Goal: Task Accomplishment & Management: Complete application form

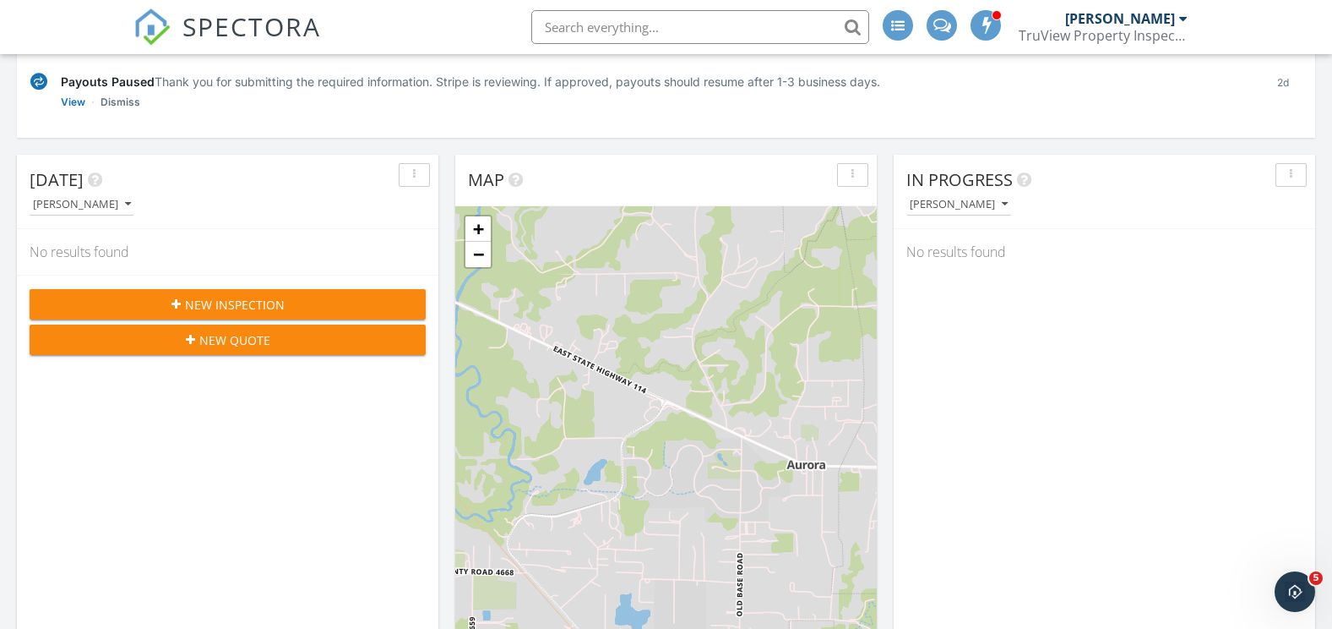
scroll to position [253, 0]
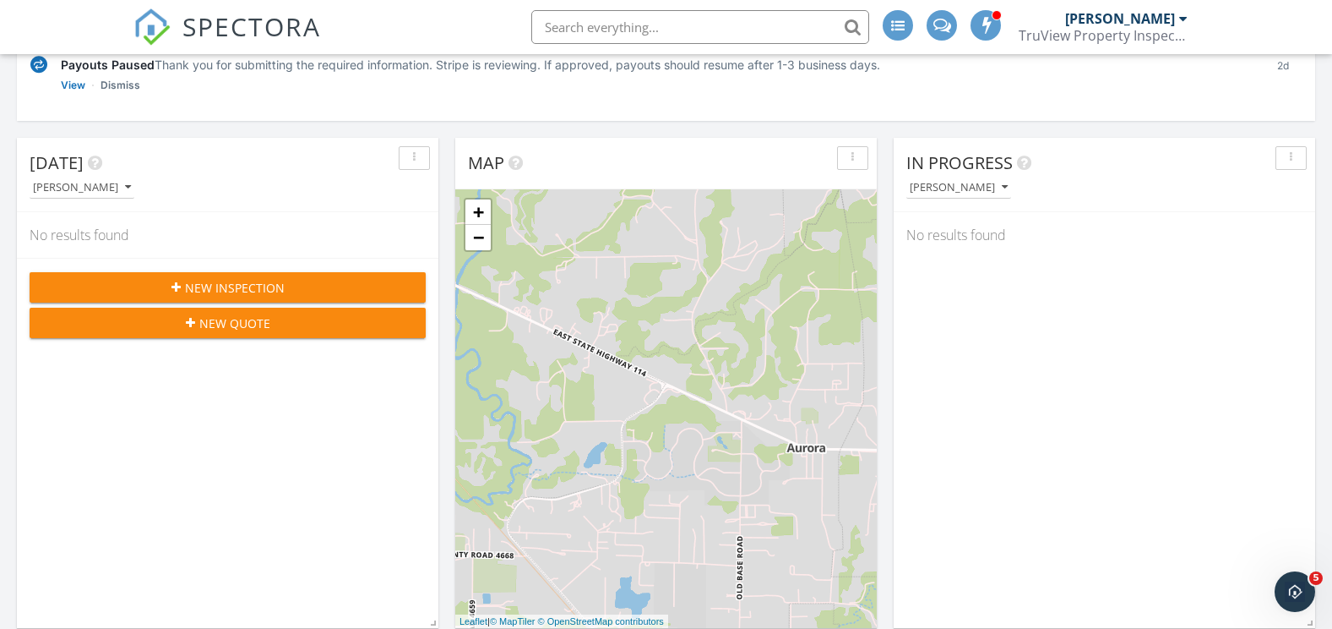
click at [234, 329] on span "New Quote" at bounding box center [234, 323] width 71 height 18
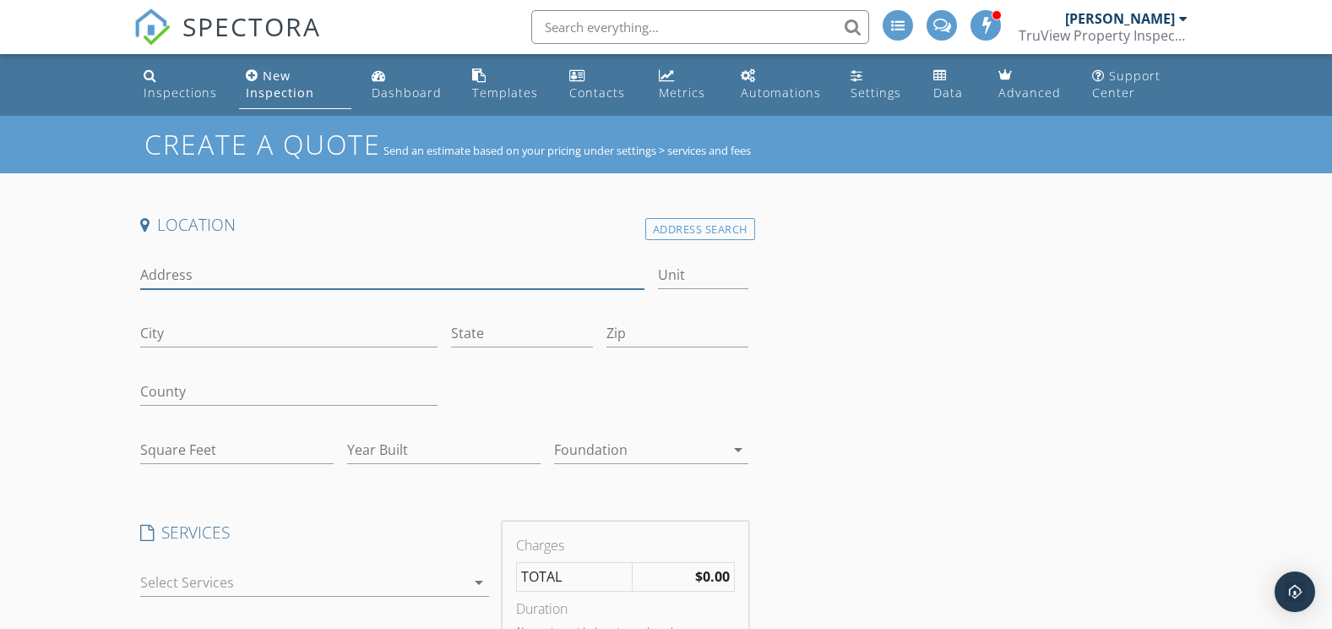
click at [252, 277] on input "Address" at bounding box center [392, 275] width 504 height 28
type input "1901 WHIPPERWILL LN"
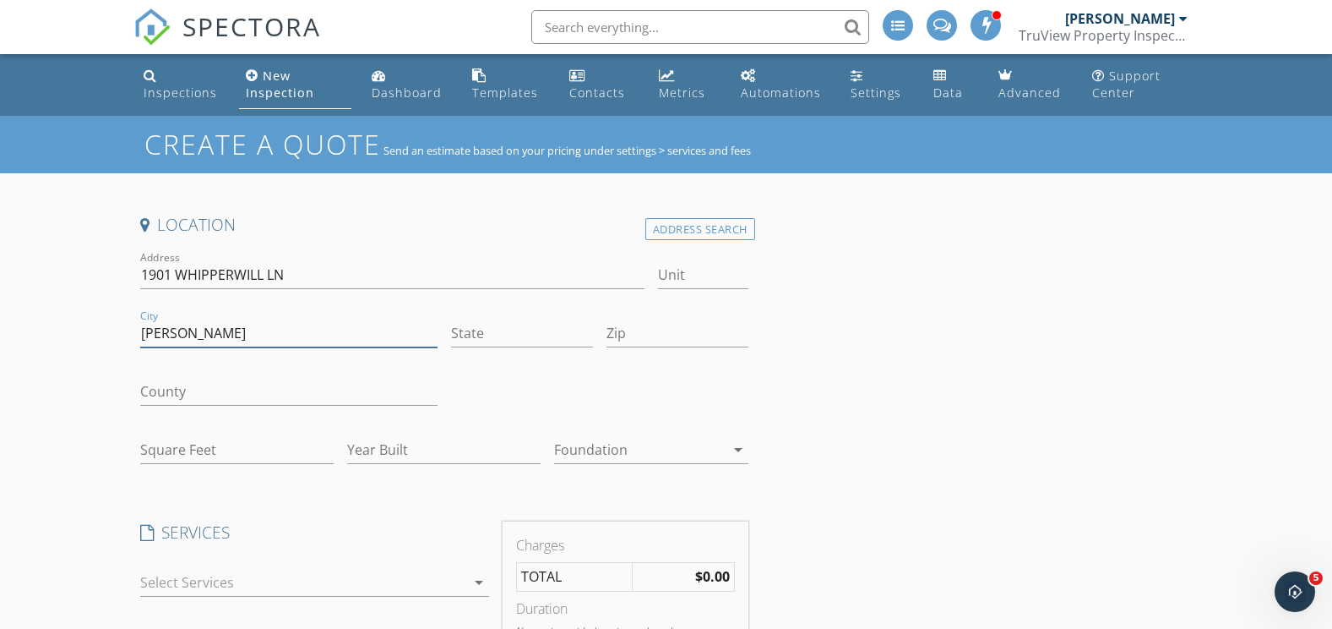
type input "DENTON"
type input "TX"
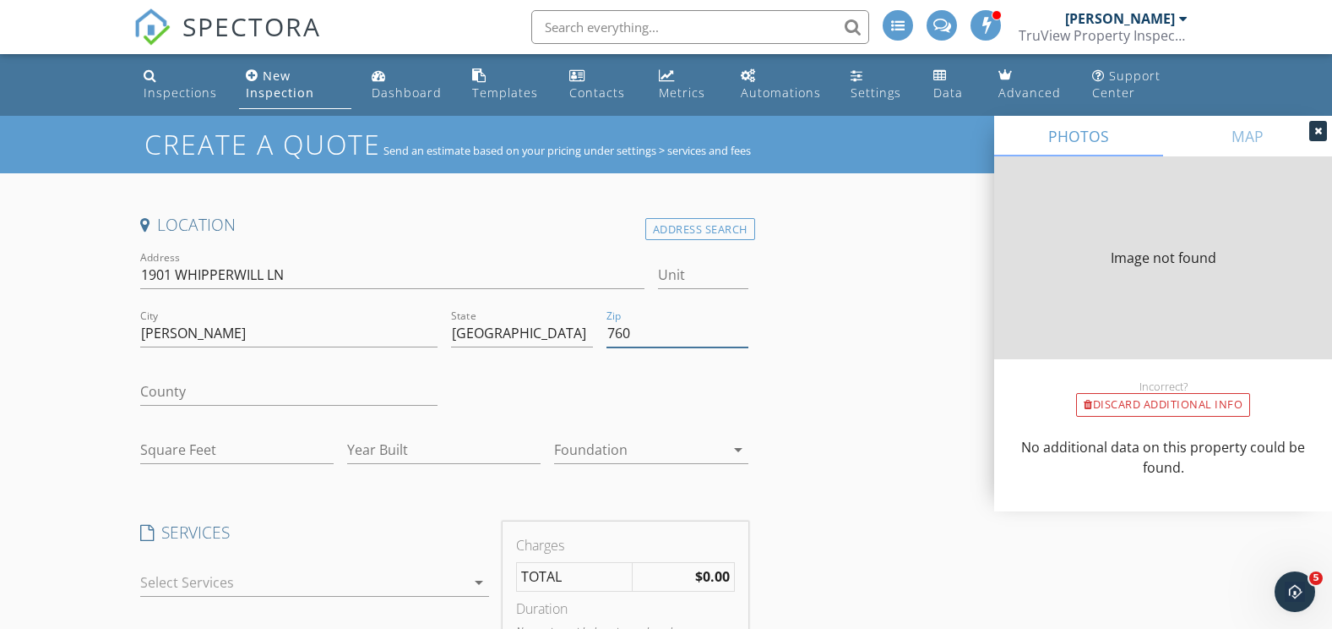
type input "76"
type input "1404"
type input "1955"
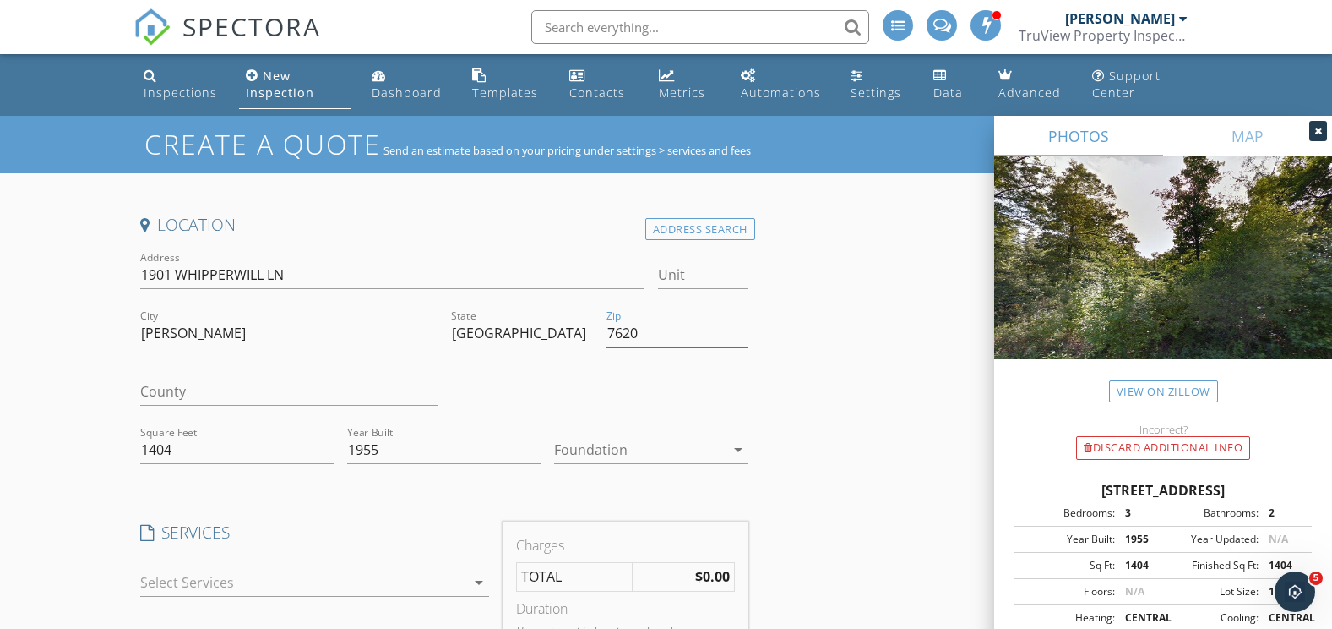
type input "76205"
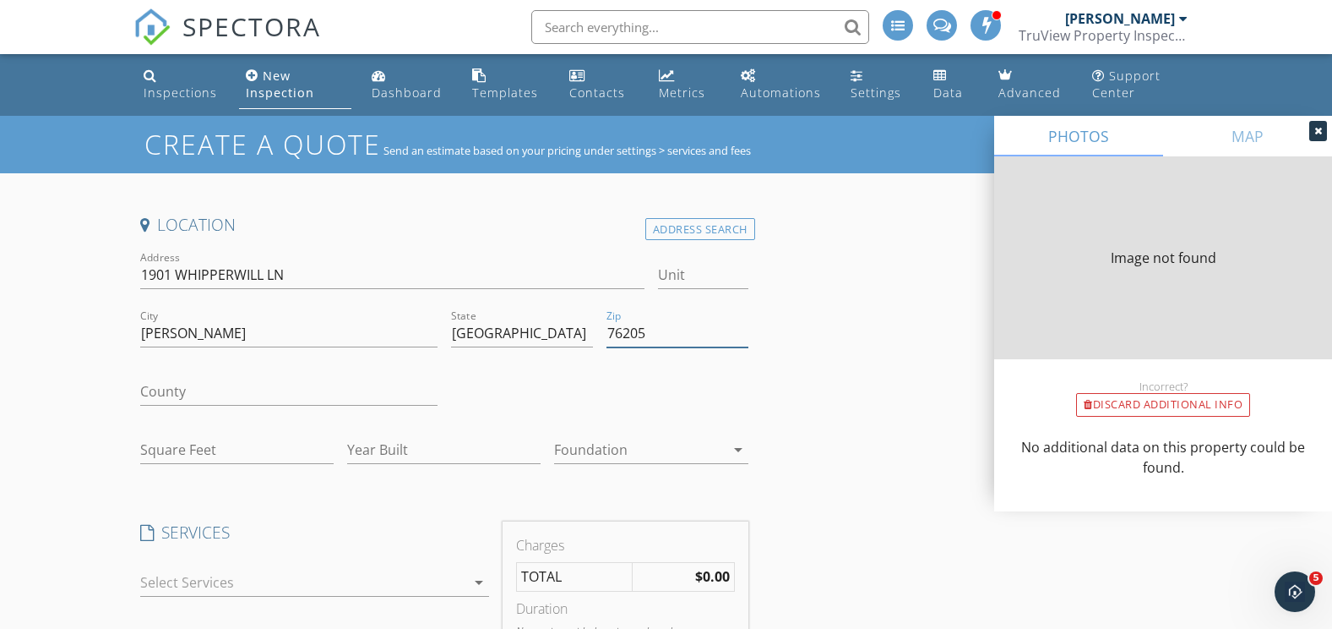
type input "1404"
type input "1955"
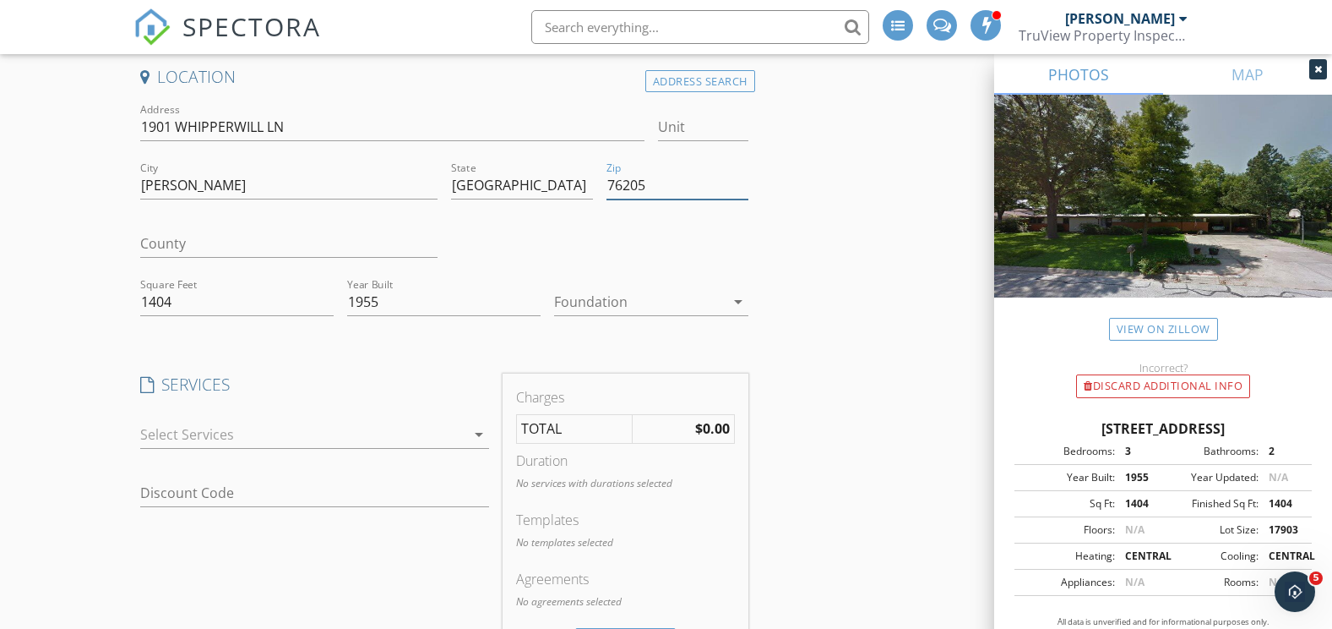
scroll to position [84, 0]
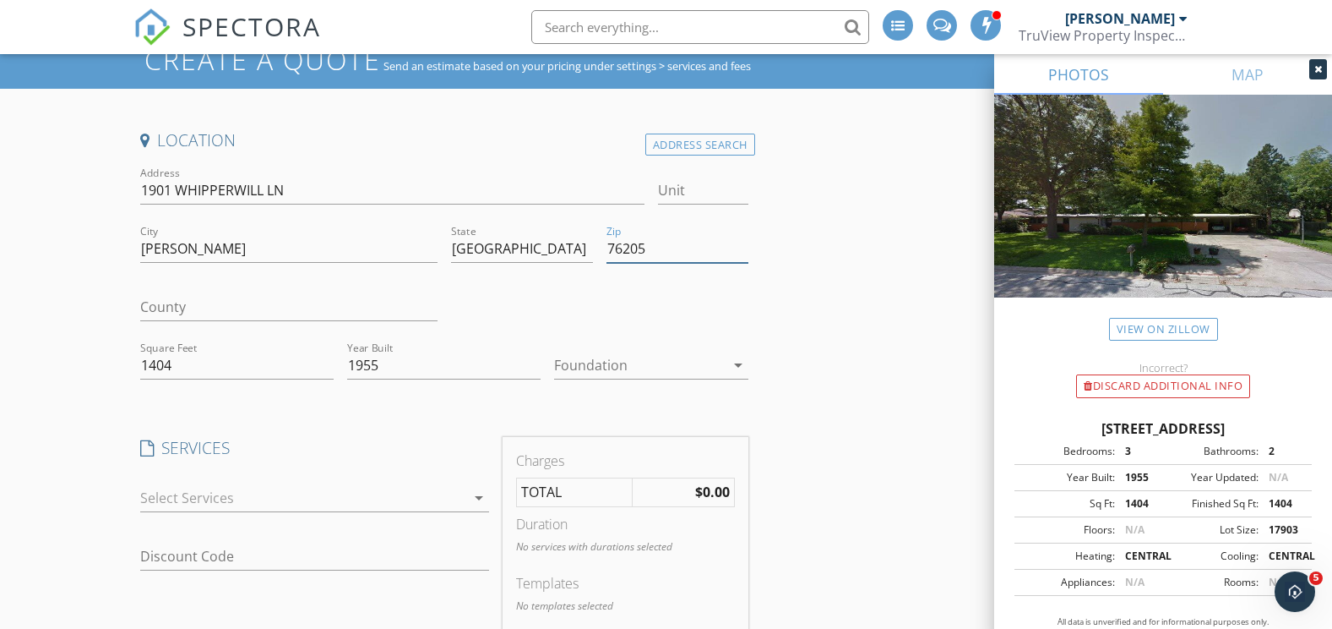
type input "76205"
click at [642, 369] on div at bounding box center [639, 364] width 170 height 27
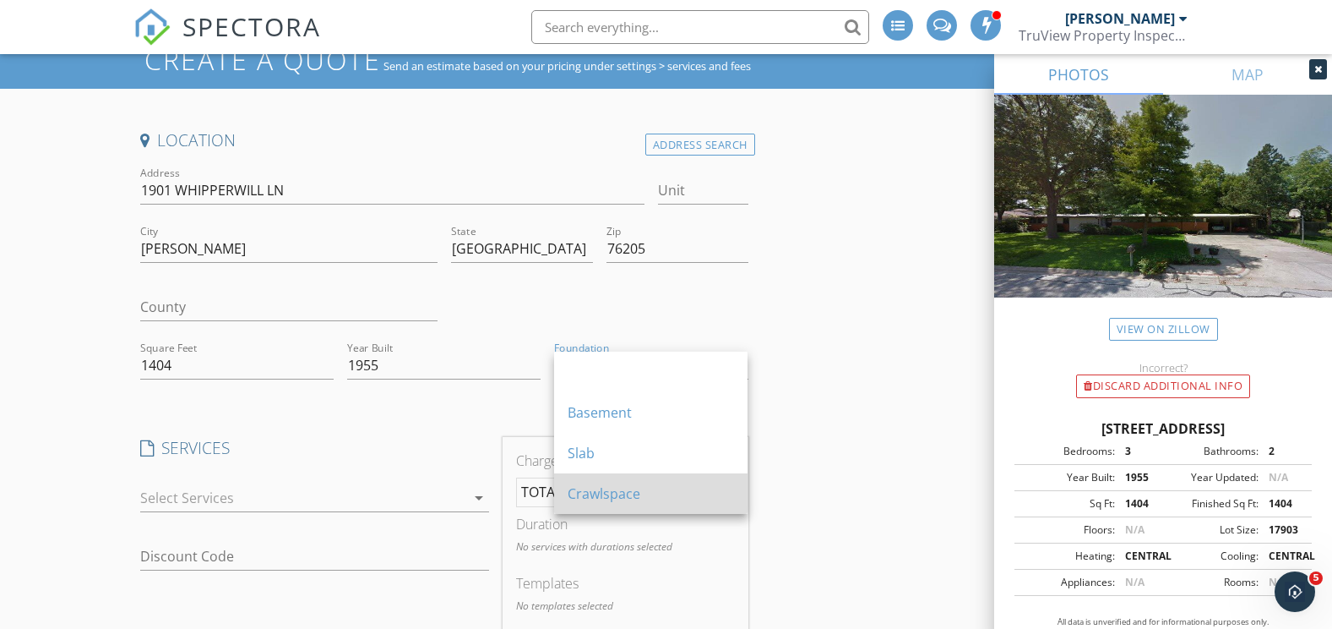
click at [619, 494] on div "Crawlspace" at bounding box center [651, 493] width 166 height 20
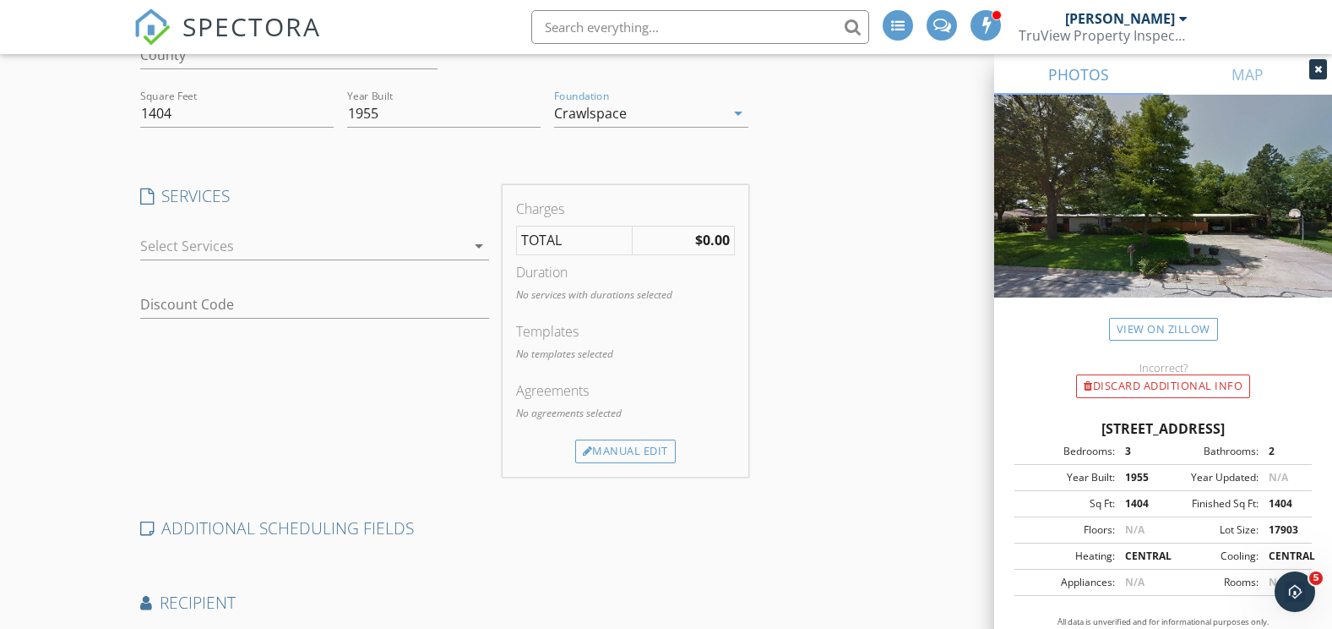
scroll to position [338, 0]
click at [1180, 332] on link "View on Zillow" at bounding box center [1163, 329] width 109 height 23
click at [1164, 329] on link "View on Zillow" at bounding box center [1163, 329] width 109 height 23
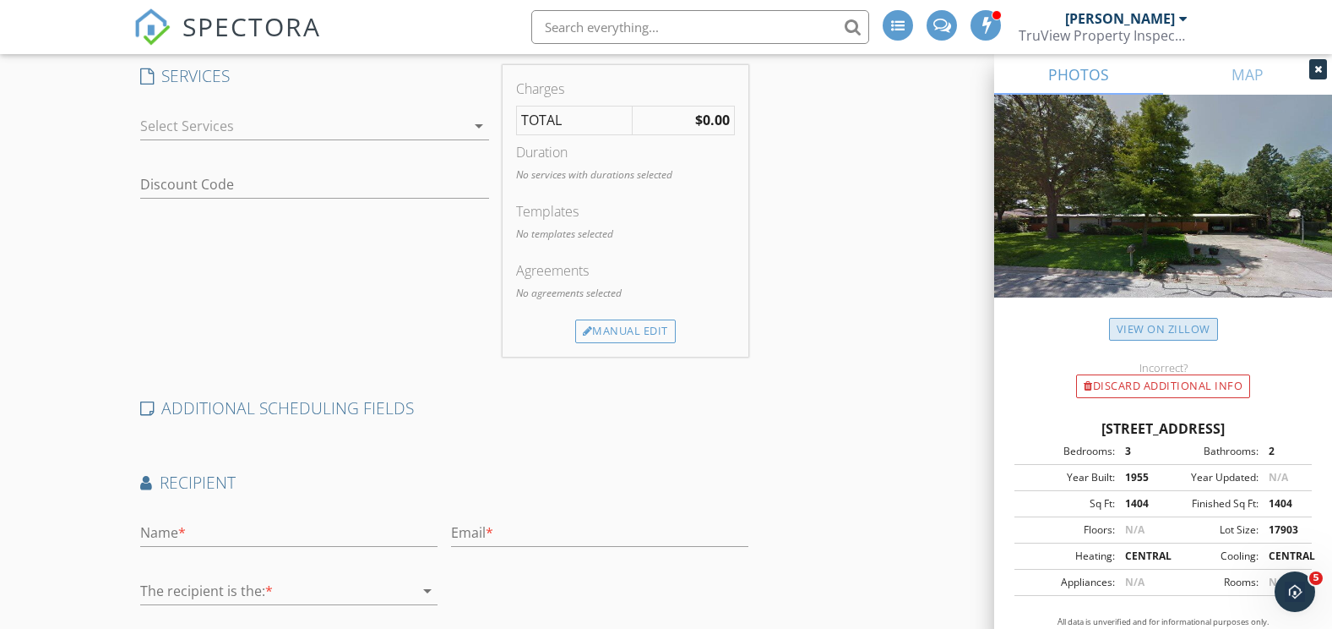
scroll to position [507, 0]
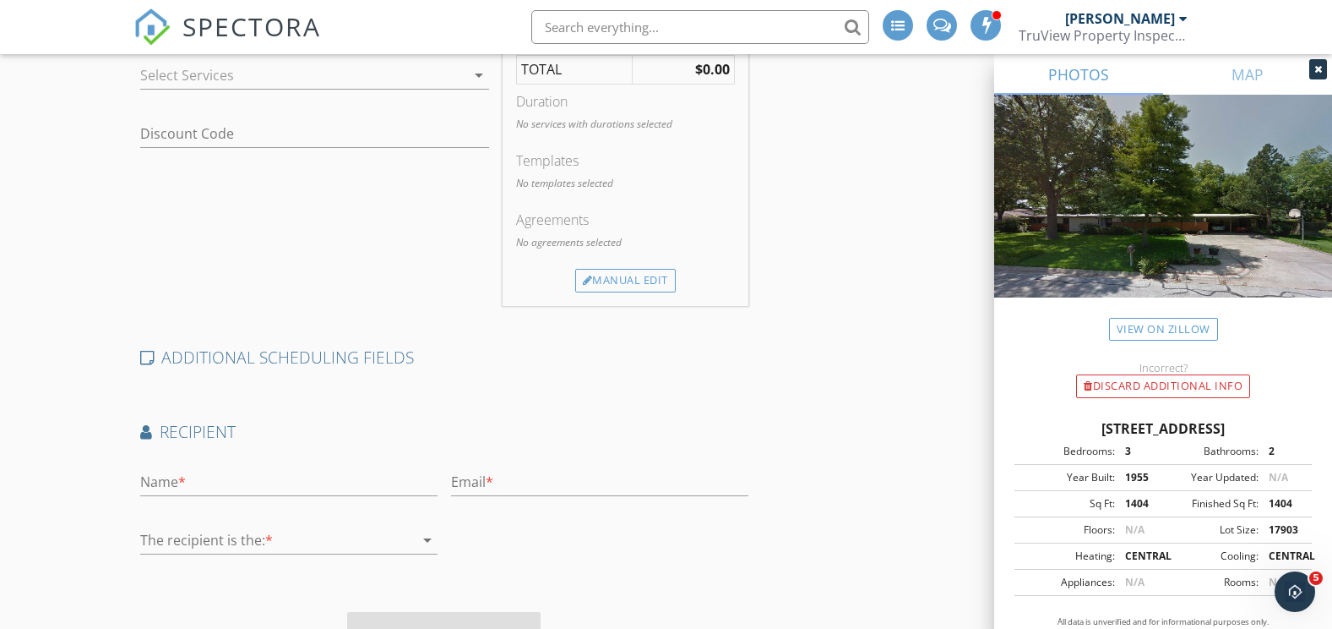
click at [1282, 351] on div "Incorrect? Discard Additional info" at bounding box center [1163, 368] width 338 height 57
click at [1238, 65] on link "MAP" at bounding box center [1247, 74] width 169 height 41
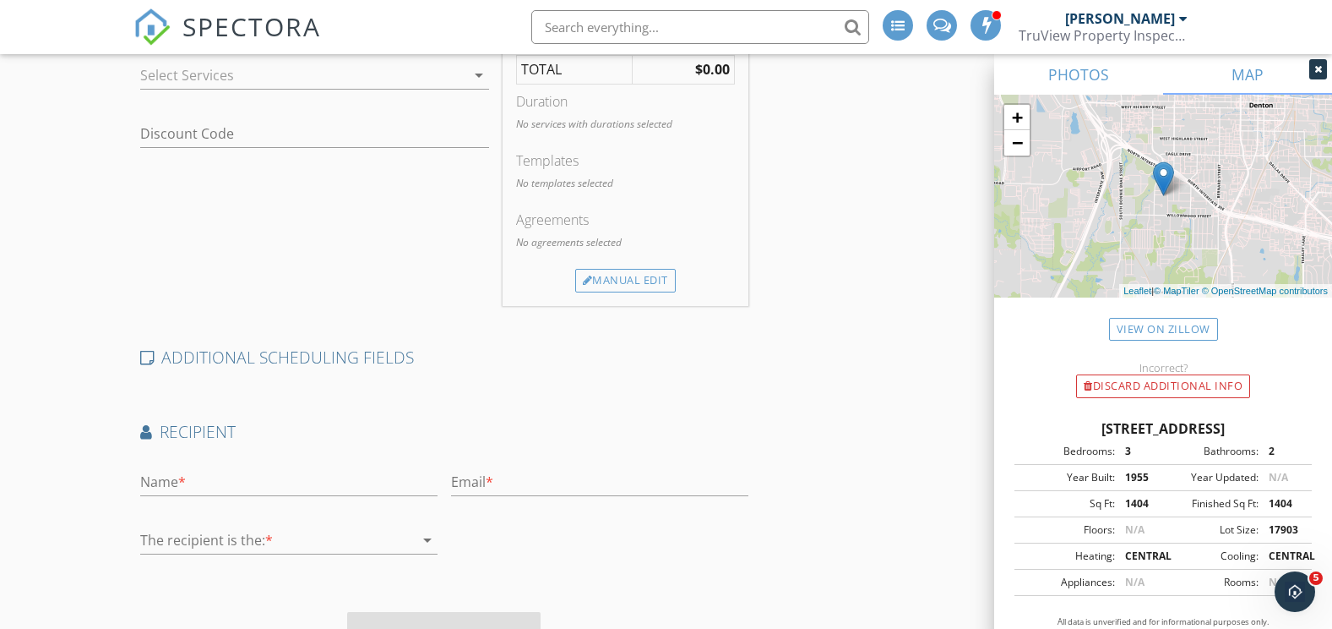
click at [1081, 79] on link "PHOTOS" at bounding box center [1078, 74] width 169 height 41
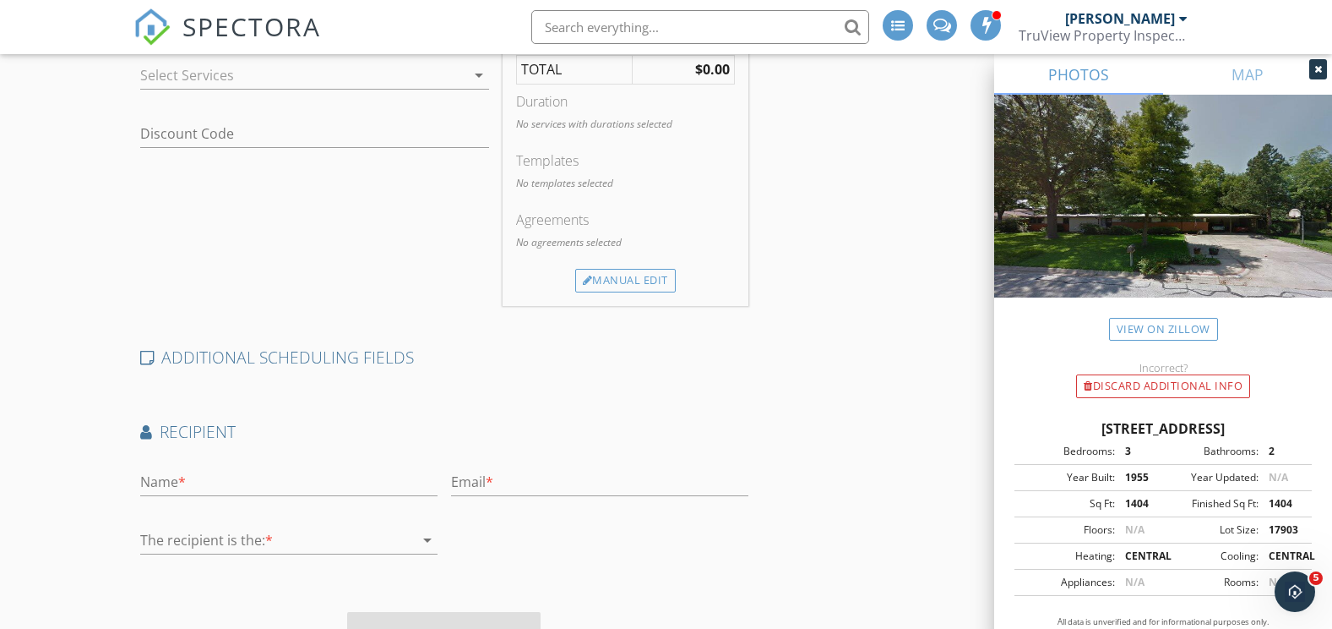
click at [1192, 548] on div "Cooling:" at bounding box center [1210, 555] width 95 height 15
click at [1190, 242] on img at bounding box center [1163, 216] width 338 height 243
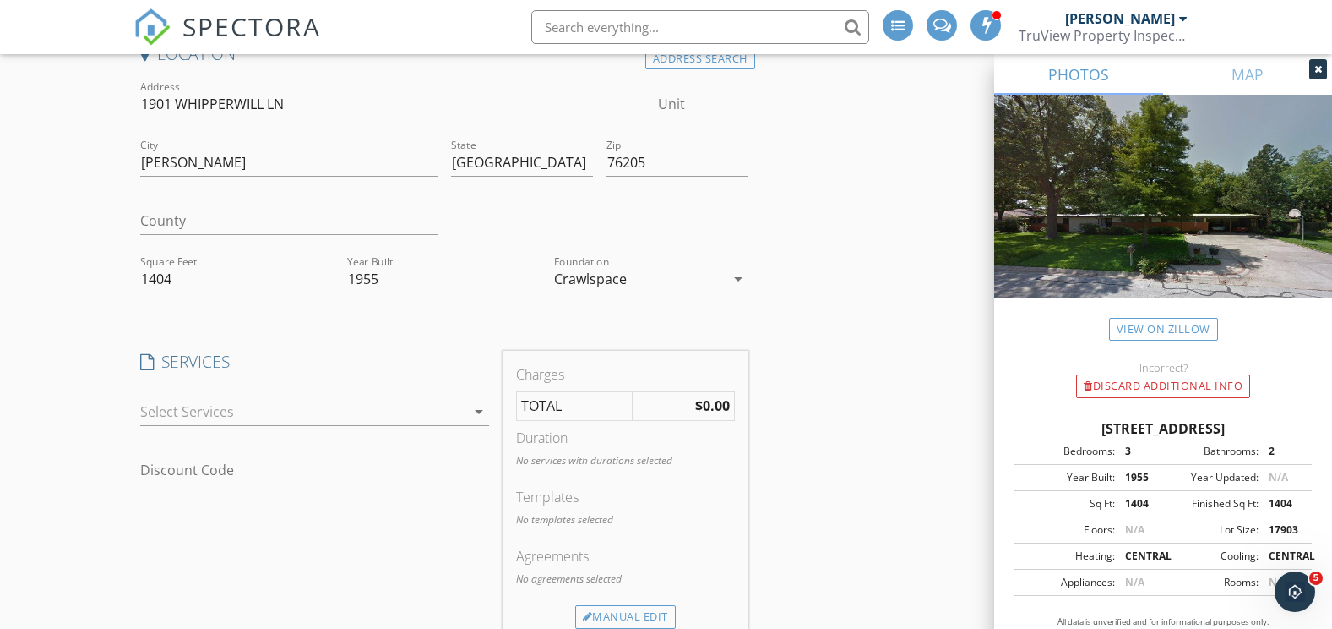
scroll to position [169, 0]
click at [245, 414] on div at bounding box center [302, 413] width 325 height 27
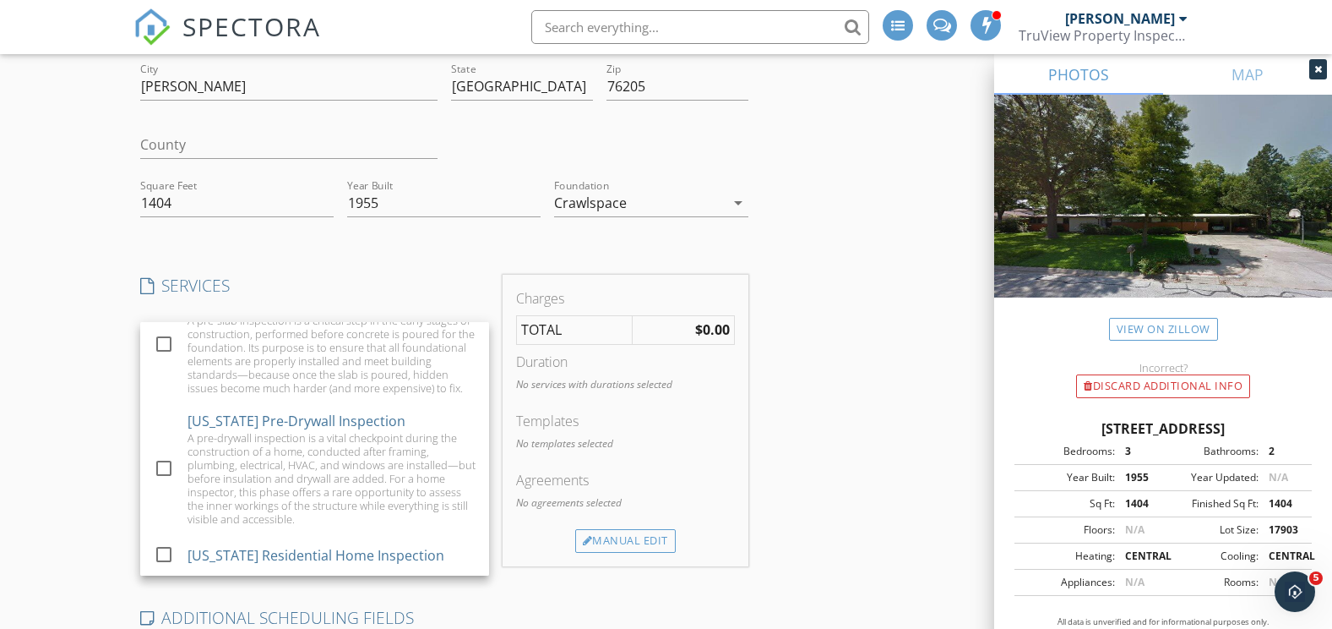
scroll to position [422, 0]
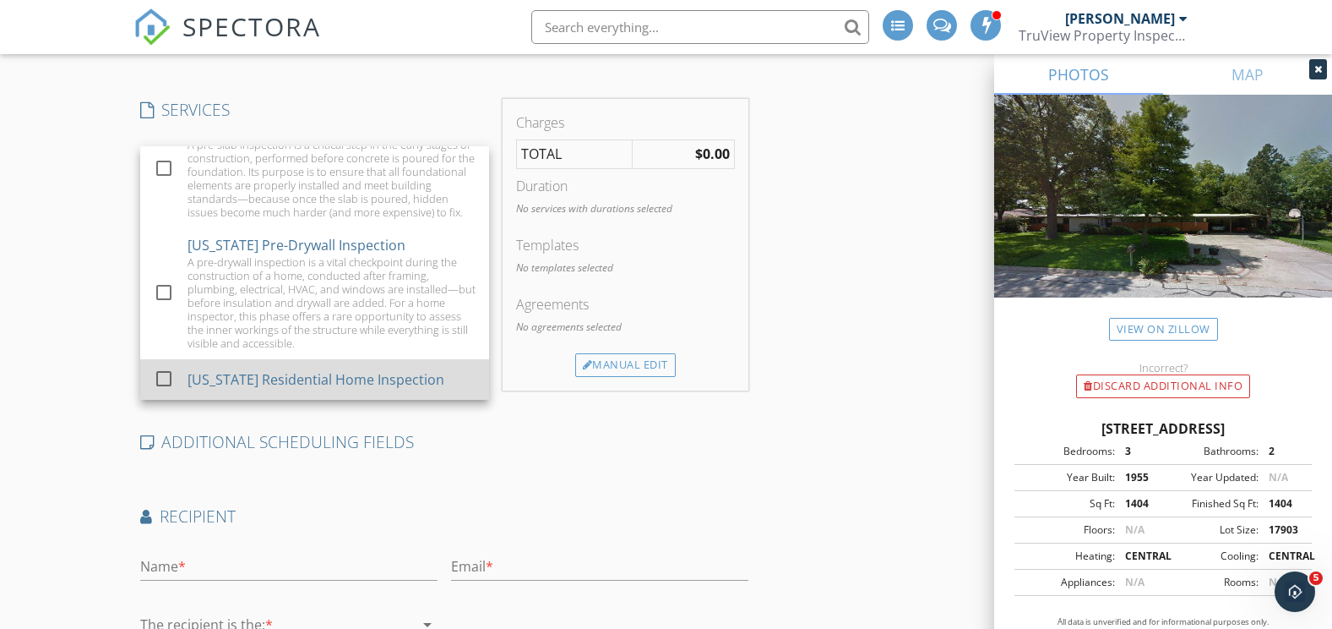
click at [161, 377] on div at bounding box center [164, 377] width 29 height 29
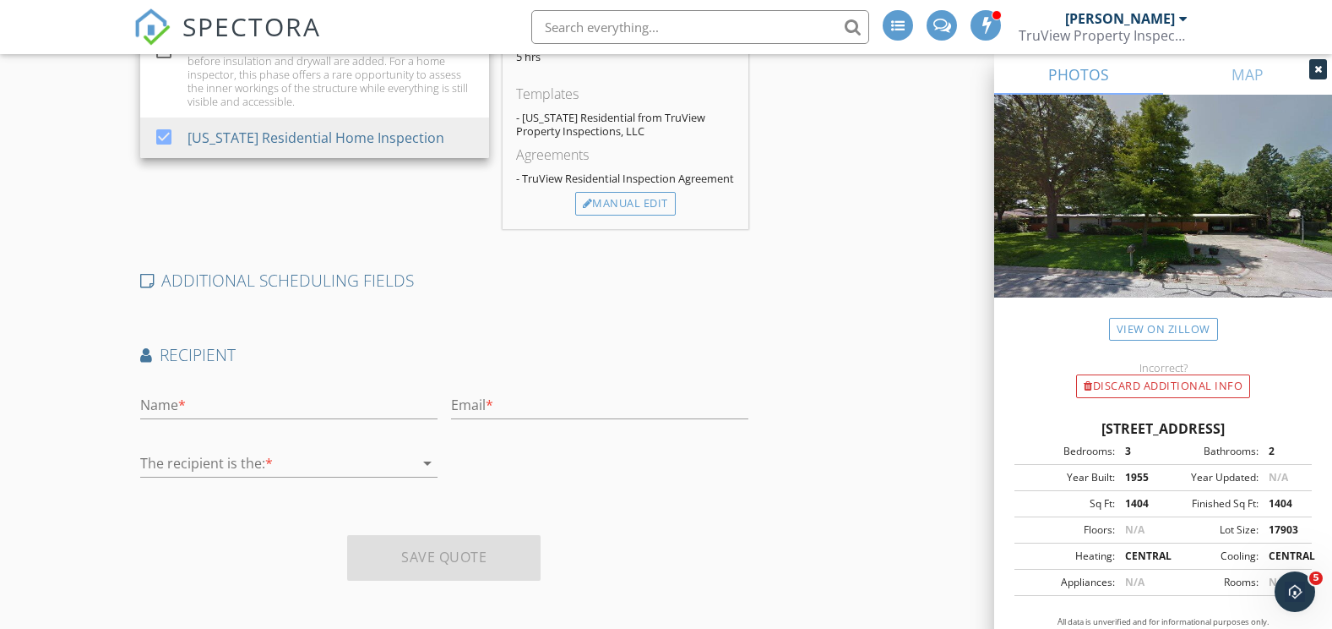
scroll to position [669, 0]
click at [150, 275] on icon at bounding box center [147, 276] width 14 height 16
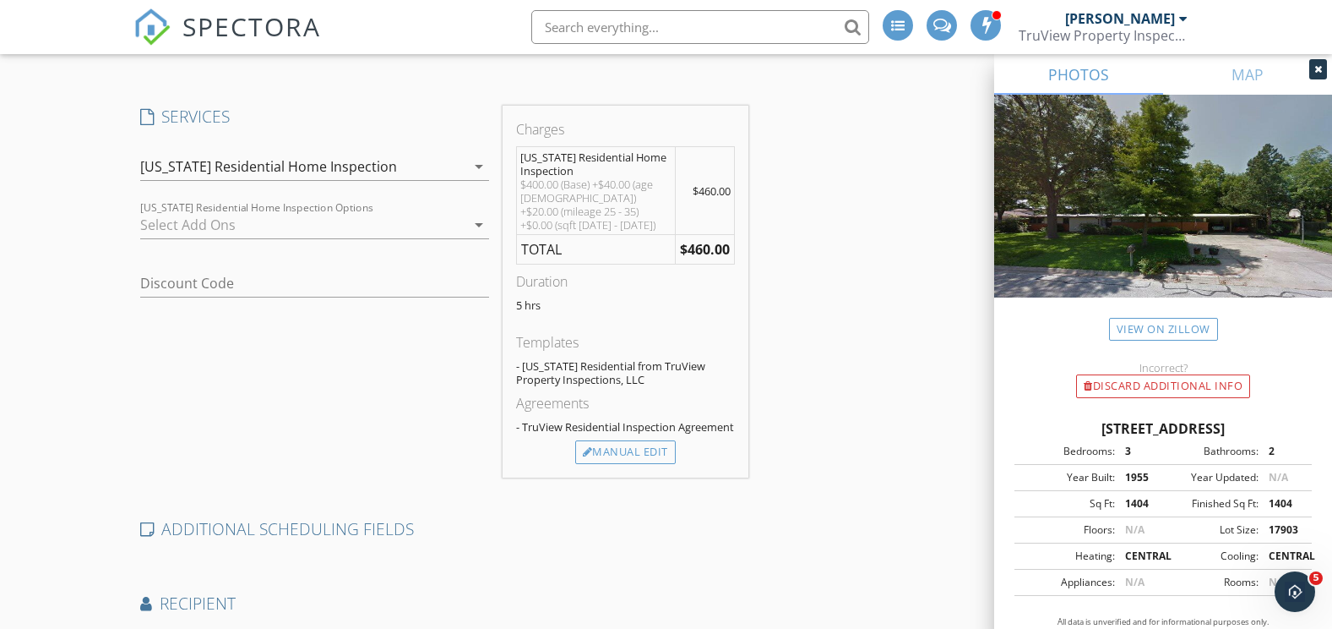
scroll to position [331, 0]
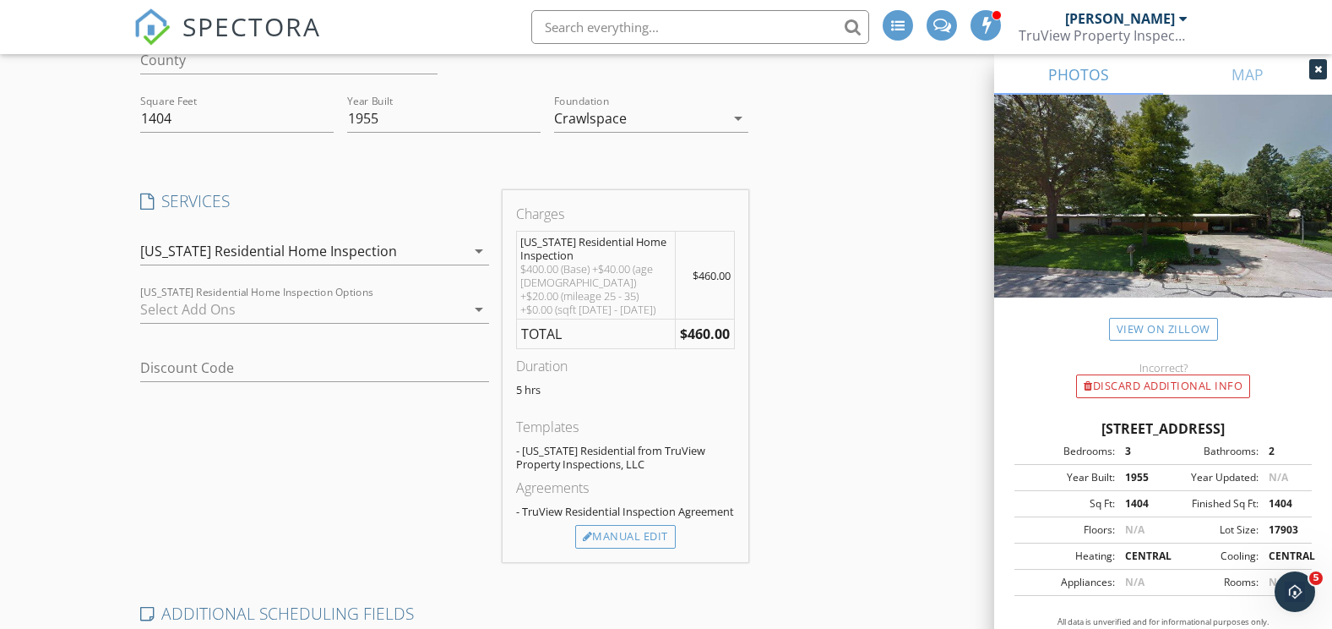
click at [267, 291] on div "check_box_outline_blank Irrigation Inspection Our inspection involves a thoroug…" at bounding box center [314, 313] width 349 height 55
click at [262, 306] on div at bounding box center [302, 309] width 325 height 27
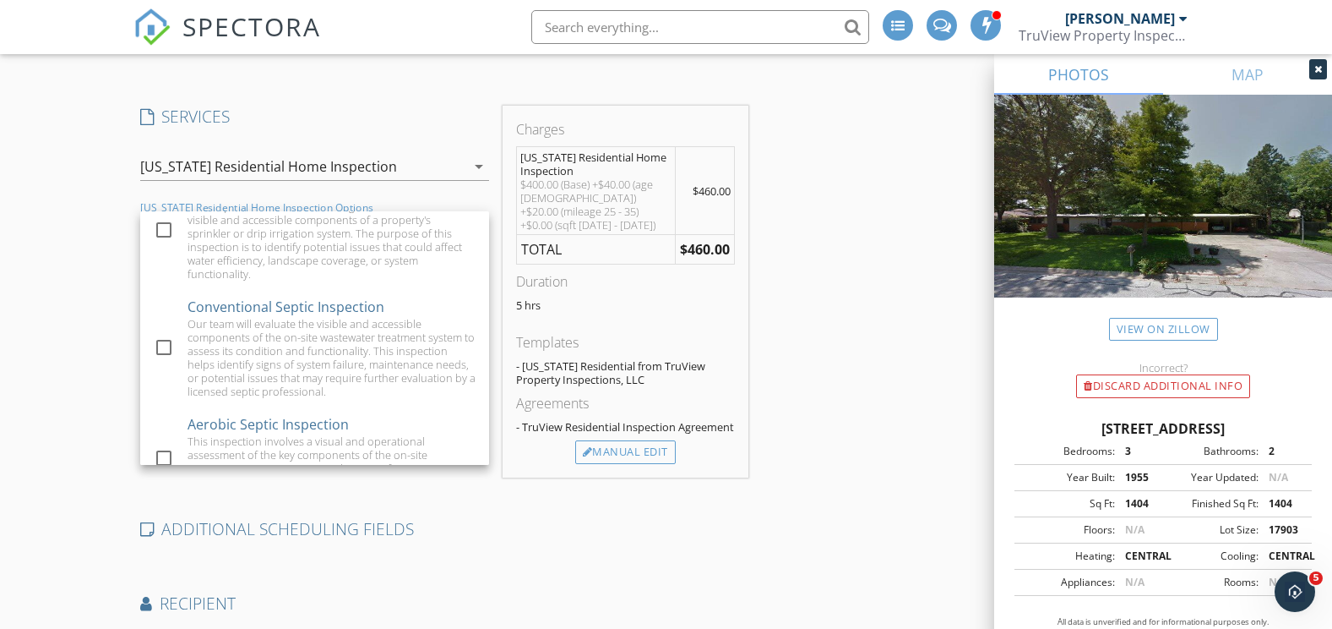
scroll to position [0, 0]
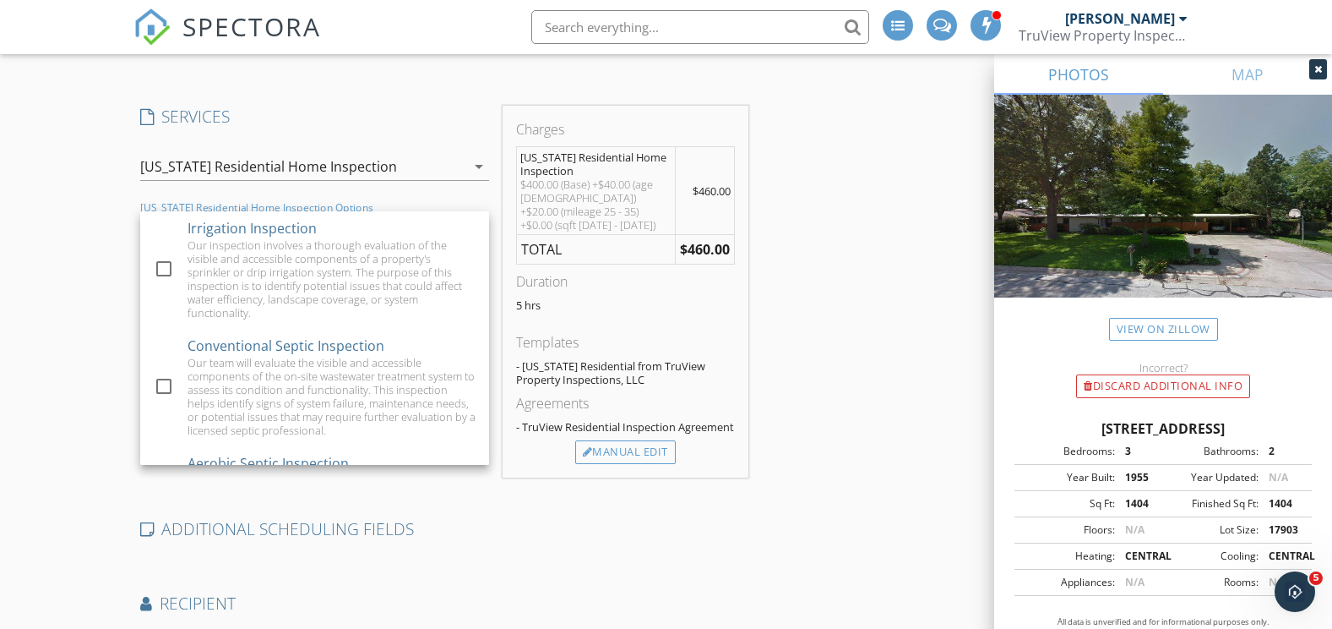
click at [61, 274] on div "Create a Quote Send an estimate based on your pricing under settings > services…" at bounding box center [666, 291] width 1332 height 1182
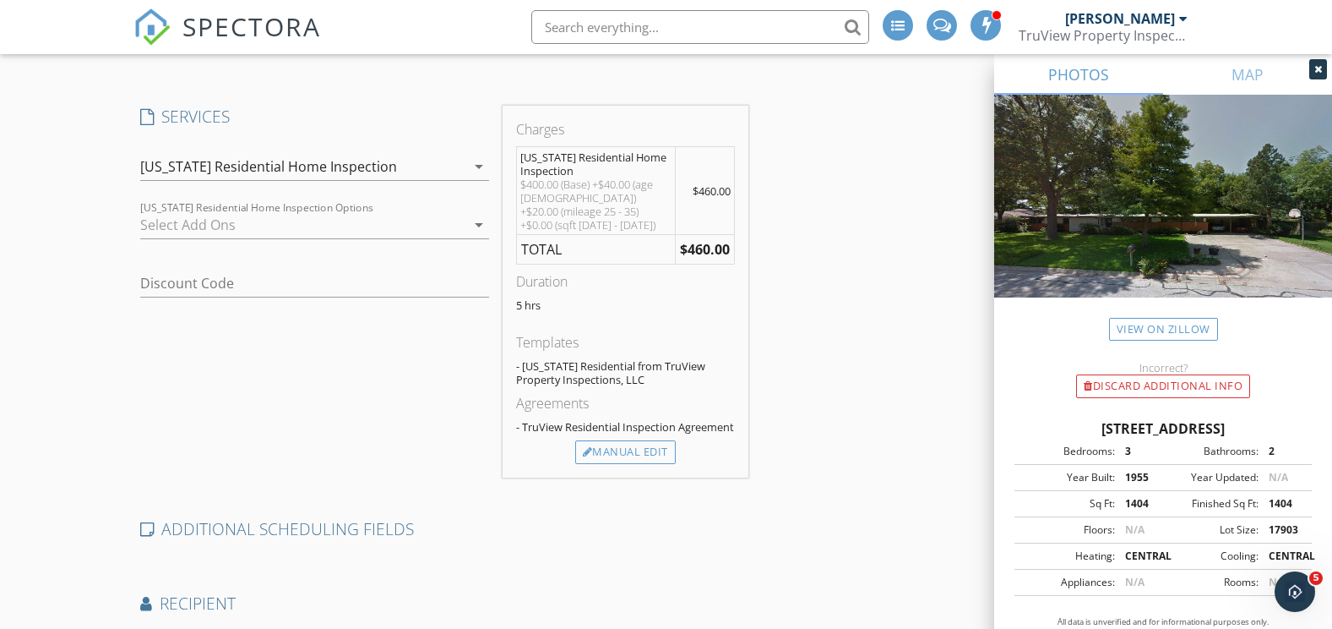
click at [214, 218] on div at bounding box center [302, 224] width 325 height 27
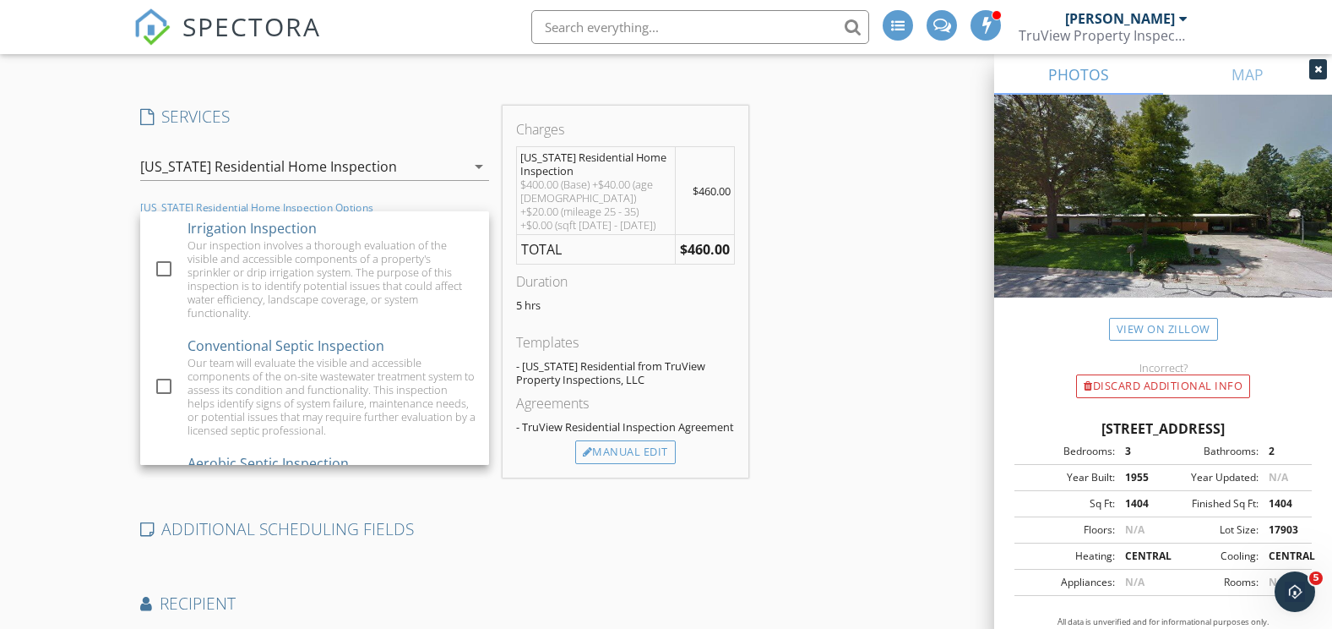
click at [894, 275] on div "Location Address Search Address 1901 WHIPPERWILL LN Unit City DENTON State TX Z…" at bounding box center [666, 320] width 1066 height 1044
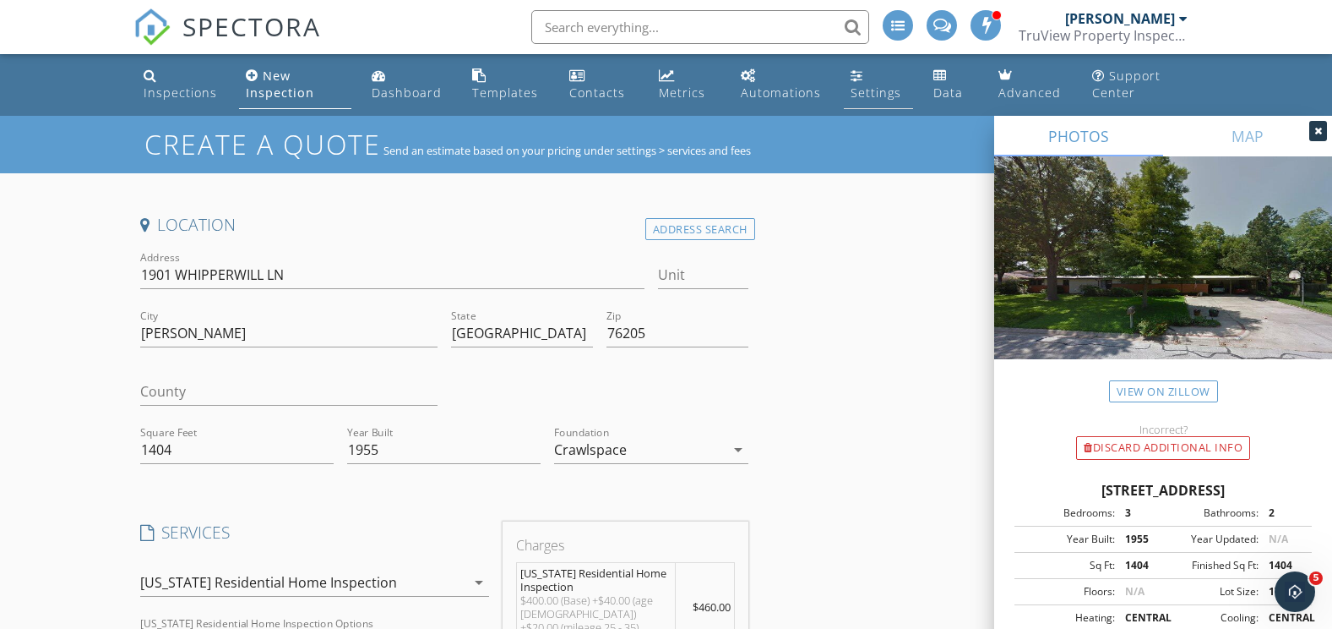
click at [873, 83] on link "Settings" at bounding box center [878, 85] width 69 height 48
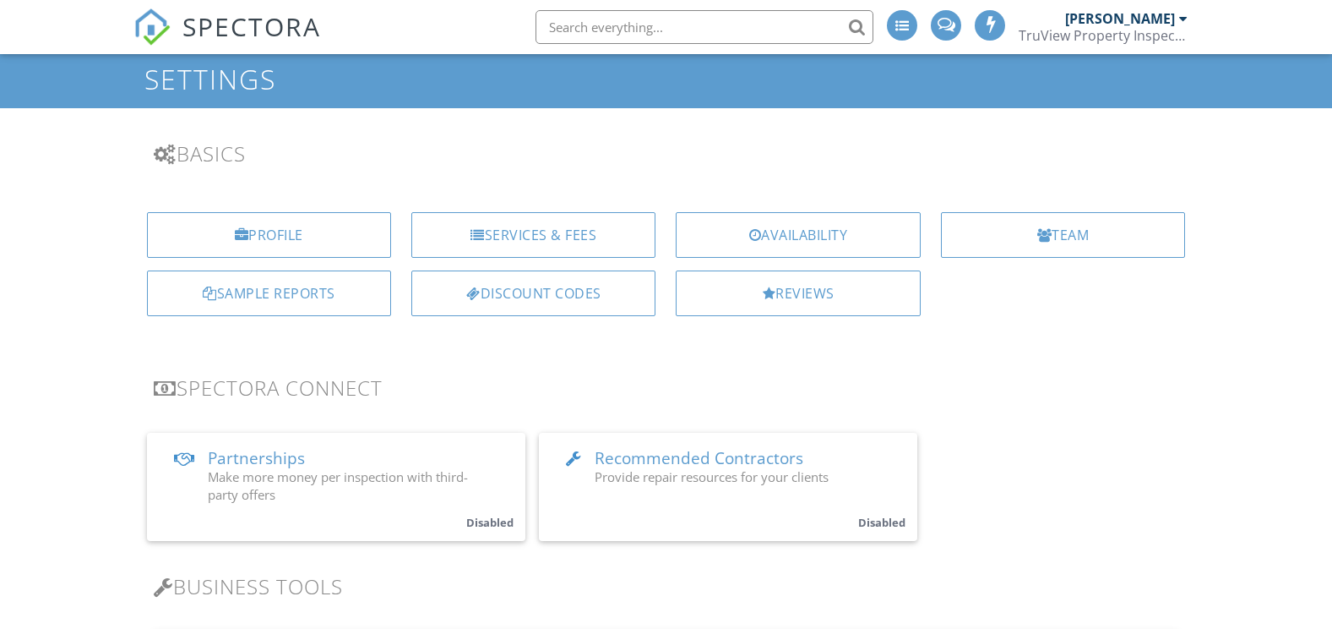
scroll to position [84, 0]
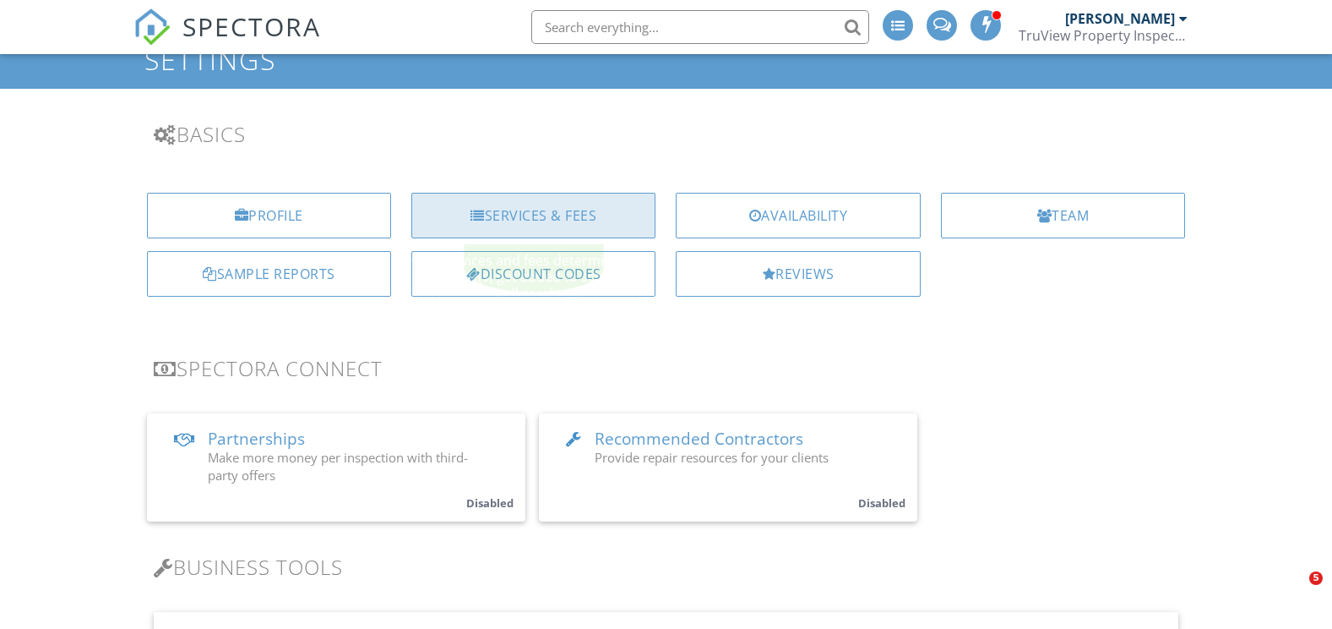
click at [515, 220] on div "Services & Fees" at bounding box center [533, 216] width 244 height 46
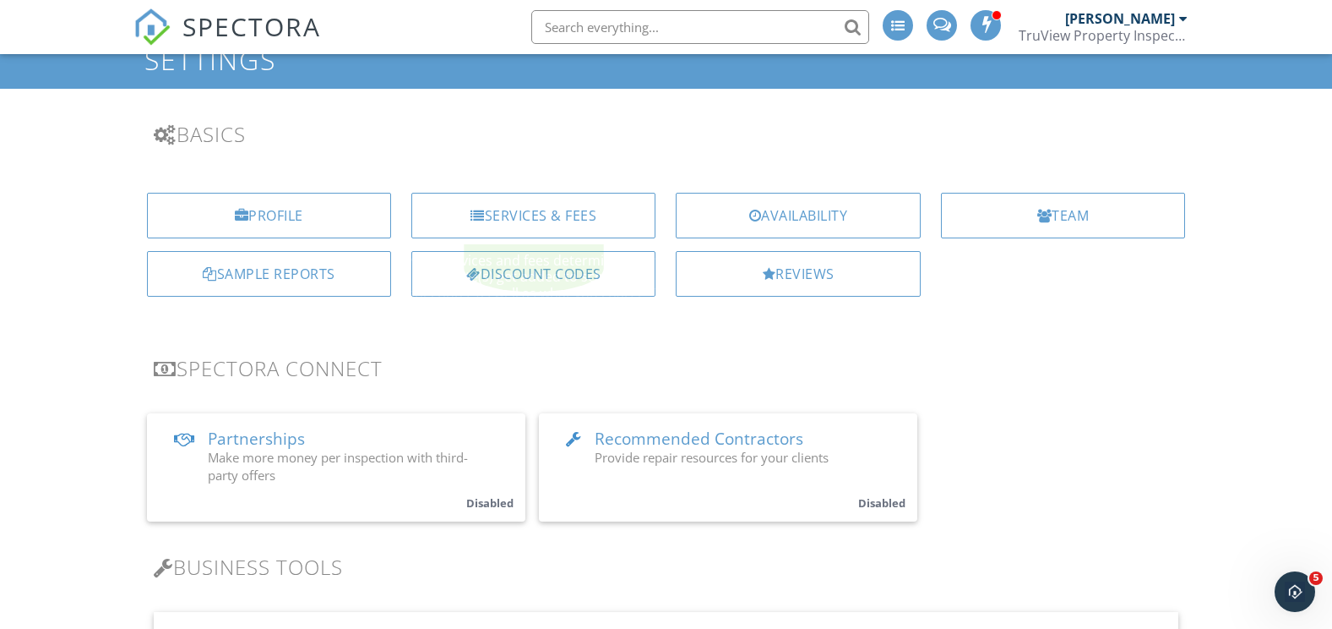
scroll to position [0, 0]
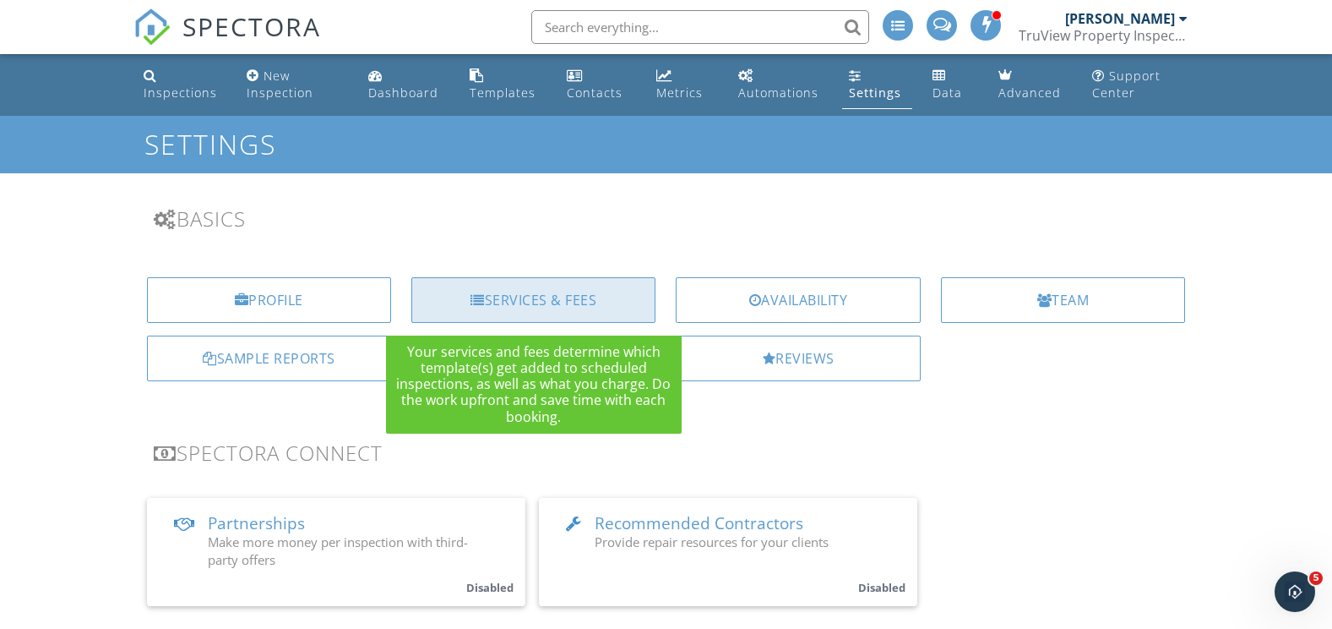
click at [601, 305] on div "Services & Fees" at bounding box center [533, 300] width 244 height 46
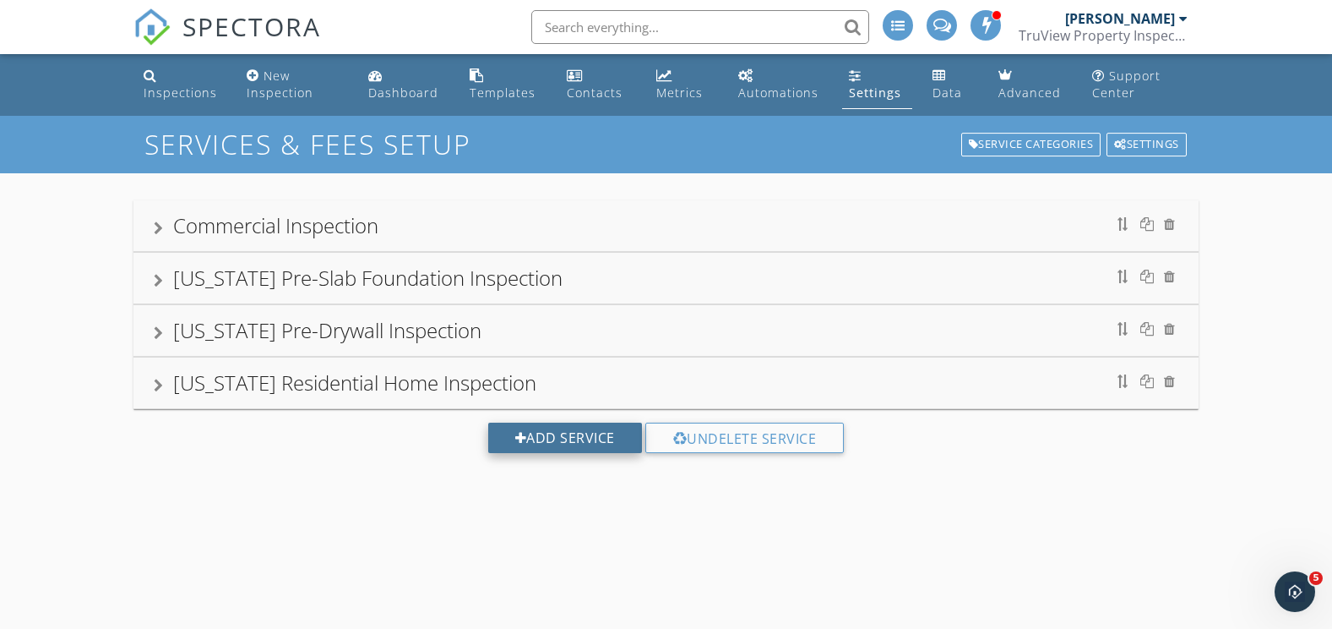
click at [544, 447] on div "Add Service" at bounding box center [565, 437] width 154 height 30
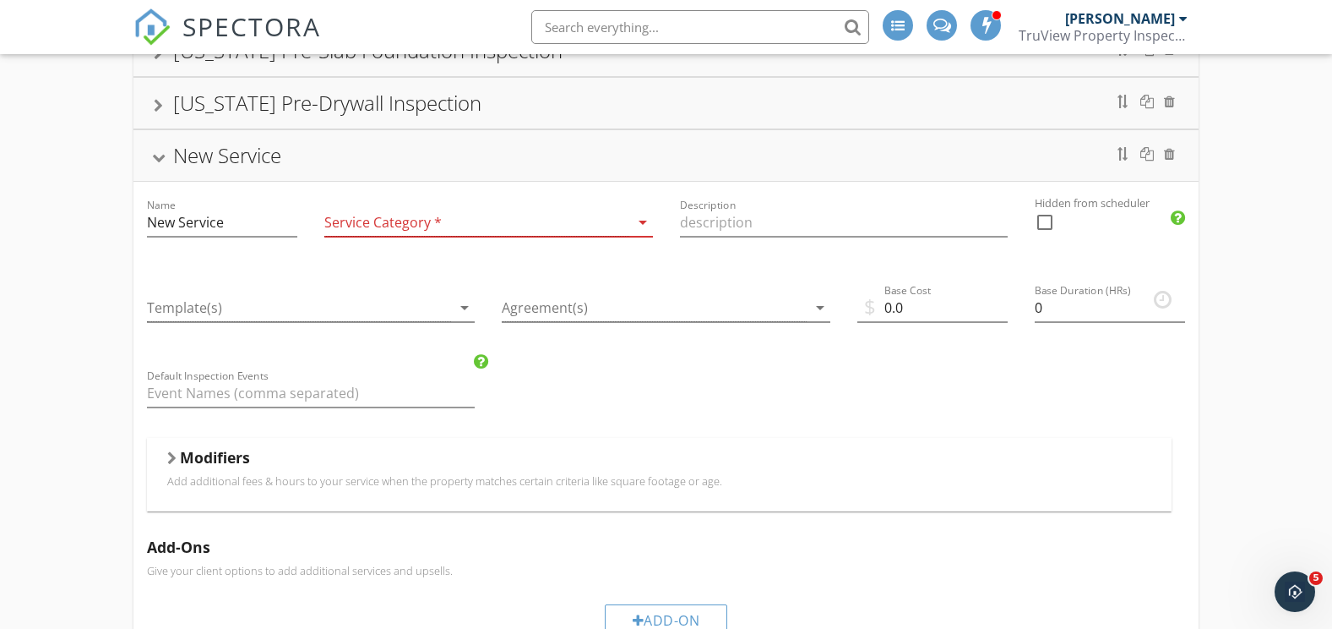
scroll to position [169, 0]
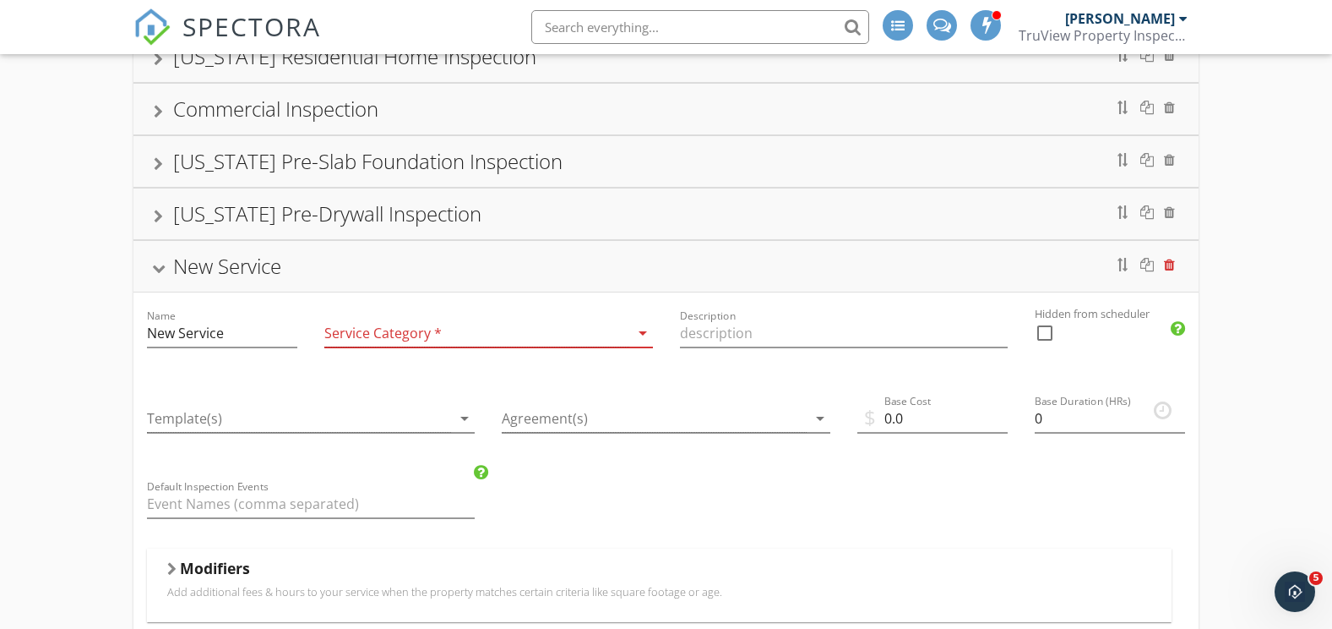
click at [1169, 267] on div at bounding box center [1169, 265] width 11 height 14
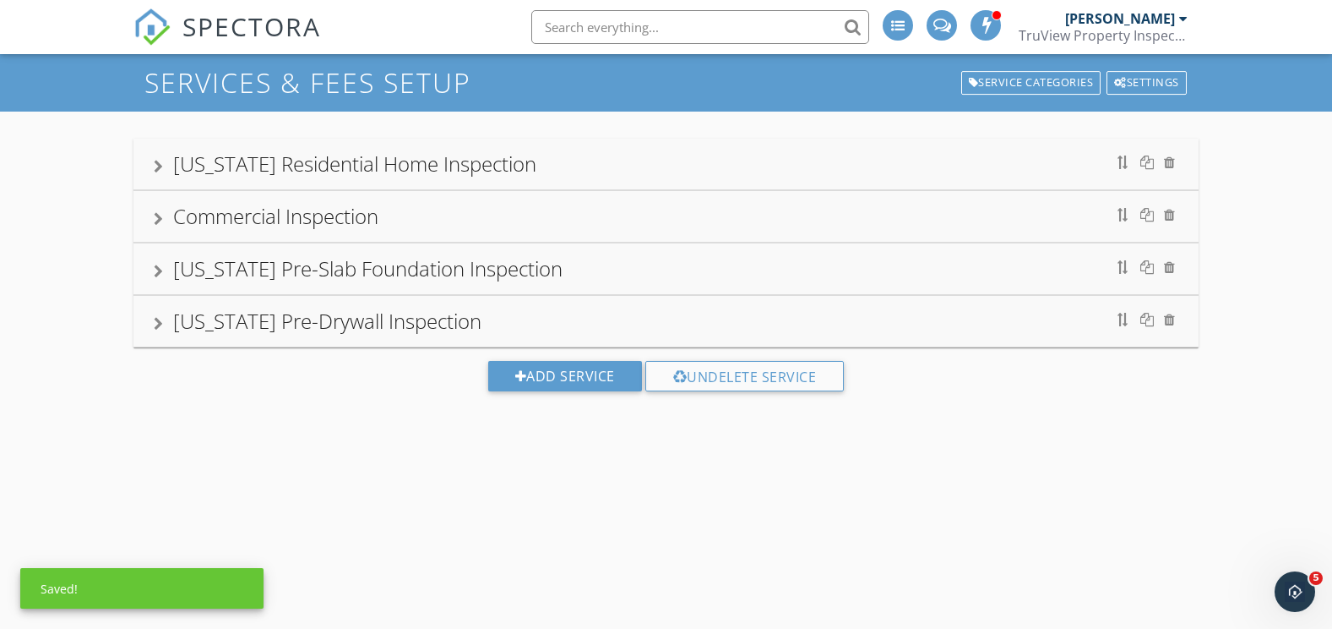
scroll to position [31, 0]
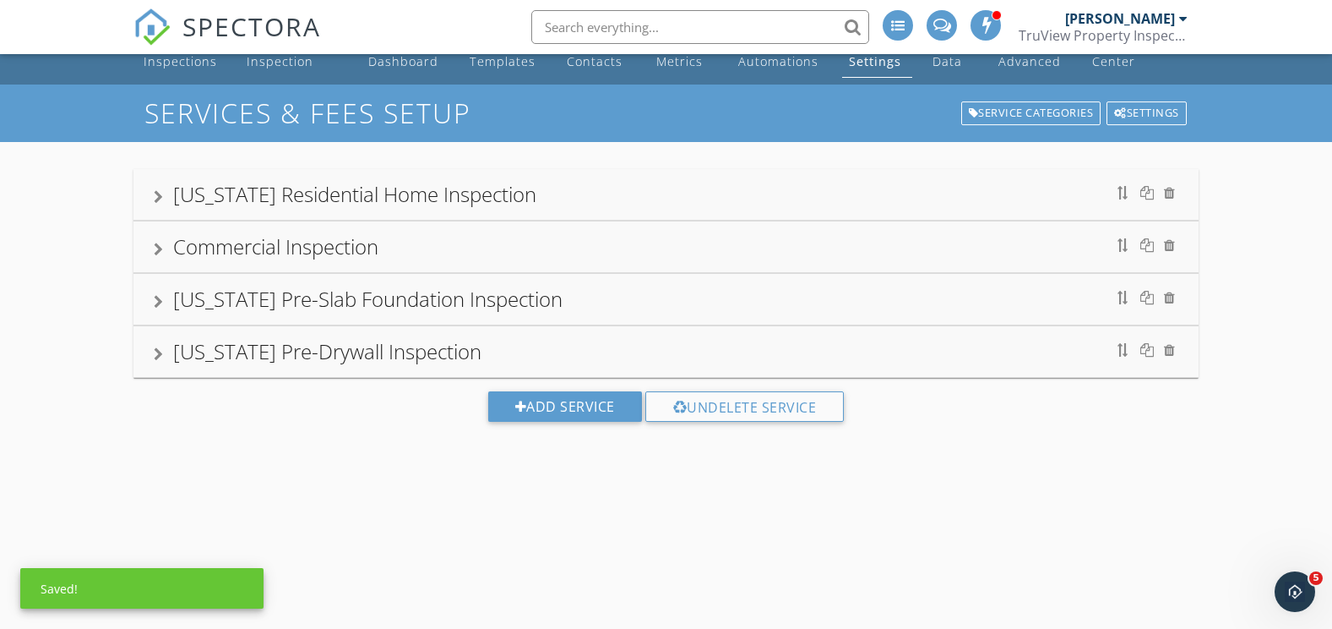
click at [367, 191] on div "[US_STATE] Residential Home Inspection" at bounding box center [354, 194] width 363 height 28
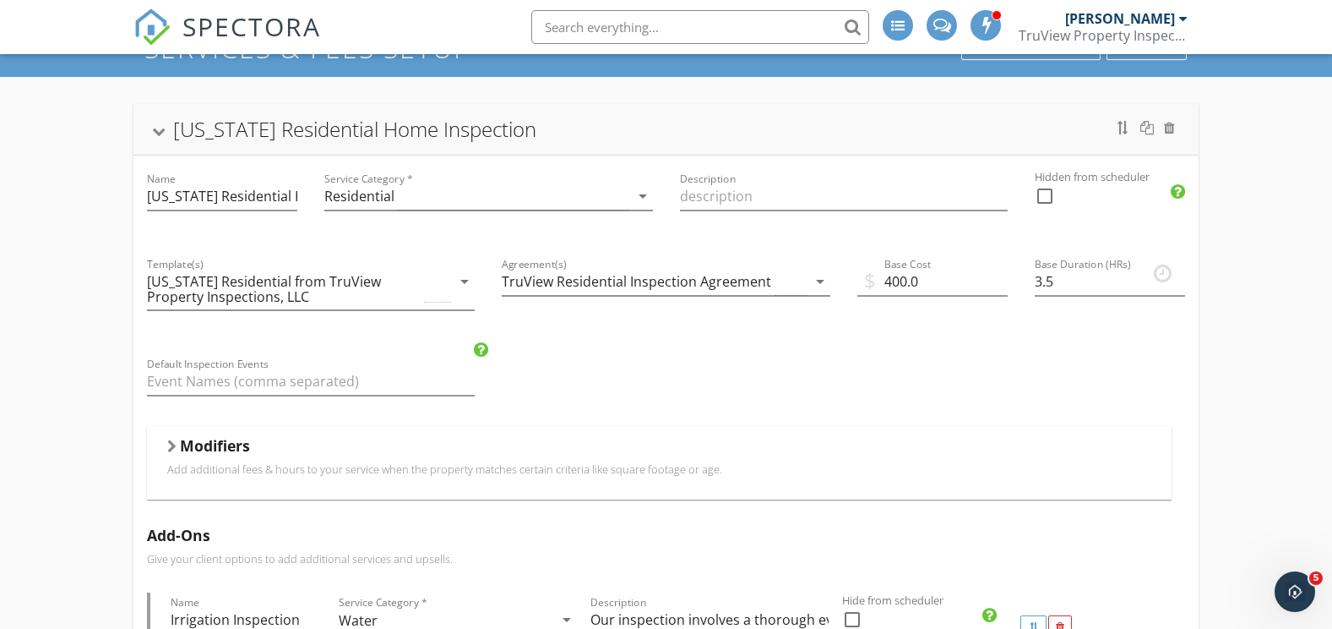
scroll to position [116, 0]
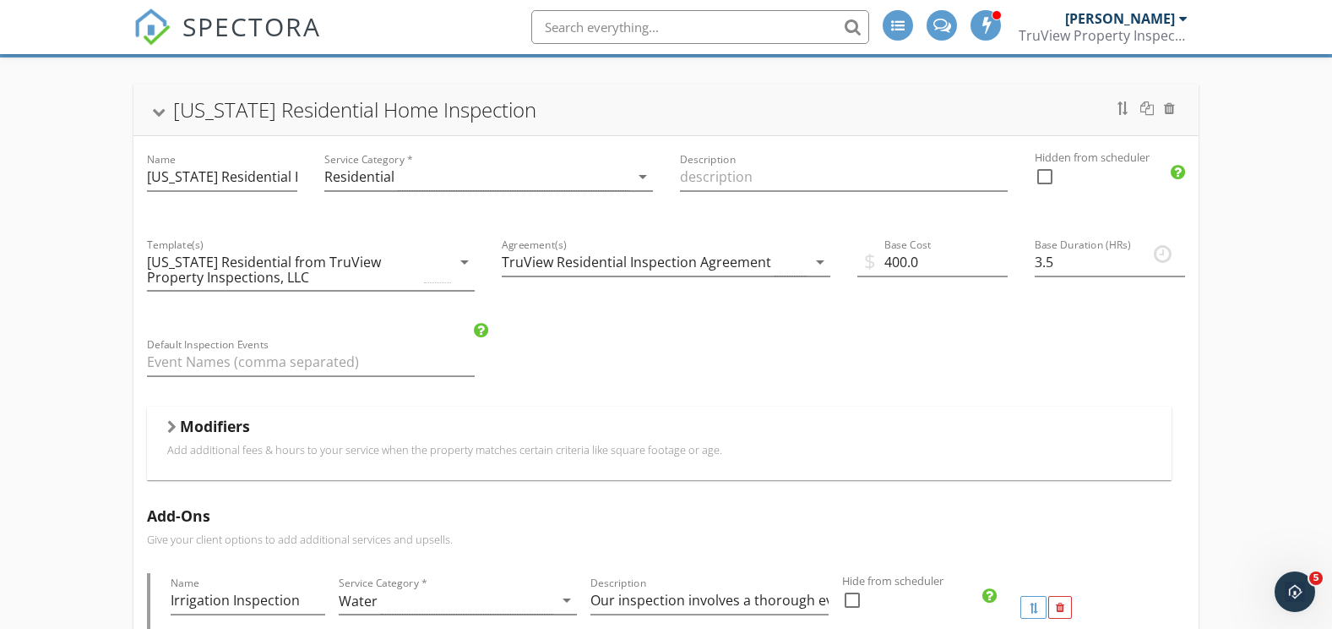
click at [262, 438] on div "Modifiers" at bounding box center [659, 429] width 985 height 26
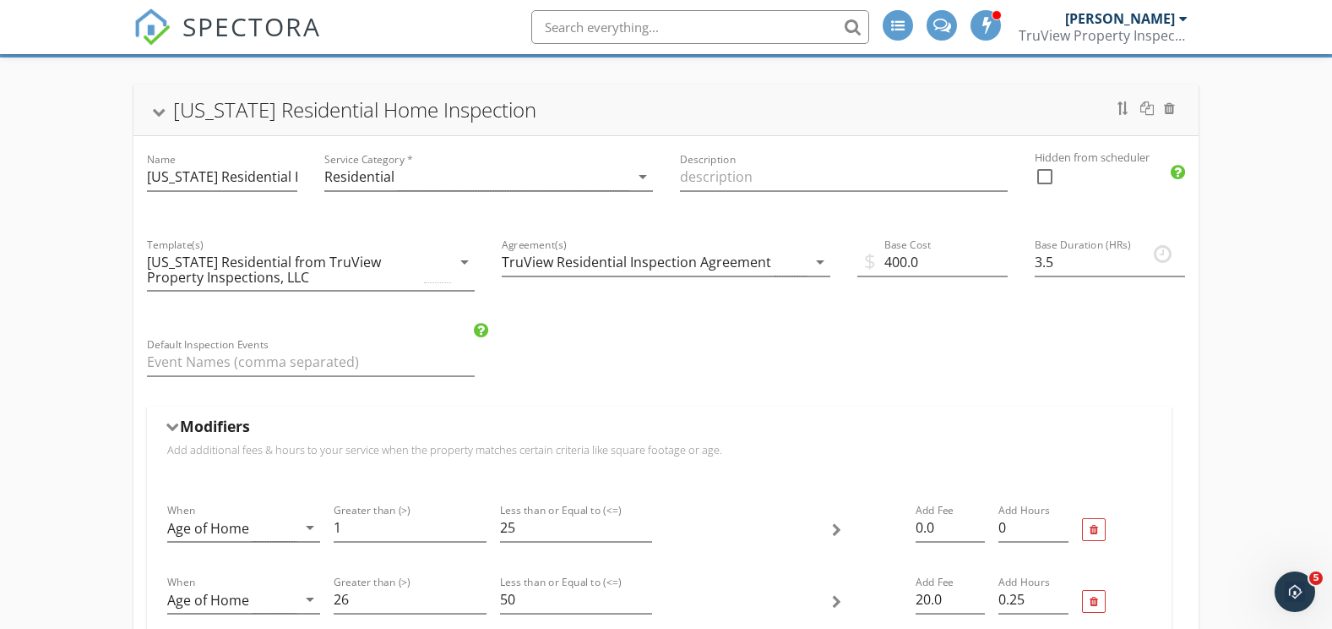
click at [262, 438] on div "Modifiers" at bounding box center [659, 429] width 985 height 26
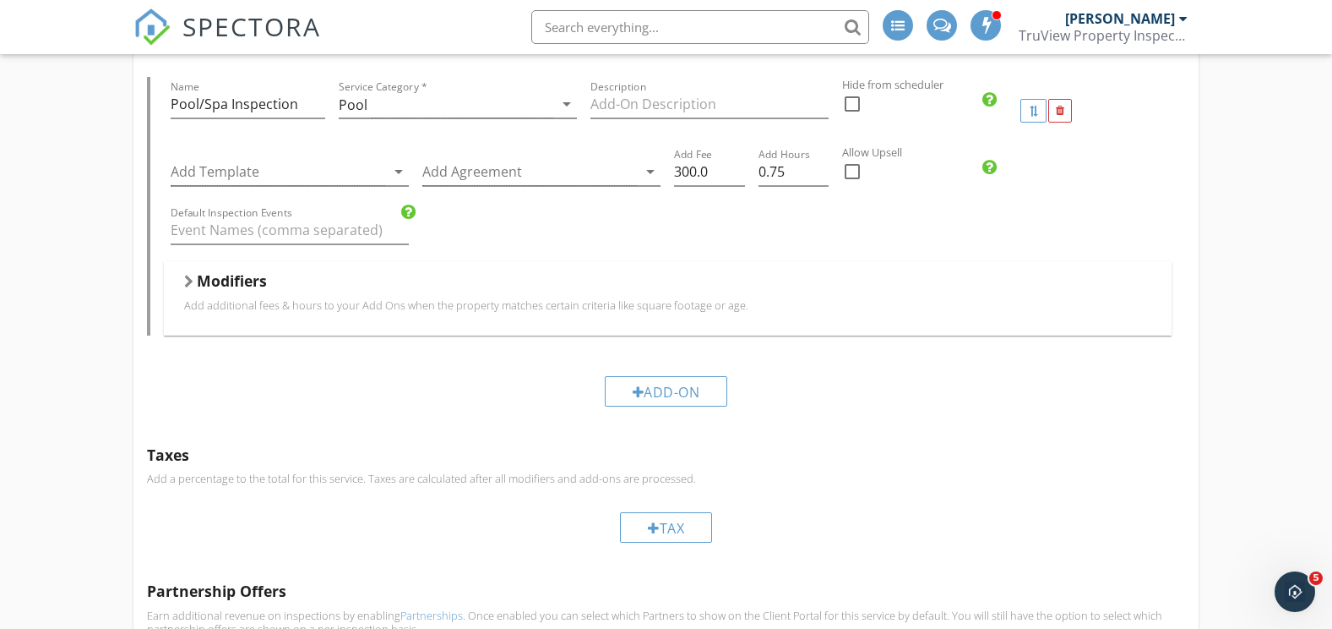
scroll to position [2397, 0]
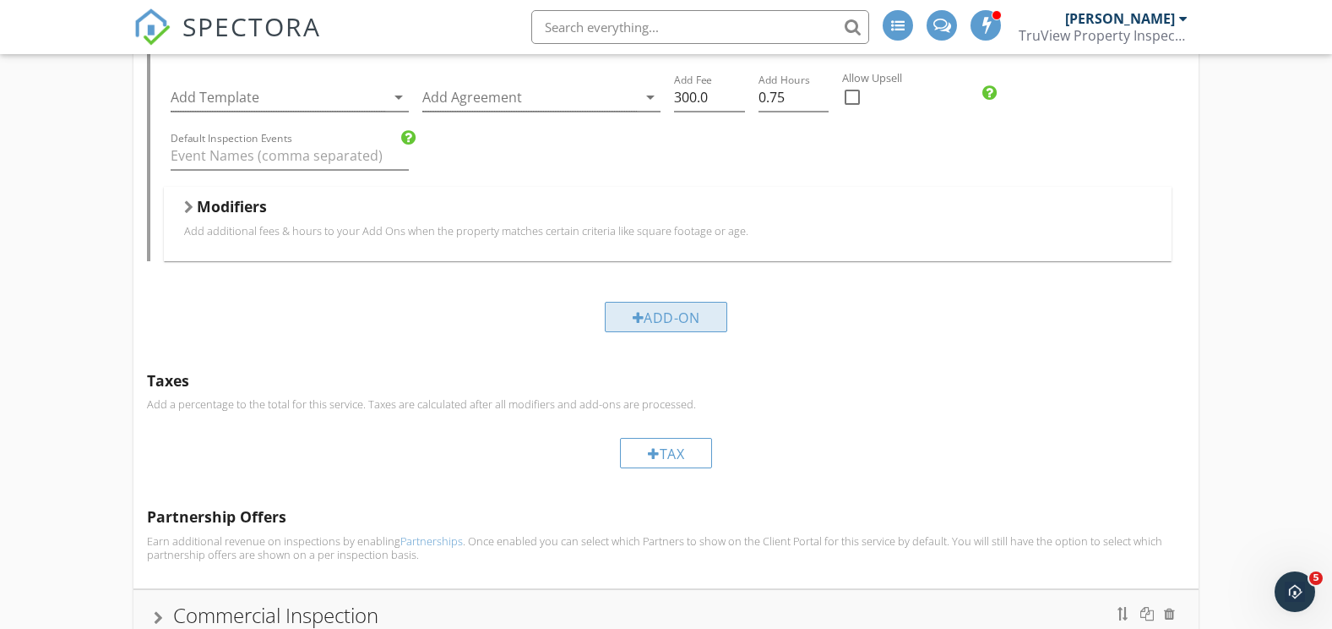
click at [650, 318] on div "Add-On" at bounding box center [666, 317] width 123 height 30
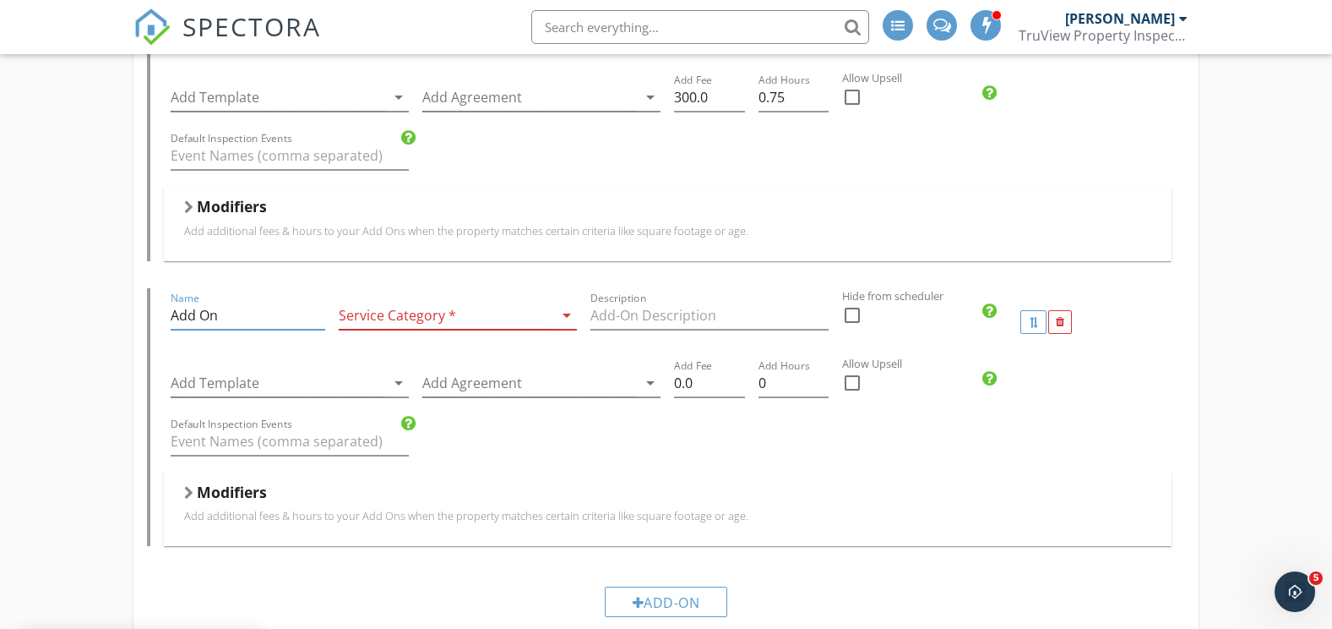
drag, startPoint x: 239, startPoint y: 315, endPoint x: 159, endPoint y: 313, distance: 80.3
click at [159, 313] on div "Name Add On Service Category * arrow_drop_down Description Hide from scheduler …" at bounding box center [666, 417] width 1039 height 258
type input "v"
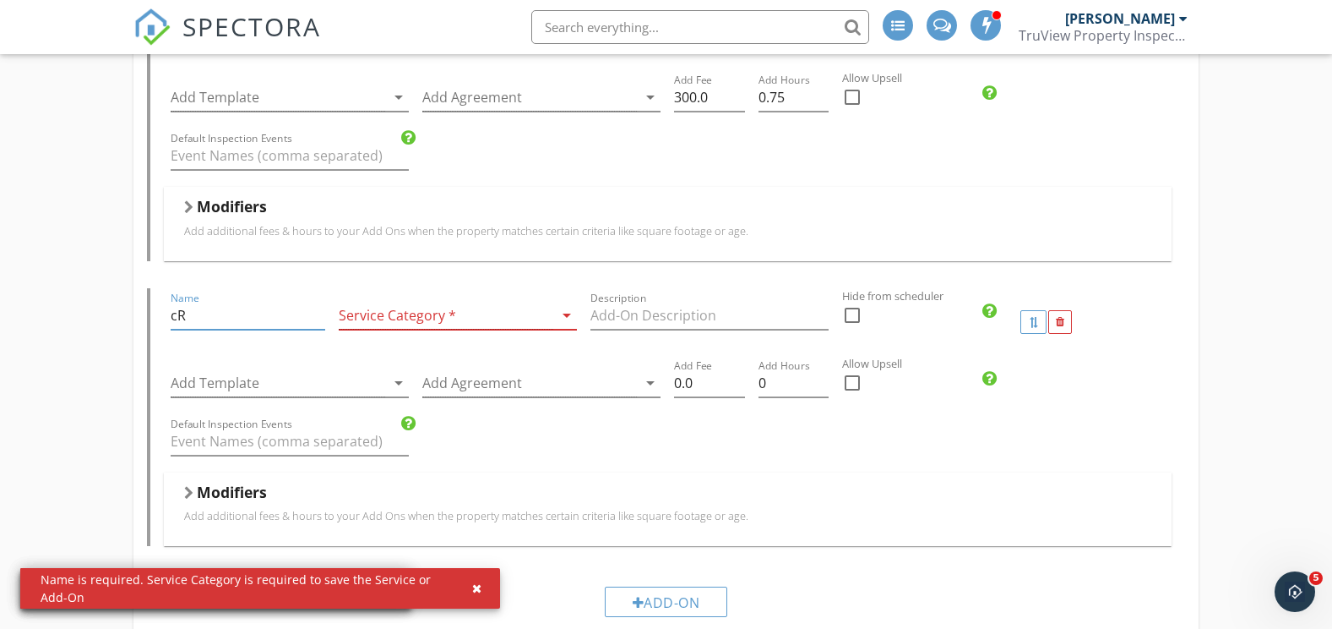
type input "c"
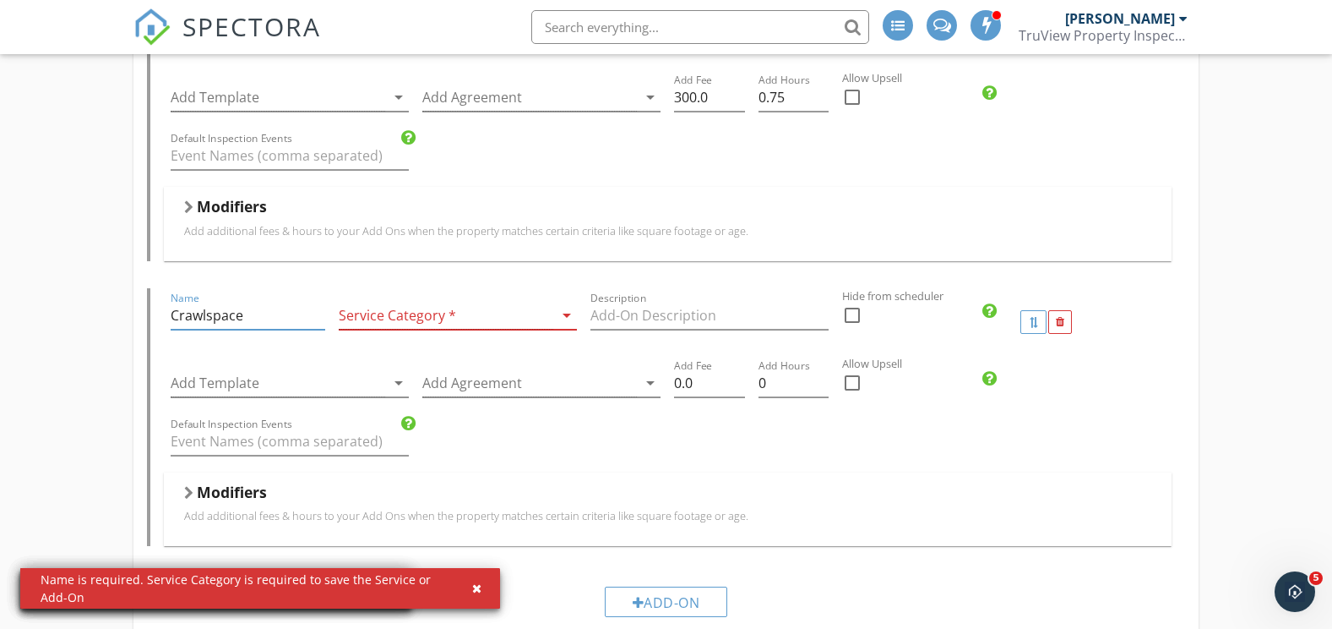
type input "Crawlspace"
click at [438, 317] on div at bounding box center [446, 316] width 215 height 28
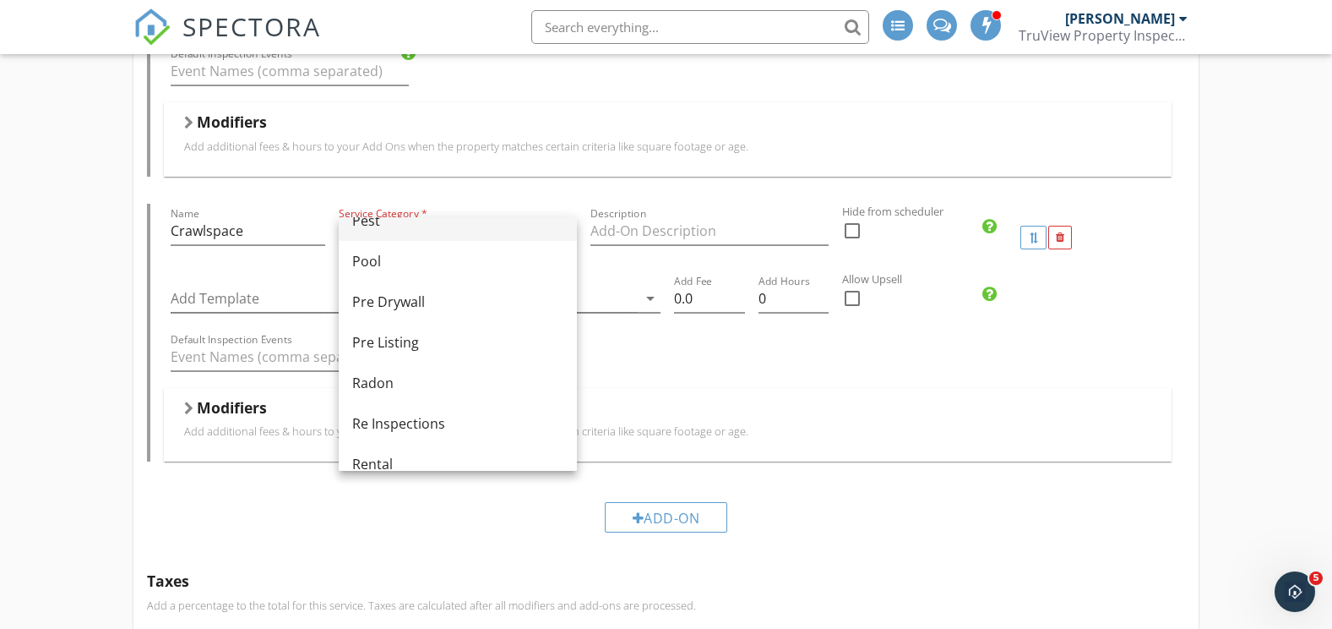
scroll to position [760, 0]
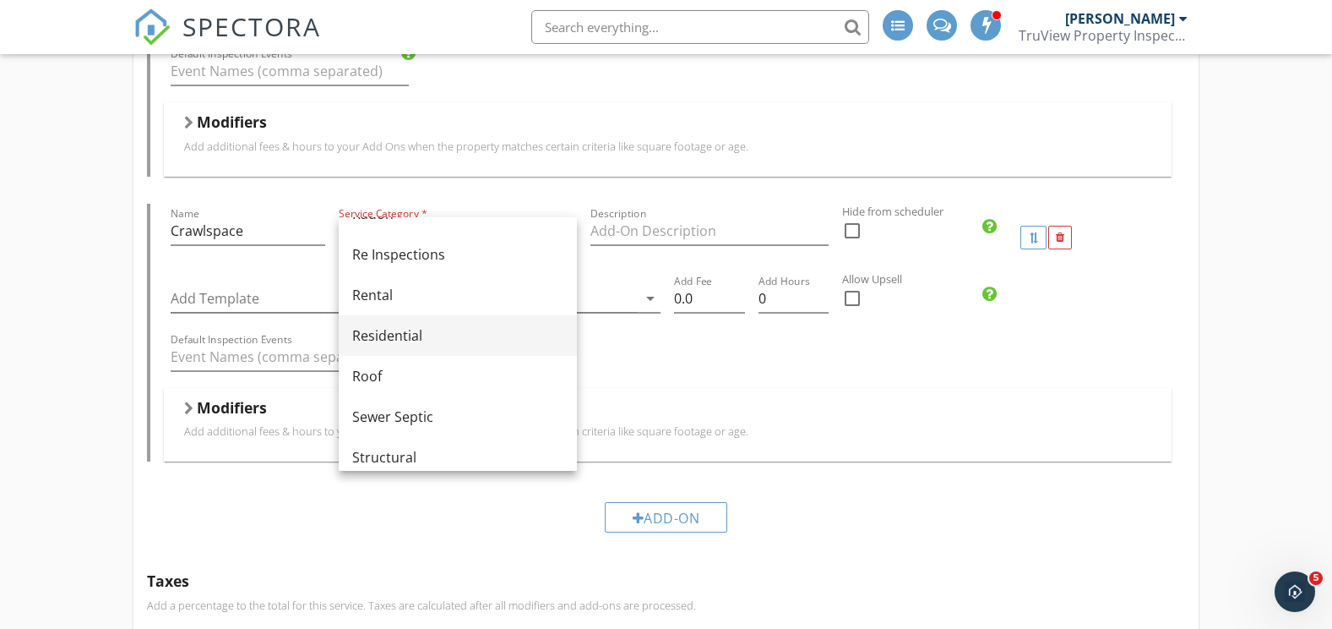
click at [400, 338] on div "Residential" at bounding box center [457, 335] width 211 height 20
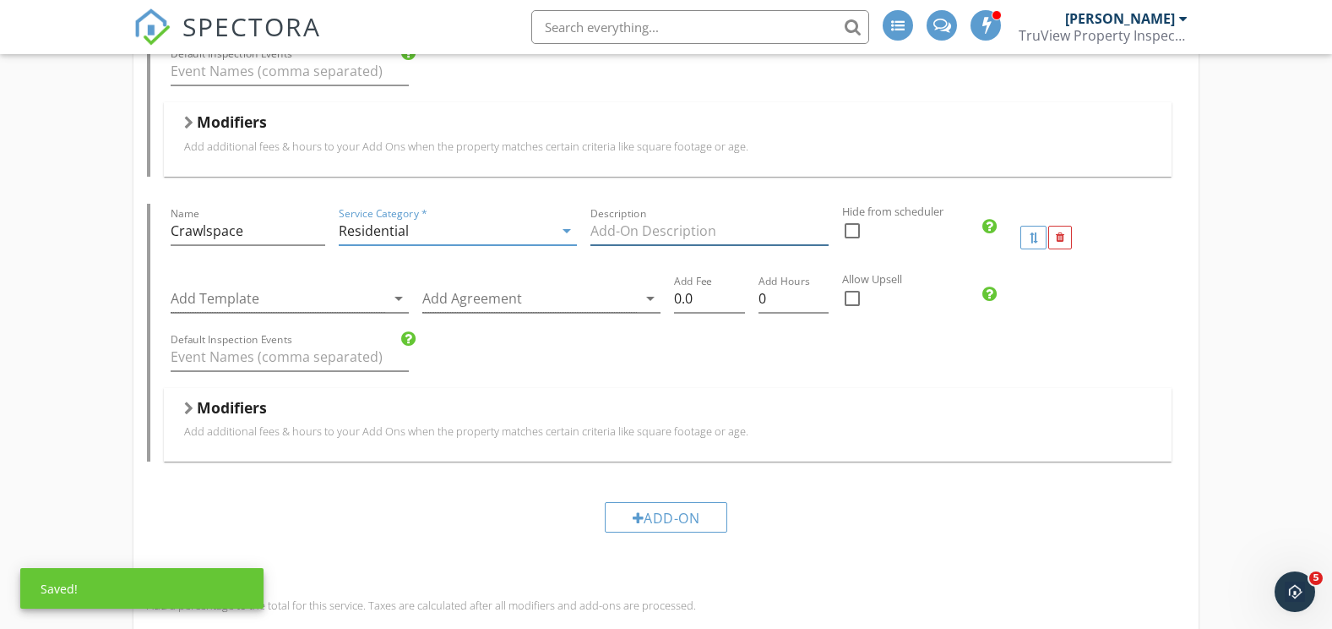
click at [654, 234] on input "Description" at bounding box center [709, 231] width 238 height 28
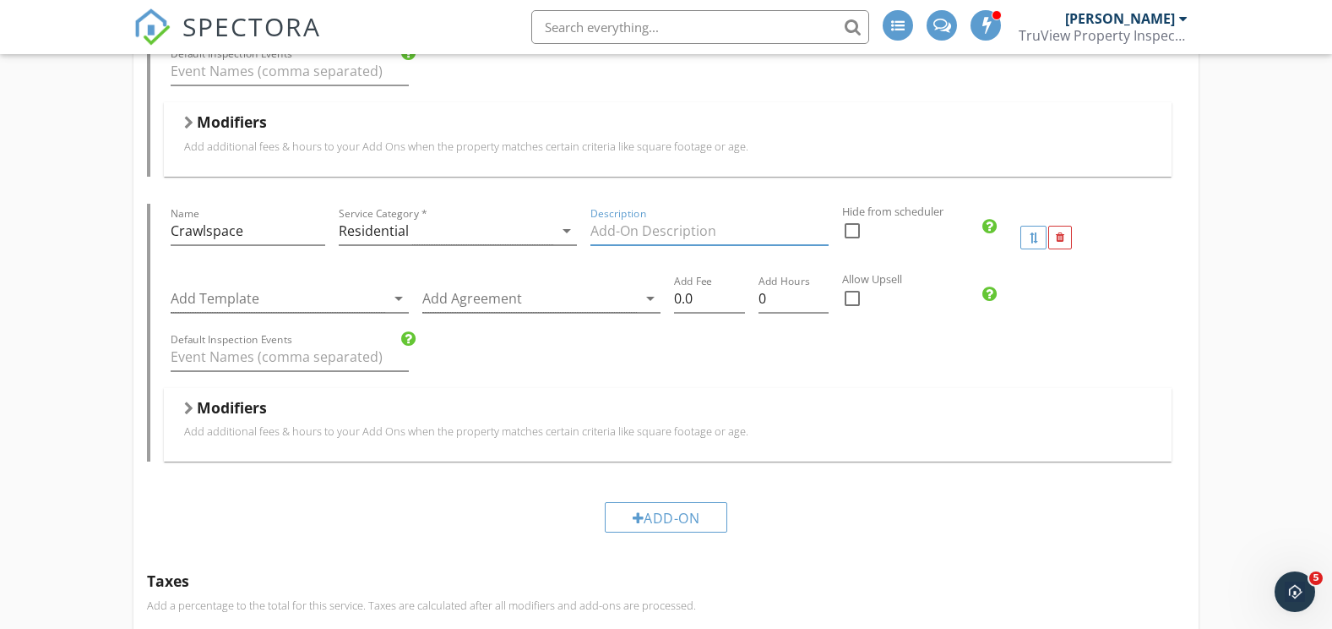
paste input "A crawlspace inspection is a critical component of a comprehensive home evaluat…"
type input "A crawlspace inspection is a critical component of a comprehensive home evaluat…"
click at [205, 297] on div at bounding box center [278, 299] width 215 height 28
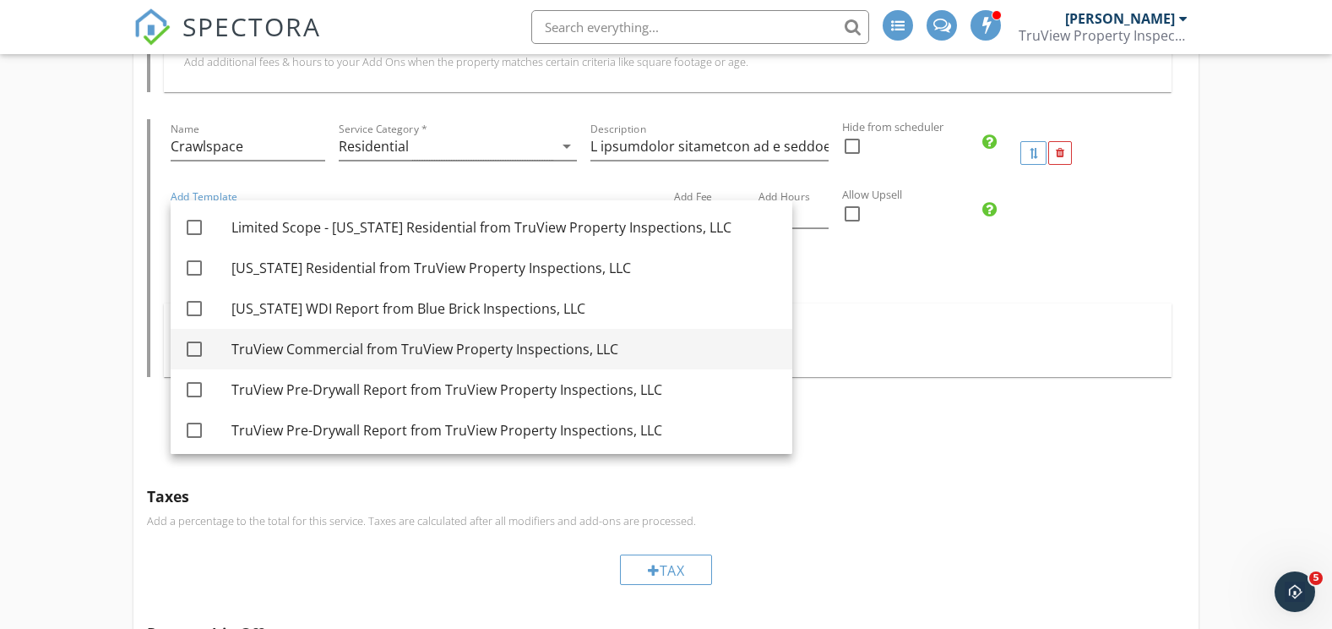
scroll to position [2481, 0]
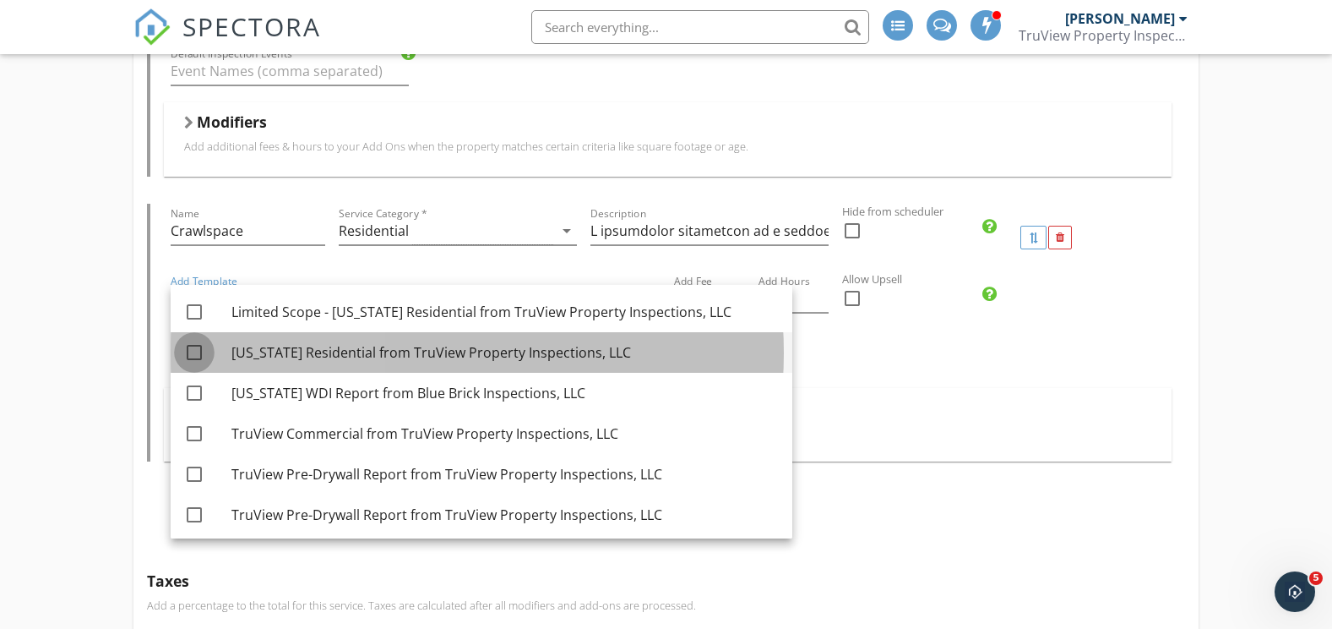
click at [188, 353] on div at bounding box center [194, 352] width 29 height 29
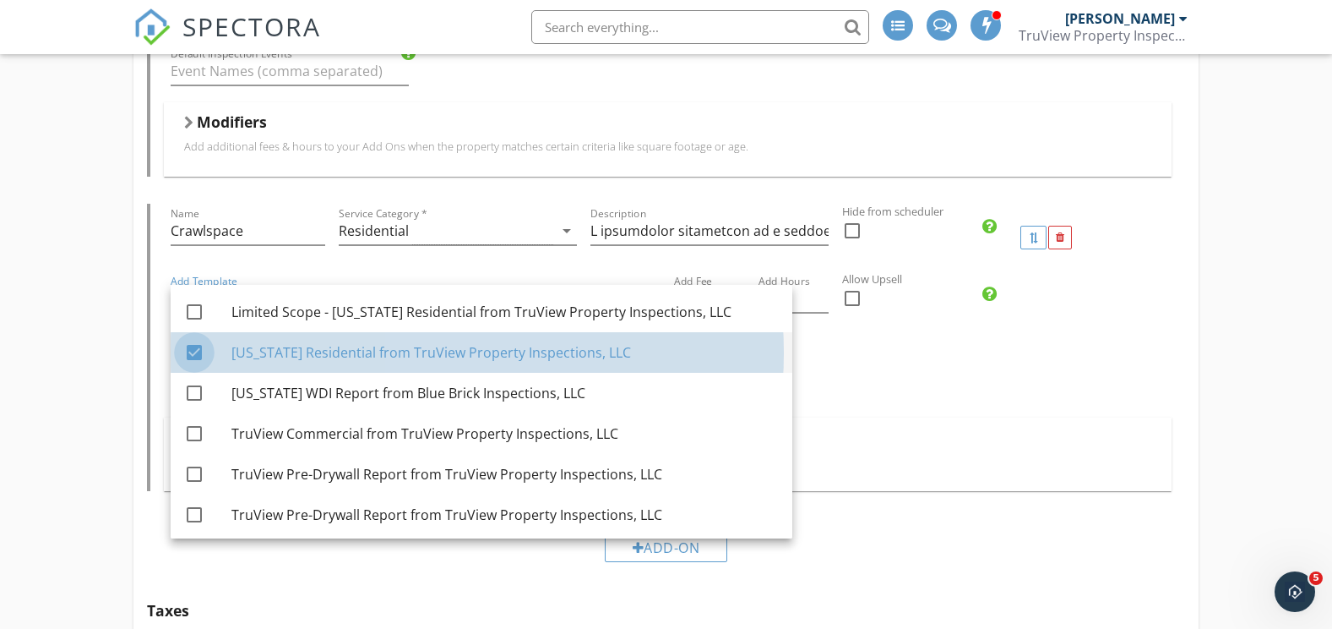
click at [193, 350] on div at bounding box center [194, 352] width 29 height 29
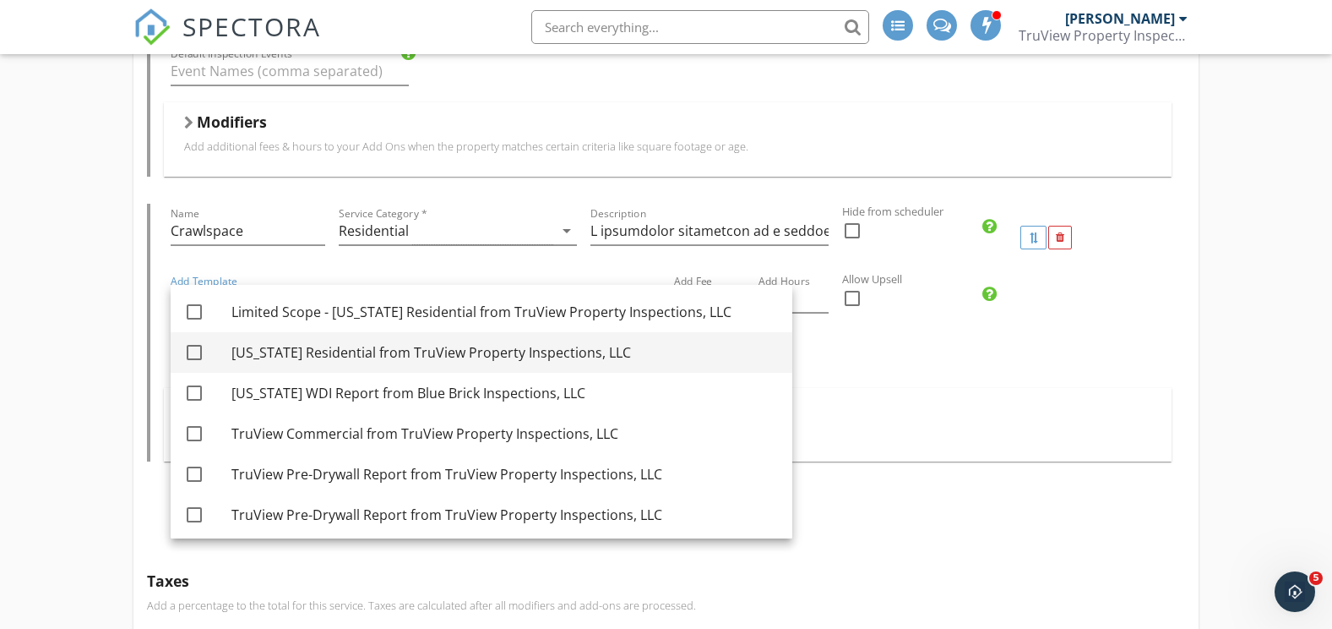
click at [193, 352] on div at bounding box center [194, 352] width 29 height 29
checkbox input "true"
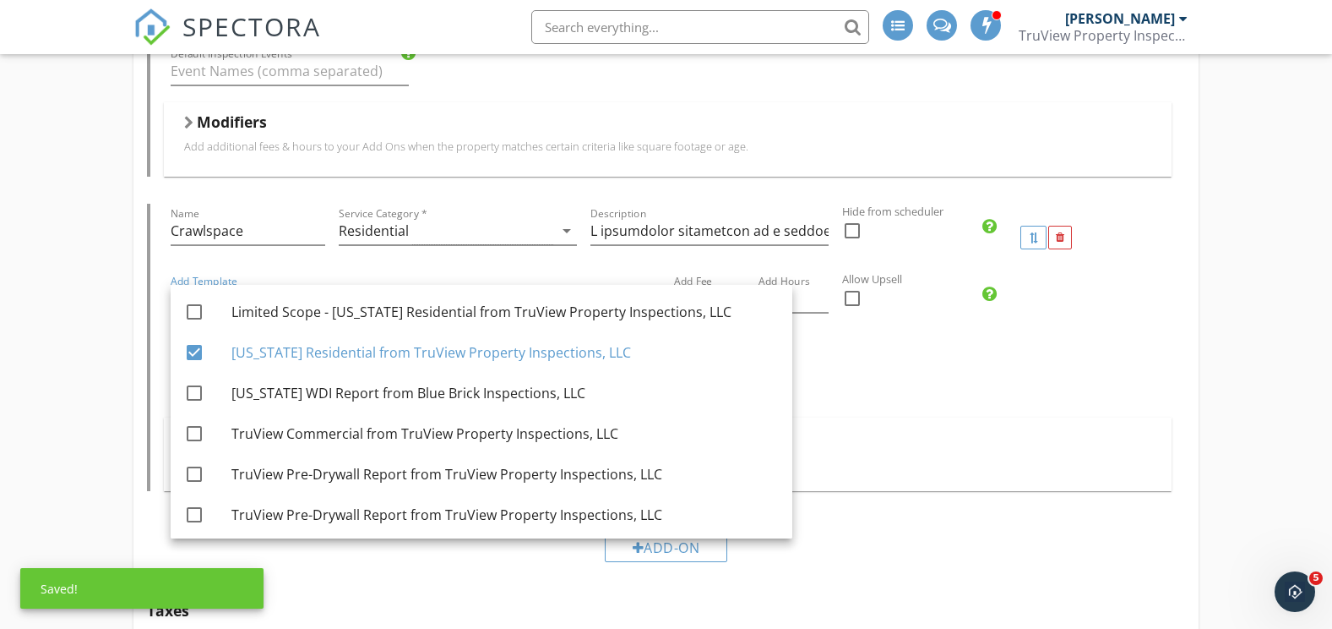
drag, startPoint x: 1002, startPoint y: 398, endPoint x: 929, endPoint y: 385, distance: 73.7
click at [1000, 398] on div "Default Inspection Events" at bounding box center [668, 388] width 1009 height 58
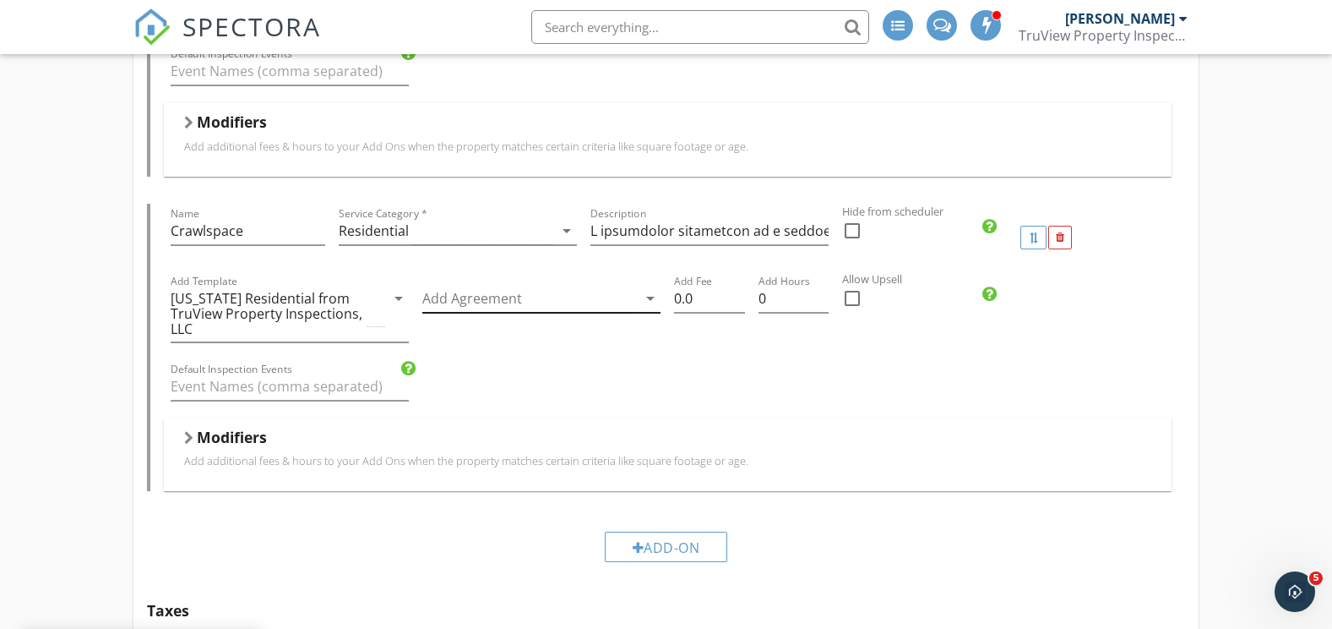
click at [495, 300] on div at bounding box center [529, 299] width 215 height 28
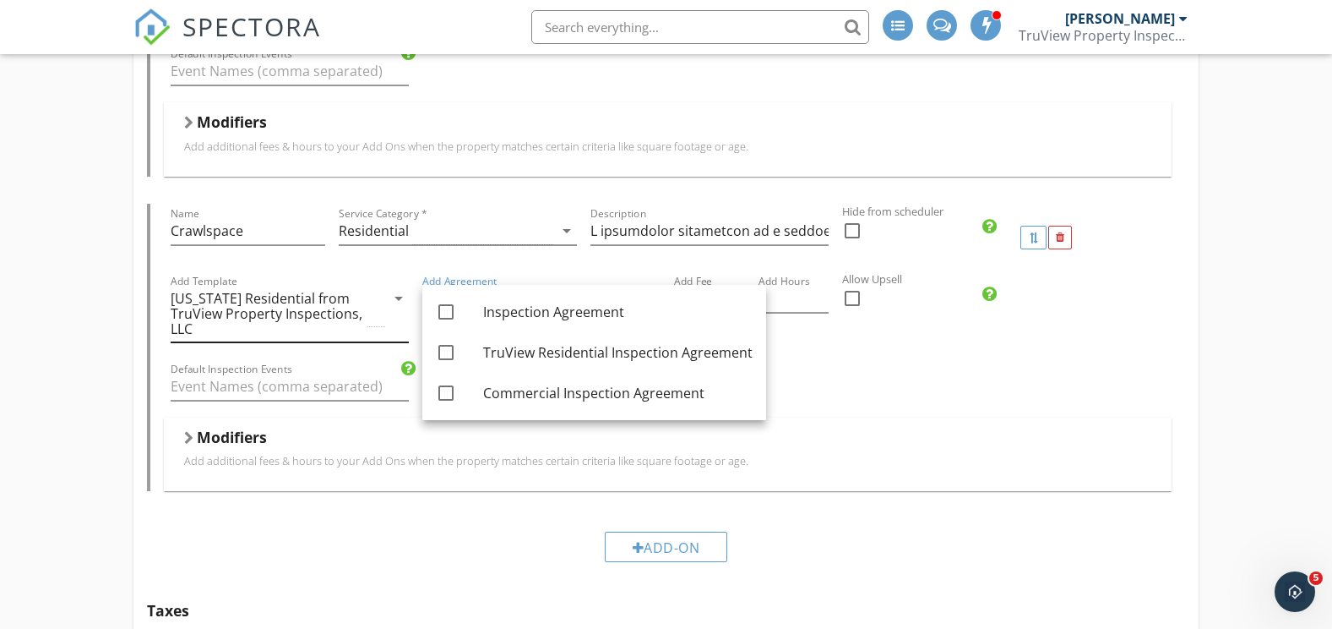
click at [395, 297] on icon "arrow_drop_down" at bounding box center [399, 298] width 20 height 20
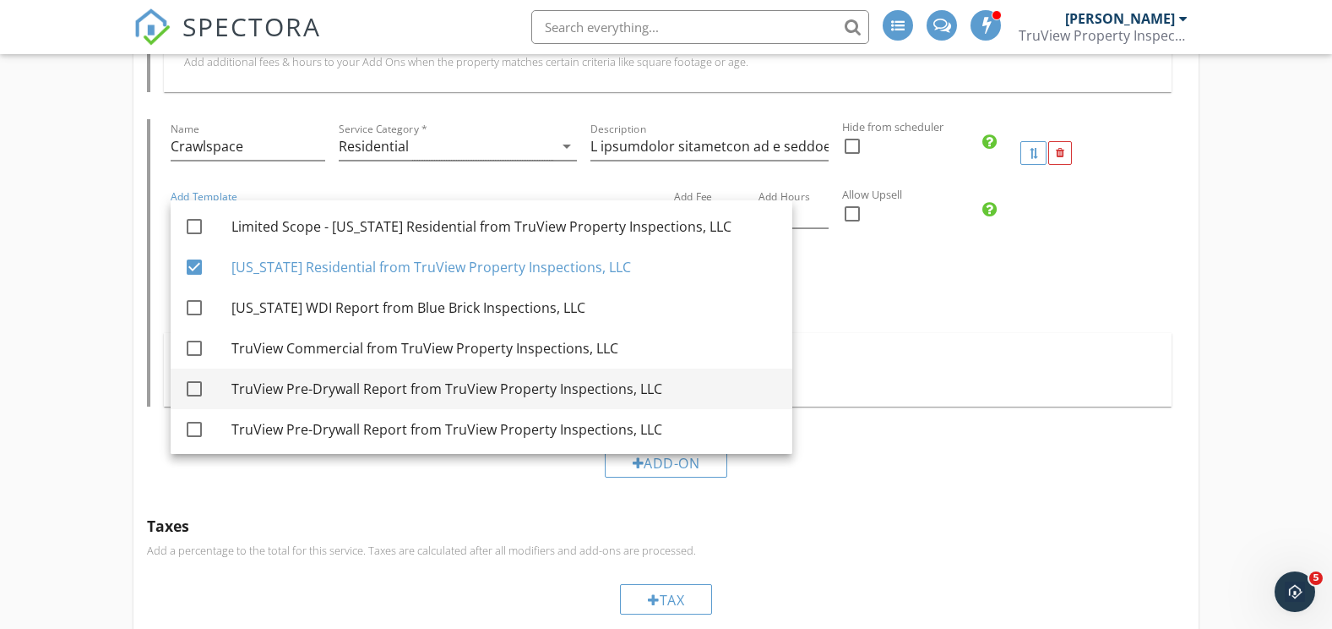
scroll to position [0, 0]
click at [848, 343] on div "Modifiers" at bounding box center [668, 356] width 968 height 26
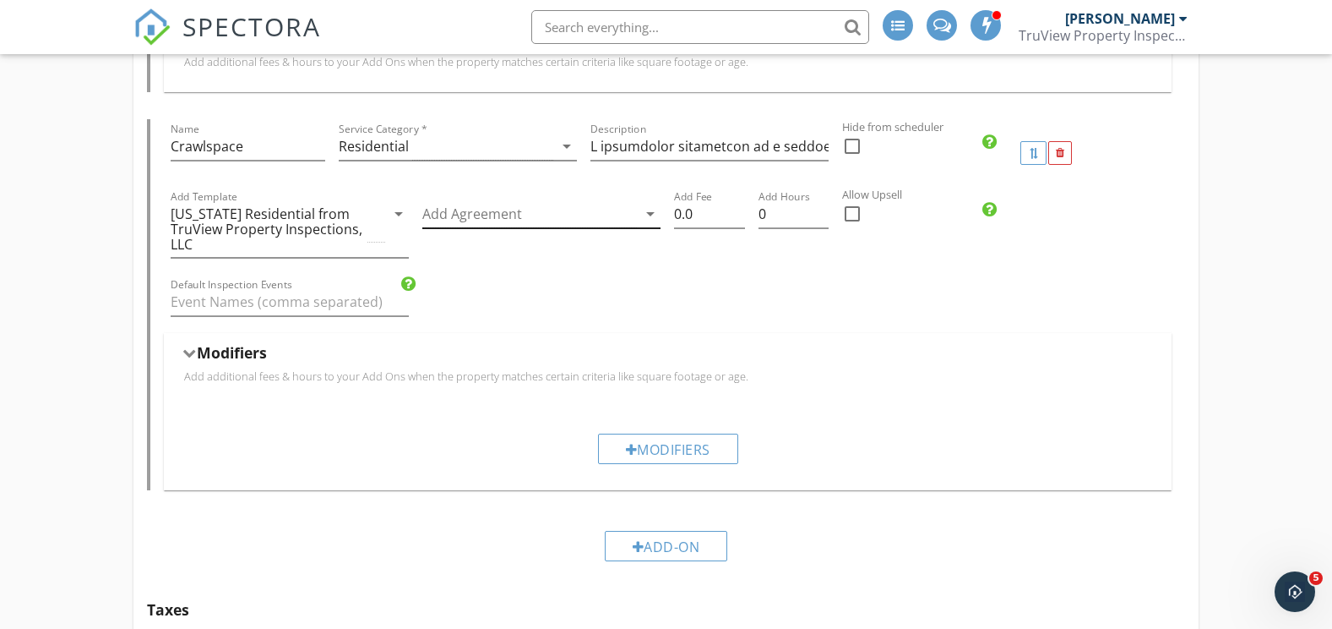
click at [493, 219] on div at bounding box center [529, 214] width 215 height 28
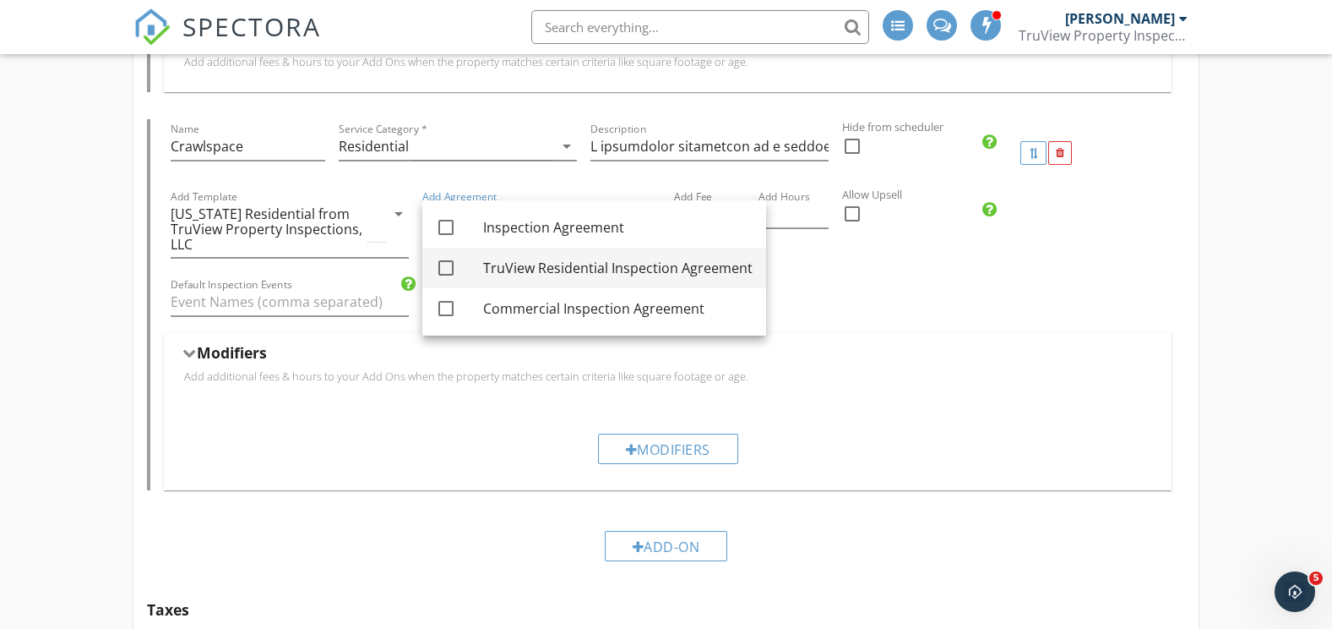
click at [444, 264] on div at bounding box center [446, 267] width 29 height 29
checkbox input "true"
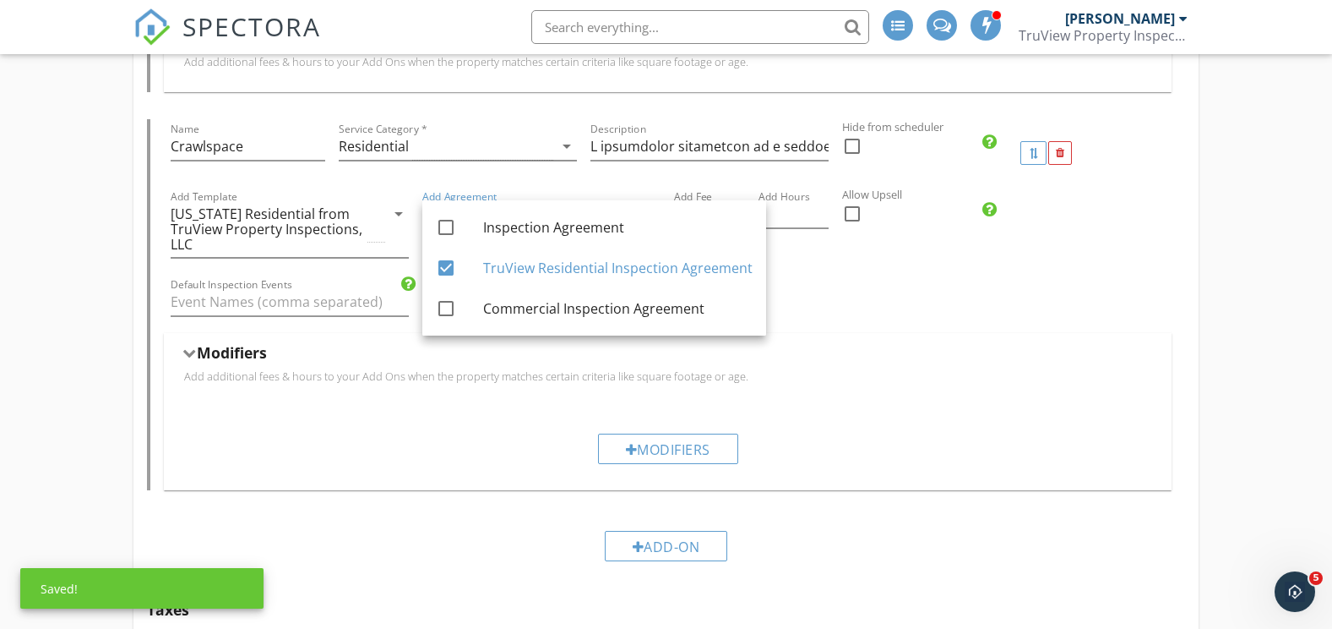
click at [840, 324] on div "Default Inspection Events" at bounding box center [668, 304] width 1009 height 58
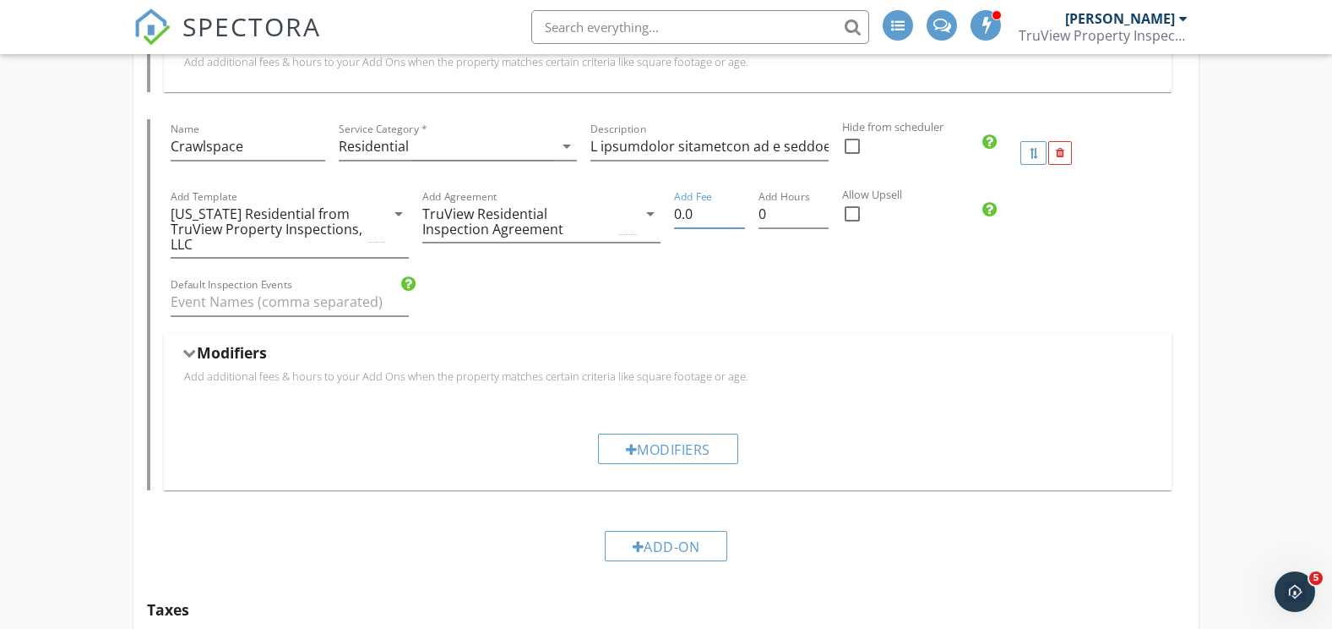
drag, startPoint x: 708, startPoint y: 216, endPoint x: 665, endPoint y: 220, distance: 43.2
click at [665, 220] on div "Add Template Texas Residential from TruView Property Inspections, LLC arrow_dro…" at bounding box center [668, 231] width 1009 height 88
drag, startPoint x: 716, startPoint y: 213, endPoint x: 647, endPoint y: 213, distance: 68.4
click at [647, 213] on div "Add Template Texas Residential from TruView Property Inspections, LLC arrow_dro…" at bounding box center [668, 231] width 1009 height 88
drag, startPoint x: 709, startPoint y: 211, endPoint x: 637, endPoint y: 215, distance: 71.9
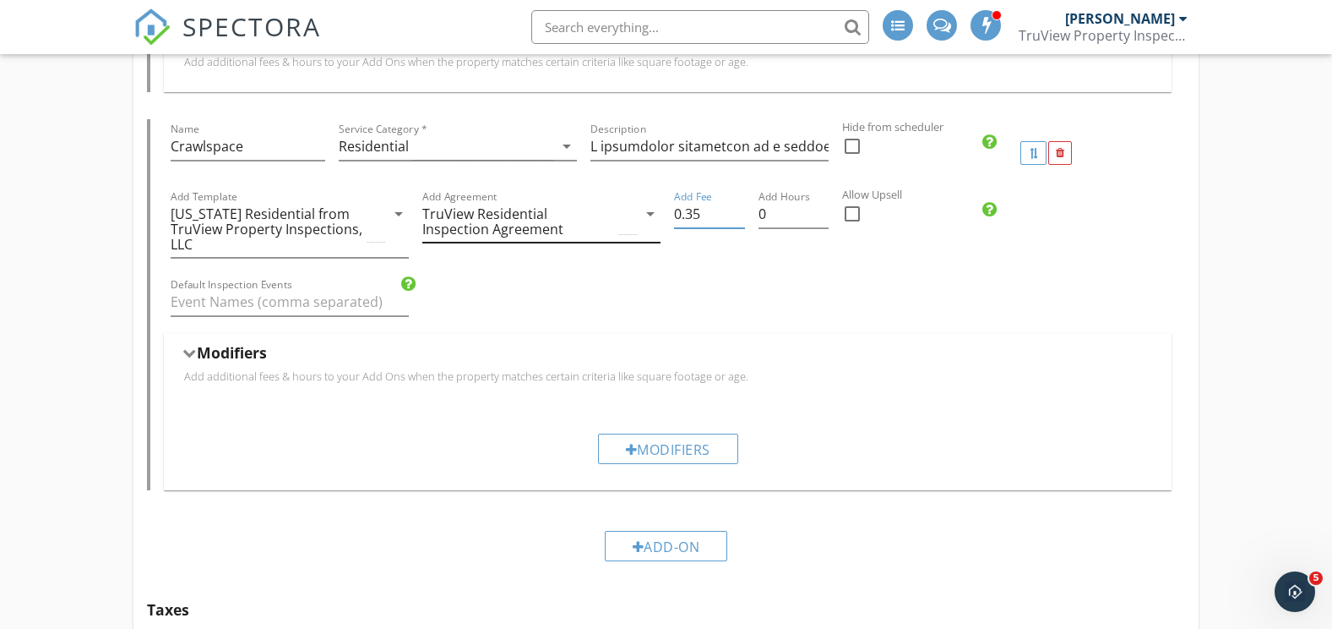
click at [637, 215] on div "Add Template Texas Residential from TruView Property Inspections, LLC arrow_dro…" at bounding box center [668, 231] width 1009 height 88
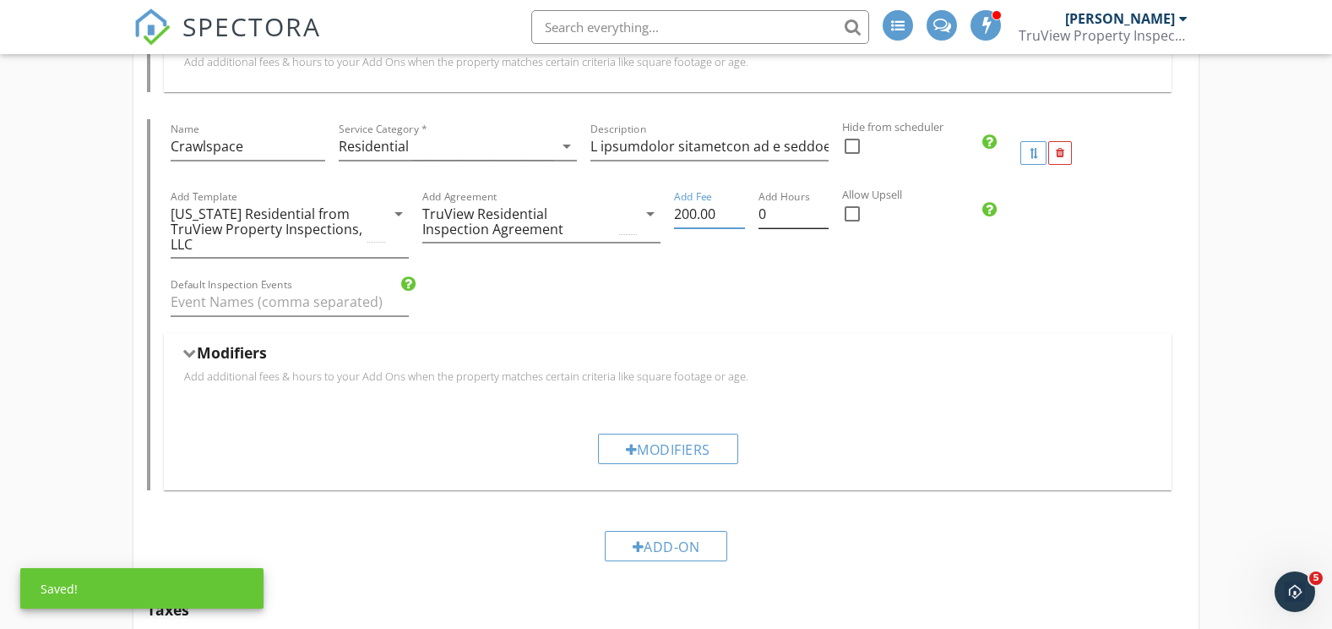
type input "200.00"
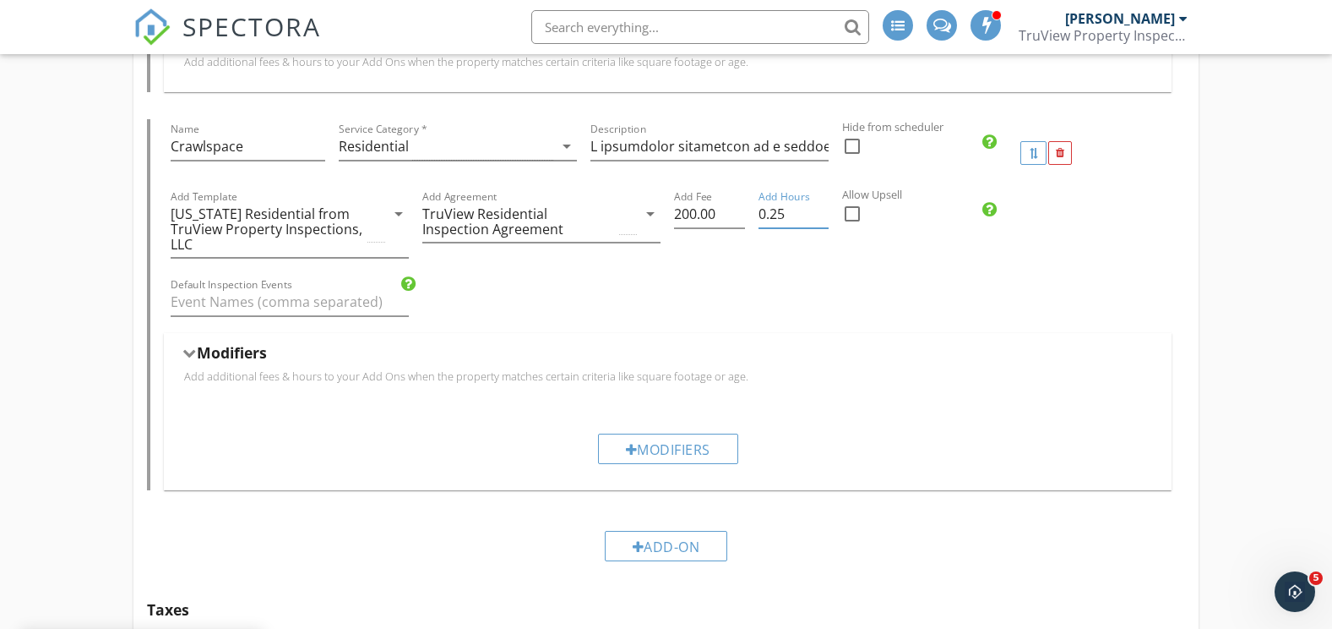
click at [821, 209] on input "0.25" at bounding box center [794, 214] width 70 height 28
click at [821, 209] on input "0.5" at bounding box center [794, 214] width 70 height 28
click at [821, 209] on input "0.75" at bounding box center [794, 214] width 70 height 28
click at [821, 209] on input "1" at bounding box center [794, 214] width 70 height 28
click at [821, 209] on input "1.25" at bounding box center [794, 214] width 70 height 28
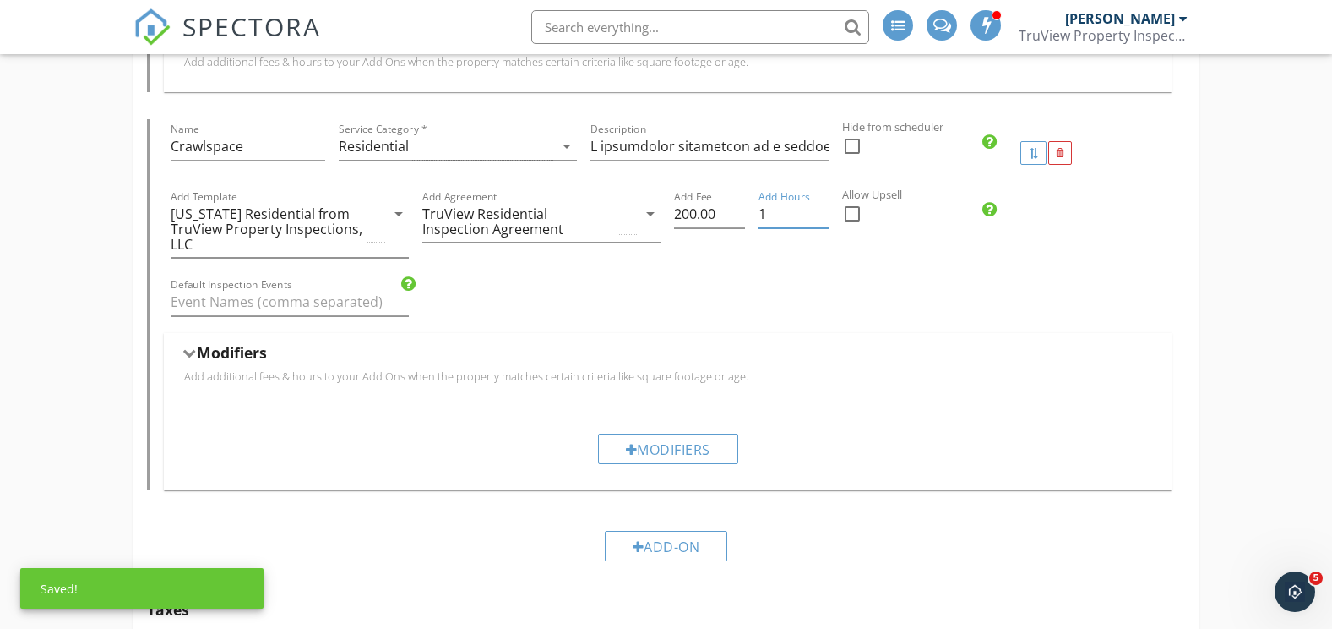
click at [822, 219] on input "1" at bounding box center [794, 214] width 70 height 28
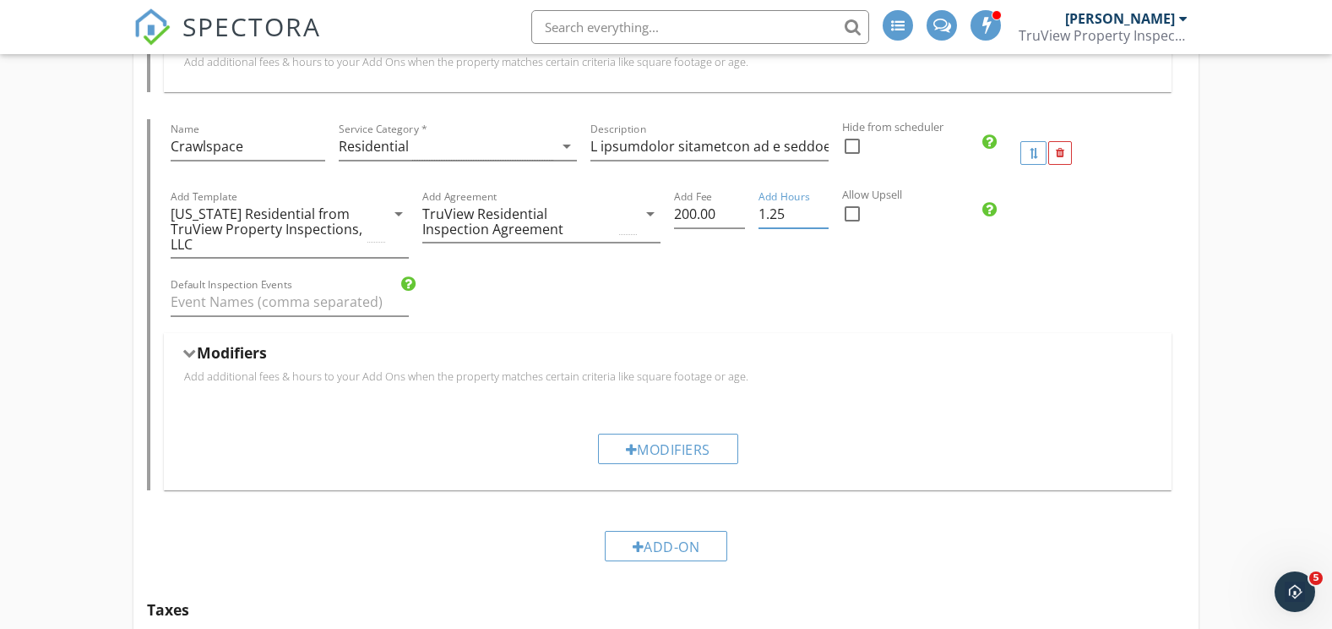
click at [822, 208] on input "1.25" at bounding box center [794, 214] width 70 height 28
click at [822, 208] on input "1.5" at bounding box center [794, 214] width 70 height 28
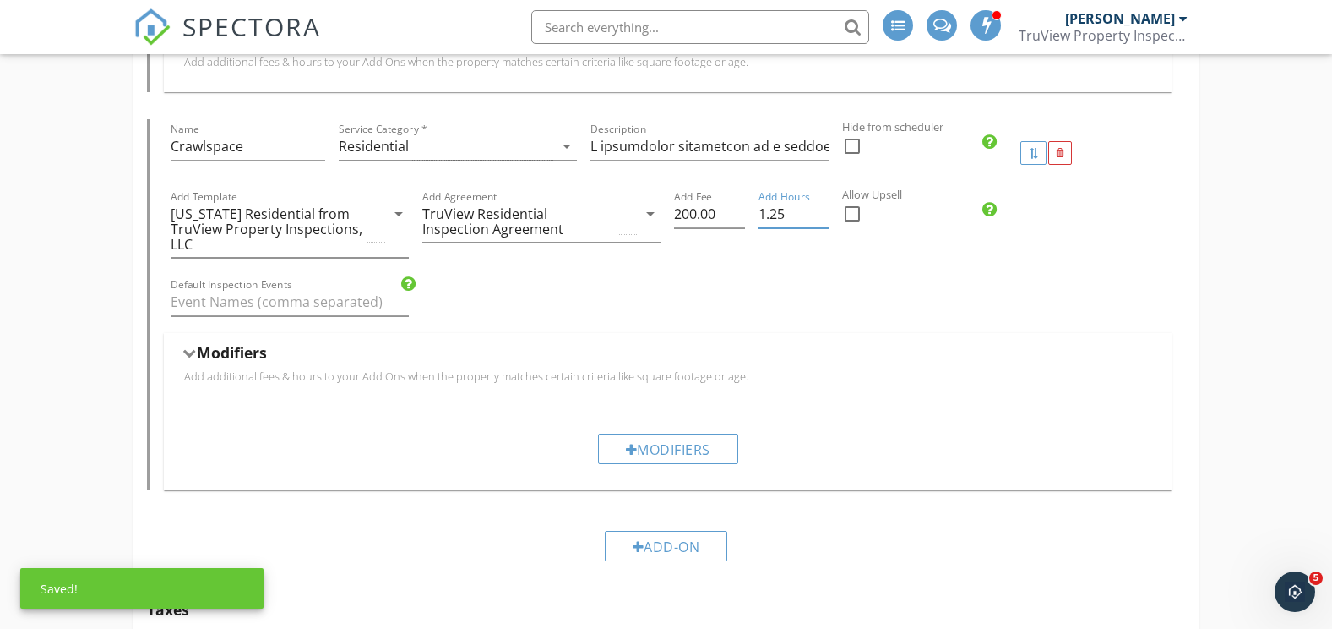
click at [822, 218] on input "1.25" at bounding box center [794, 214] width 70 height 28
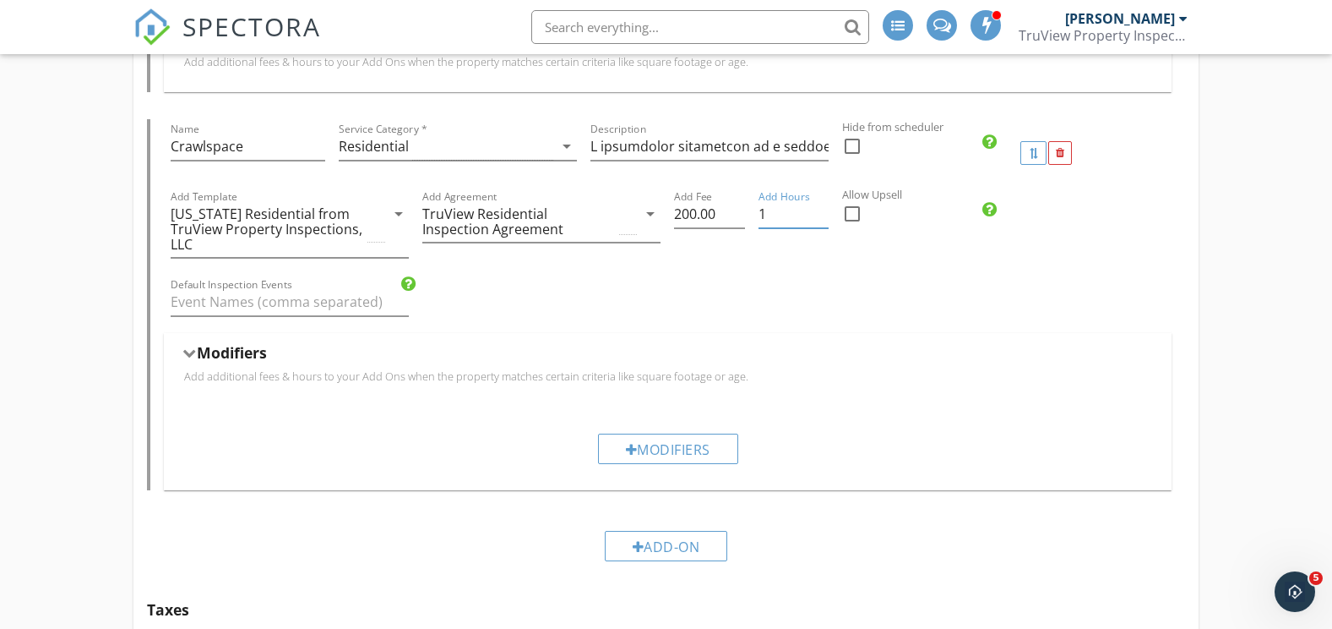
click at [821, 220] on input "1" at bounding box center [794, 214] width 70 height 28
type input "0.75"
click at [821, 220] on input "0.75" at bounding box center [794, 214] width 70 height 28
click at [738, 220] on input "199.67" at bounding box center [709, 214] width 70 height 28
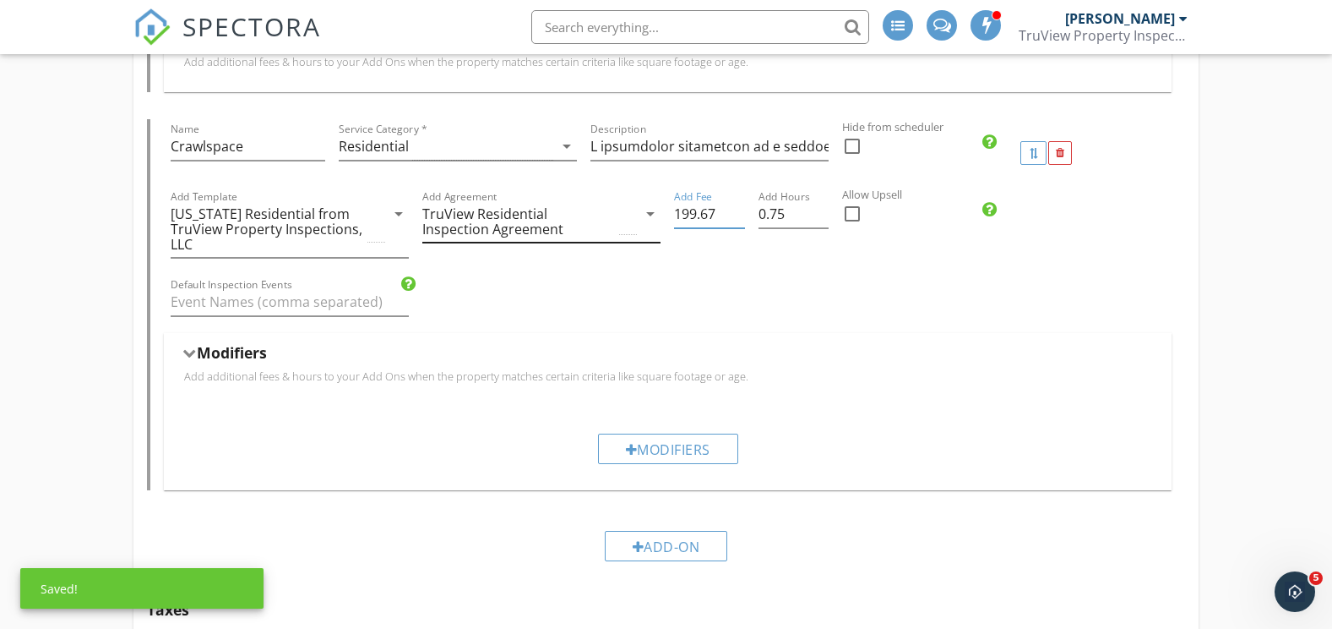
drag, startPoint x: 724, startPoint y: 210, endPoint x: 637, endPoint y: 206, distance: 87.1
click at [643, 220] on div "Add Template Texas Residential from TruView Property Inspections, LLC arrow_dro…" at bounding box center [668, 231] width 1009 height 88
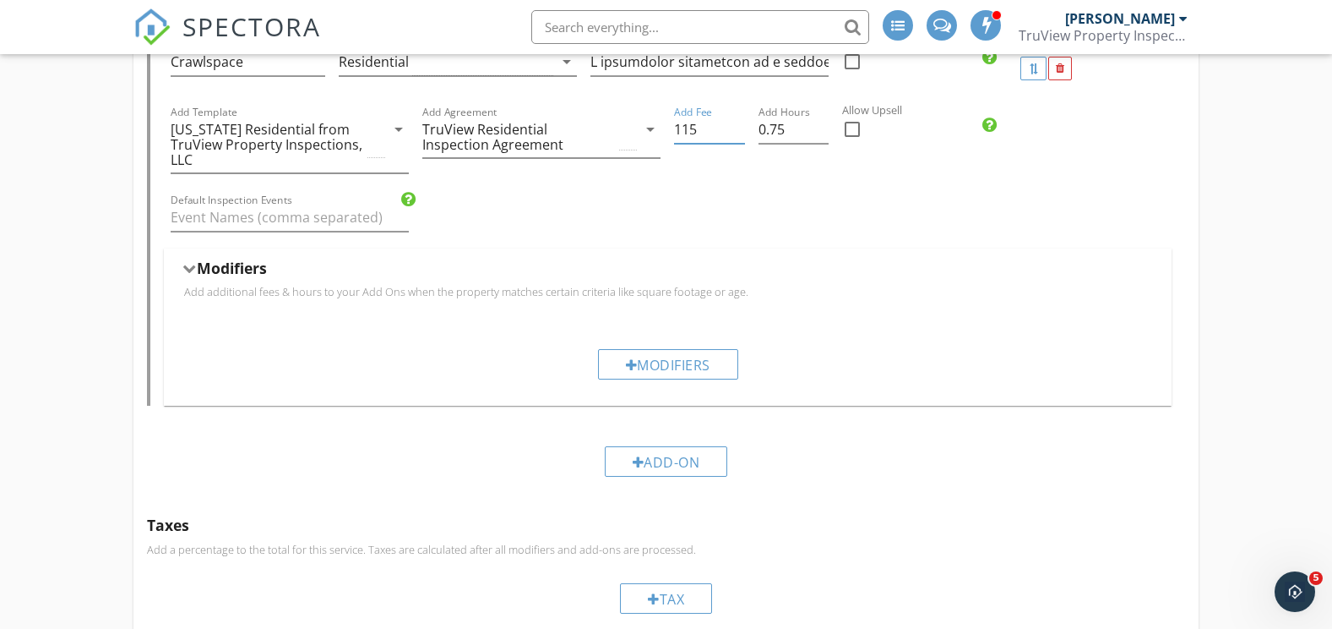
scroll to position [2566, 0]
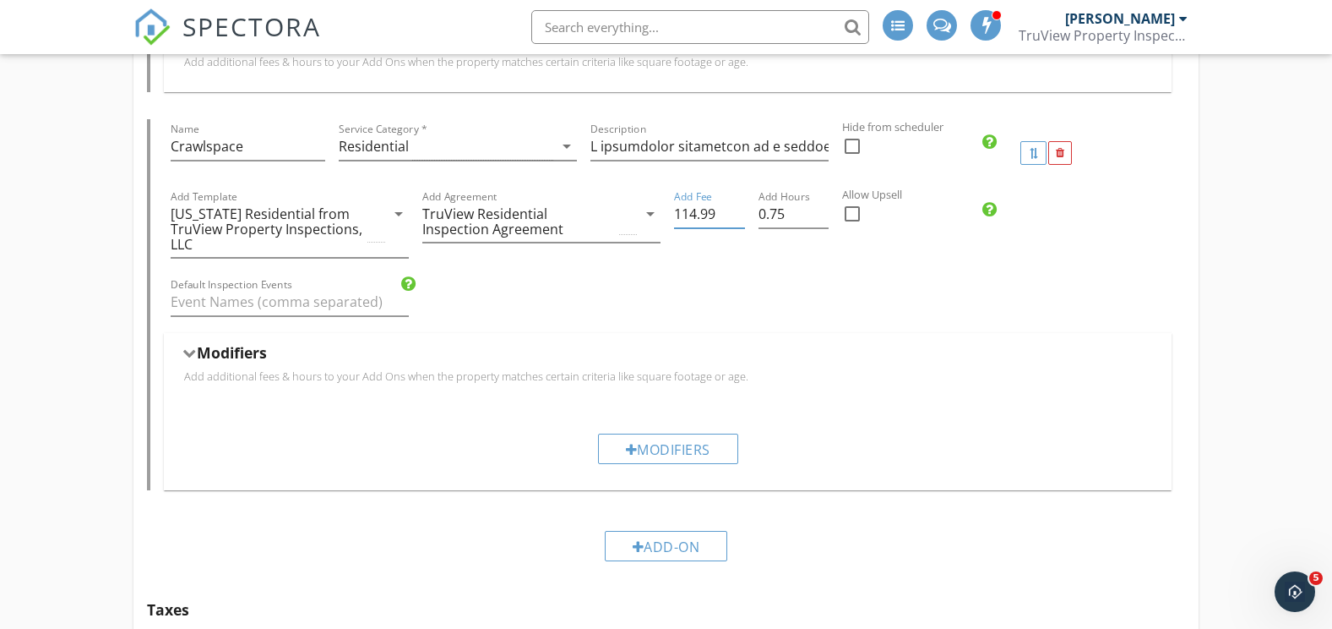
click at [739, 219] on input "114.99" at bounding box center [709, 214] width 70 height 28
click at [739, 220] on input "114.98" at bounding box center [709, 214] width 70 height 28
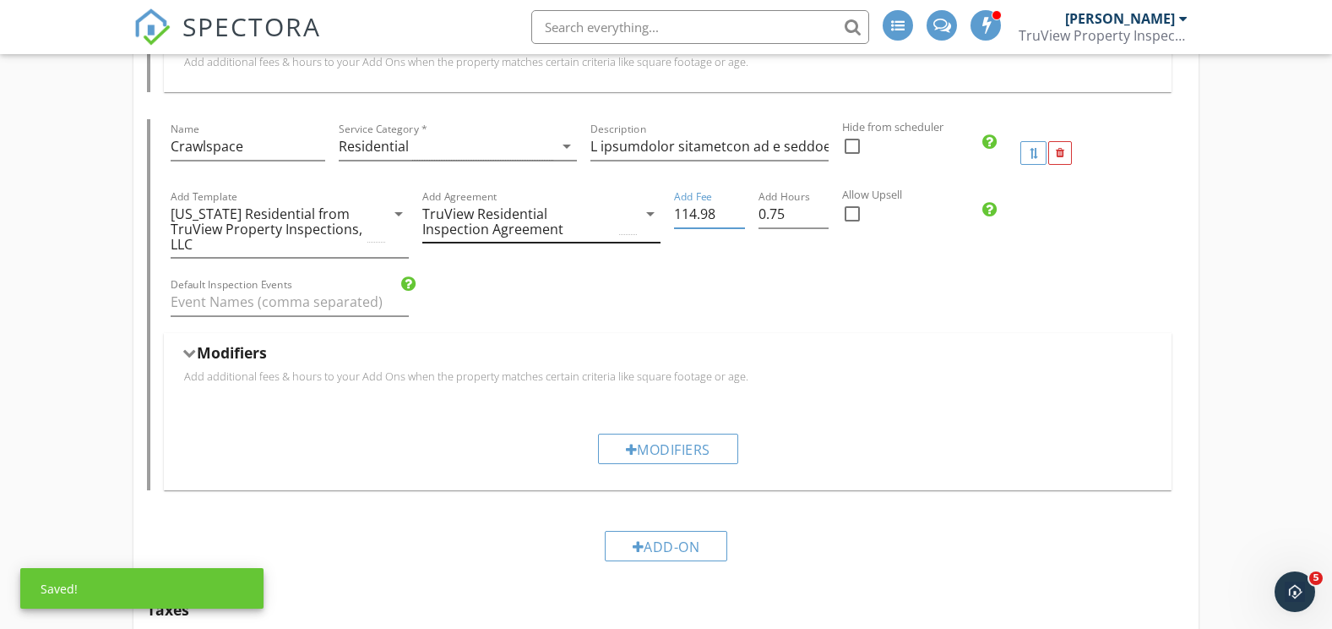
drag, startPoint x: 726, startPoint y: 215, endPoint x: 641, endPoint y: 233, distance: 86.3
click at [641, 233] on div "Add Template Texas Residential from TruView Property Inspections, LLC arrow_dro…" at bounding box center [668, 231] width 1009 height 88
type input "75"
click at [718, 320] on div "Default Inspection Events" at bounding box center [668, 304] width 1009 height 58
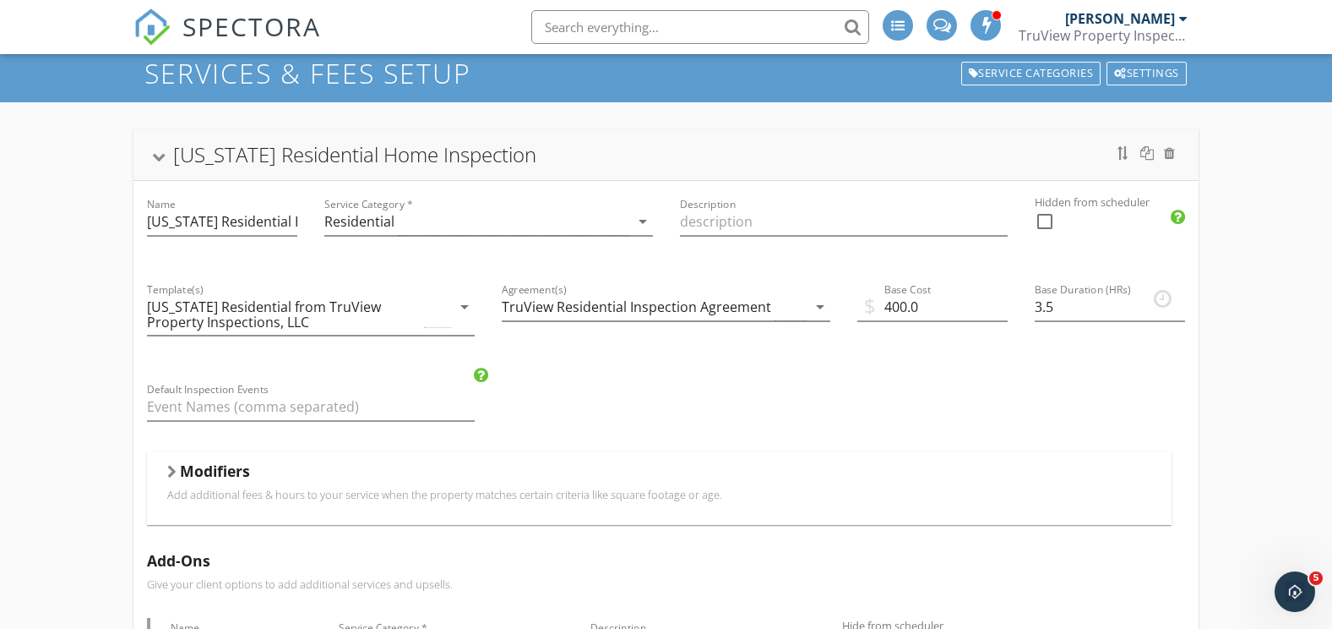
scroll to position [0, 0]
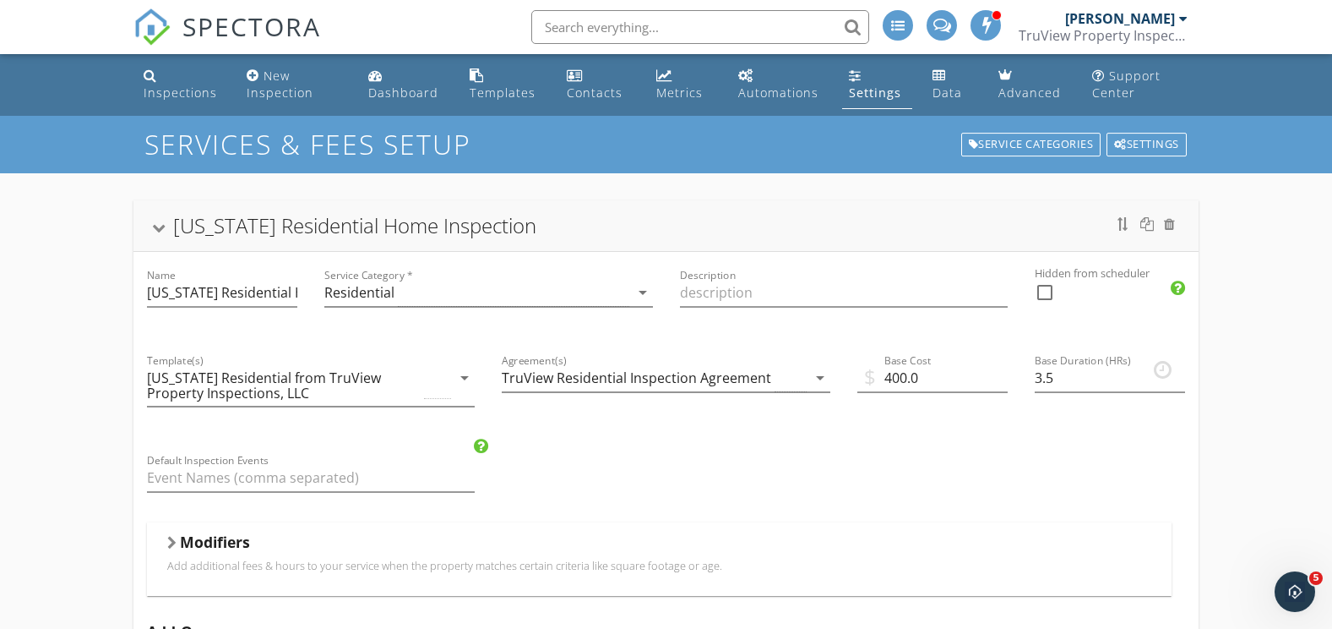
click at [284, 30] on span "SPECTORA" at bounding box center [251, 25] width 139 height 35
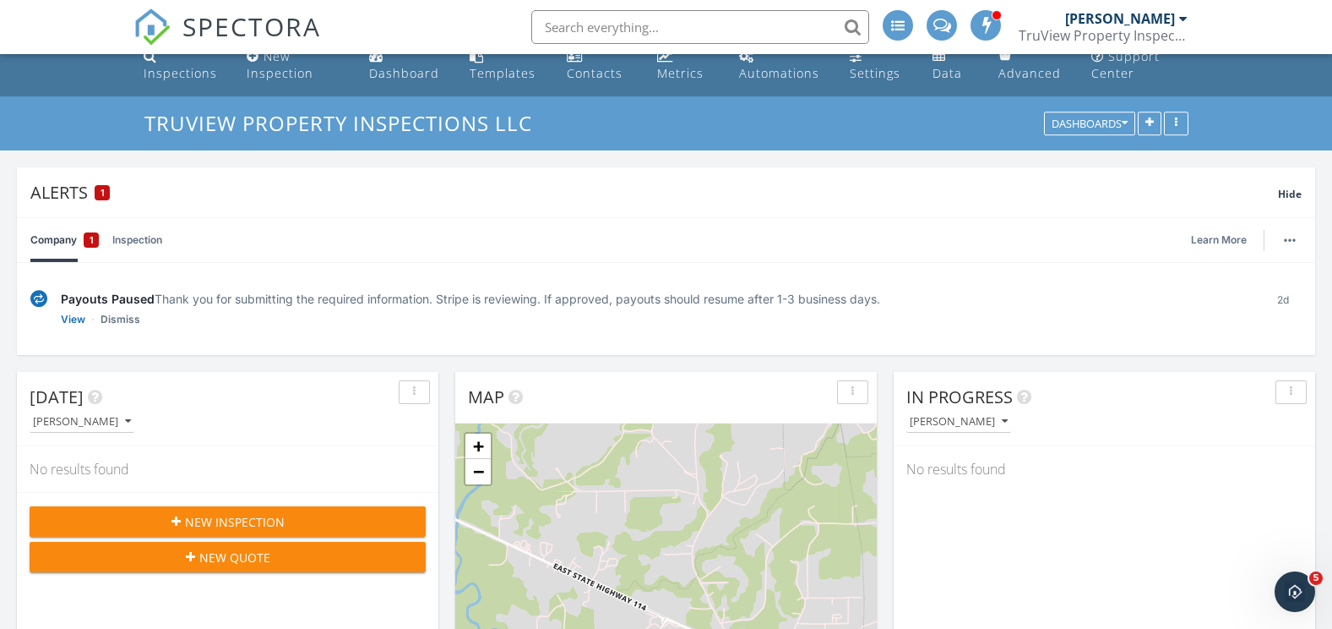
scroll to position [84, 0]
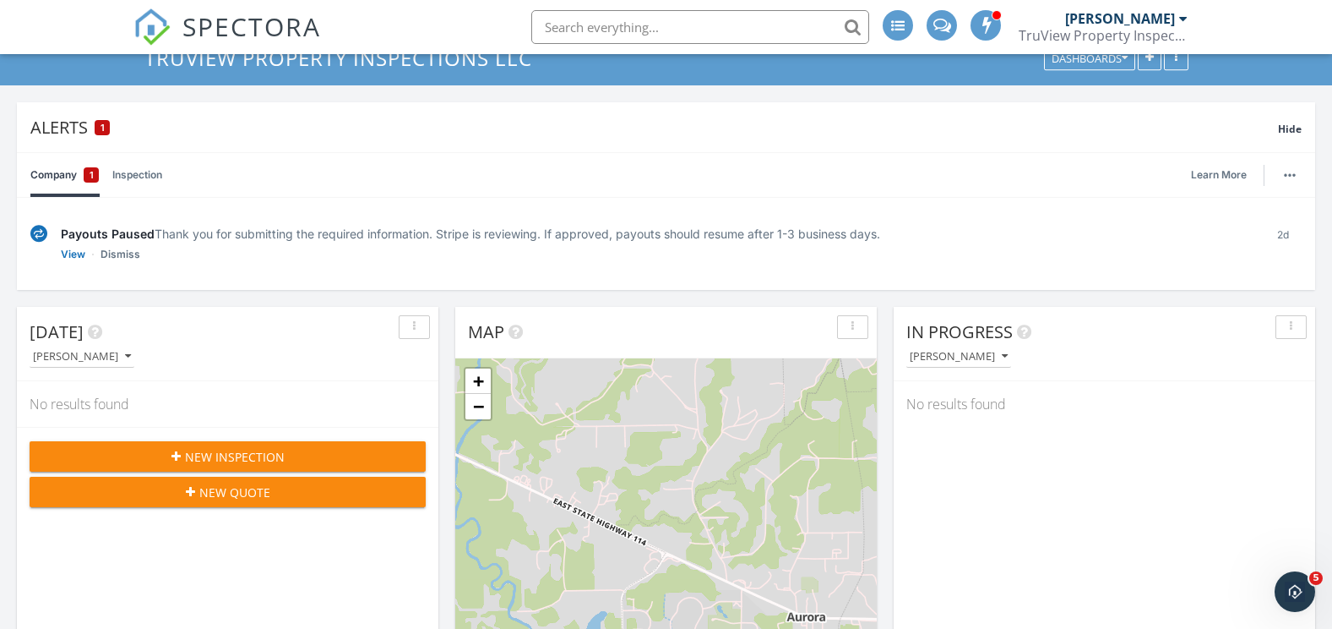
click at [214, 487] on span "New Quote" at bounding box center [234, 492] width 71 height 18
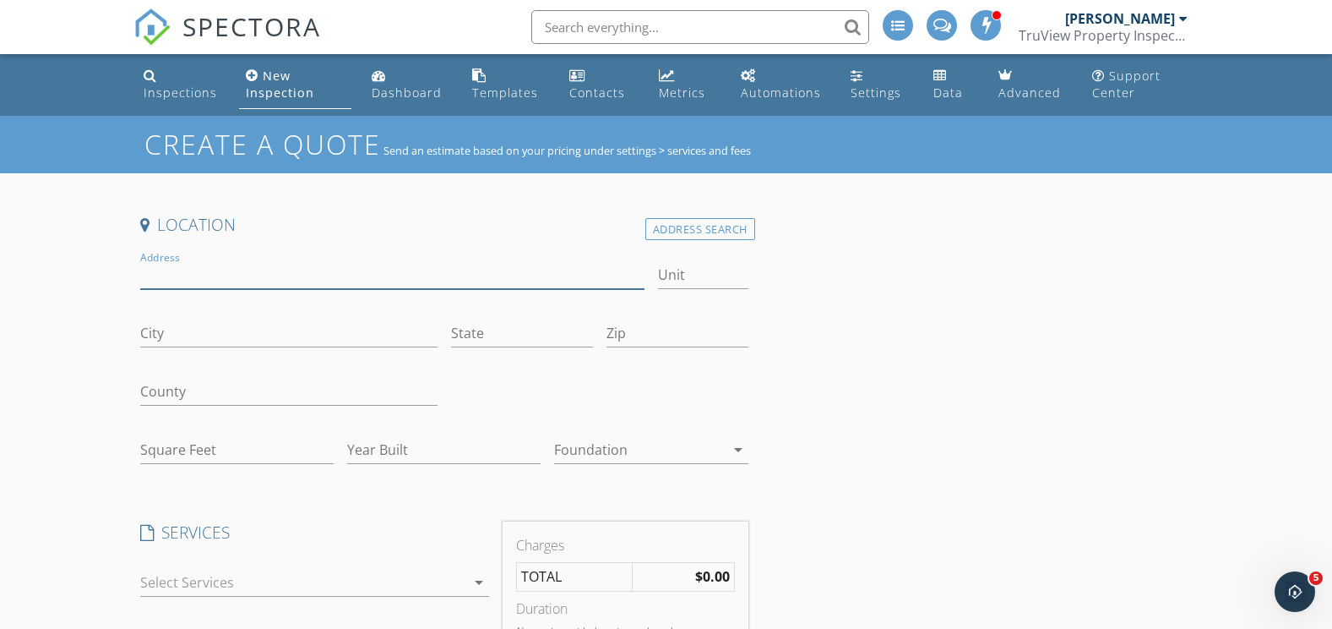
click at [235, 274] on input "Address" at bounding box center [392, 275] width 504 height 28
type input "1901 WHIPPERWILL LN"
type input "DENTON"
type input "TX"
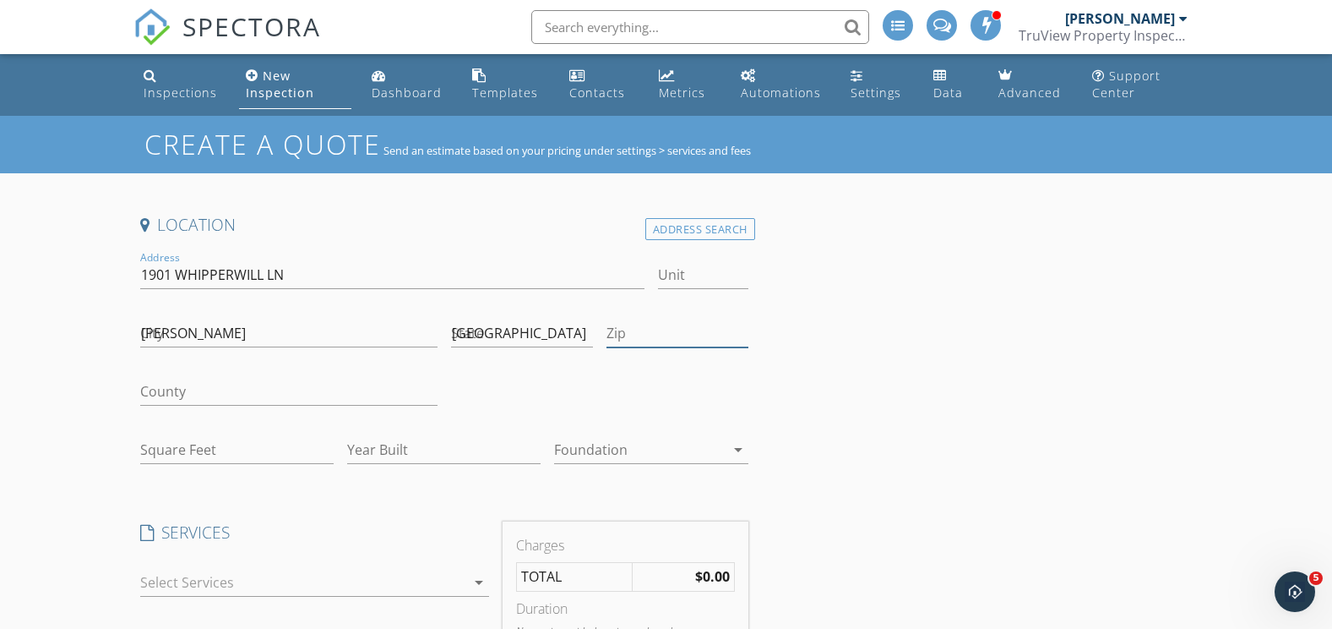
type input "76205"
type input "1404"
type input "1955"
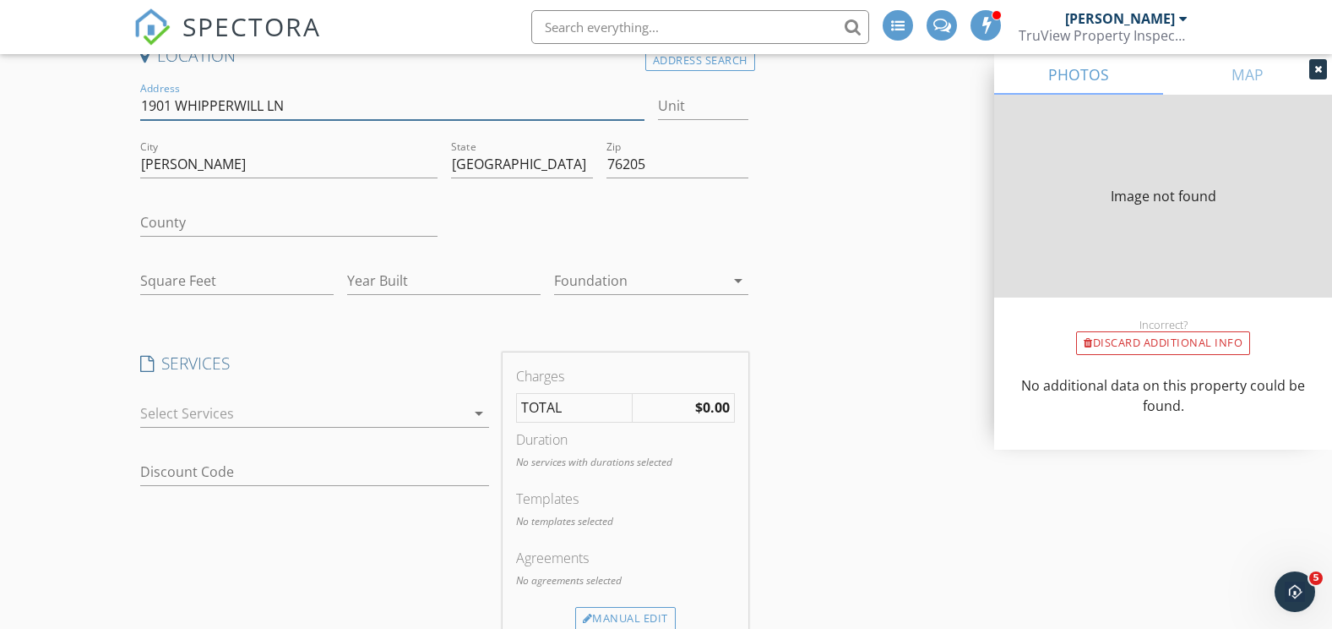
scroll to position [253, 0]
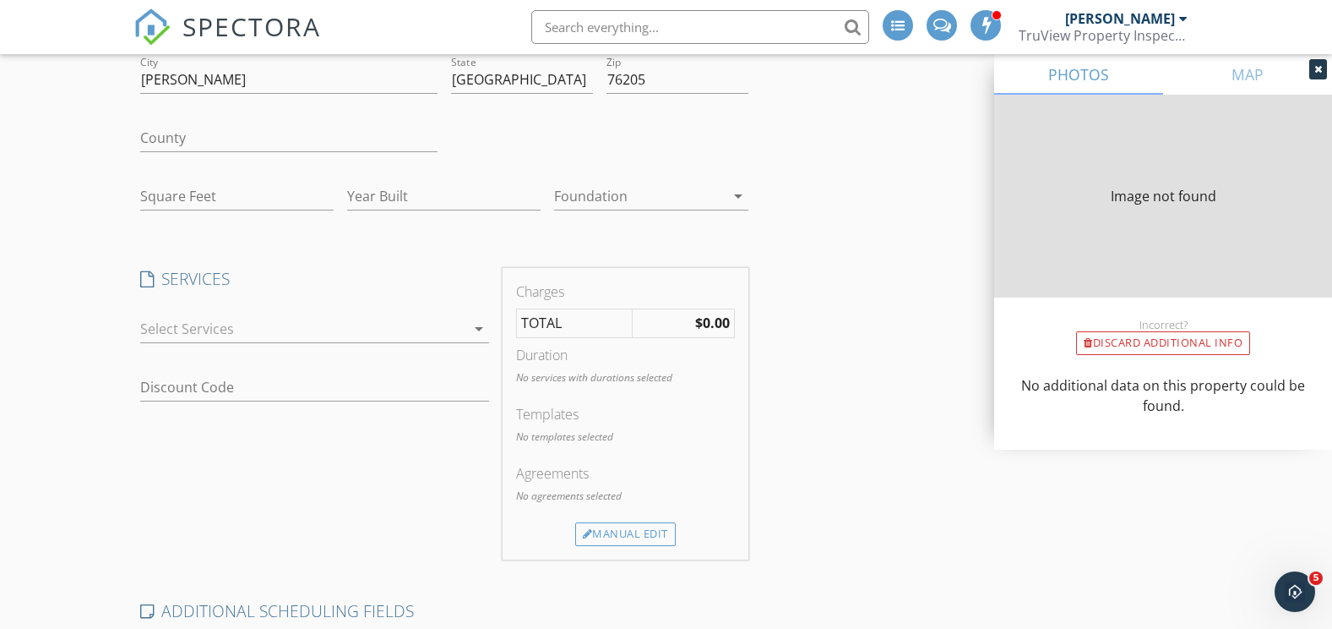
type input "1404"
type input "1955"
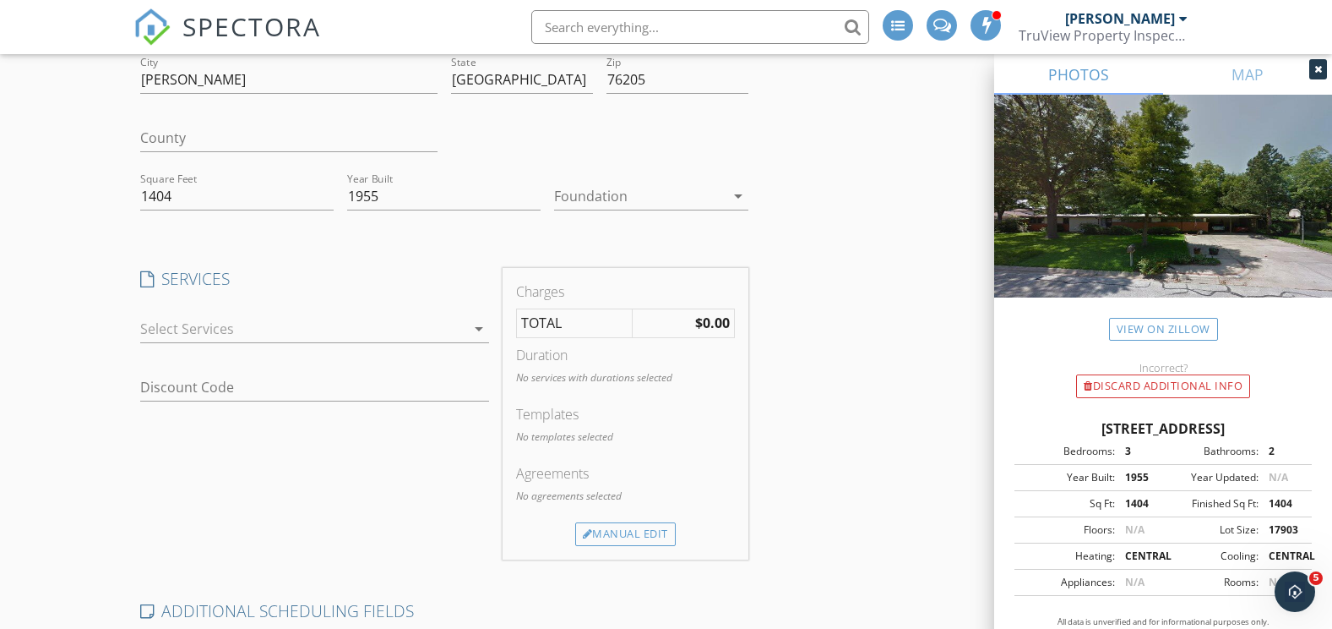
click at [230, 322] on div at bounding box center [302, 328] width 325 height 27
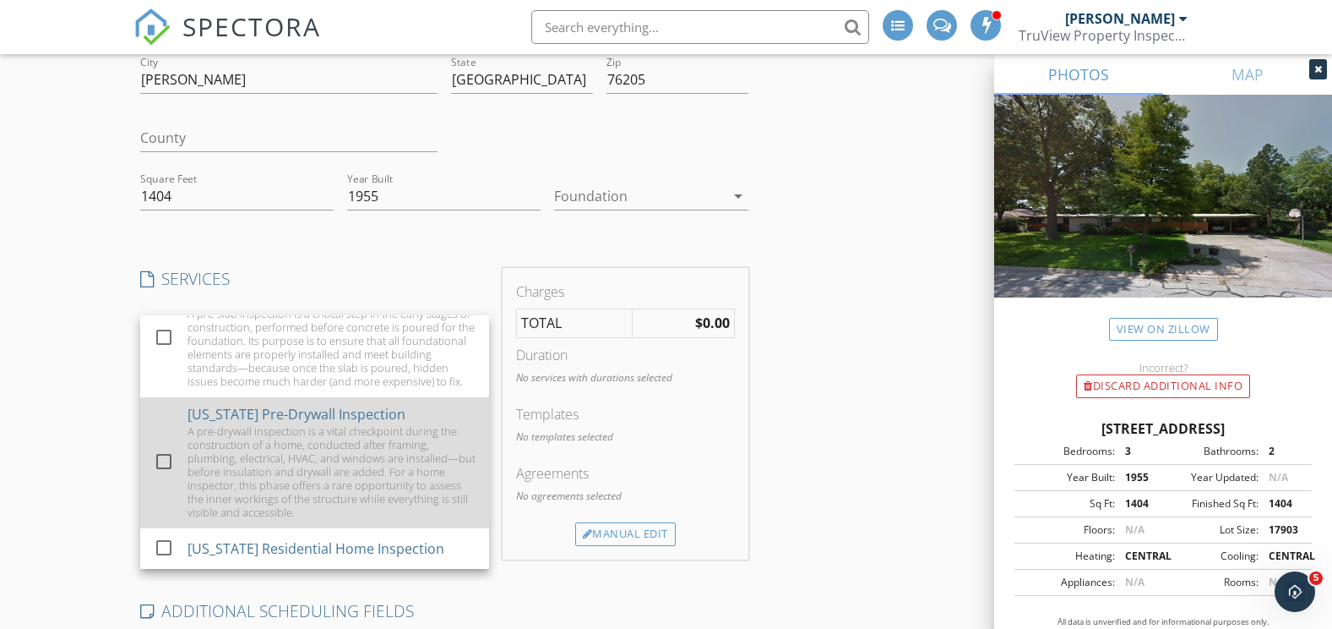
scroll to position [180, 0]
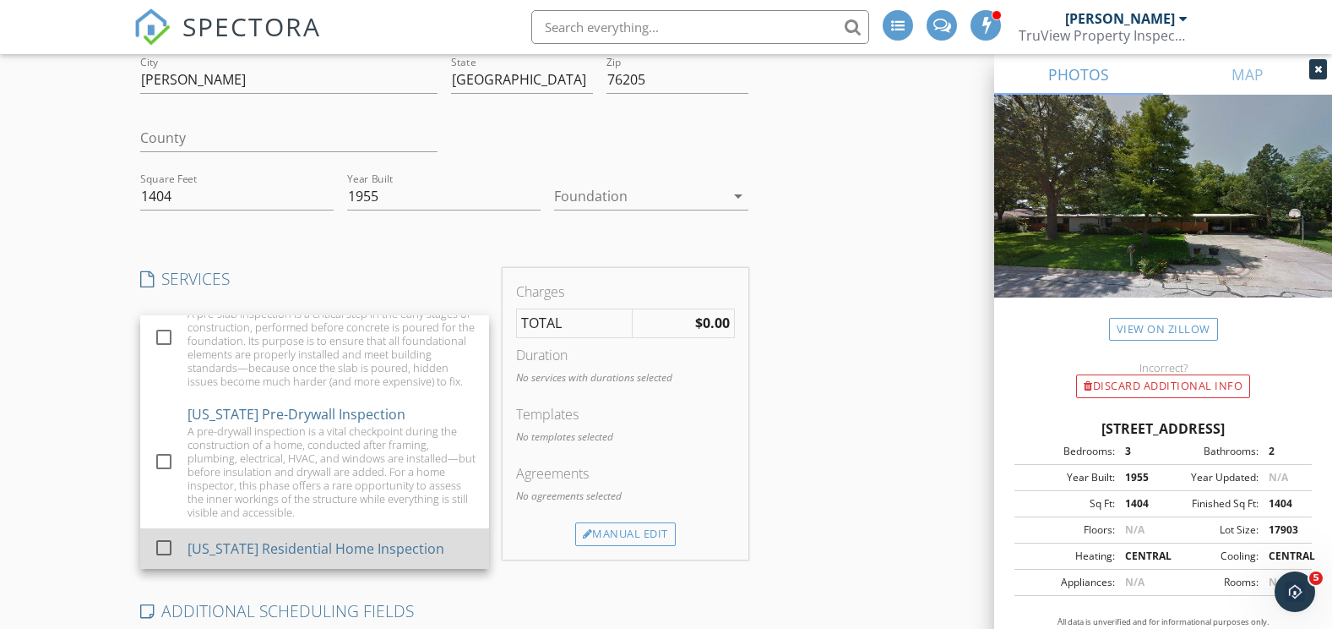
click at [161, 538] on div at bounding box center [164, 546] width 29 height 29
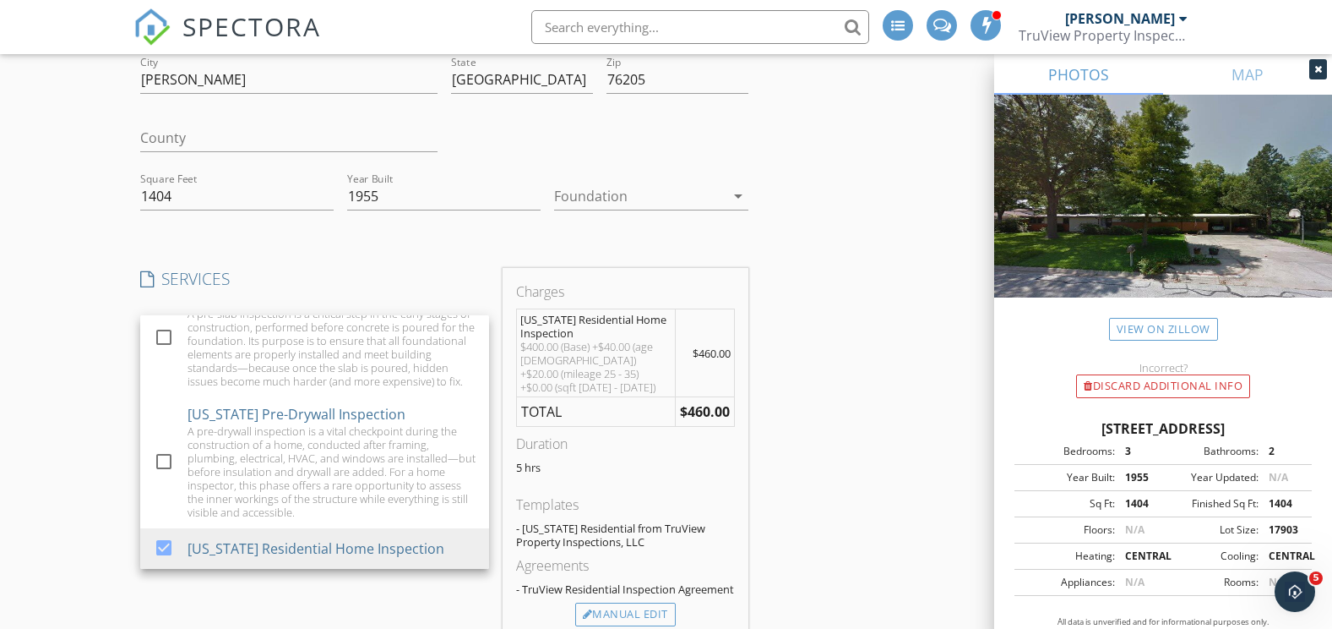
click at [780, 443] on div "Location Address Search Address 1901 WHIPPERWILL LN Unit City DENTON State TX Z…" at bounding box center [666, 482] width 1066 height 1044
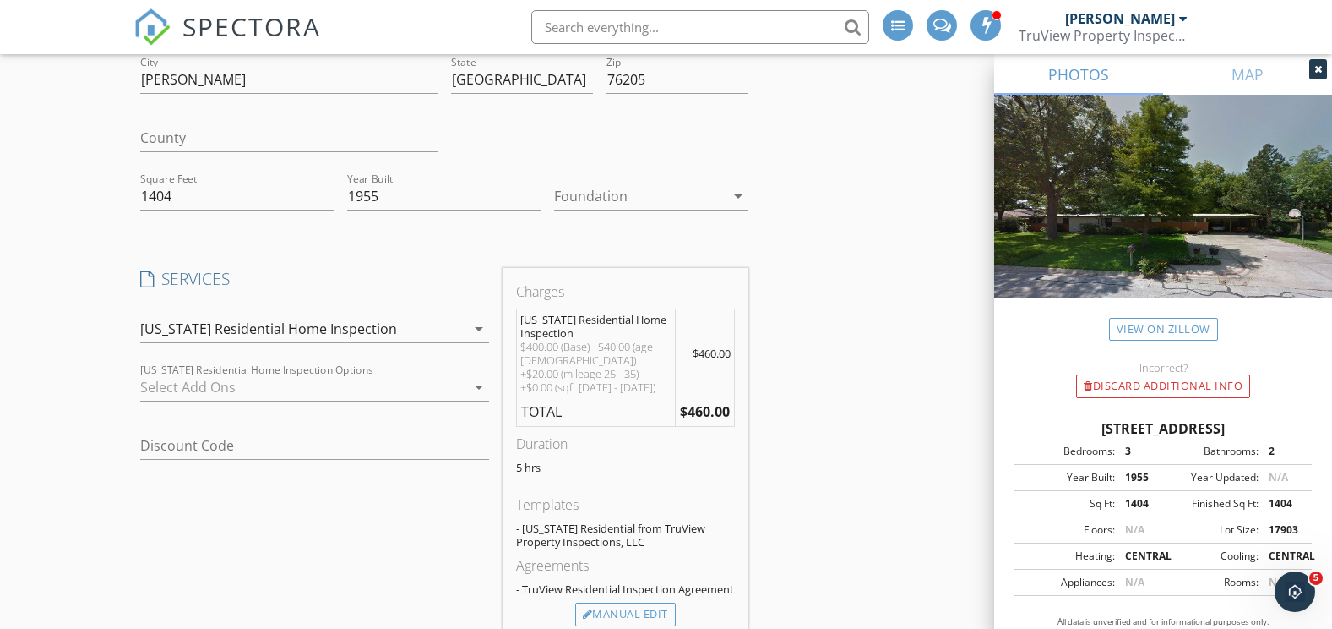
click at [218, 395] on div at bounding box center [302, 386] width 325 height 27
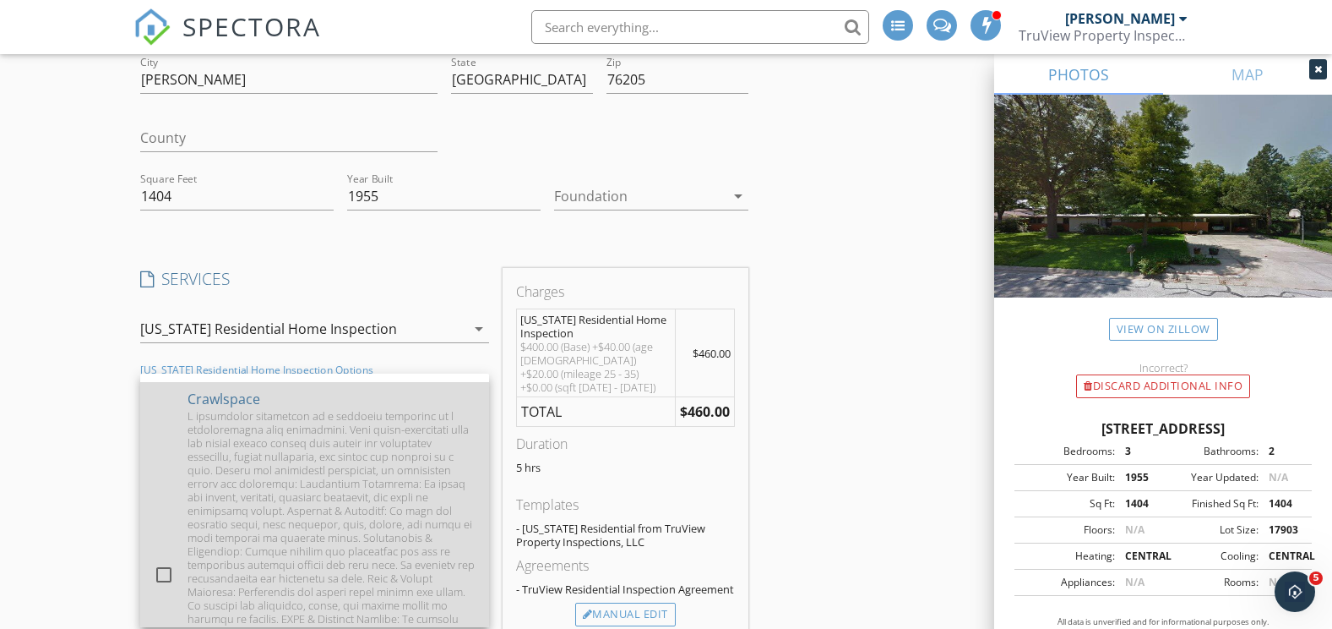
scroll to position [676, 0]
click at [165, 554] on div at bounding box center [164, 545] width 29 height 29
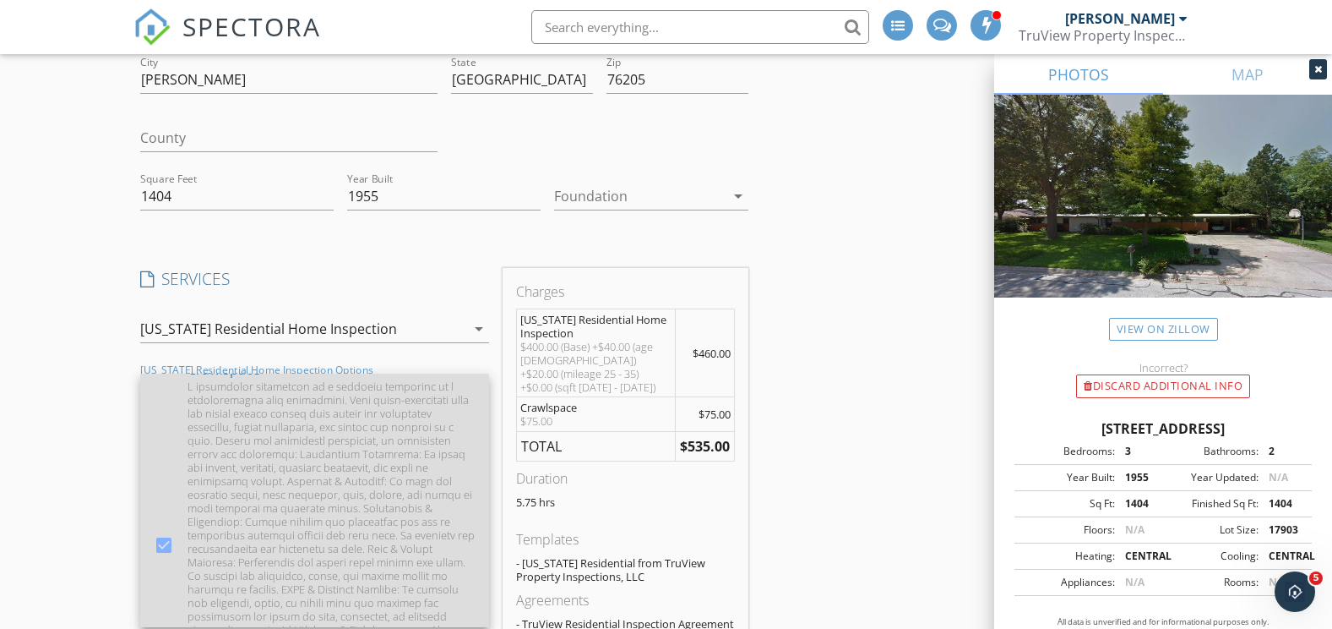
click at [160, 557] on div at bounding box center [164, 545] width 29 height 29
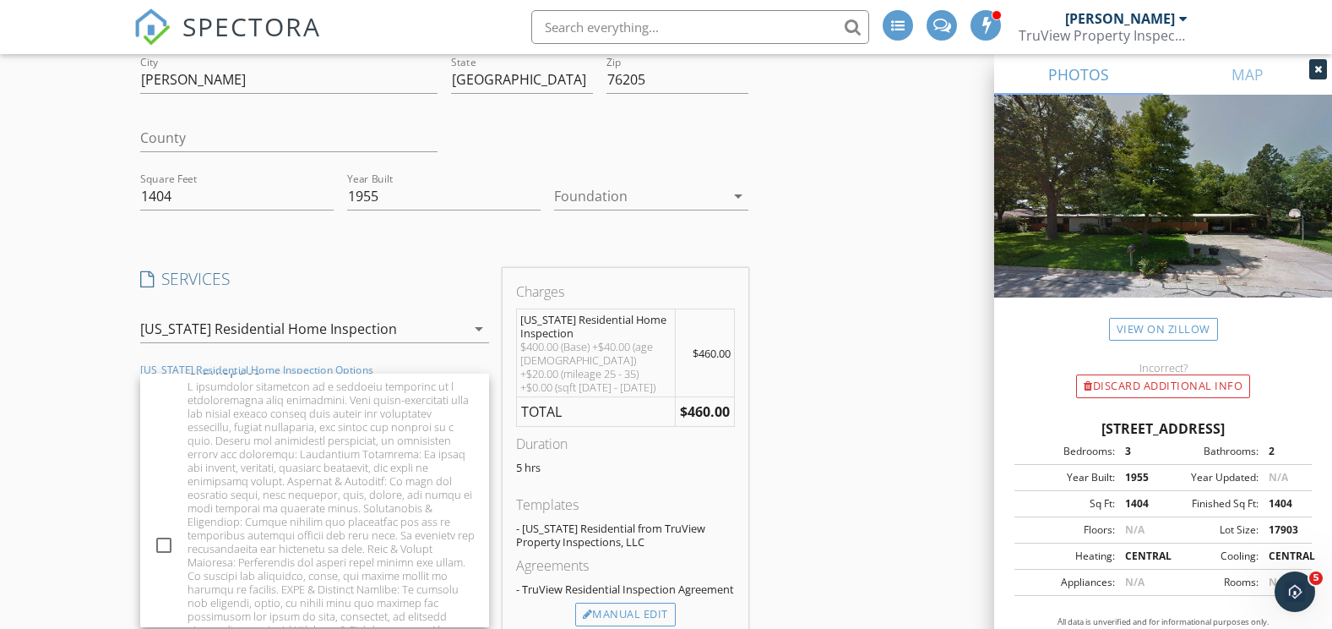
click at [788, 520] on div "Location Address Search Address 1901 WHIPPERWILL LN Unit City DENTON State TX Z…" at bounding box center [666, 482] width 1066 height 1044
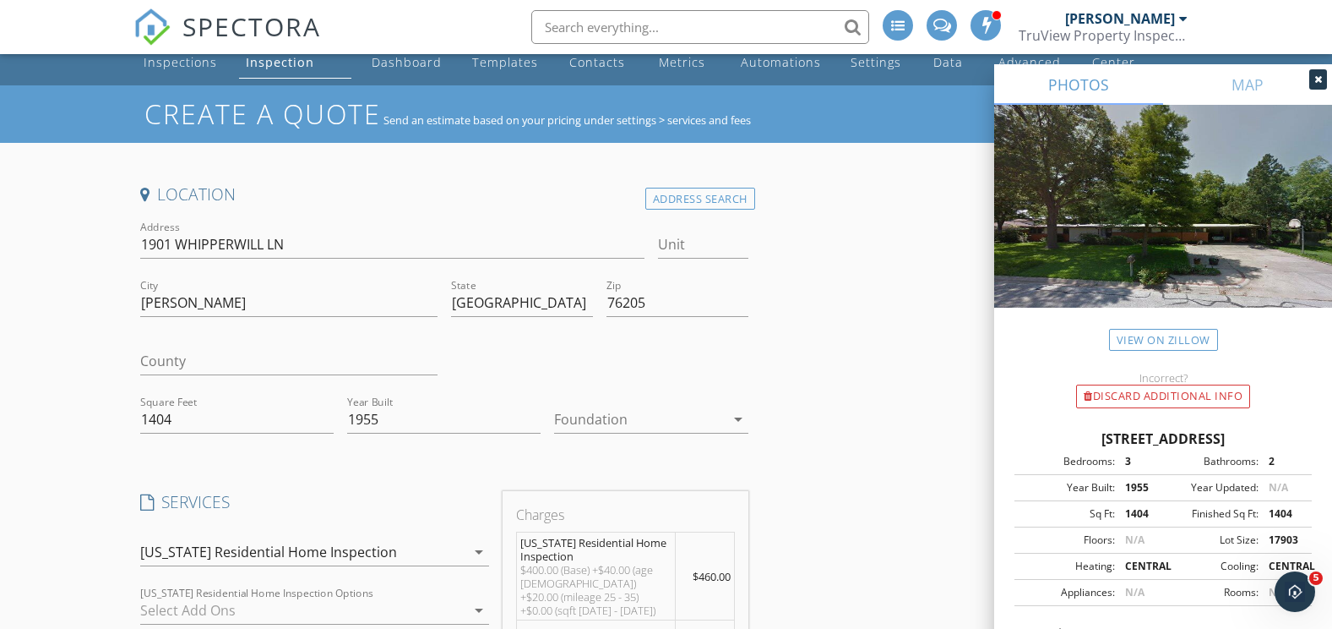
scroll to position [0, 0]
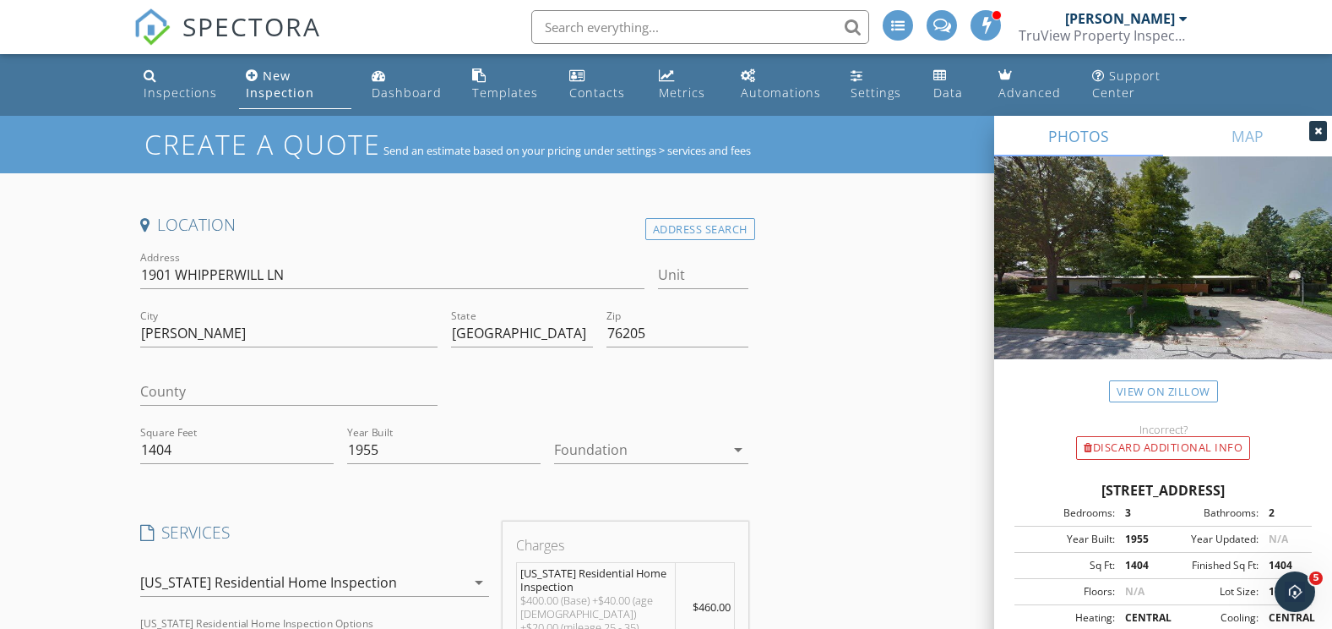
click at [631, 457] on div at bounding box center [639, 449] width 170 height 27
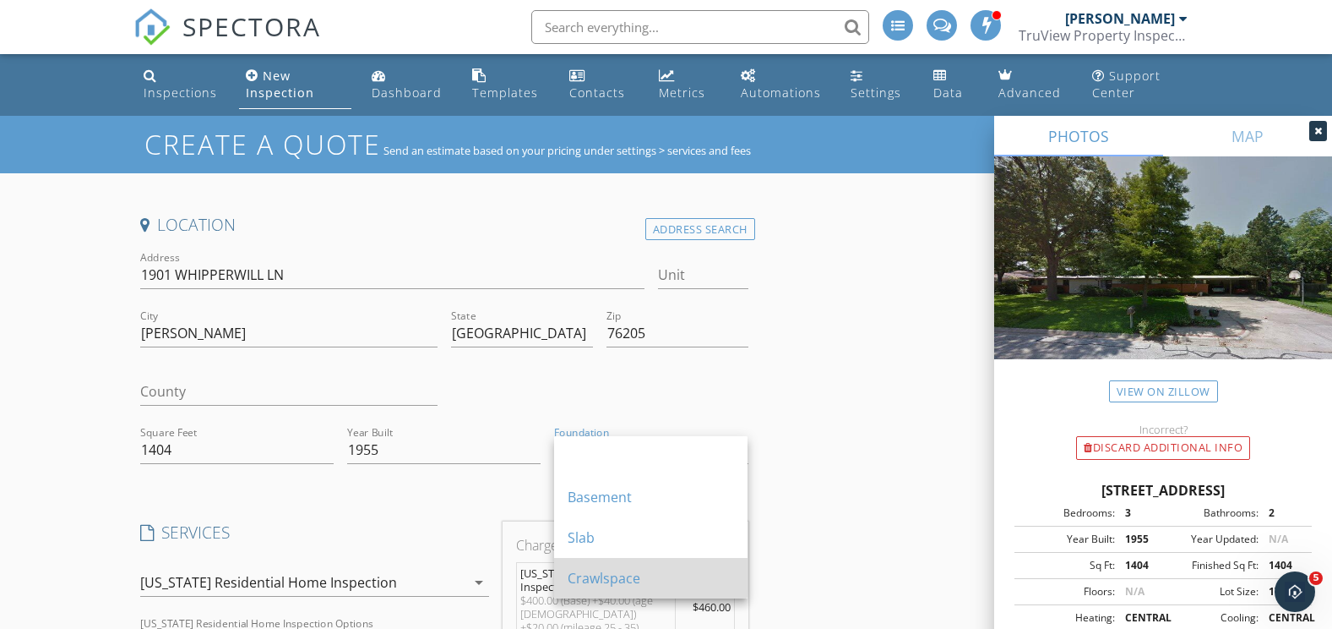
click at [631, 577] on div "Crawlspace" at bounding box center [651, 578] width 166 height 20
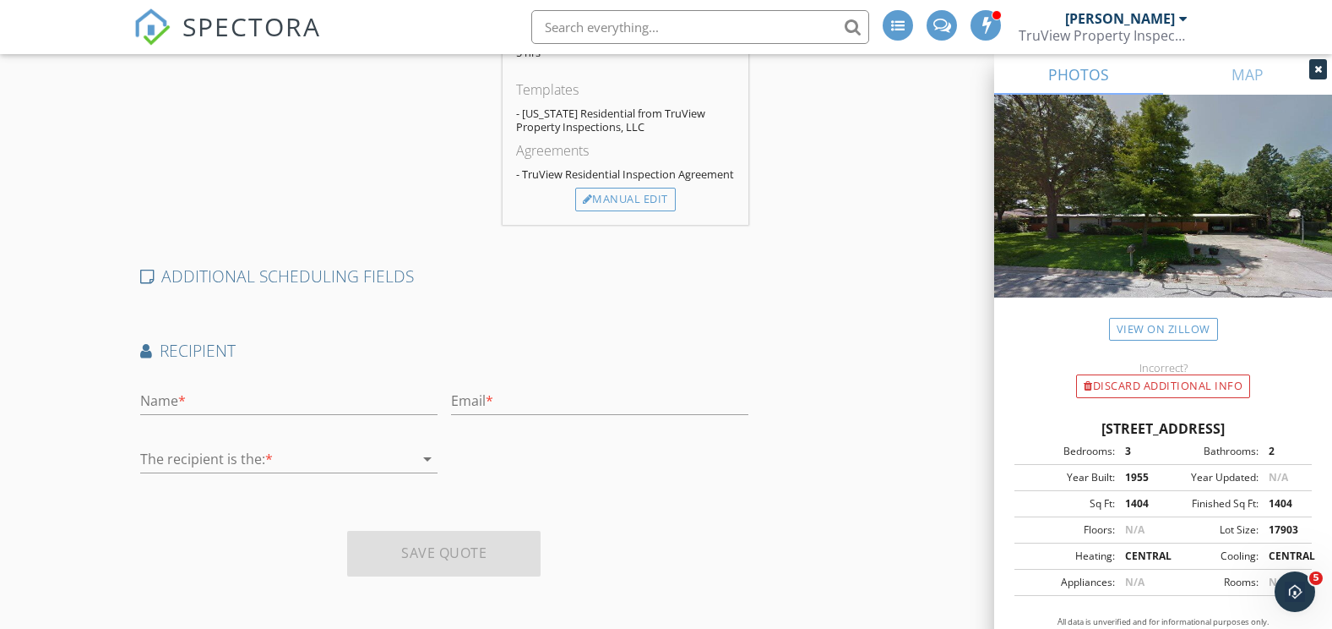
scroll to position [669, 0]
click at [210, 457] on div at bounding box center [277, 457] width 274 height 27
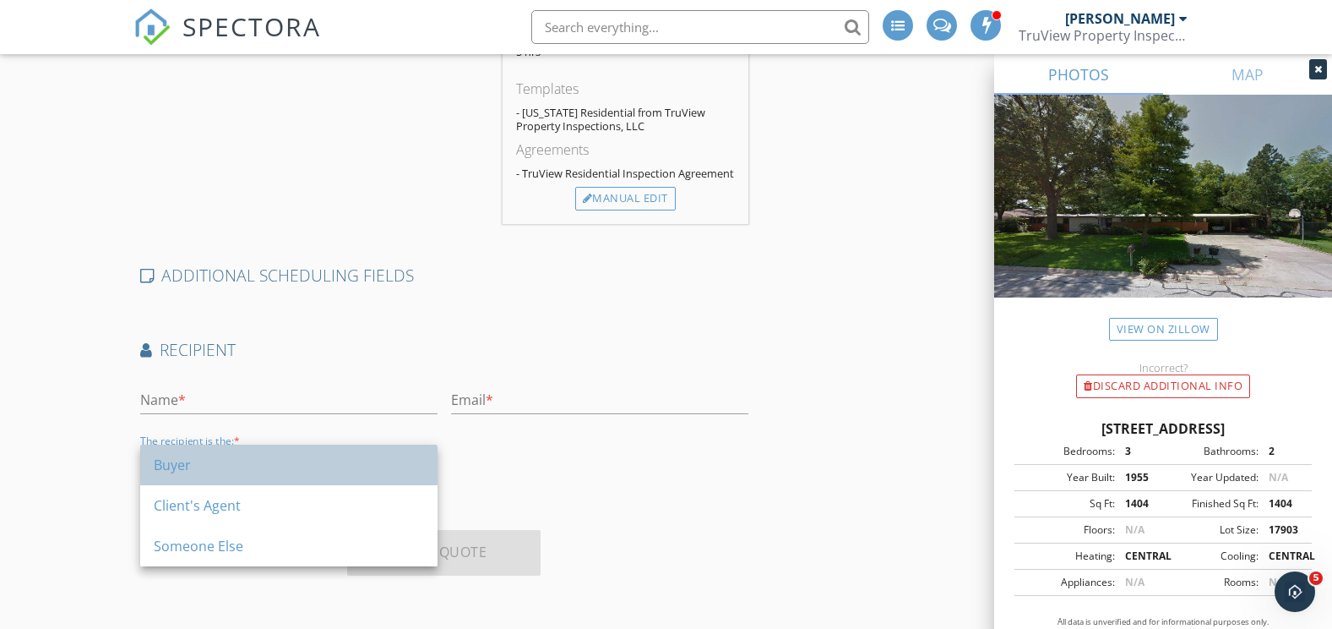
click at [215, 465] on div "Buyer" at bounding box center [289, 464] width 270 height 20
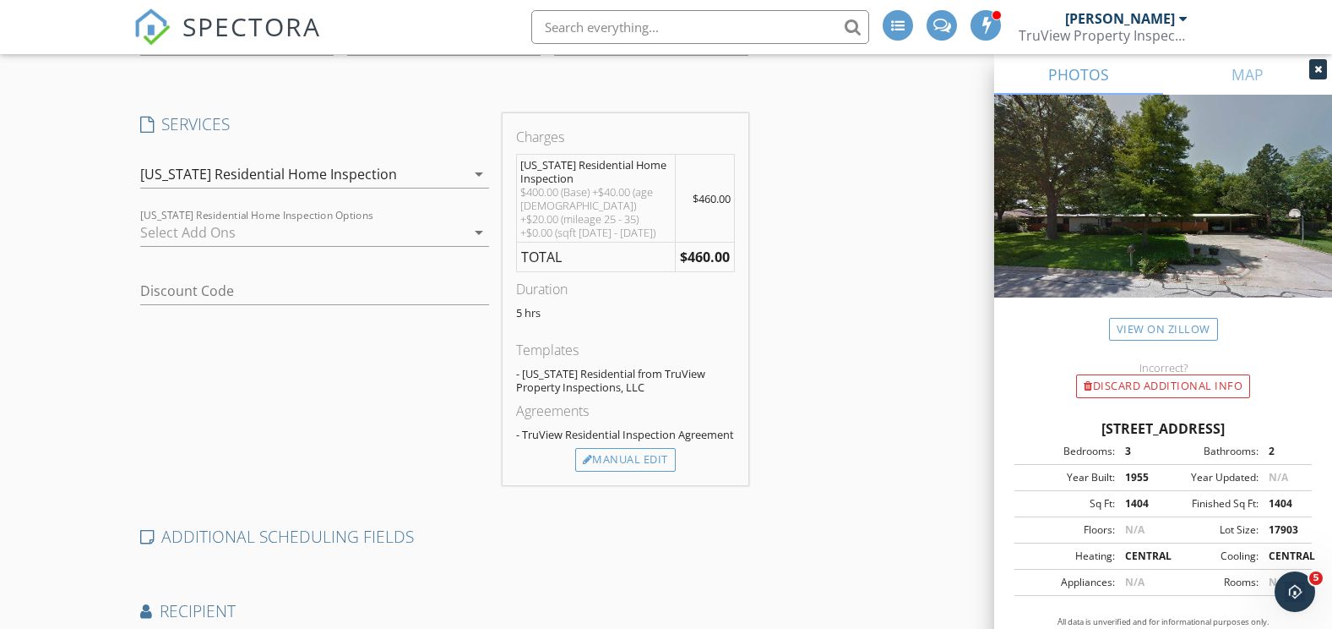
scroll to position [422, 0]
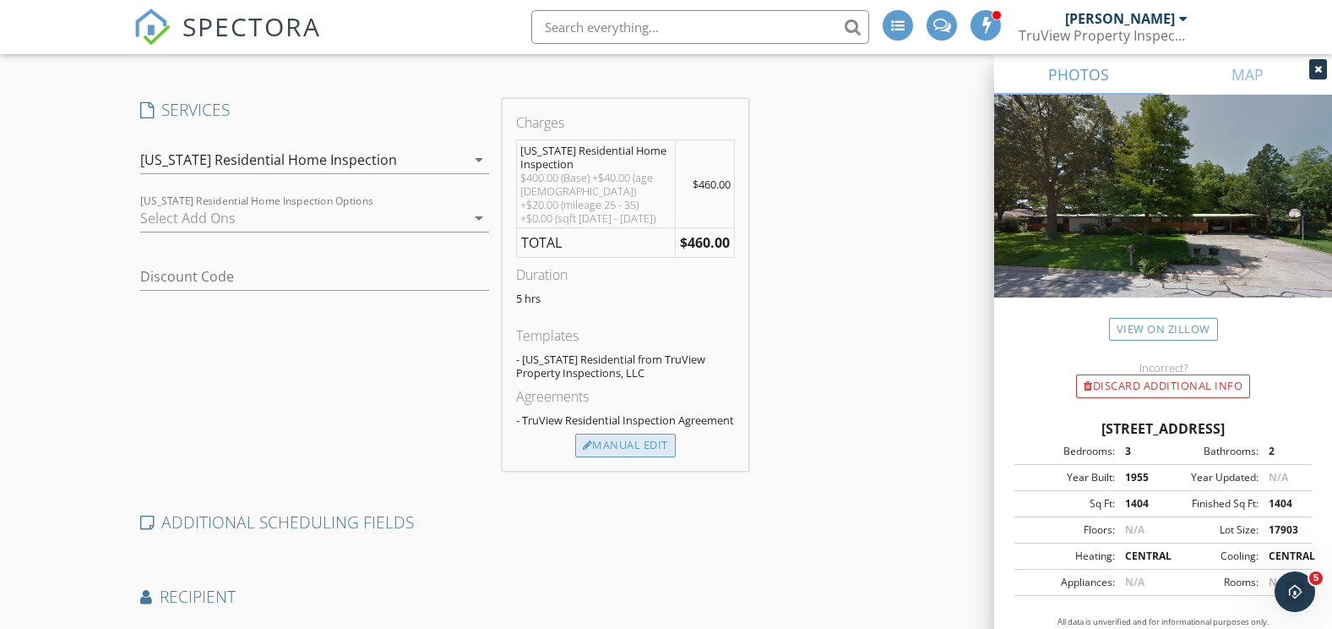
click at [627, 444] on div "Manual Edit" at bounding box center [625, 445] width 101 height 24
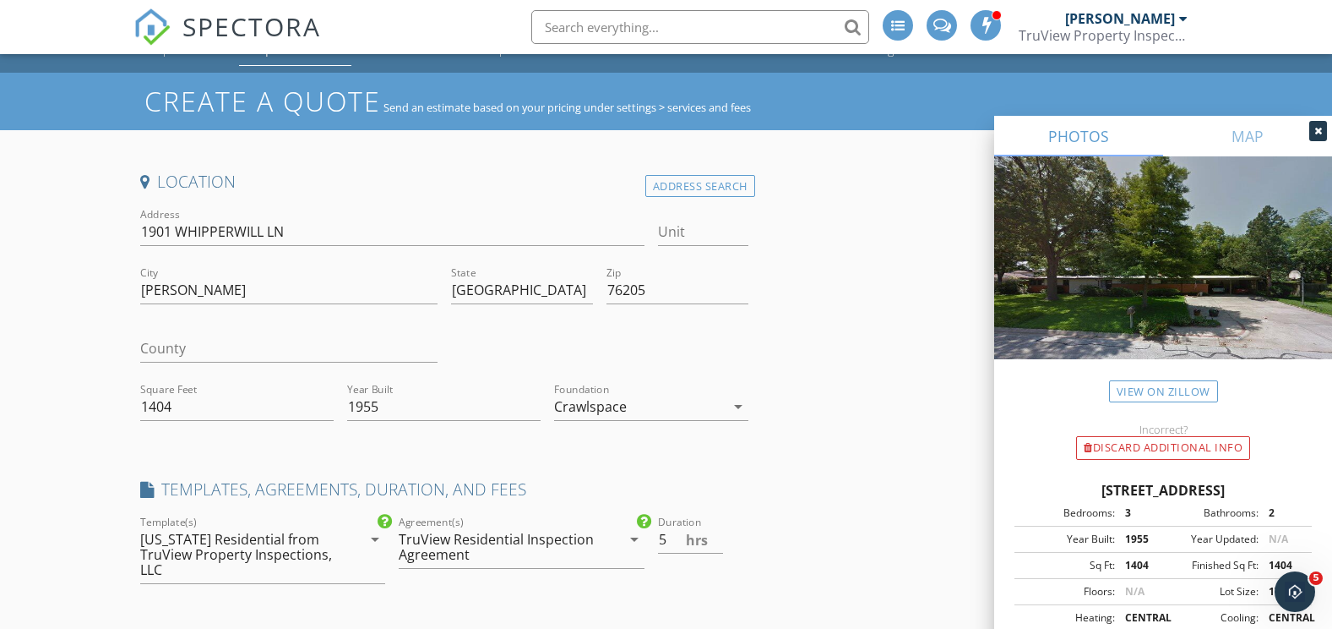
scroll to position [0, 0]
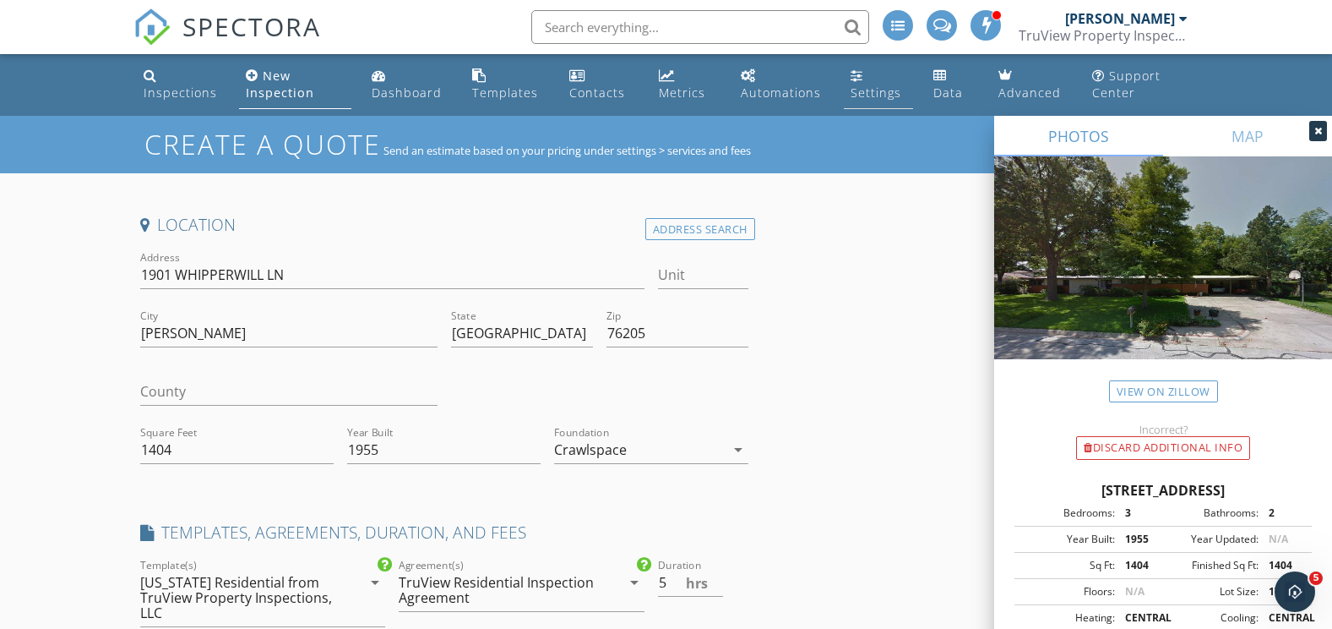
click at [868, 69] on link "Settings" at bounding box center [878, 85] width 69 height 48
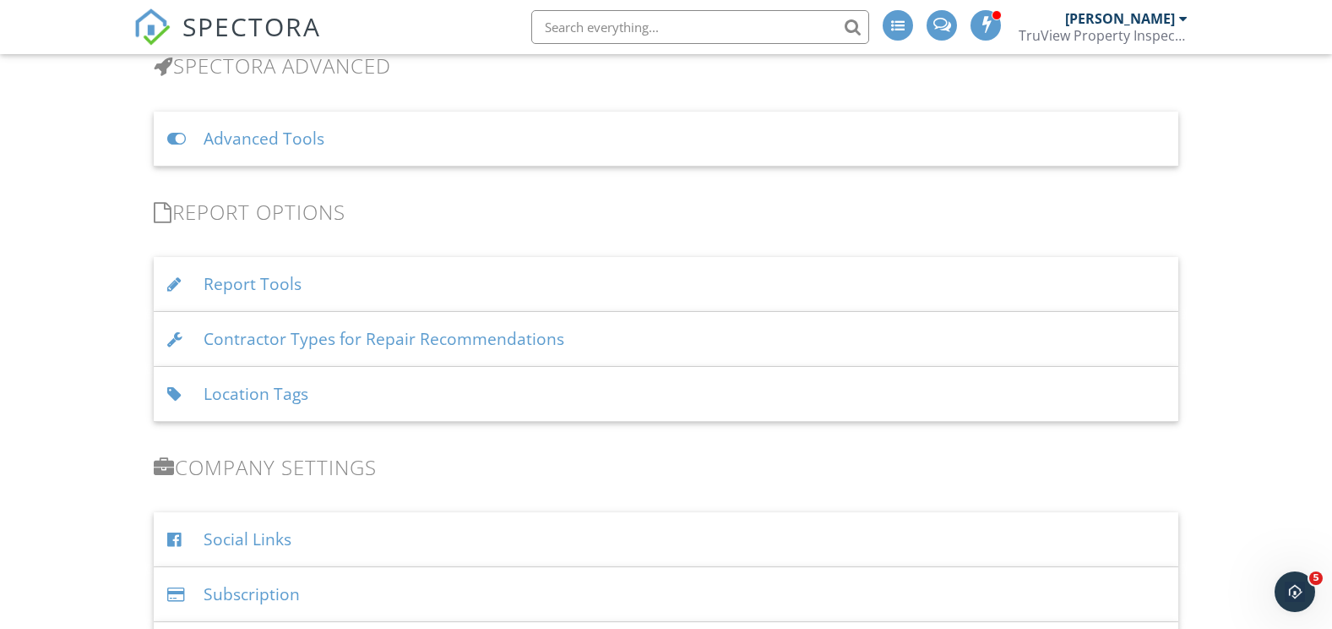
scroll to position [973, 0]
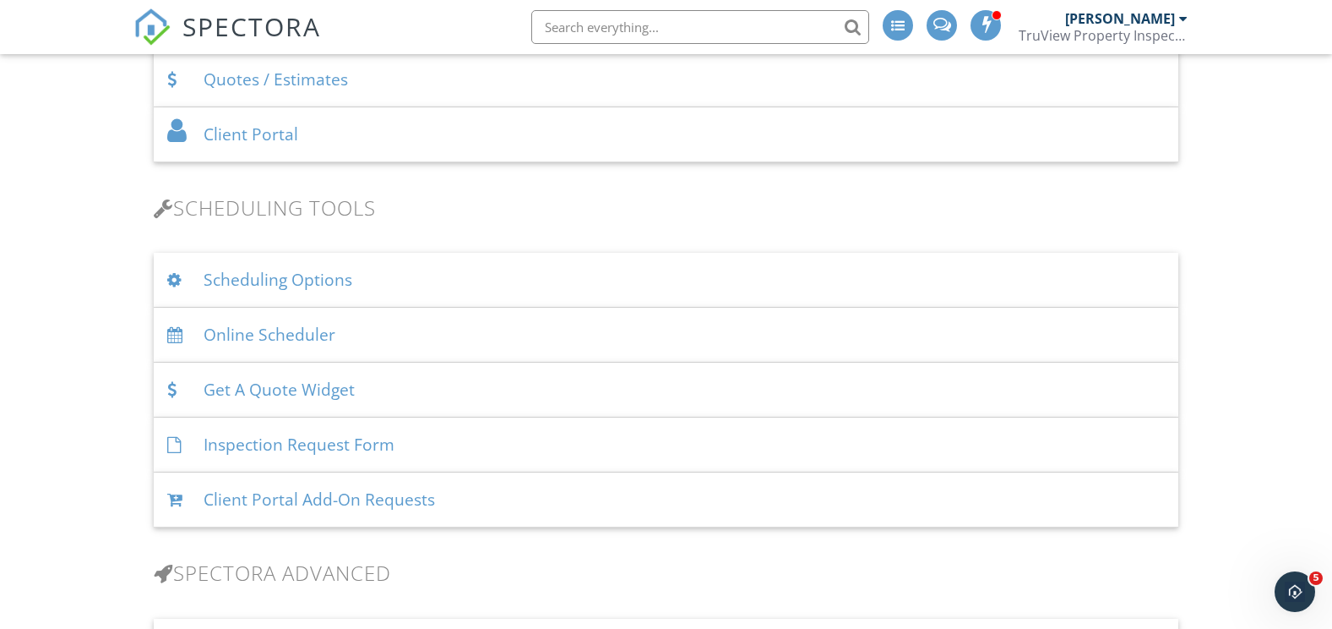
click at [330, 279] on div "Scheduling Options" at bounding box center [667, 280] width 1026 height 55
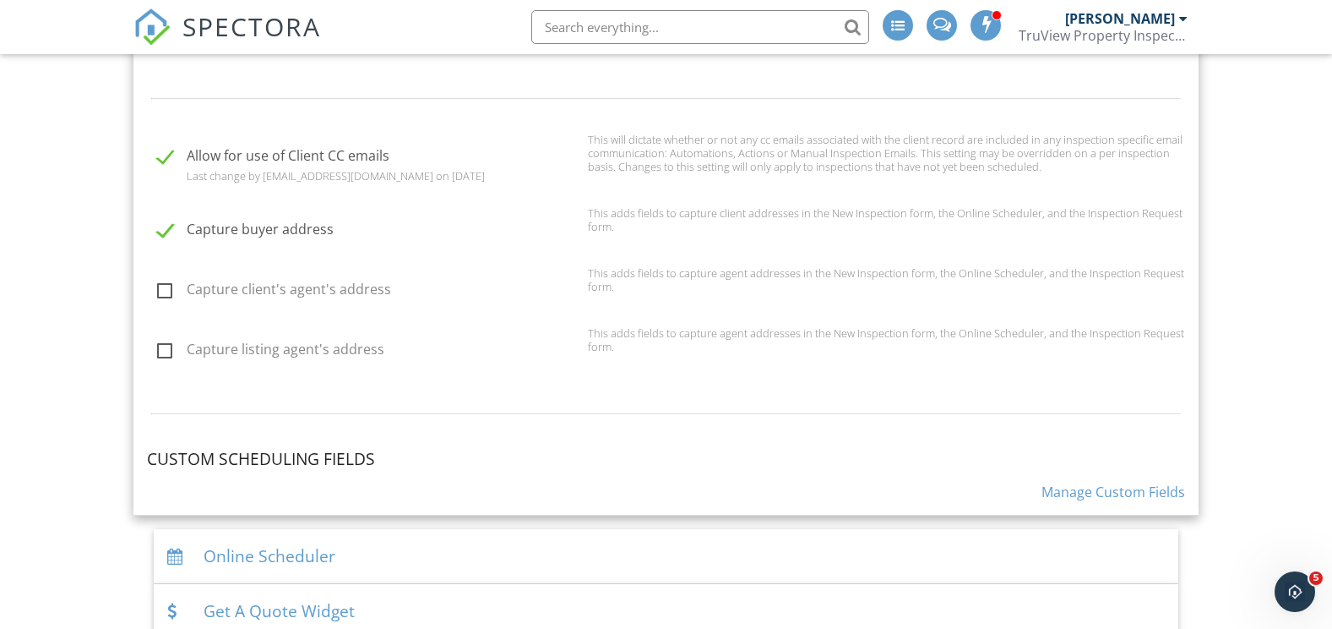
scroll to position [1480, 0]
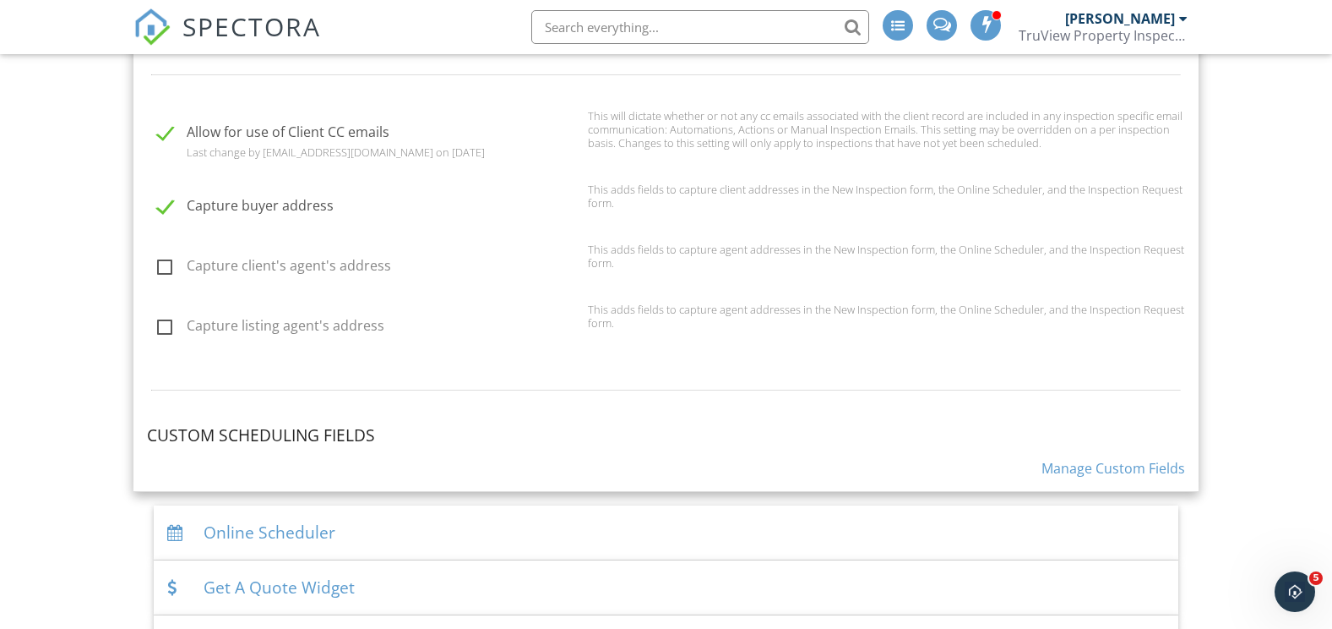
click at [1129, 466] on link "Manage Custom Fields" at bounding box center [1114, 468] width 144 height 19
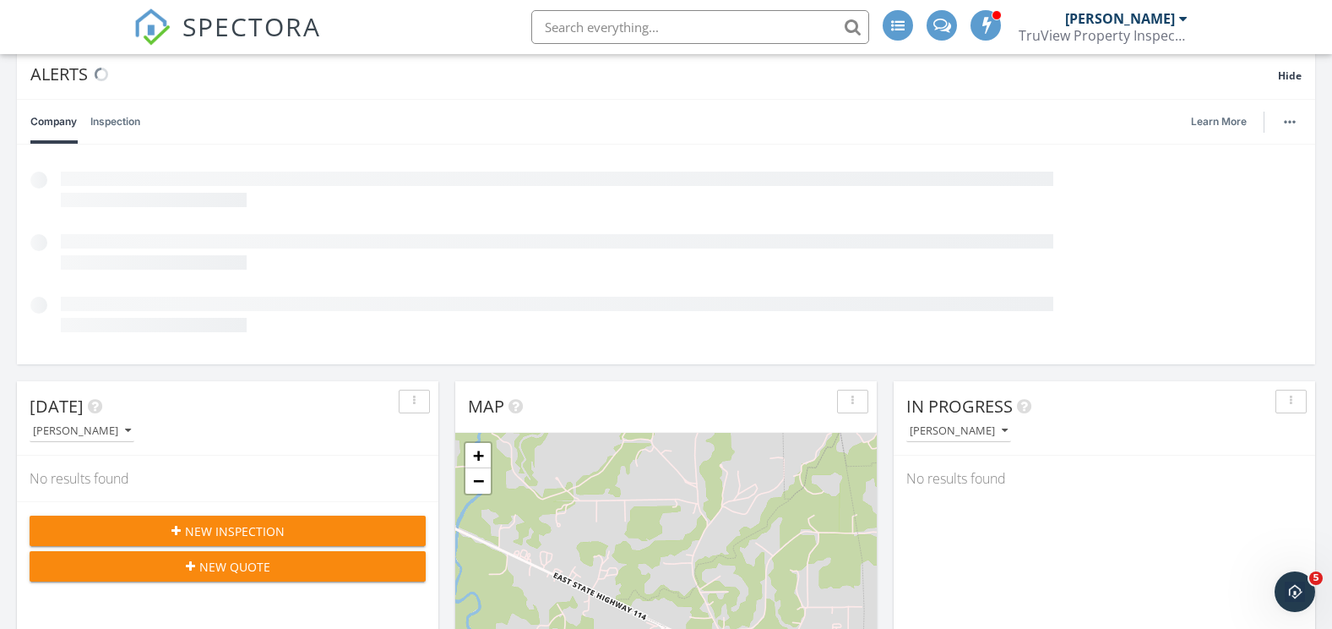
scroll to position [253, 0]
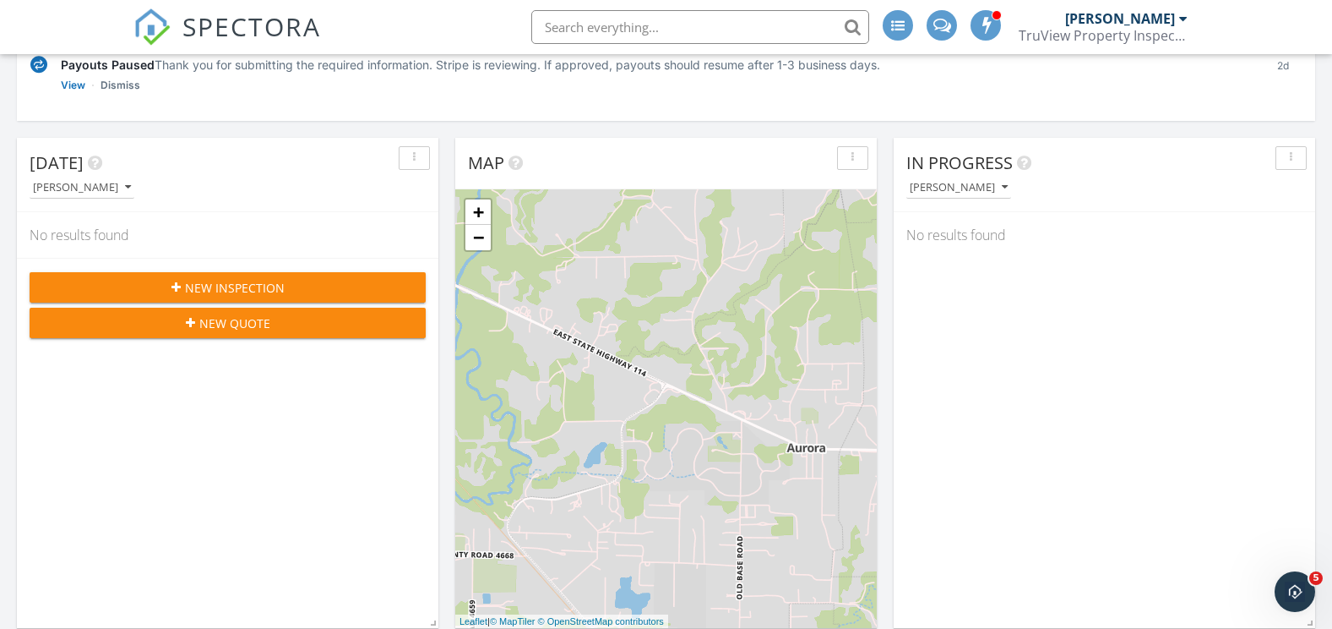
click at [226, 285] on span "New Inspection" at bounding box center [235, 288] width 100 height 18
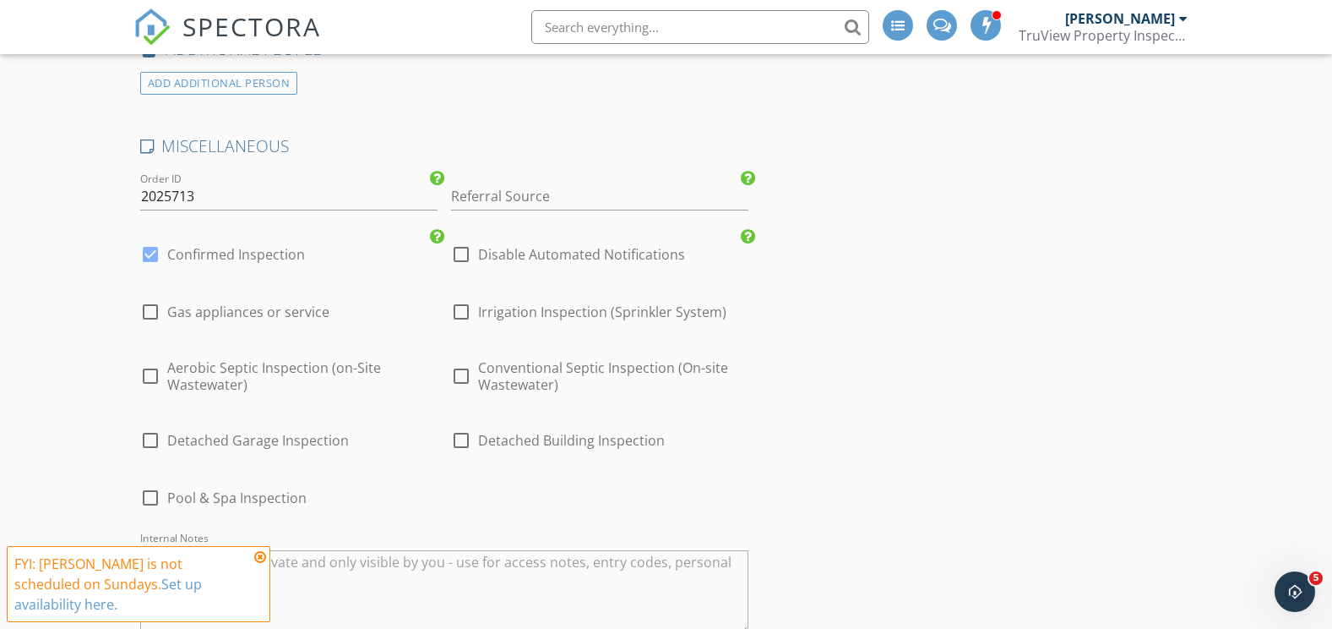
scroll to position [2365, 0]
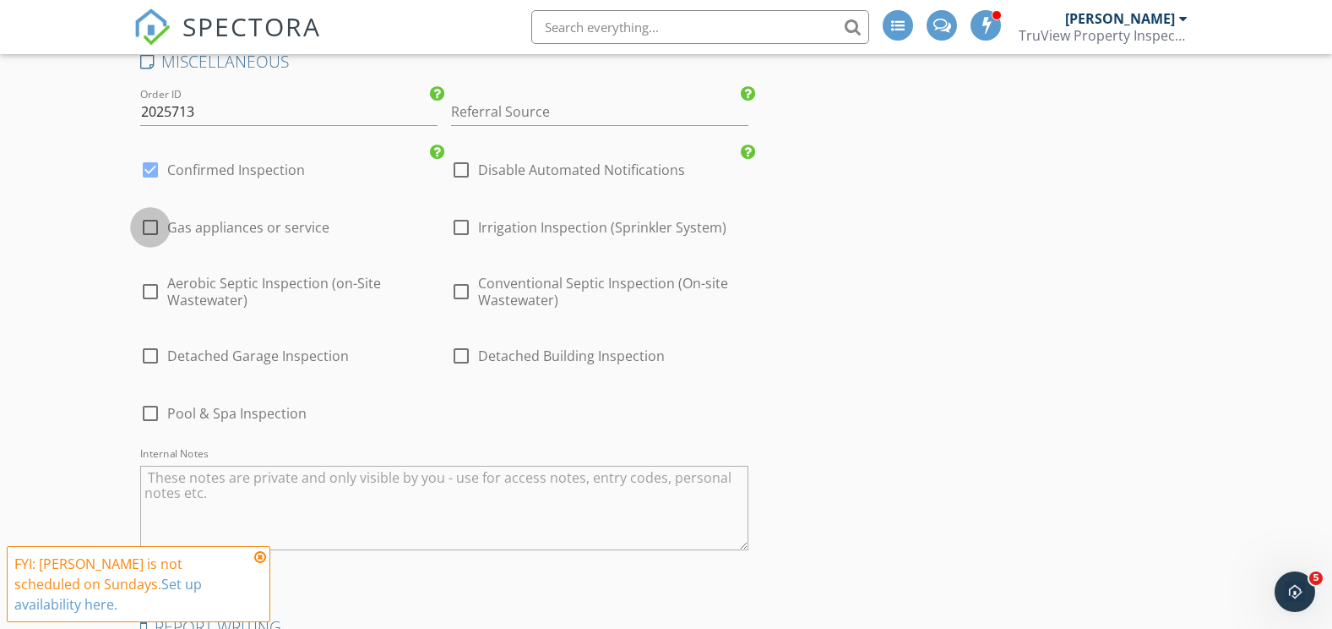
click at [149, 223] on div at bounding box center [150, 227] width 29 height 29
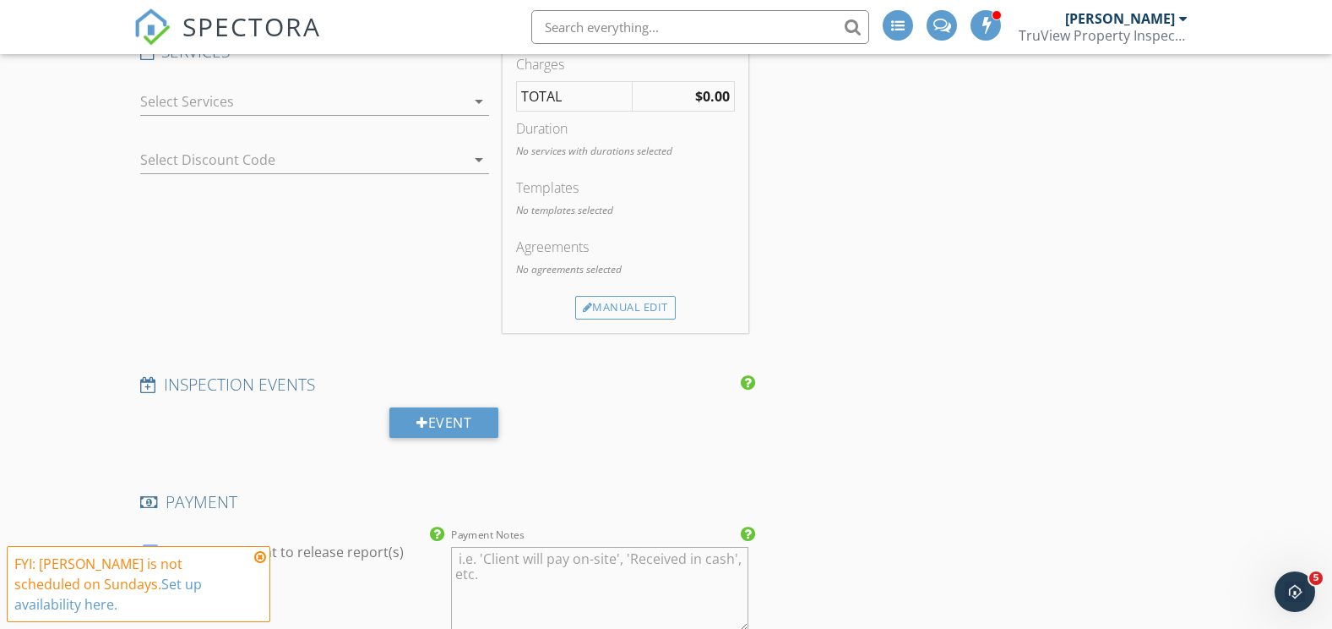
scroll to position [1098, 0]
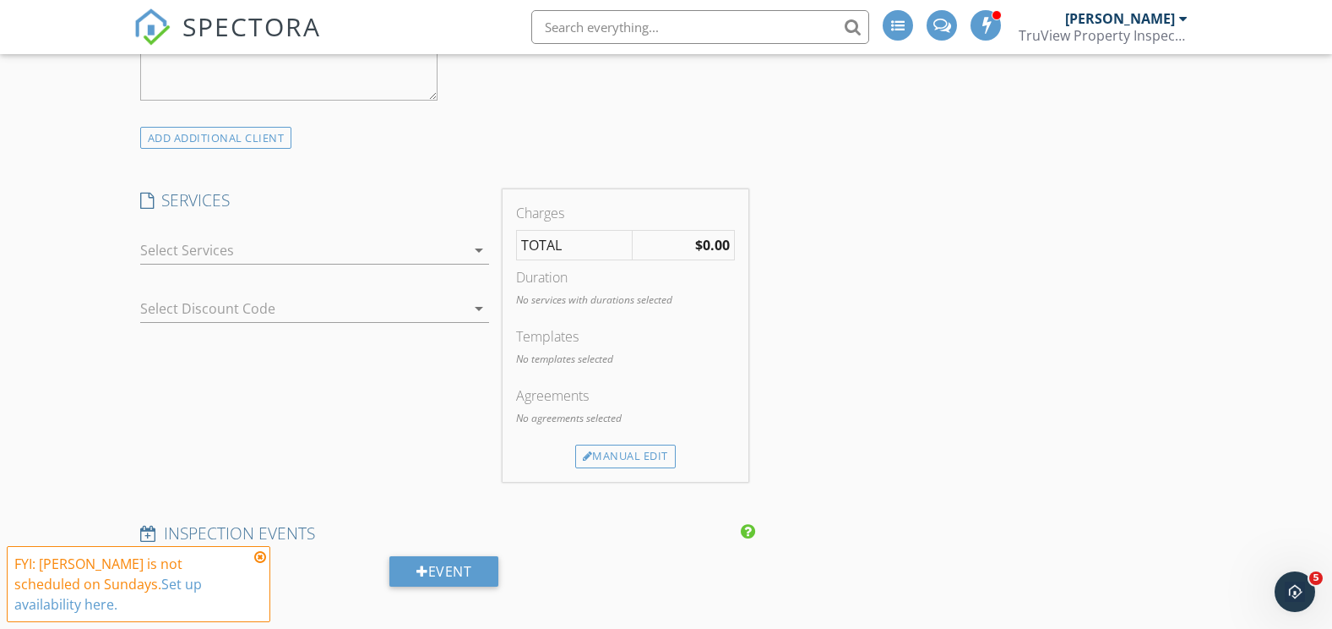
click at [230, 254] on div at bounding box center [302, 250] width 325 height 27
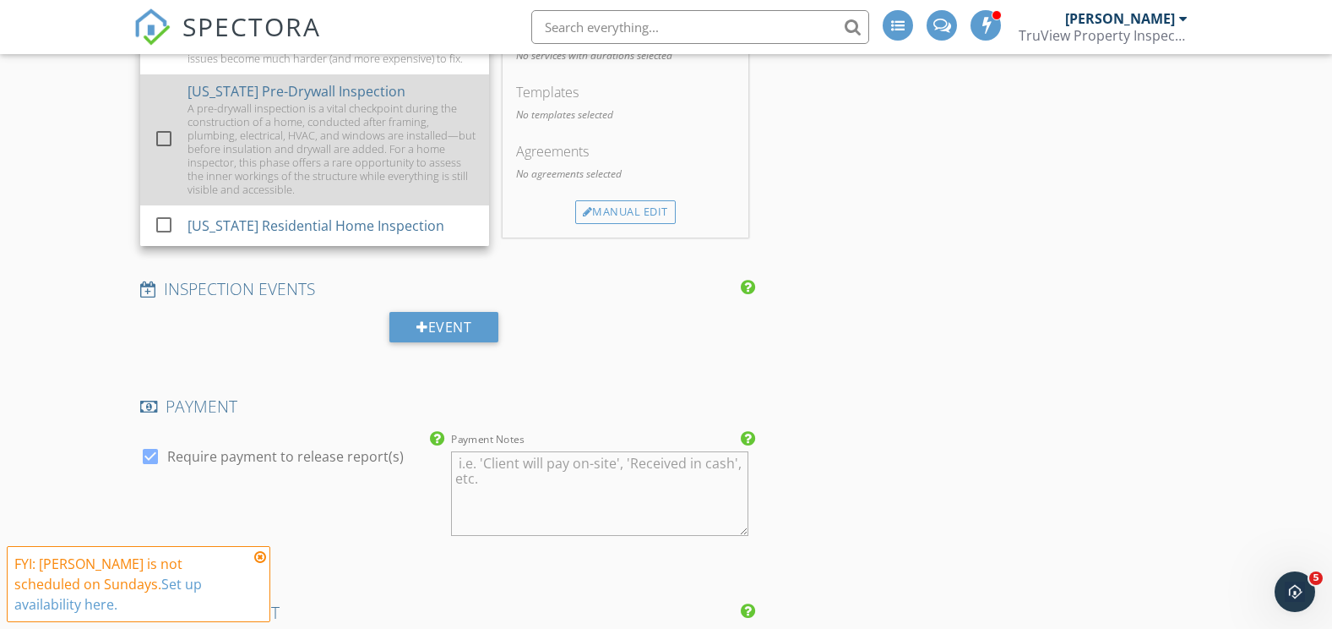
scroll to position [1352, 0]
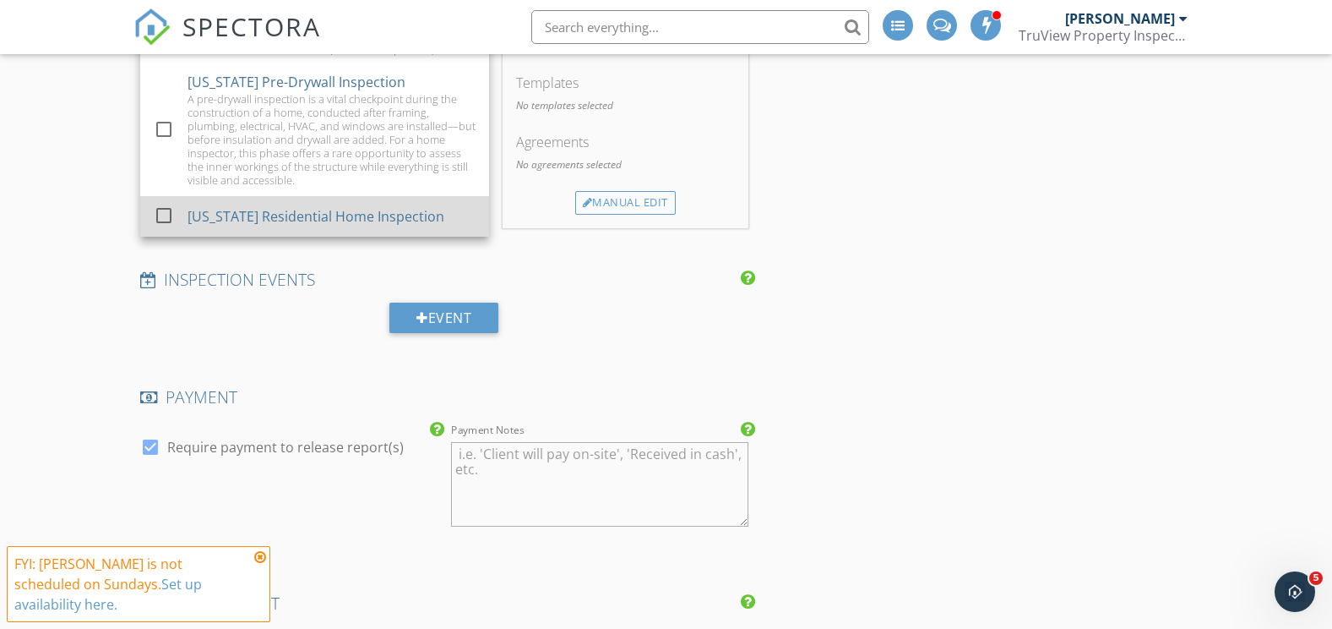
click at [164, 217] on div at bounding box center [164, 215] width 29 height 29
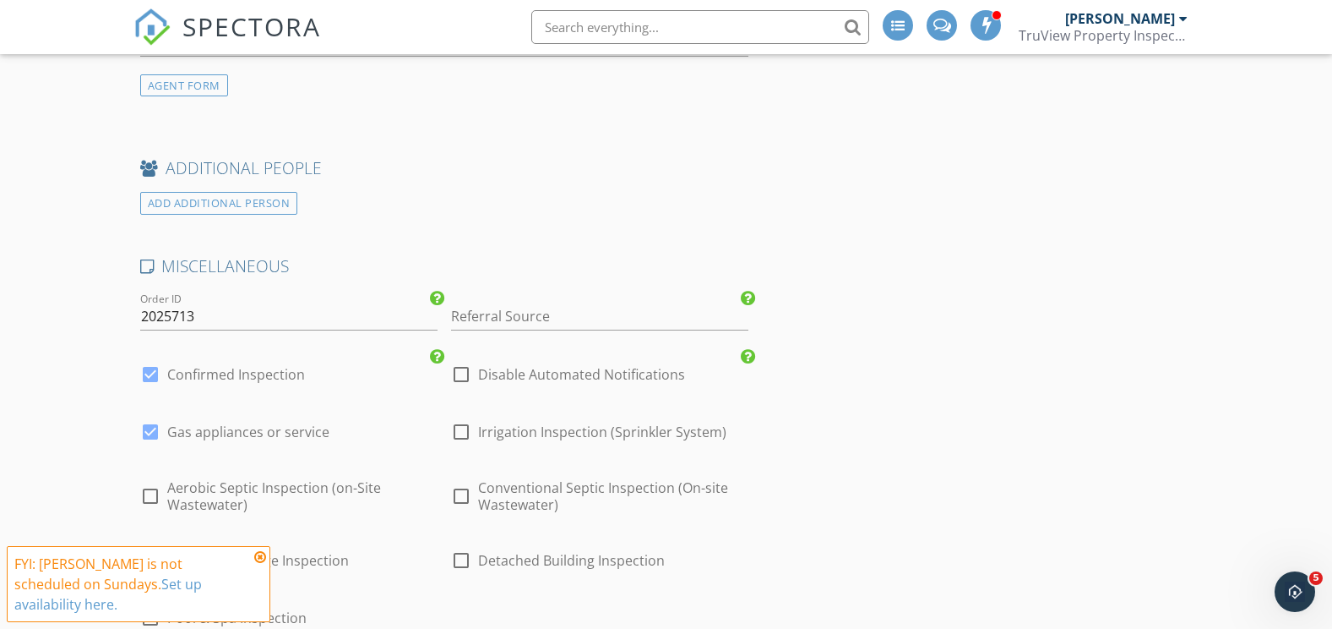
scroll to position [2450, 0]
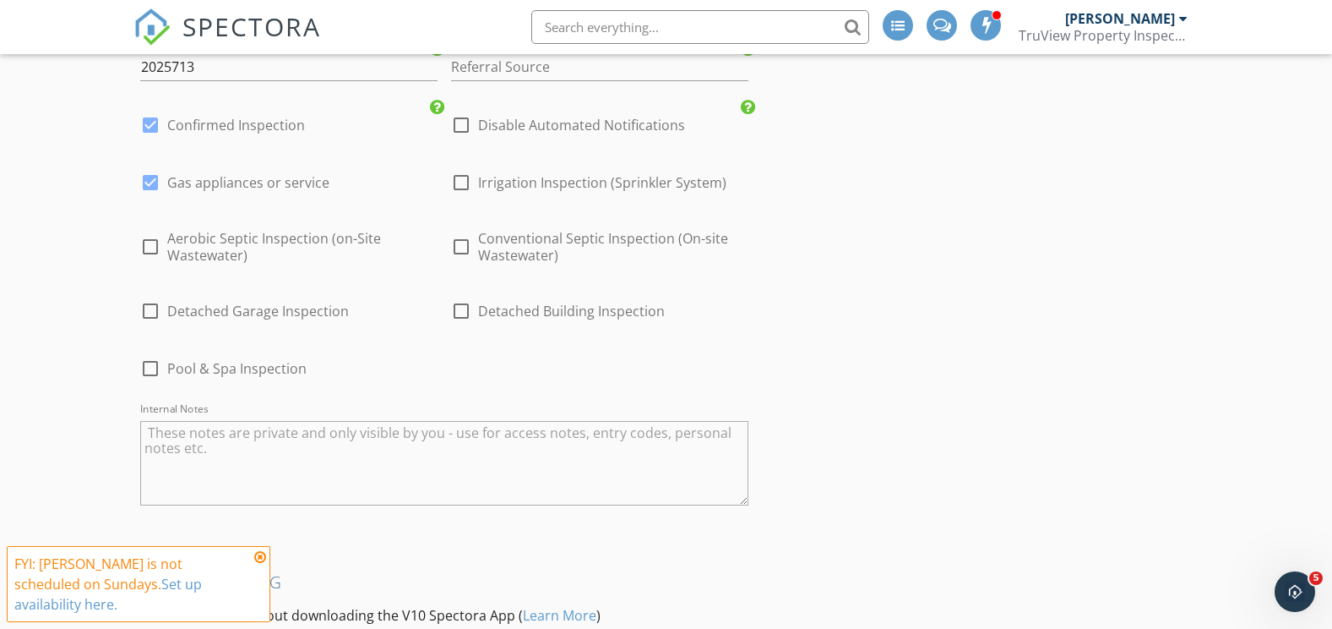
click at [154, 195] on div at bounding box center [150, 182] width 29 height 29
click at [150, 197] on div at bounding box center [150, 182] width 29 height 29
checkbox input "true"
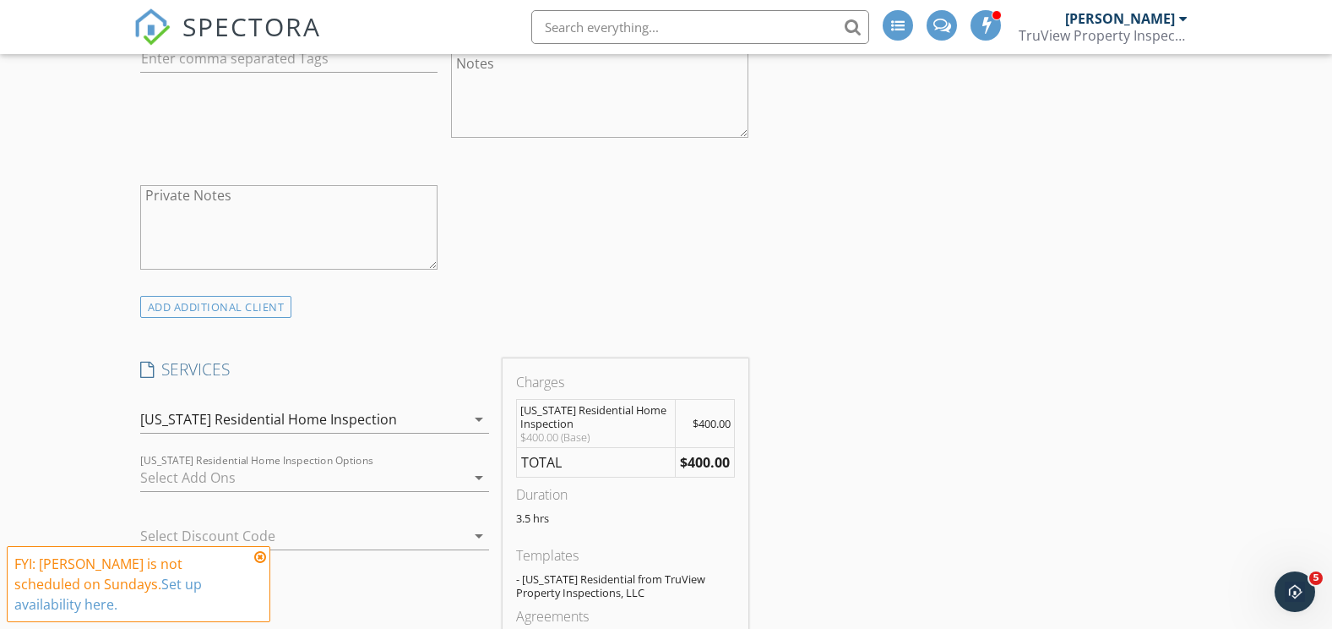
scroll to position [1183, 0]
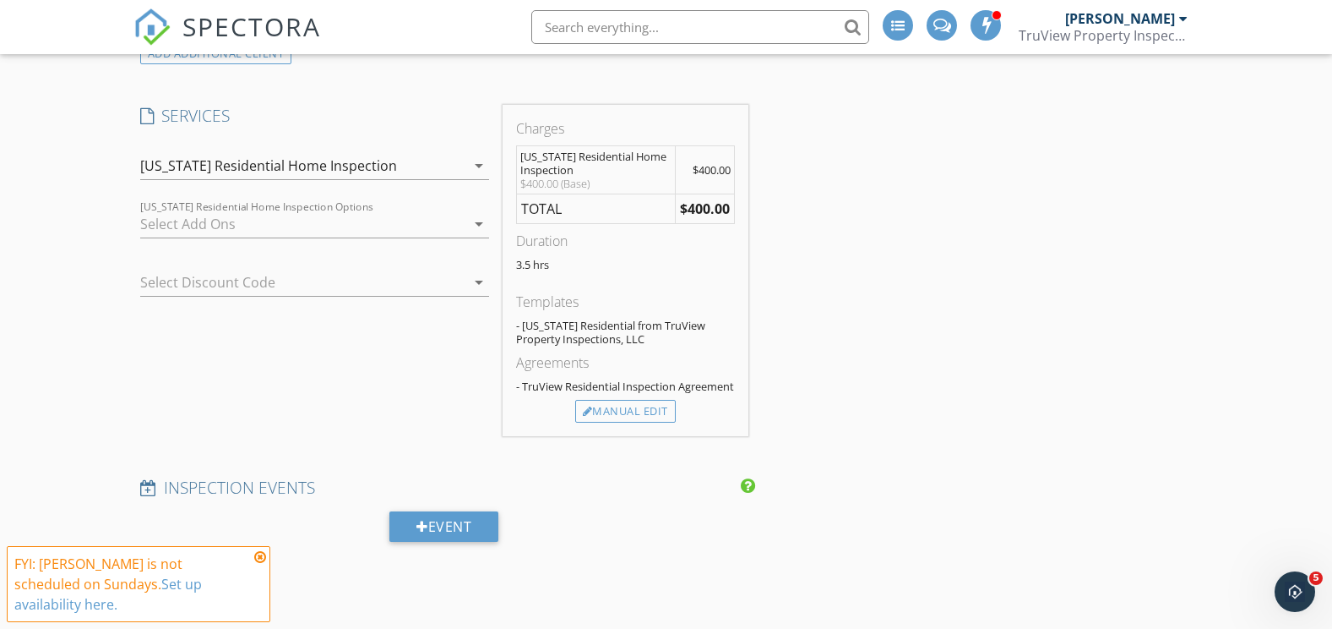
click at [195, 226] on div at bounding box center [302, 223] width 325 height 27
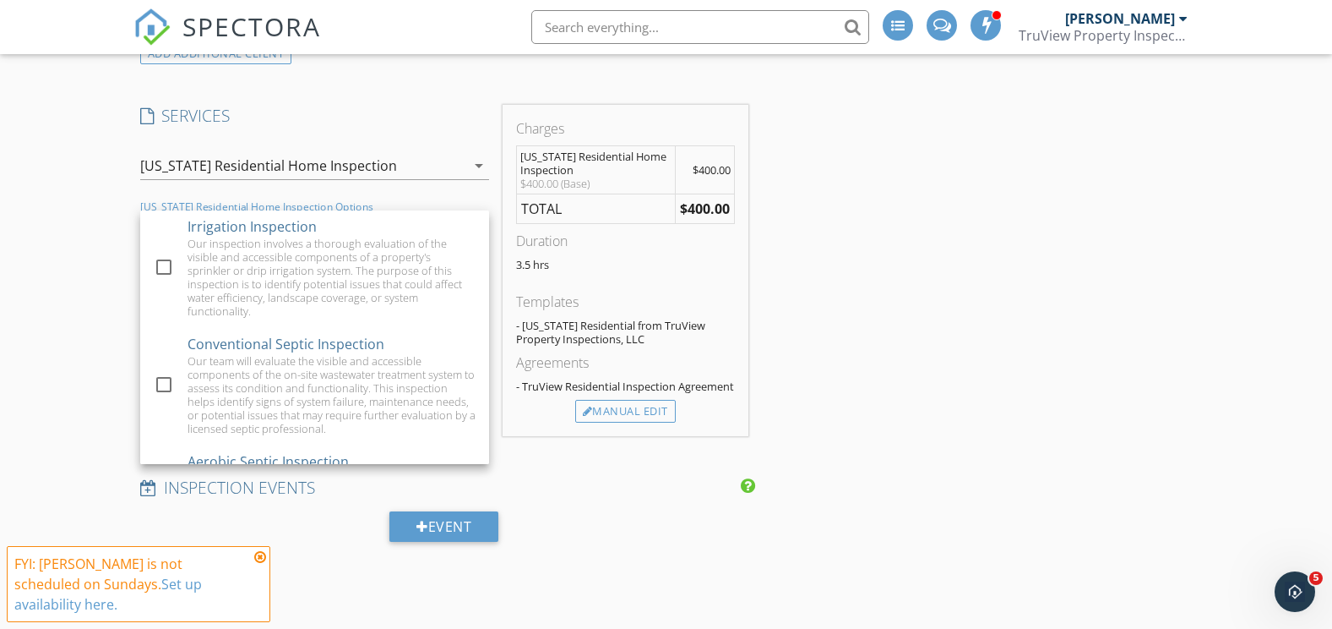
scroll to position [0, 0]
click at [58, 269] on div "New Inspection Click here to use the New Order Form INSPECTOR(S) check_box Jon …" at bounding box center [666, 567] width 1332 height 3268
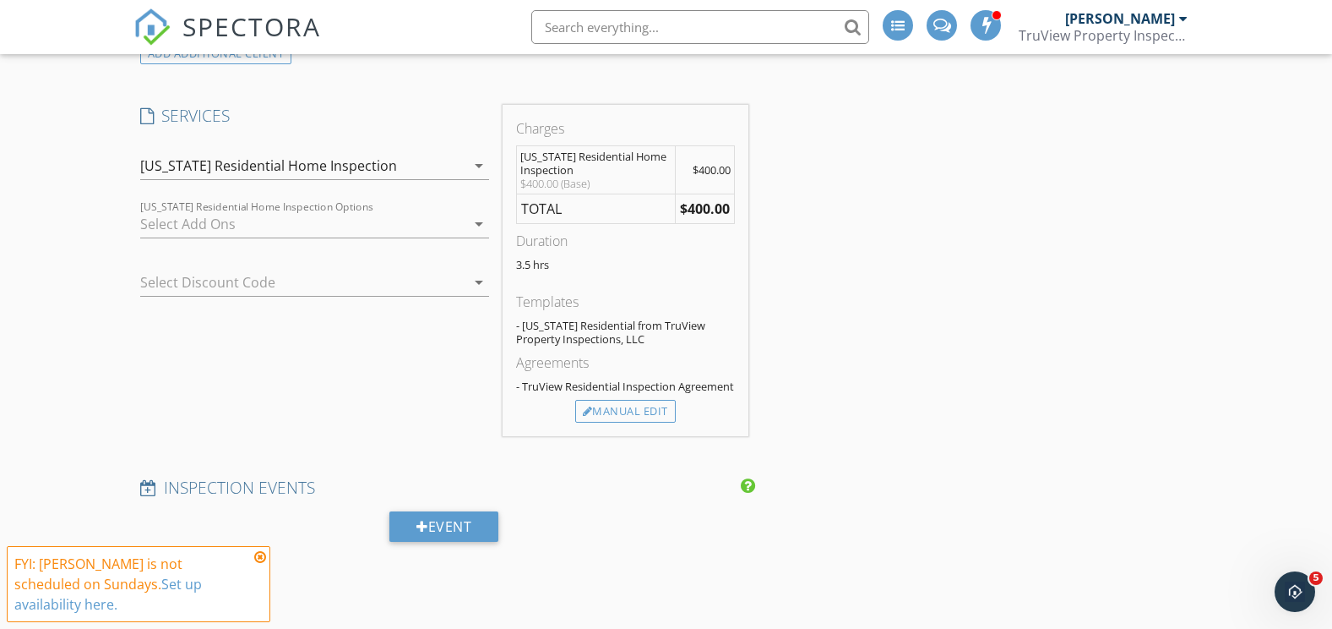
click at [212, 222] on div at bounding box center [302, 223] width 325 height 27
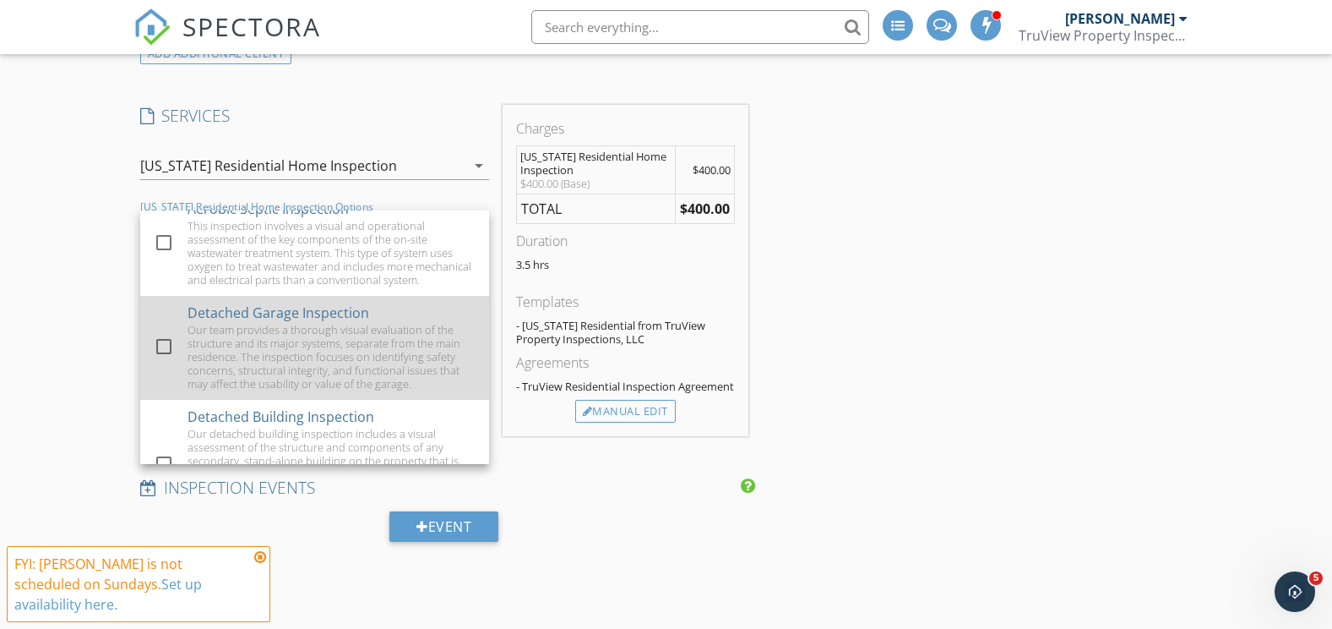
scroll to position [338, 0]
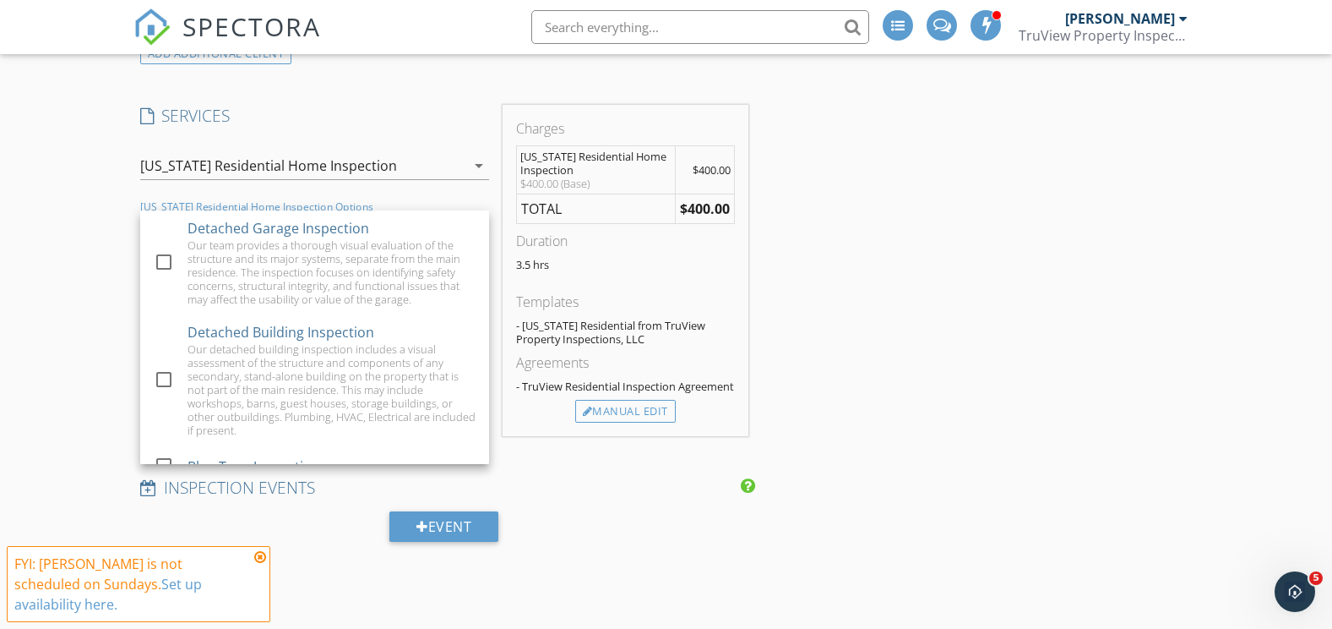
click at [847, 326] on div "INSPECTOR(S) check_box Jon Romine PRIMARY Jon Romine arrow_drop_down check_box_…" at bounding box center [666, 595] width 1066 height 3129
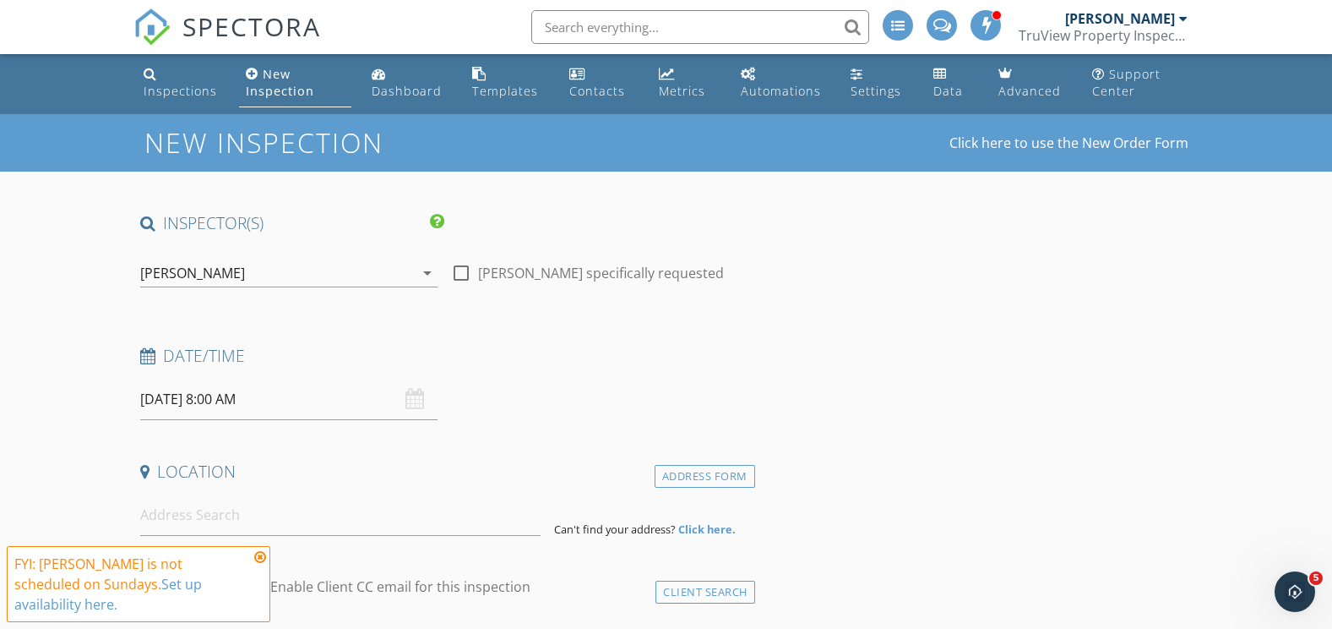
scroll to position [0, 0]
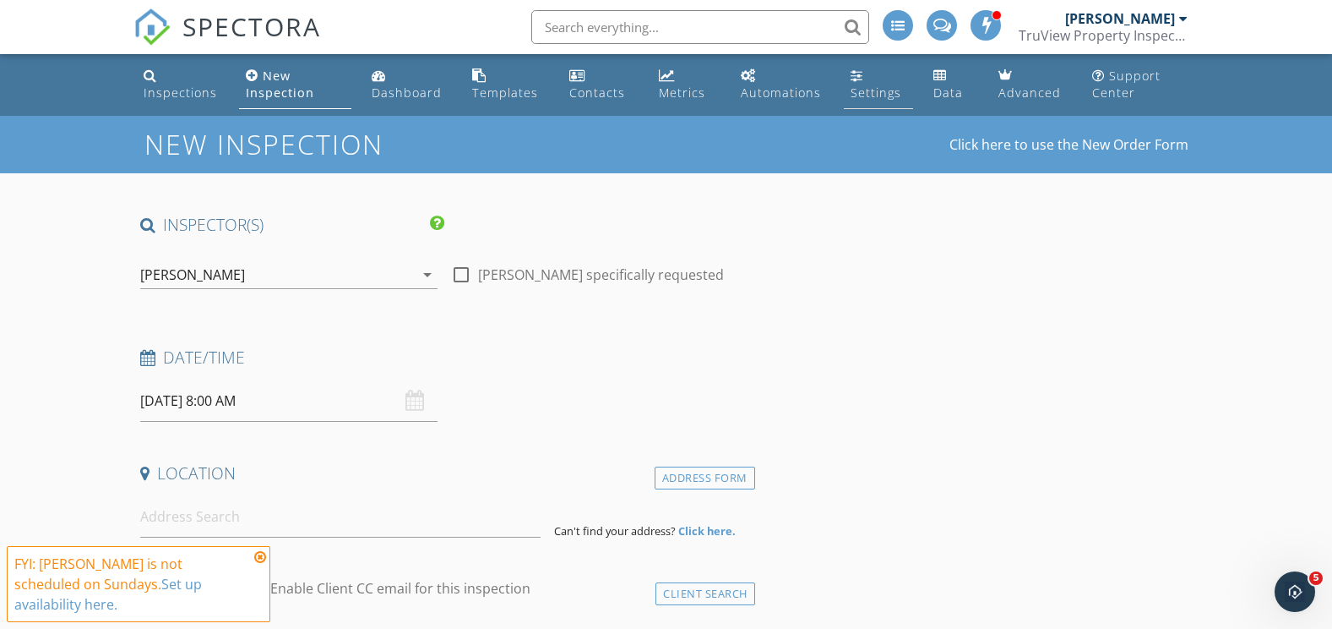
click at [872, 94] on div "Settings" at bounding box center [876, 92] width 51 height 16
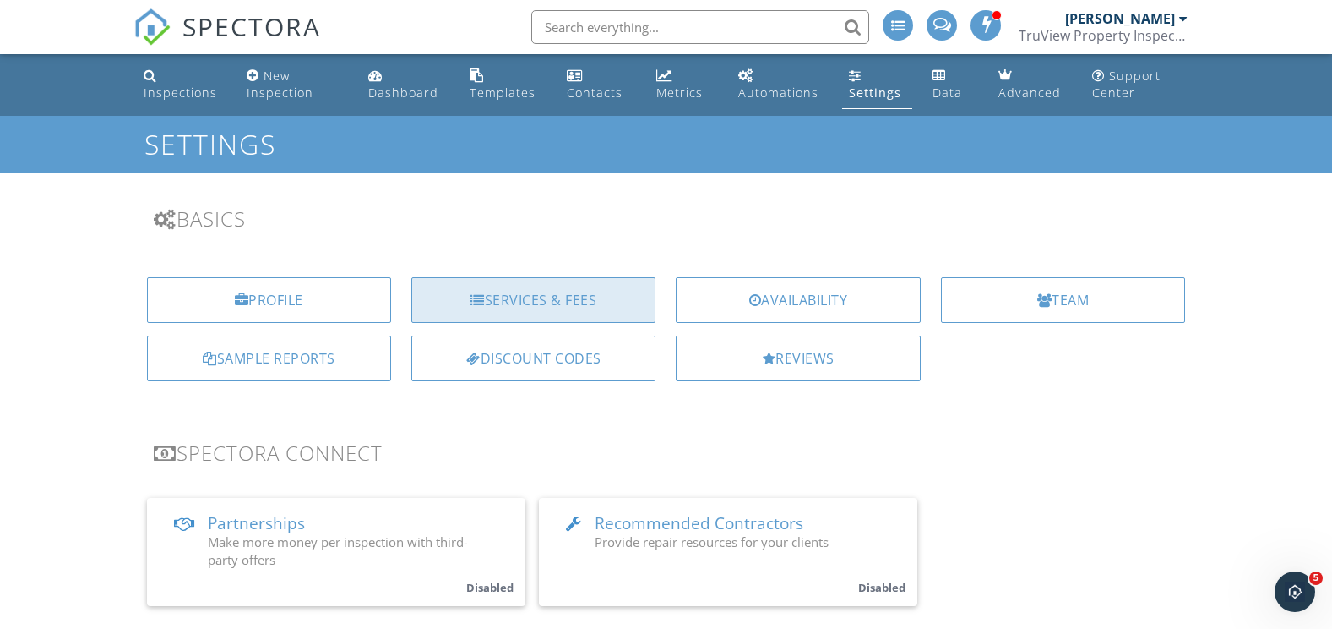
click at [590, 301] on div "Services & Fees" at bounding box center [533, 300] width 244 height 46
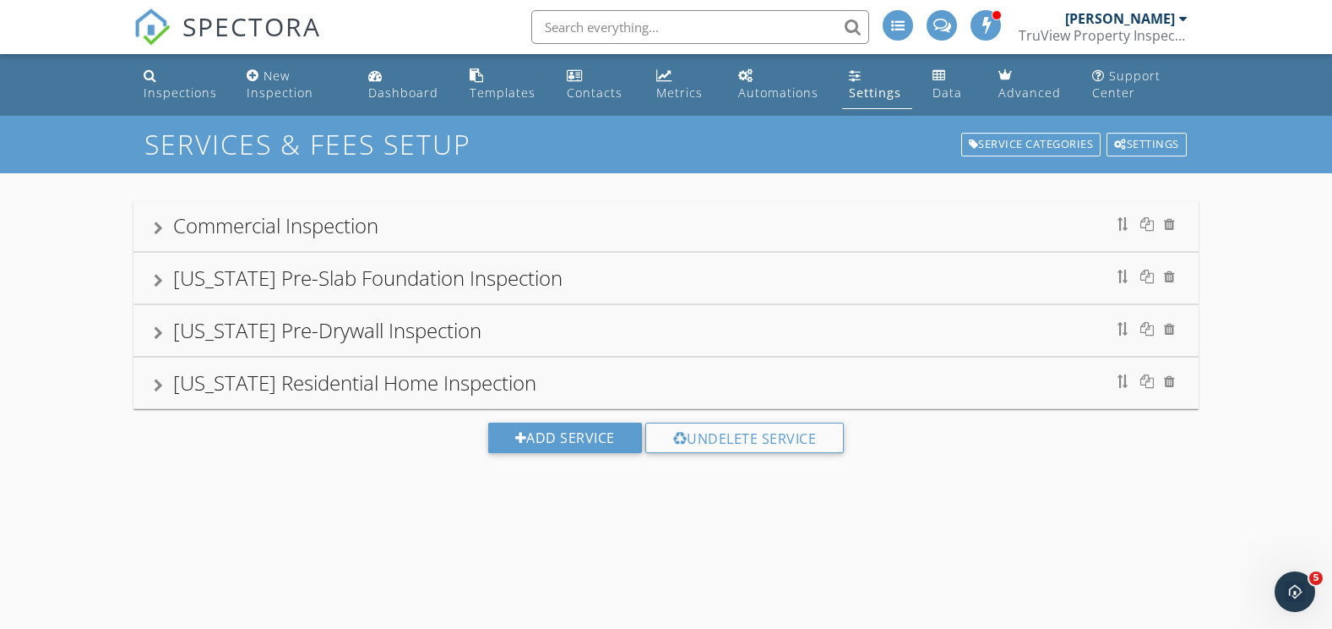
click at [393, 381] on div "[US_STATE] Residential Home Inspection" at bounding box center [354, 382] width 363 height 28
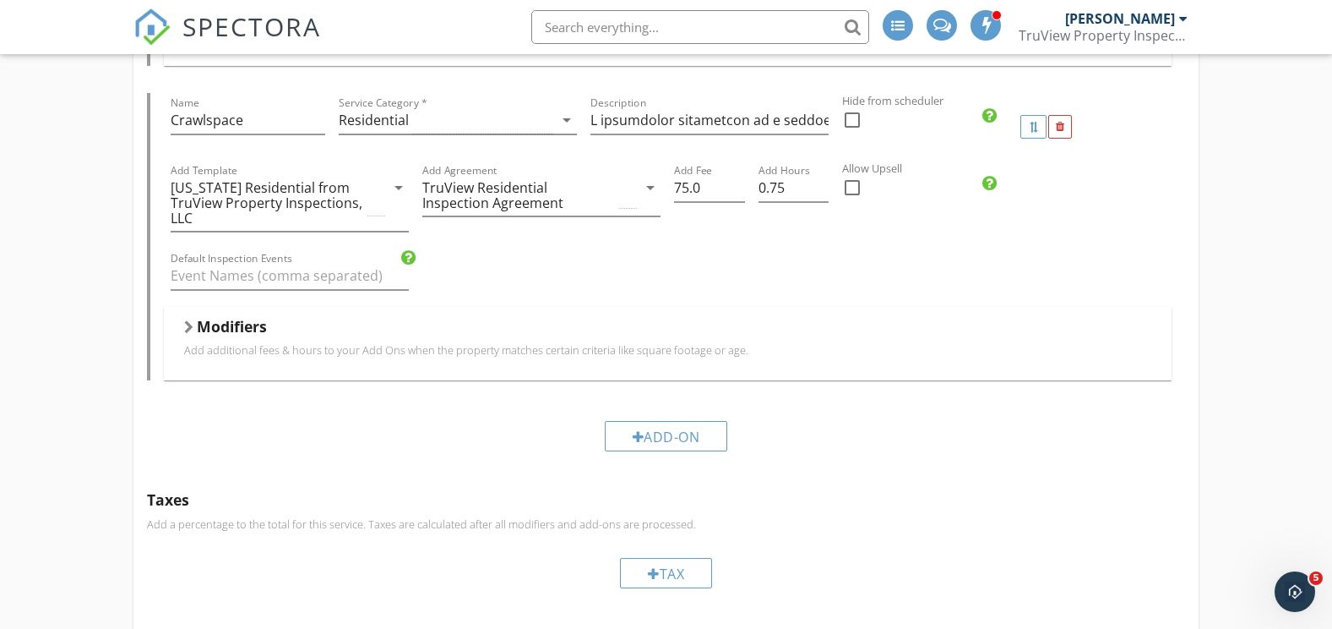
scroll to position [2925, 0]
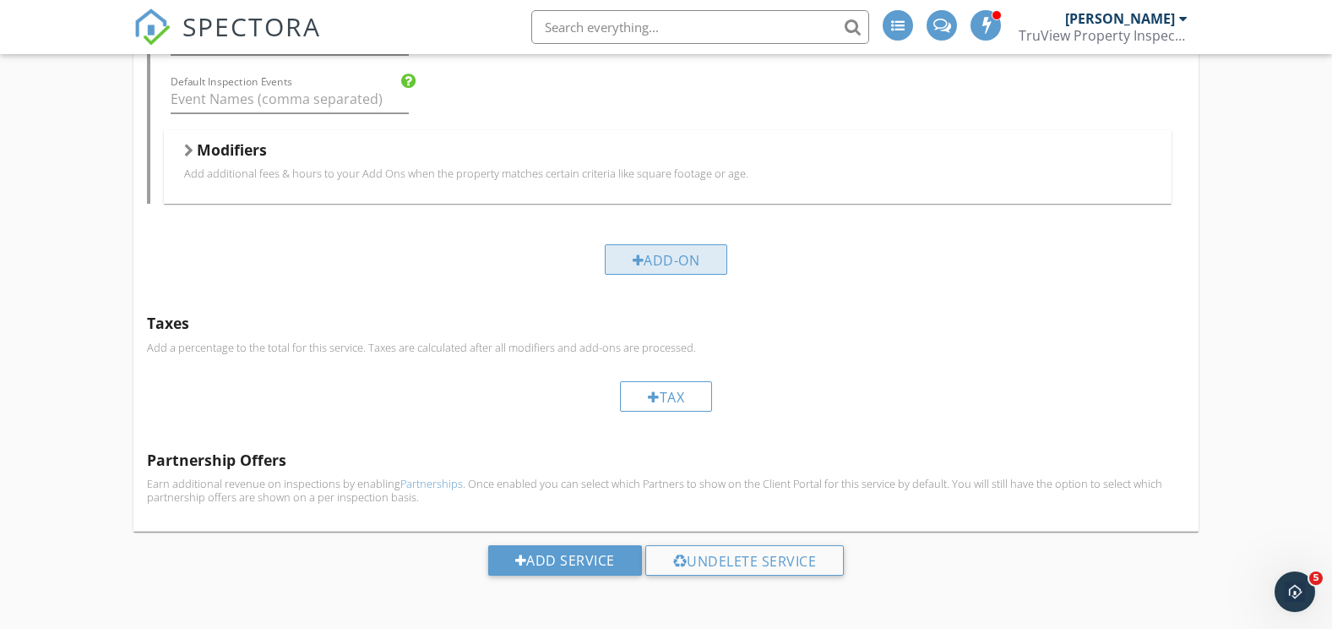
click at [669, 258] on div "Add-On" at bounding box center [666, 259] width 123 height 30
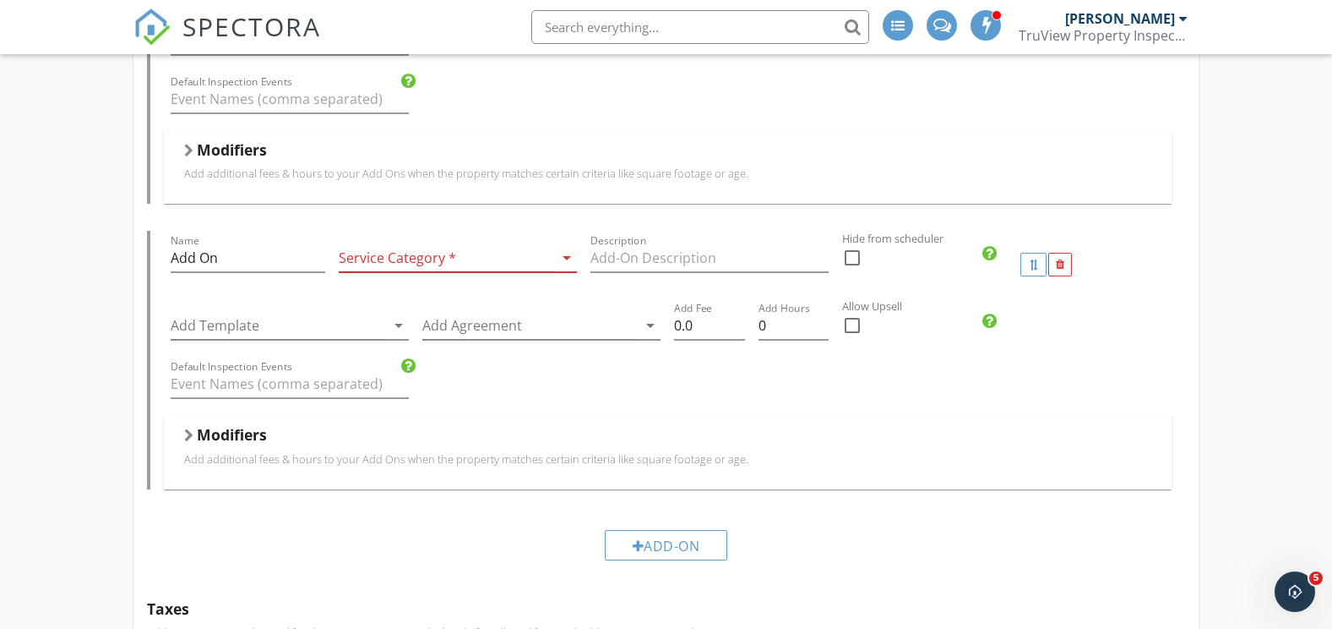
click at [454, 264] on div at bounding box center [446, 258] width 215 height 28
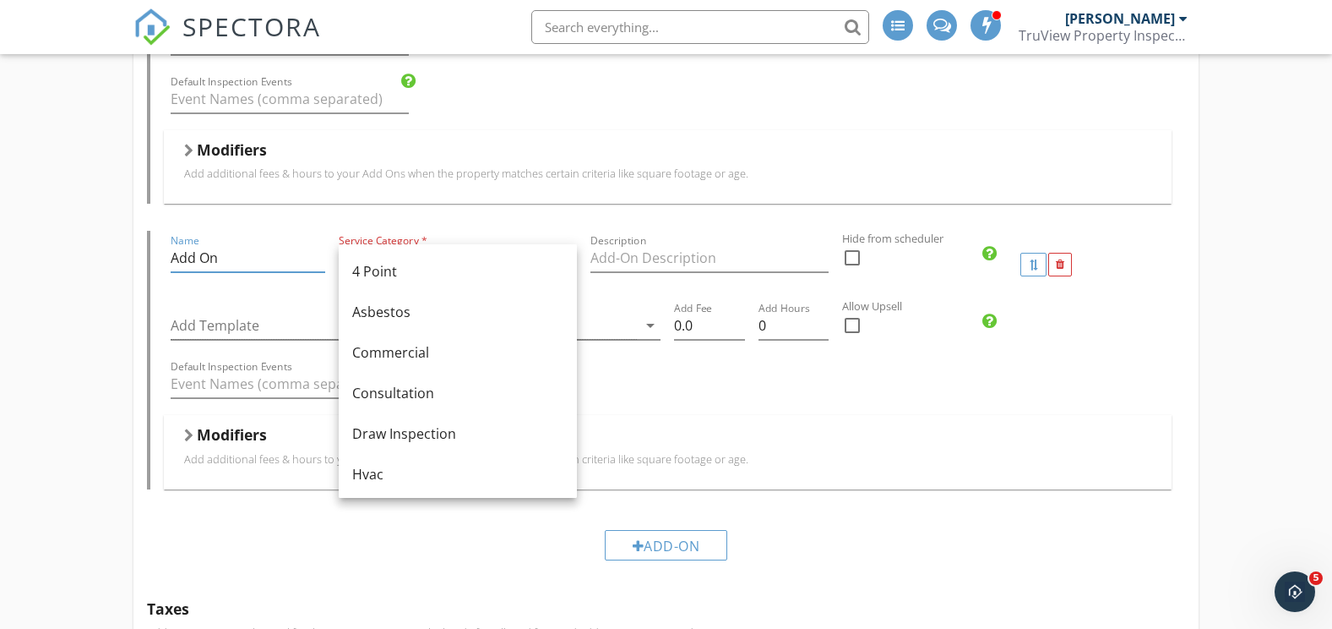
drag, startPoint x: 228, startPoint y: 258, endPoint x: 168, endPoint y: 259, distance: 60.0
click at [169, 259] on div "Name Add On" at bounding box center [248, 265] width 168 height 68
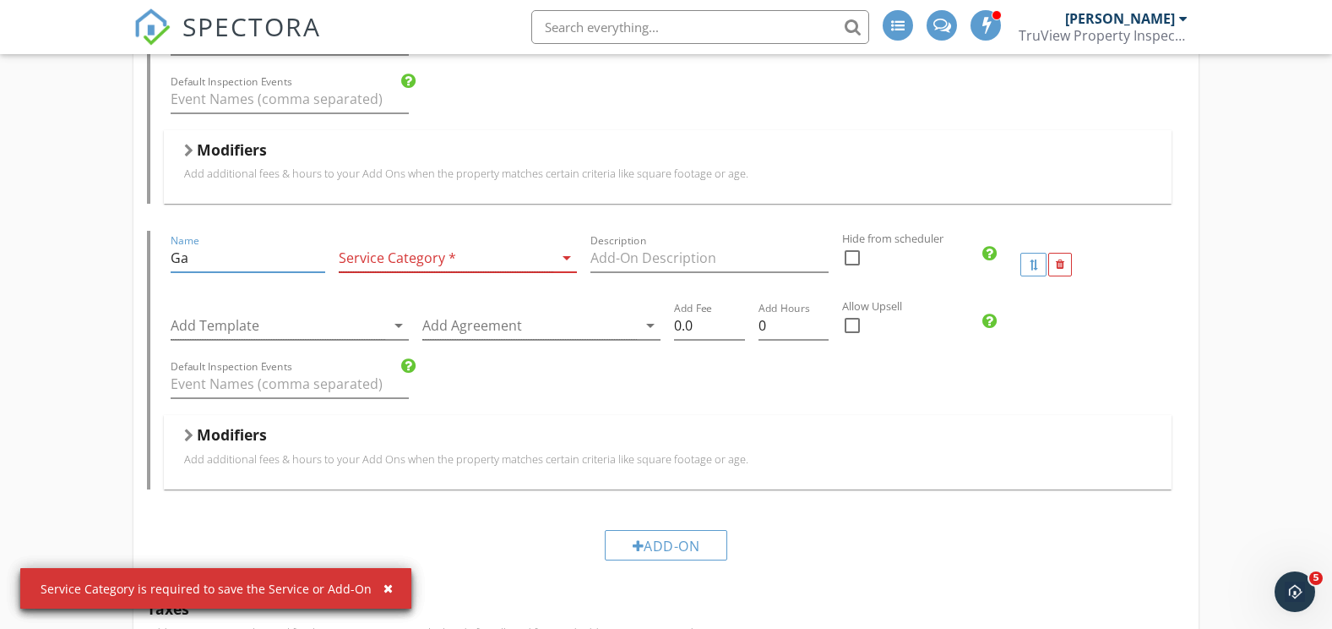
type input "G"
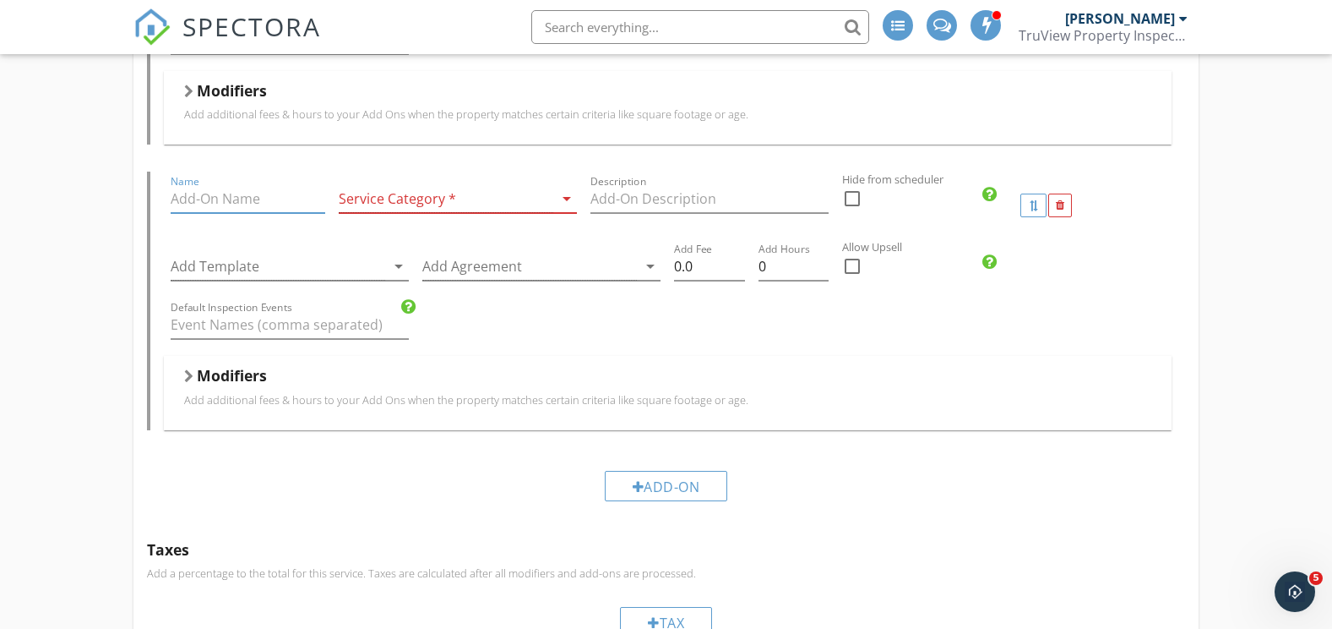
scroll to position [2958, 0]
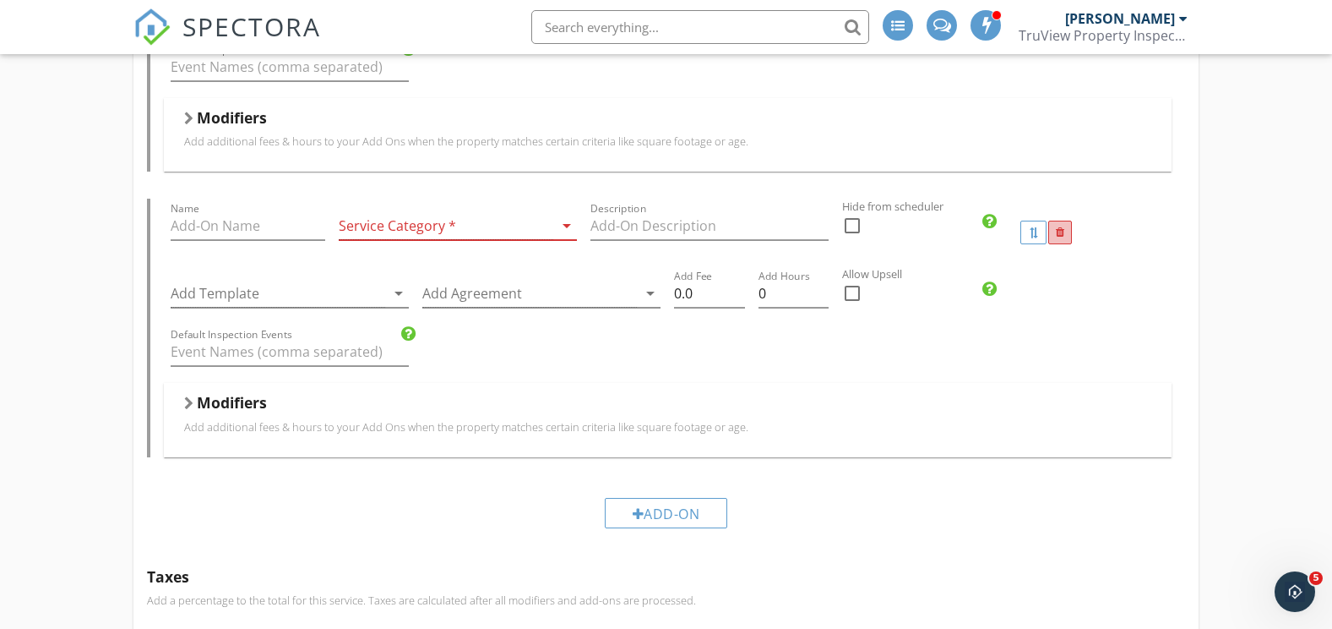
click at [1062, 239] on div at bounding box center [1060, 232] width 24 height 24
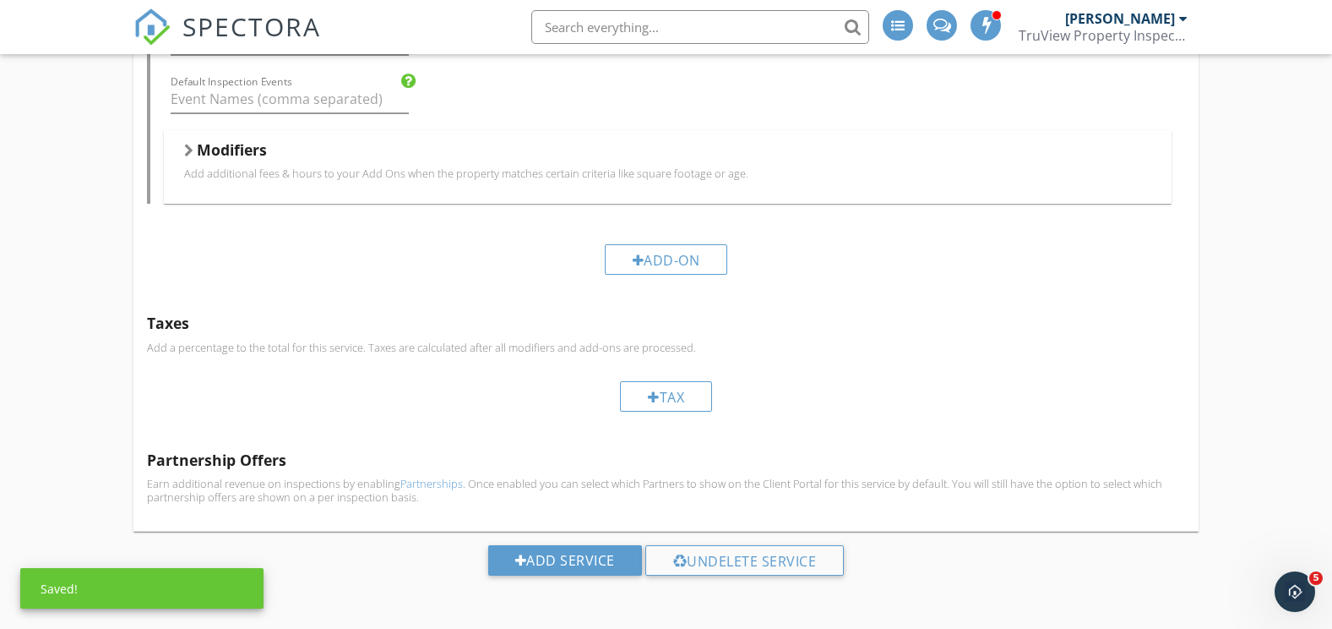
scroll to position [2925, 0]
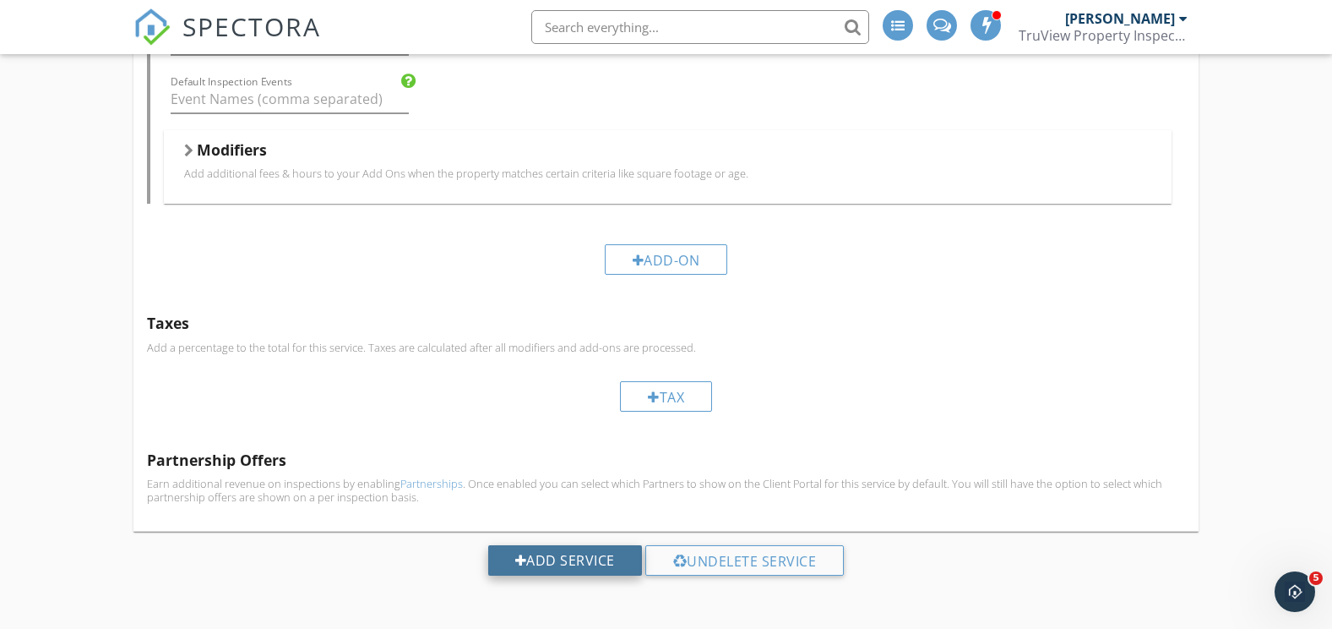
click at [563, 557] on div "Add Service" at bounding box center [565, 560] width 154 height 30
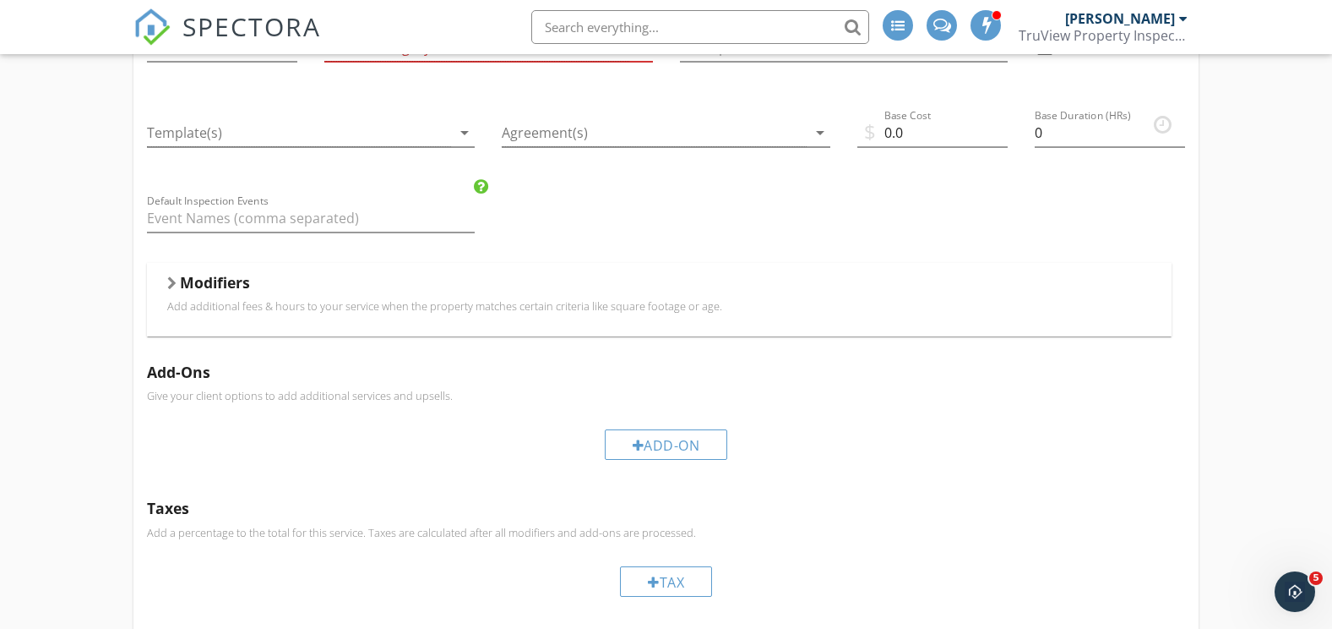
scroll to position [133, 0]
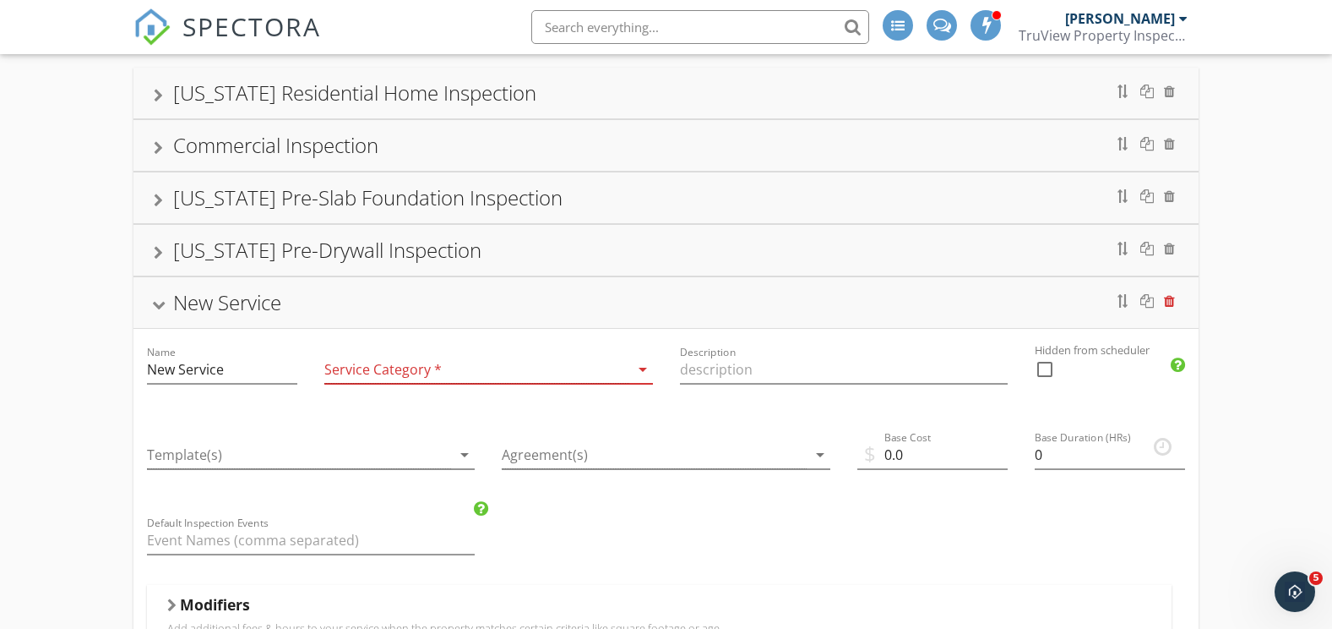
click at [1167, 300] on div at bounding box center [1169, 301] width 11 height 14
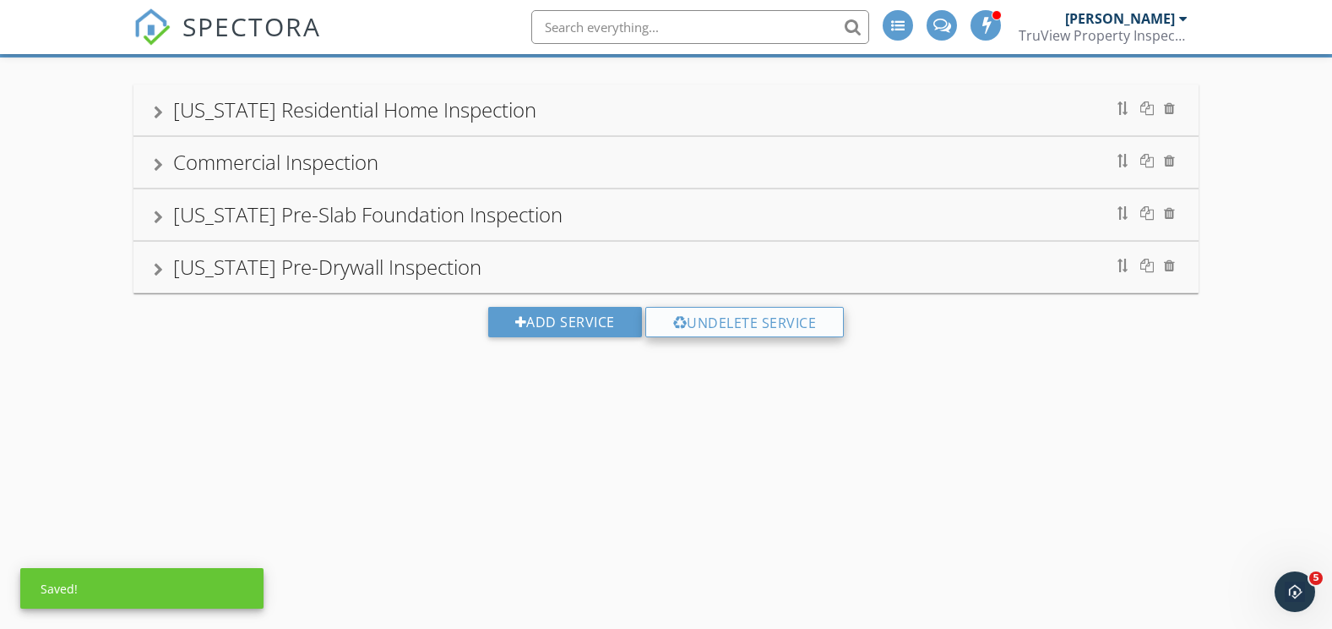
scroll to position [0, 0]
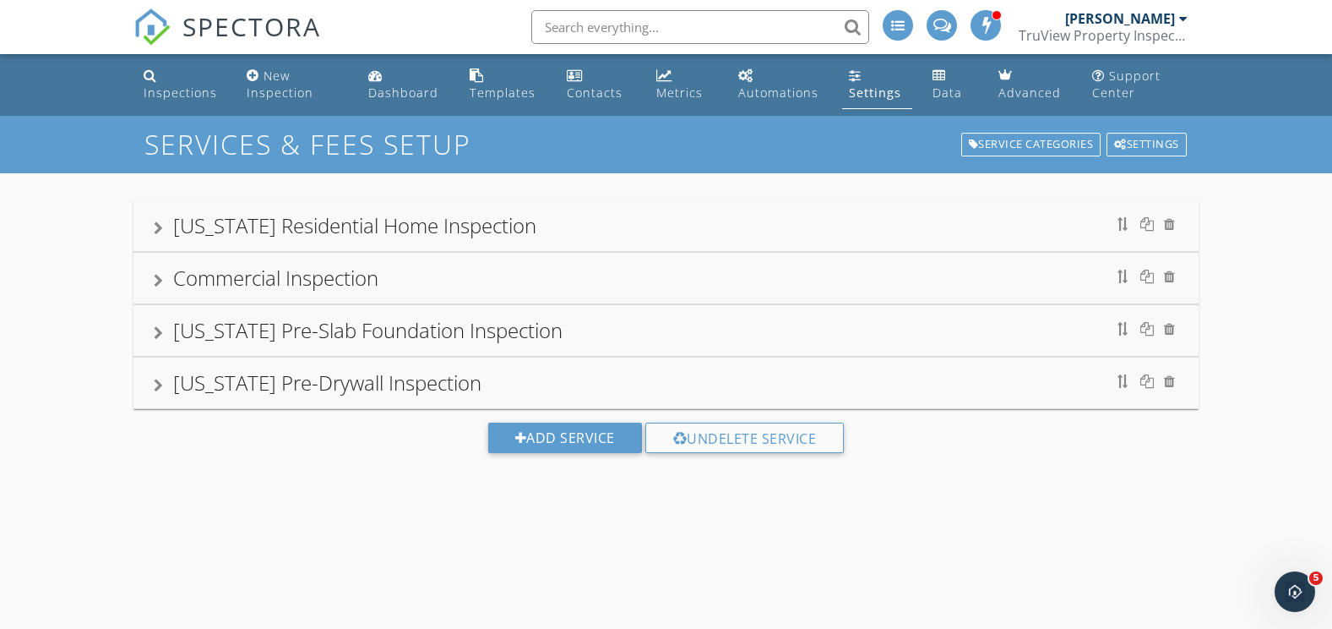
click at [868, 93] on div "Settings" at bounding box center [875, 92] width 52 height 16
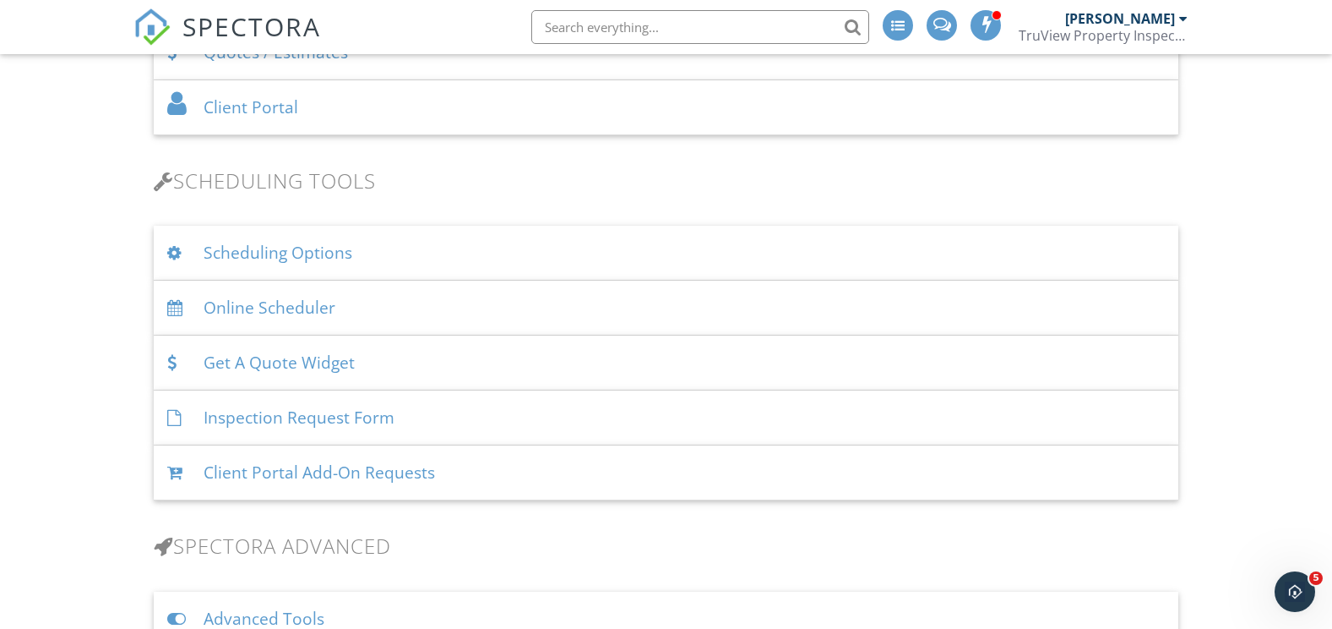
scroll to position [973, 0]
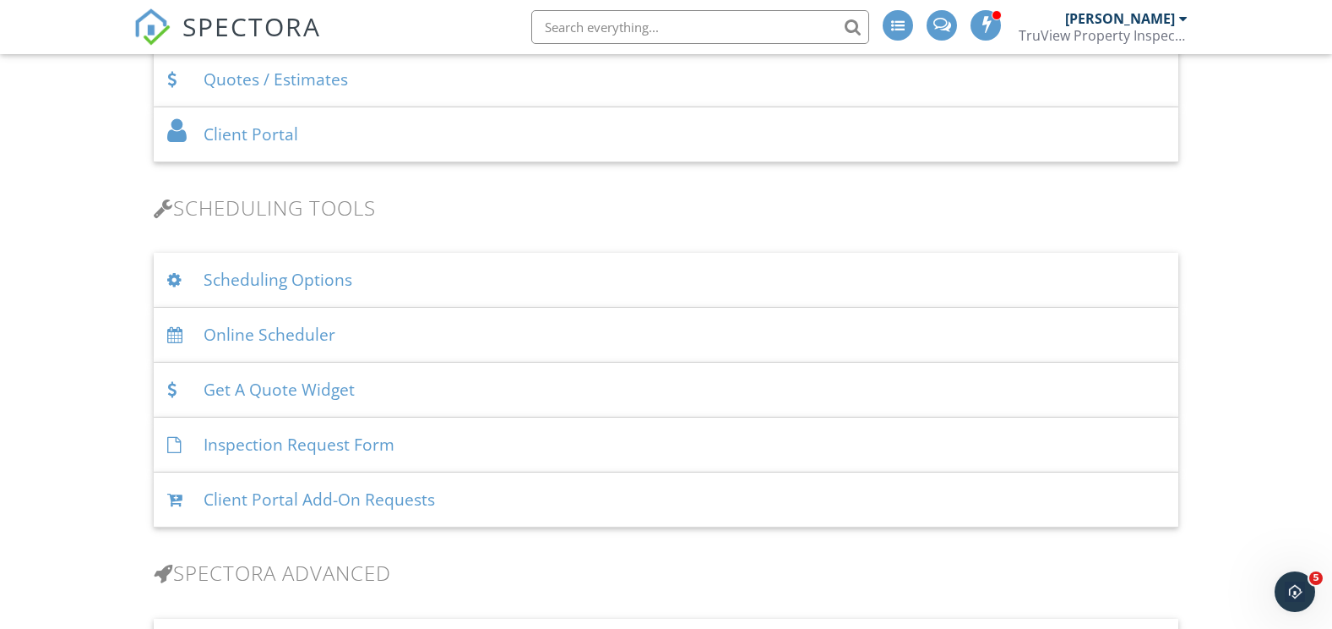
click at [318, 275] on div "Scheduling Options" at bounding box center [667, 280] width 1026 height 55
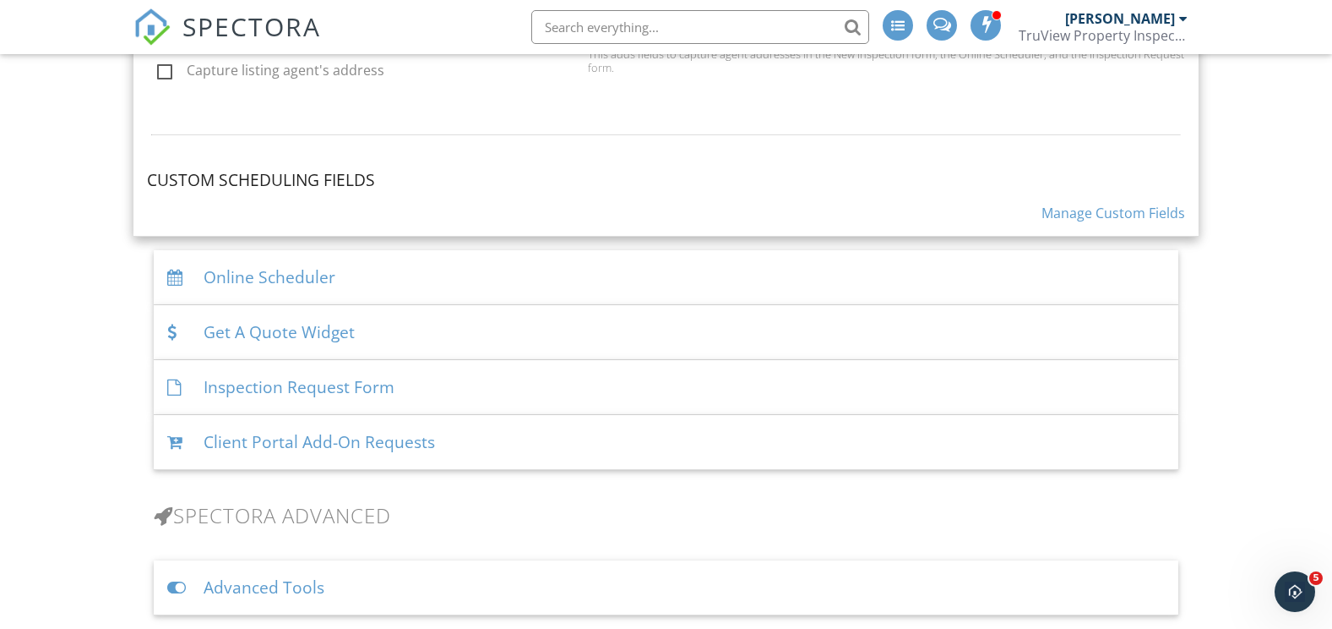
scroll to position [1733, 0]
click at [1109, 216] on link "Manage Custom Fields" at bounding box center [1114, 214] width 144 height 19
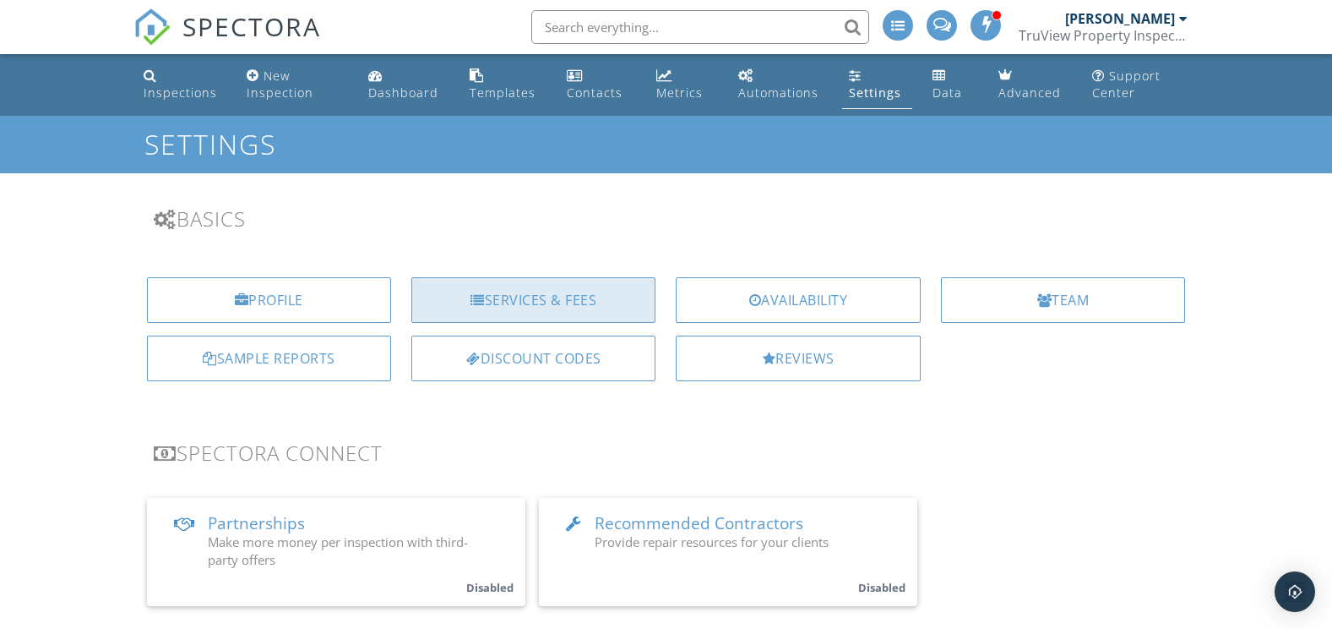
click at [510, 300] on div "Services & Fees" at bounding box center [533, 300] width 244 height 46
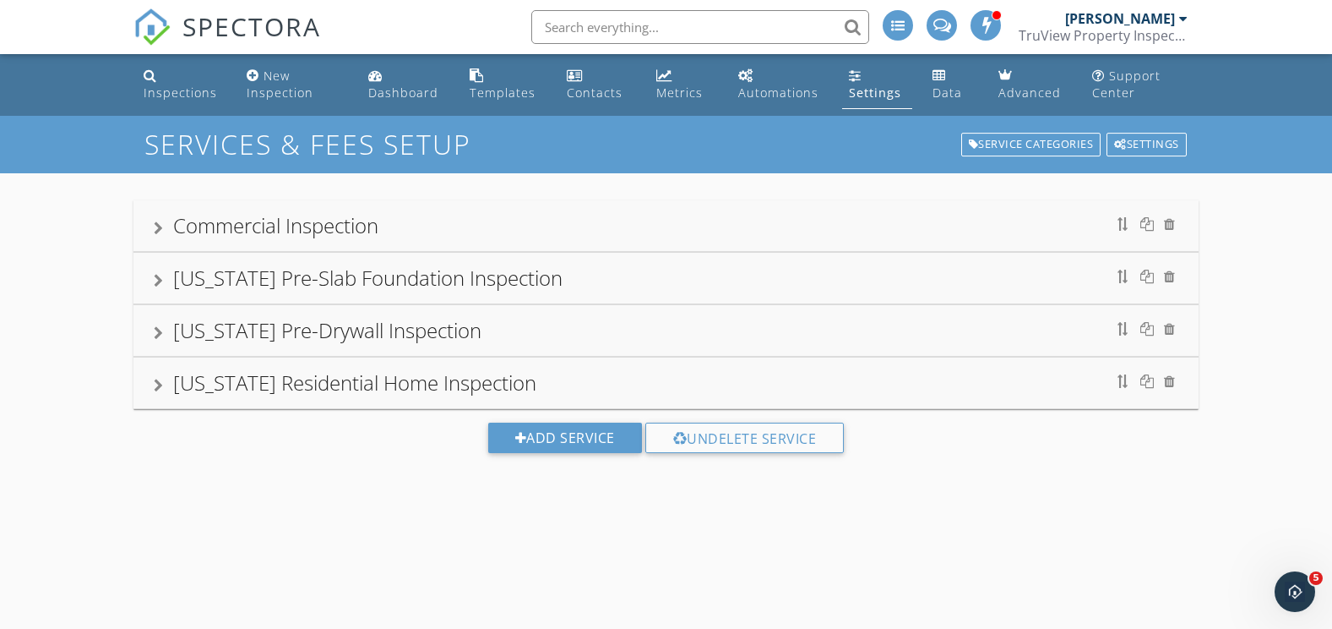
click at [353, 378] on div "[US_STATE] Residential Home Inspection" at bounding box center [354, 382] width 363 height 28
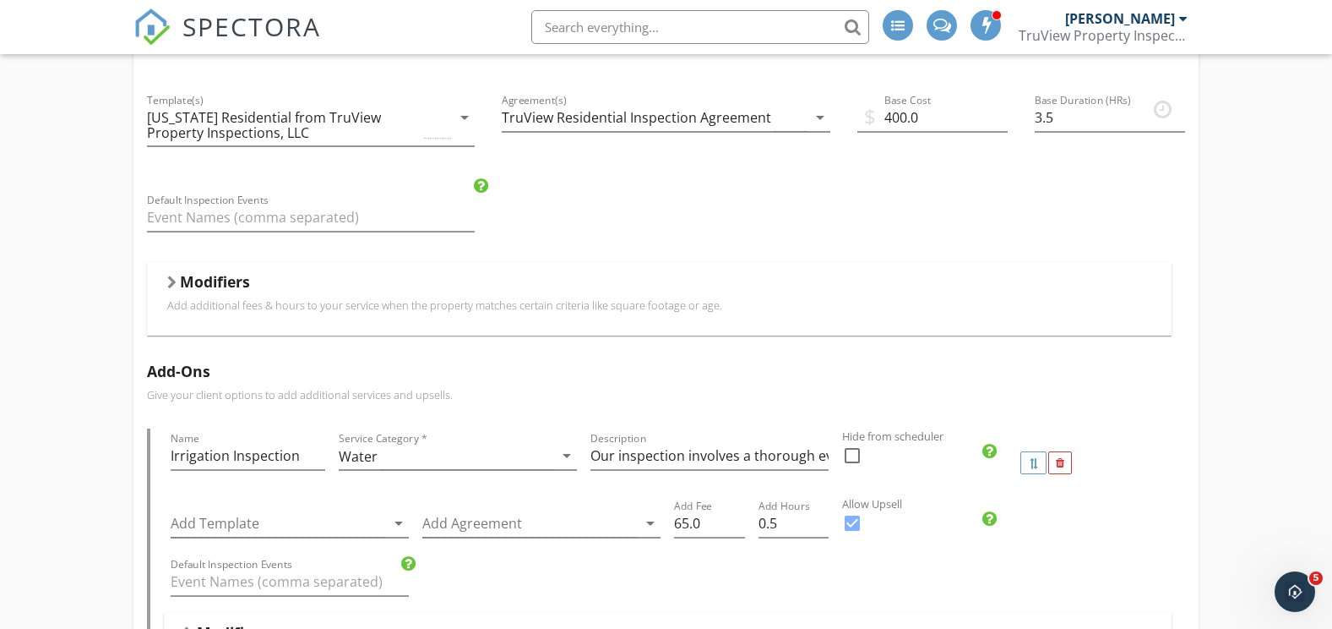
scroll to position [422, 0]
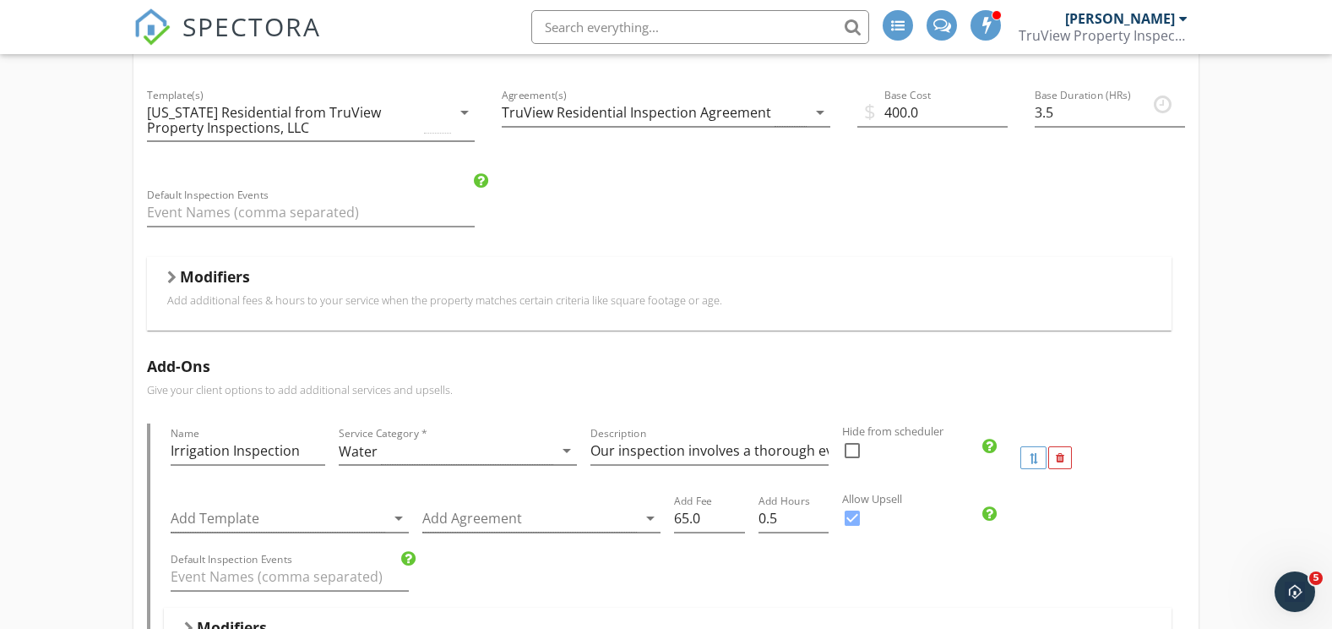
click at [321, 293] on p "Add additional fees & hours to your service when the property matches certain c…" at bounding box center [659, 300] width 985 height 14
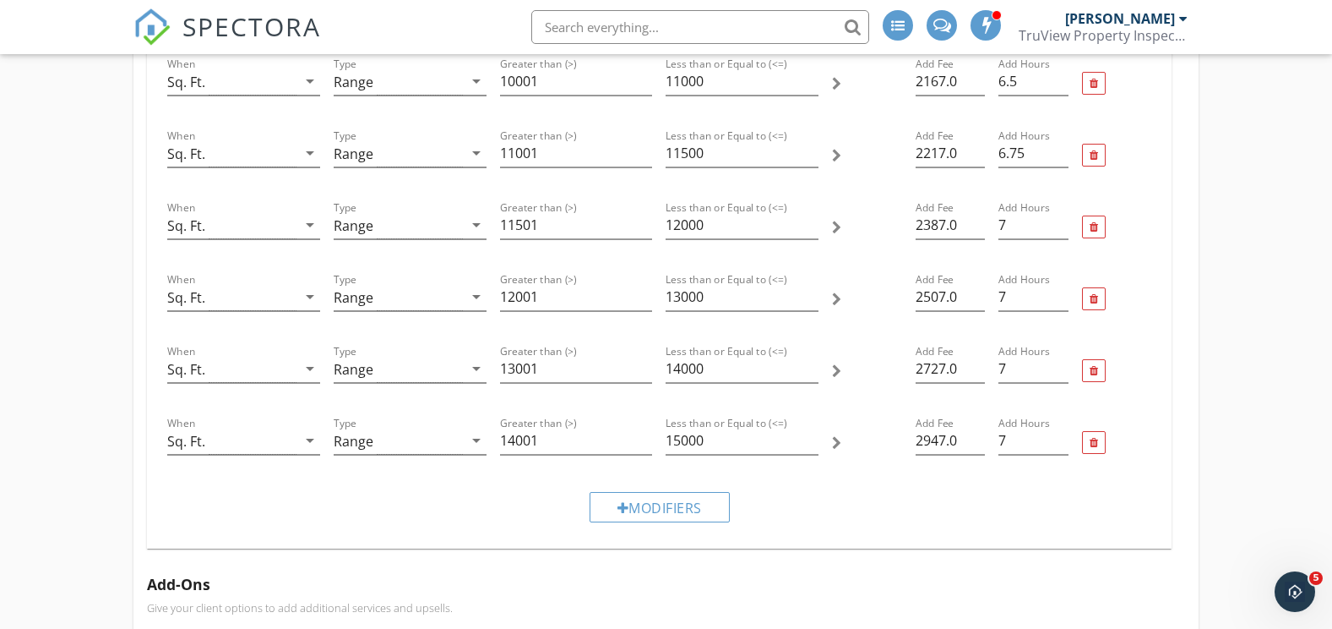
scroll to position [3886, 0]
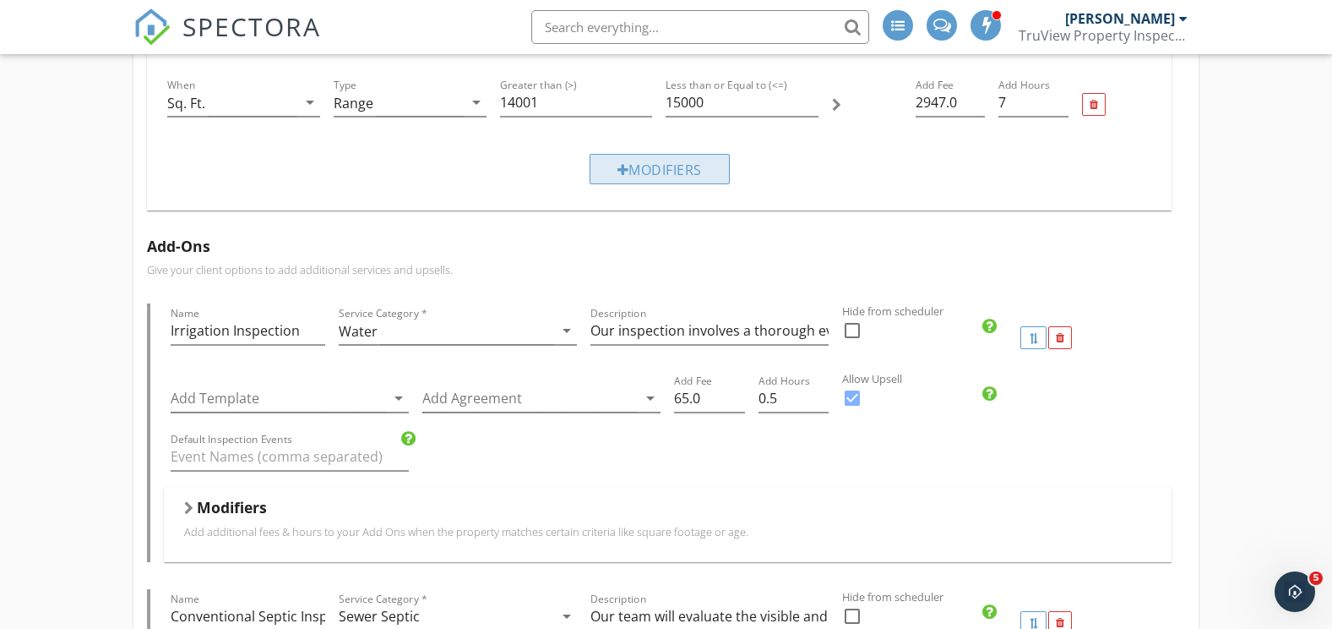
click at [641, 177] on div "Modifiers" at bounding box center [660, 169] width 140 height 30
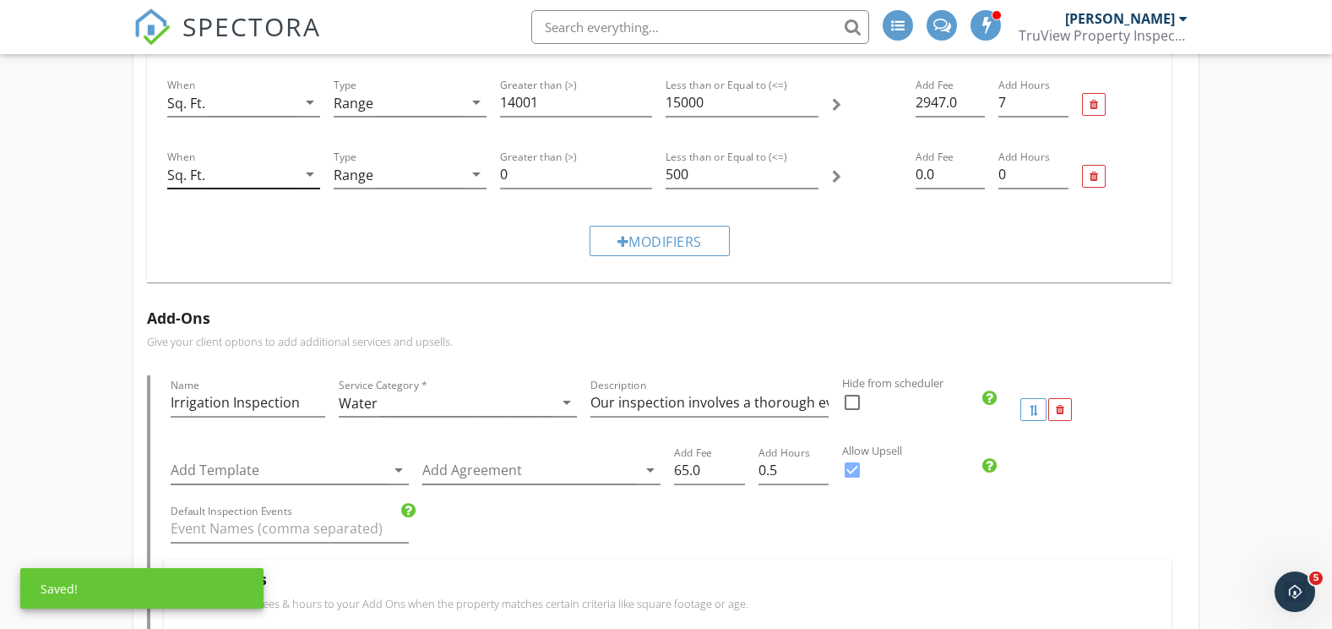
click at [300, 172] on div "arrow_drop_down" at bounding box center [309, 174] width 24 height 20
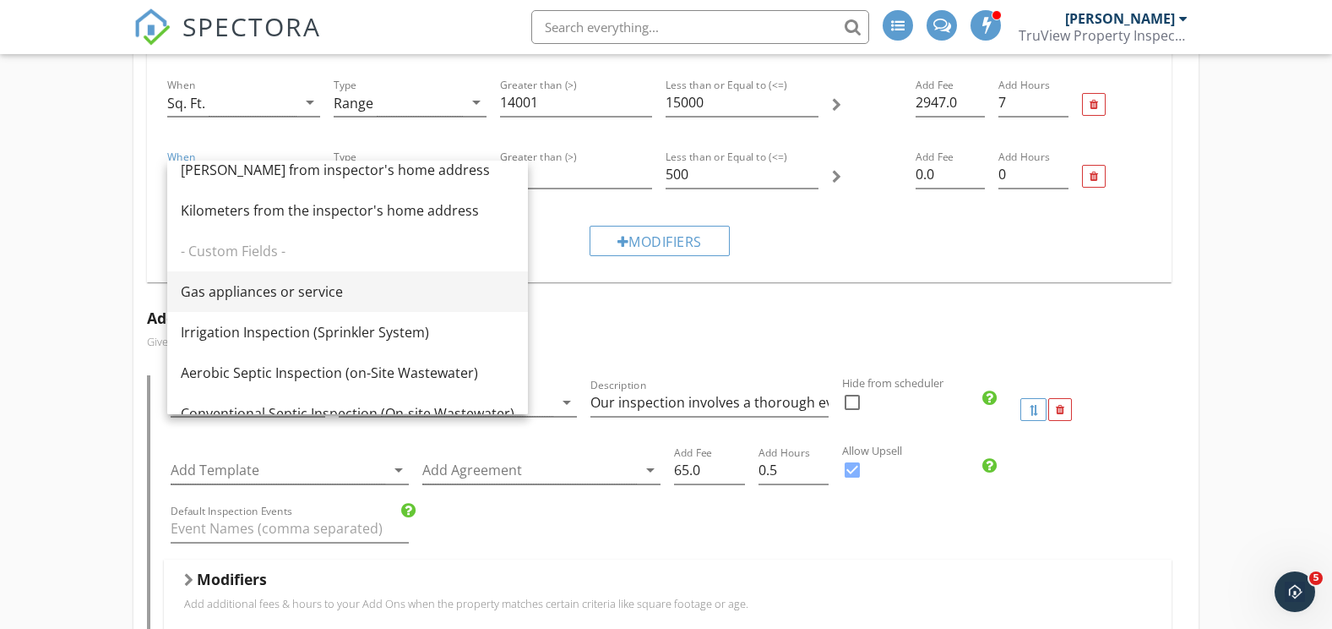
scroll to position [422, 0]
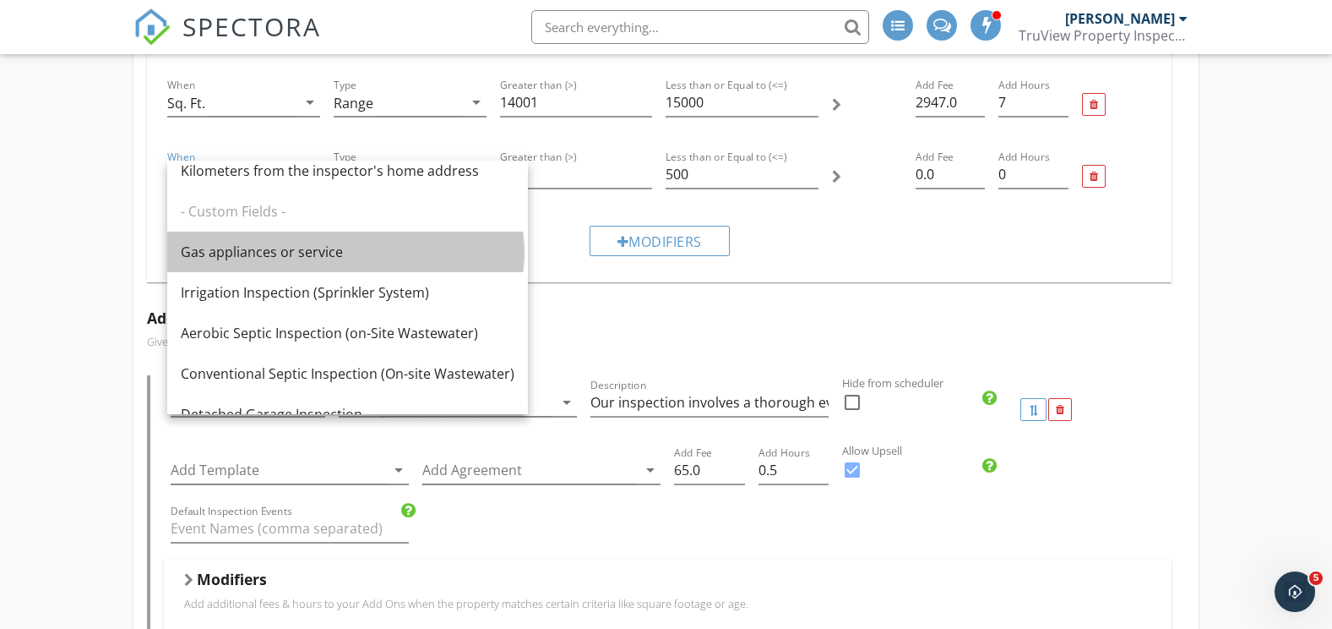
click at [311, 250] on div "Gas appliances or service" at bounding box center [348, 252] width 334 height 20
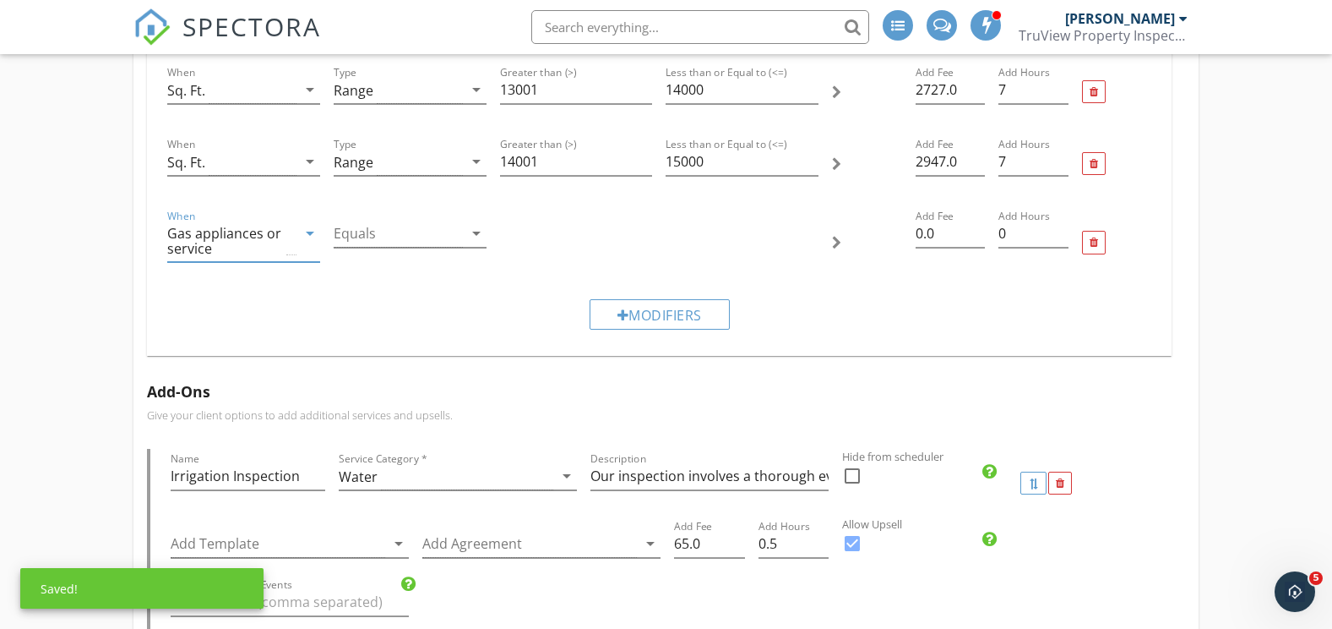
scroll to position [3801, 0]
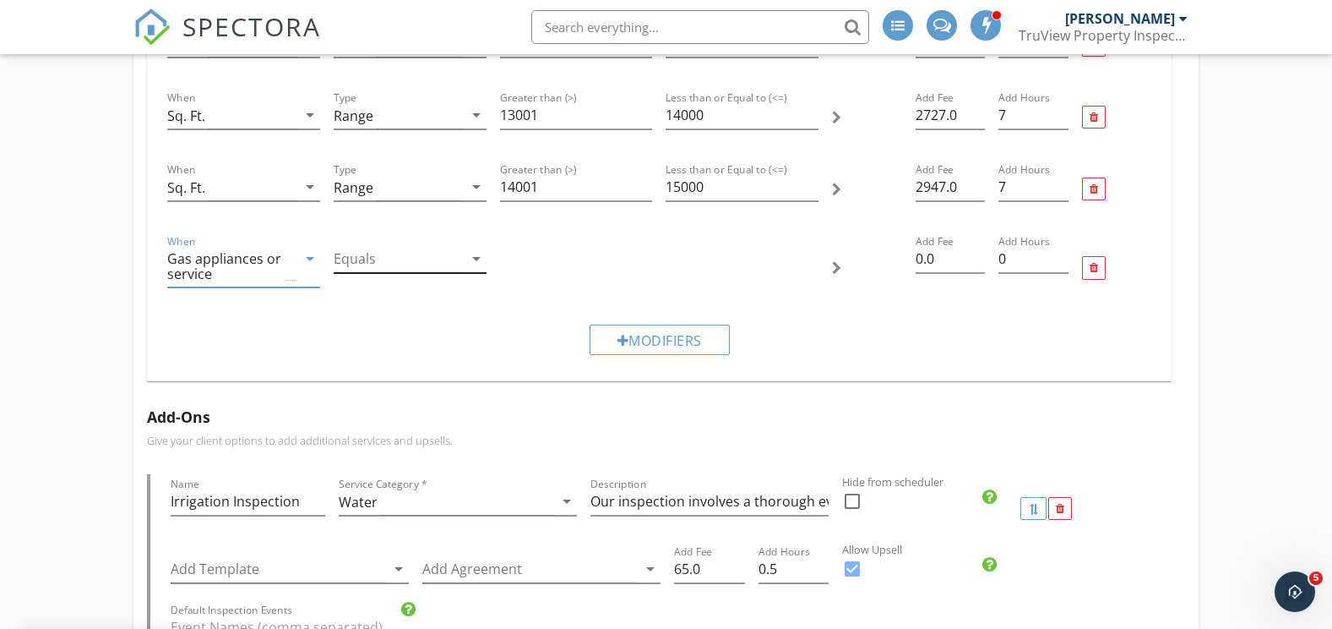
click at [392, 266] on div at bounding box center [398, 259] width 129 height 28
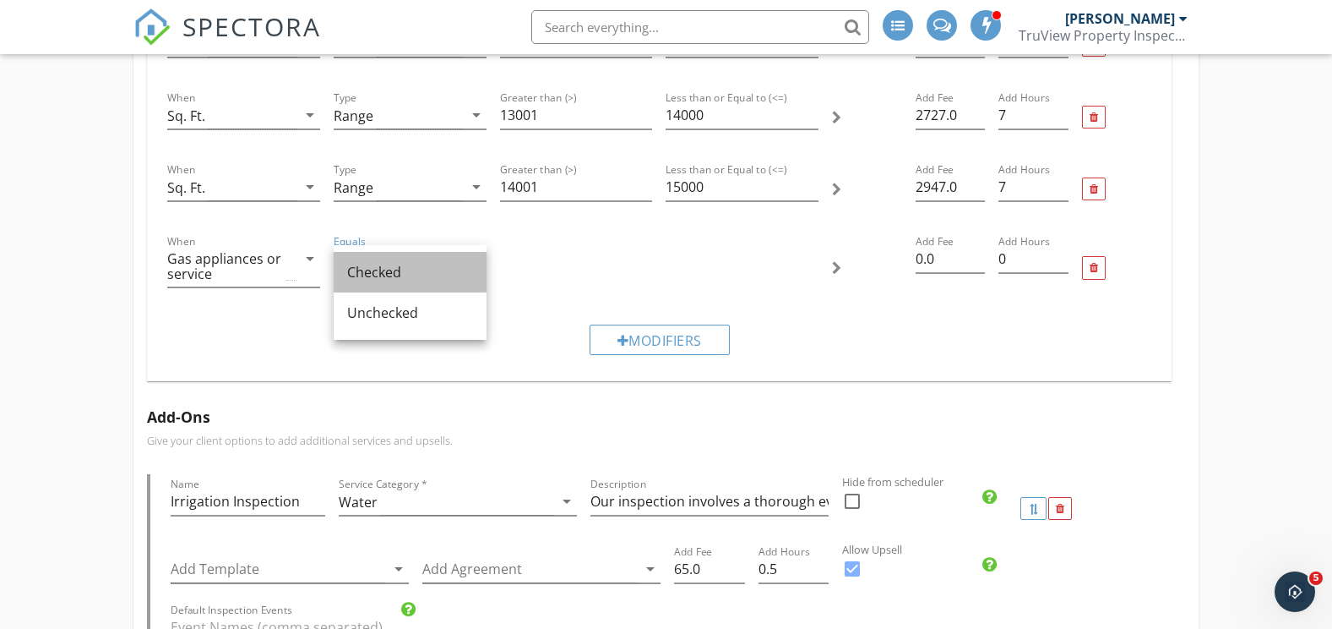
click at [394, 272] on div "Checked" at bounding box center [410, 272] width 126 height 20
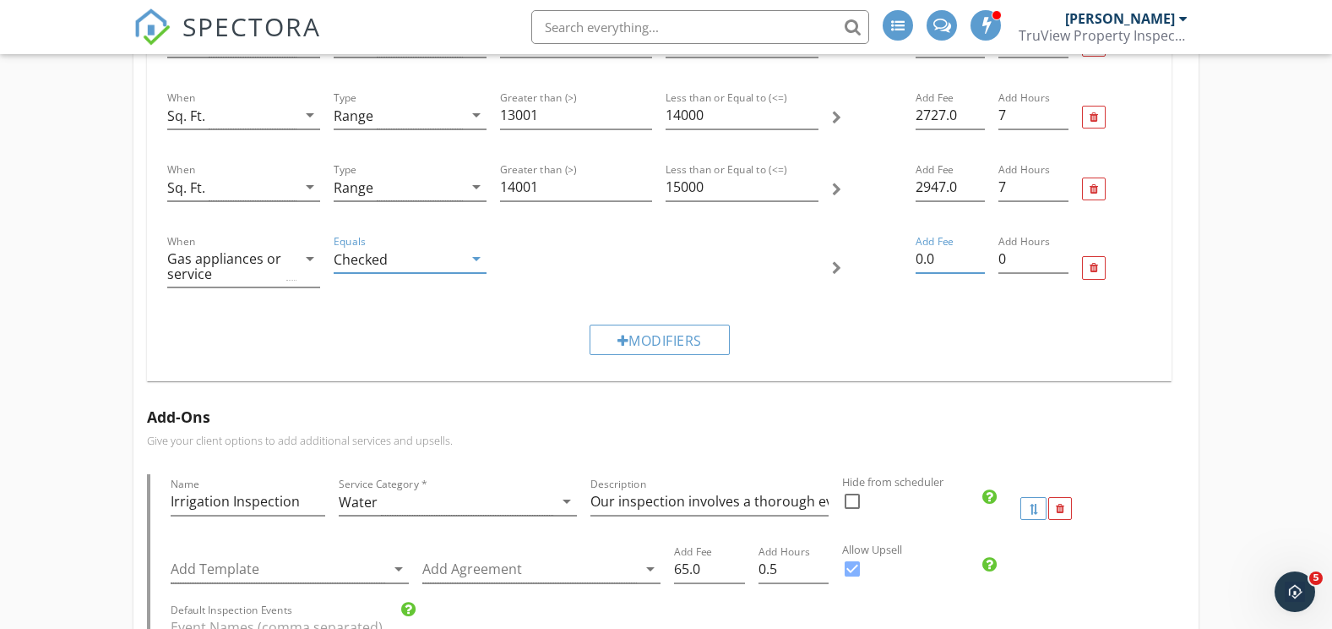
drag, startPoint x: 946, startPoint y: 260, endPoint x: 852, endPoint y: 265, distance: 93.9
click at [852, 265] on div "When Gas appliances or service arrow_drop_down Equals Checked arrow_drop_down A…" at bounding box center [660, 268] width 999 height 86
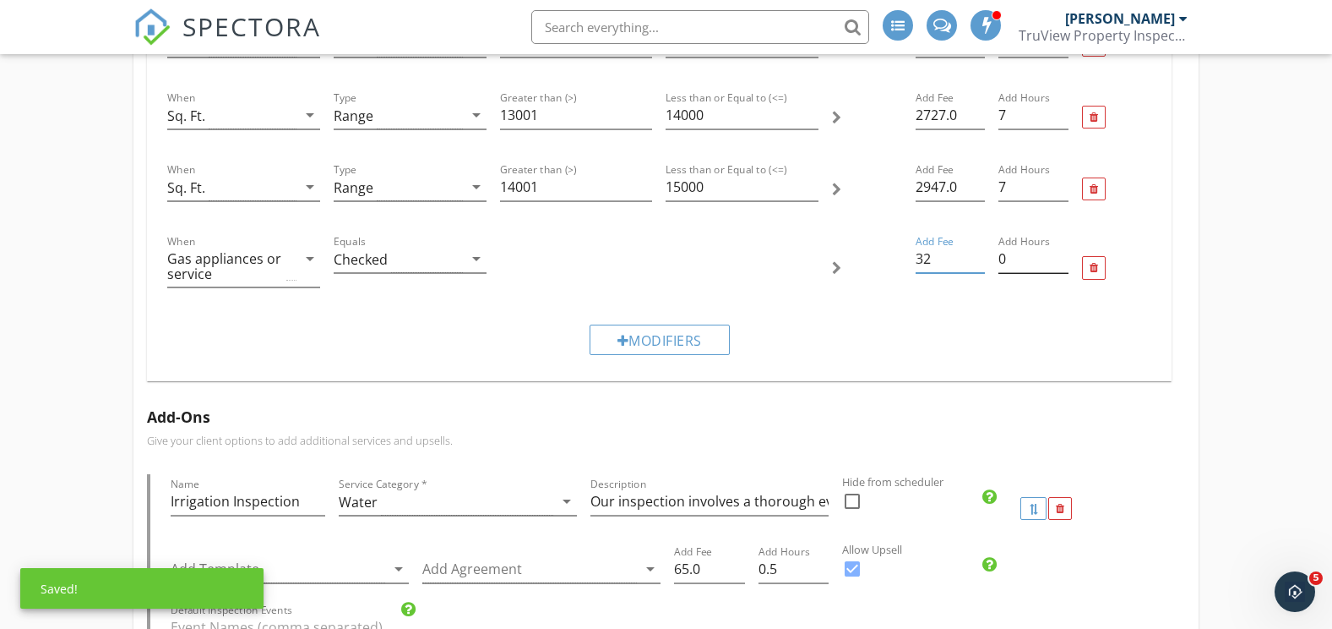
type input "32"
click at [1063, 254] on input "0.25" at bounding box center [1033, 259] width 69 height 28
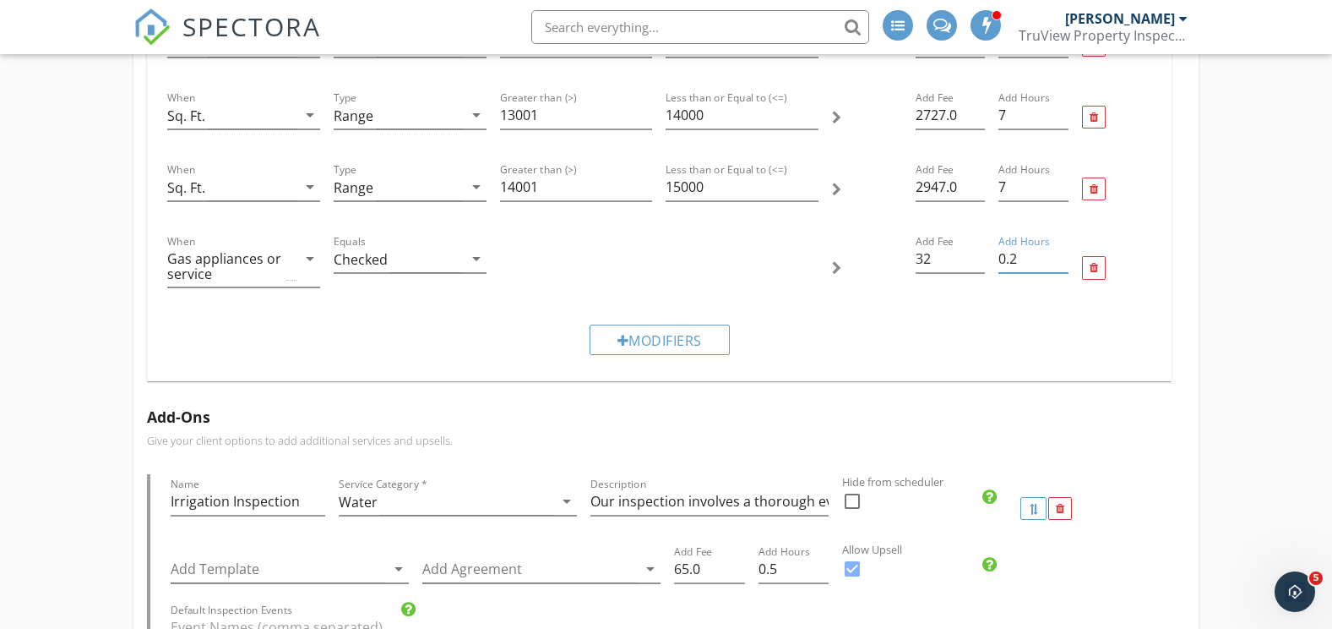
type input "0"
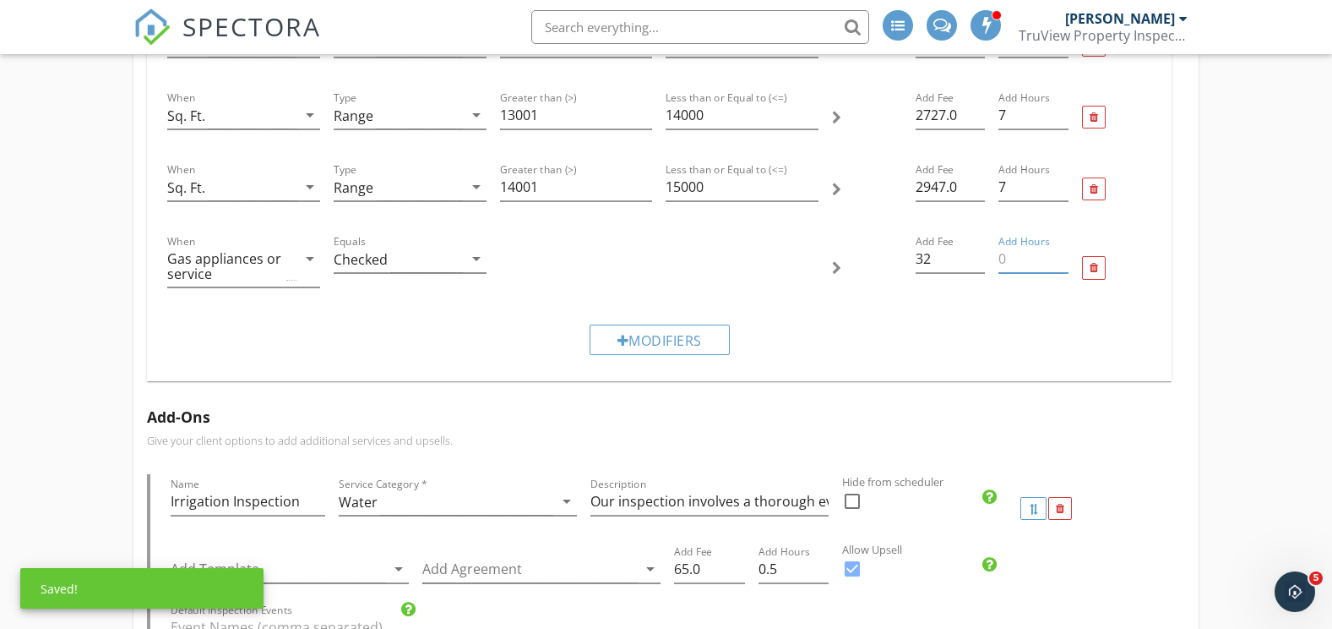
click at [1031, 348] on div "Modifiers" at bounding box center [660, 339] width 999 height 57
click at [659, 340] on div "Modifiers" at bounding box center [660, 339] width 140 height 30
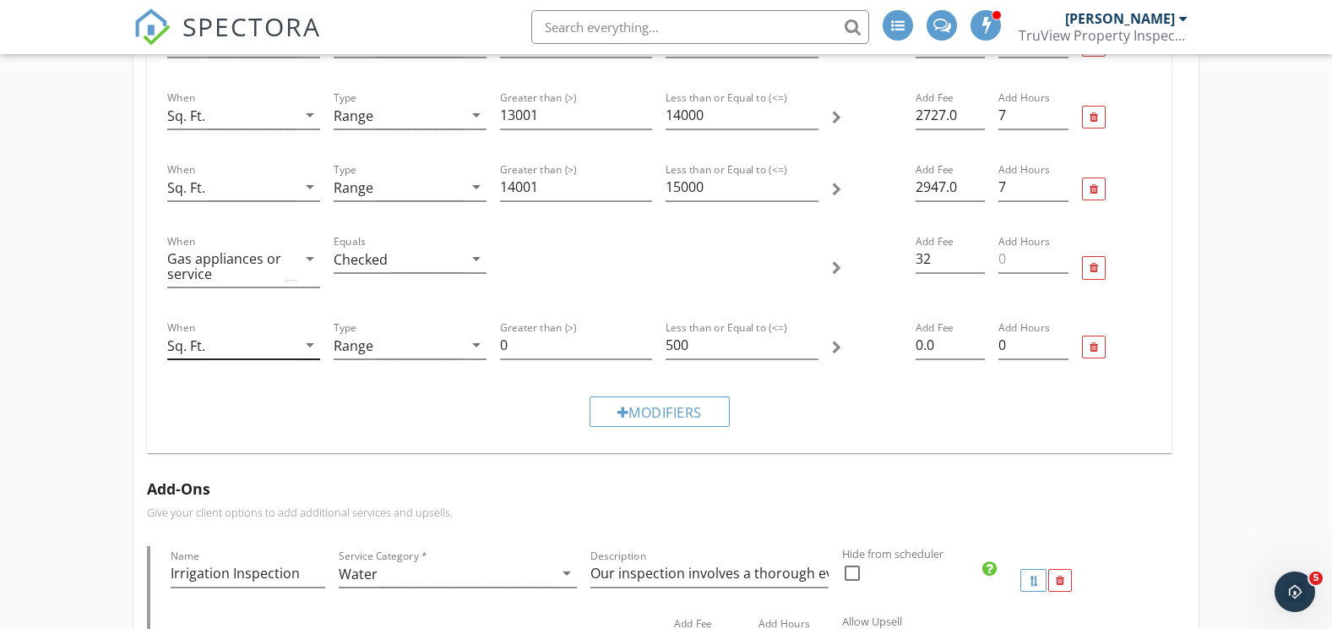
click at [306, 341] on icon "arrow_drop_down" at bounding box center [310, 345] width 20 height 20
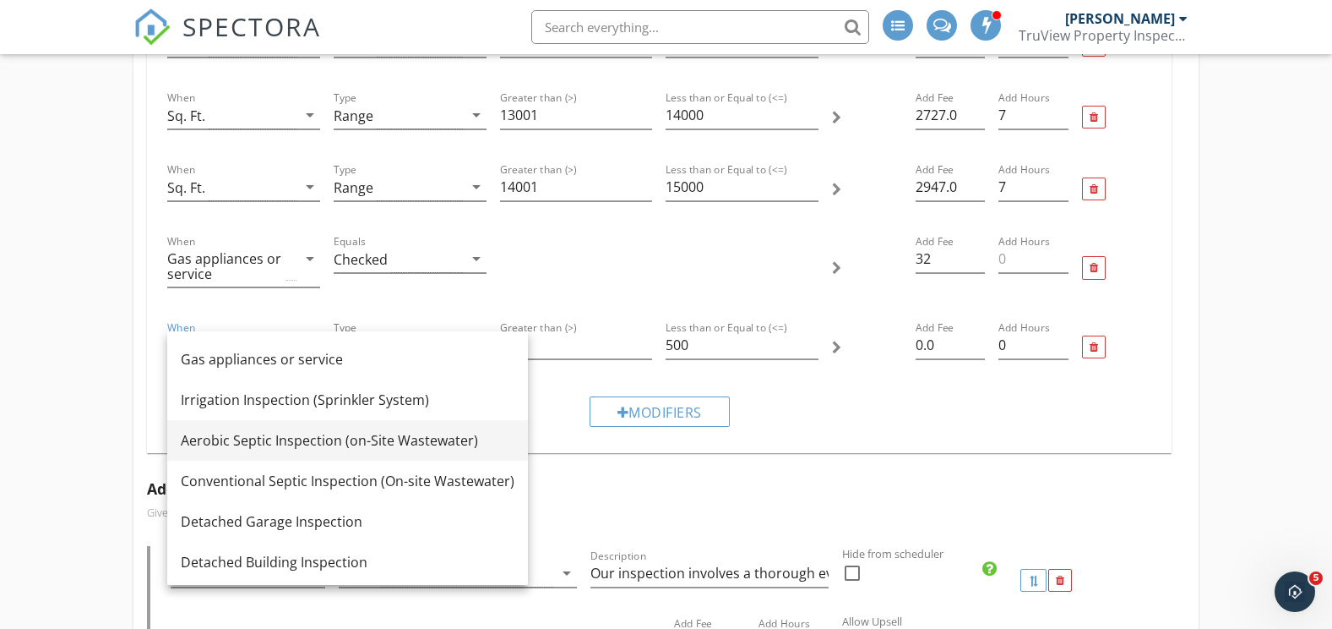
scroll to position [446, 0]
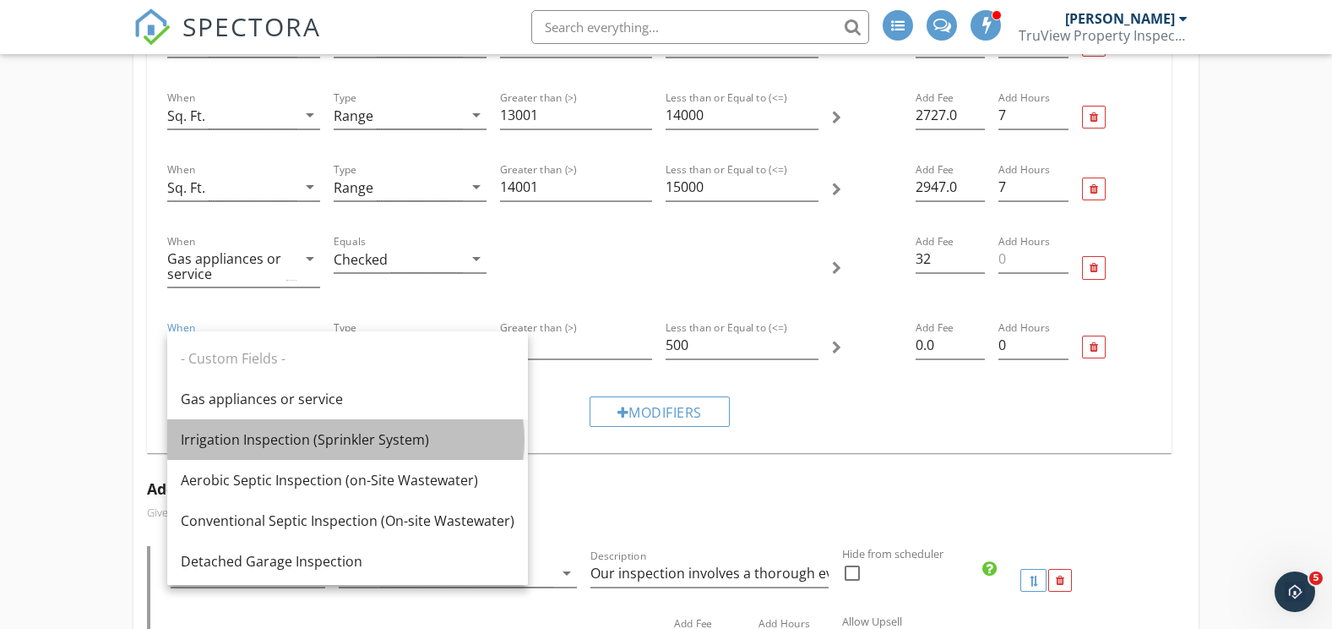
click at [307, 438] on div "Irrigation Inspection (Sprinkler System)" at bounding box center [348, 439] width 334 height 20
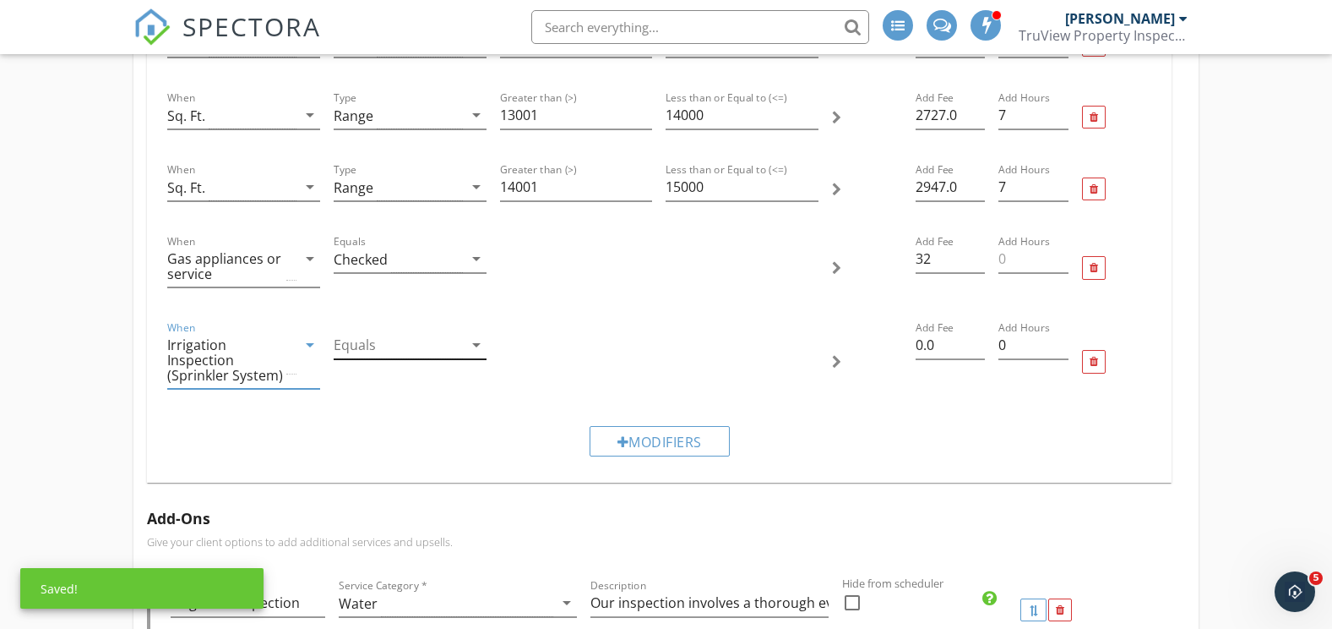
click at [411, 350] on div at bounding box center [398, 345] width 129 height 28
click at [398, 361] on div "Checked" at bounding box center [410, 358] width 126 height 20
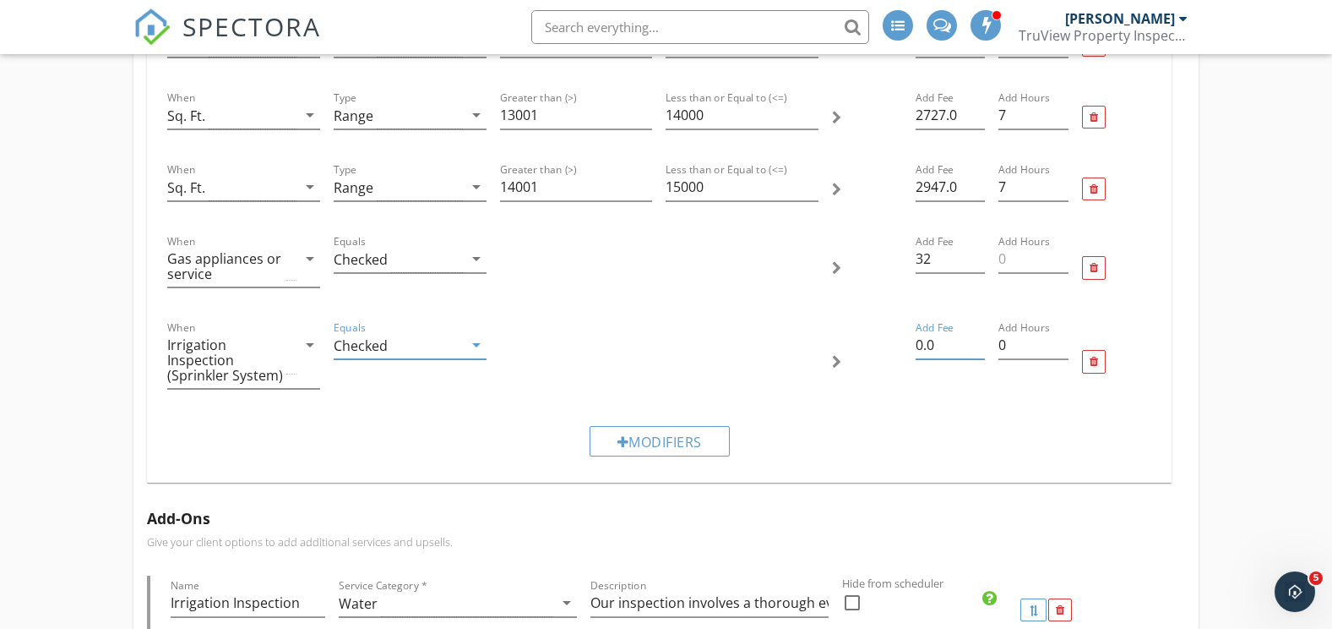
drag, startPoint x: 943, startPoint y: 341, endPoint x: 873, endPoint y: 349, distance: 70.5
click at [873, 349] on div "When Irrigation Inspection (Sprinkler System) arrow_drop_down Equals Checked ar…" at bounding box center [660, 361] width 999 height 101
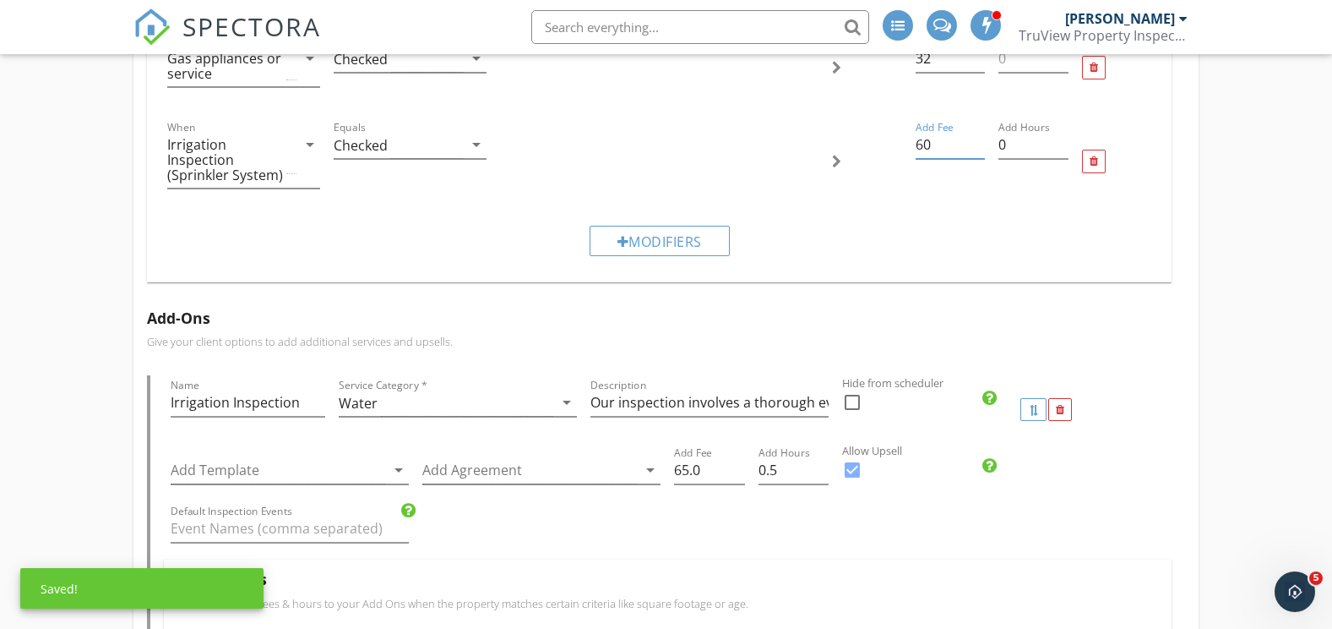
scroll to position [4055, 0]
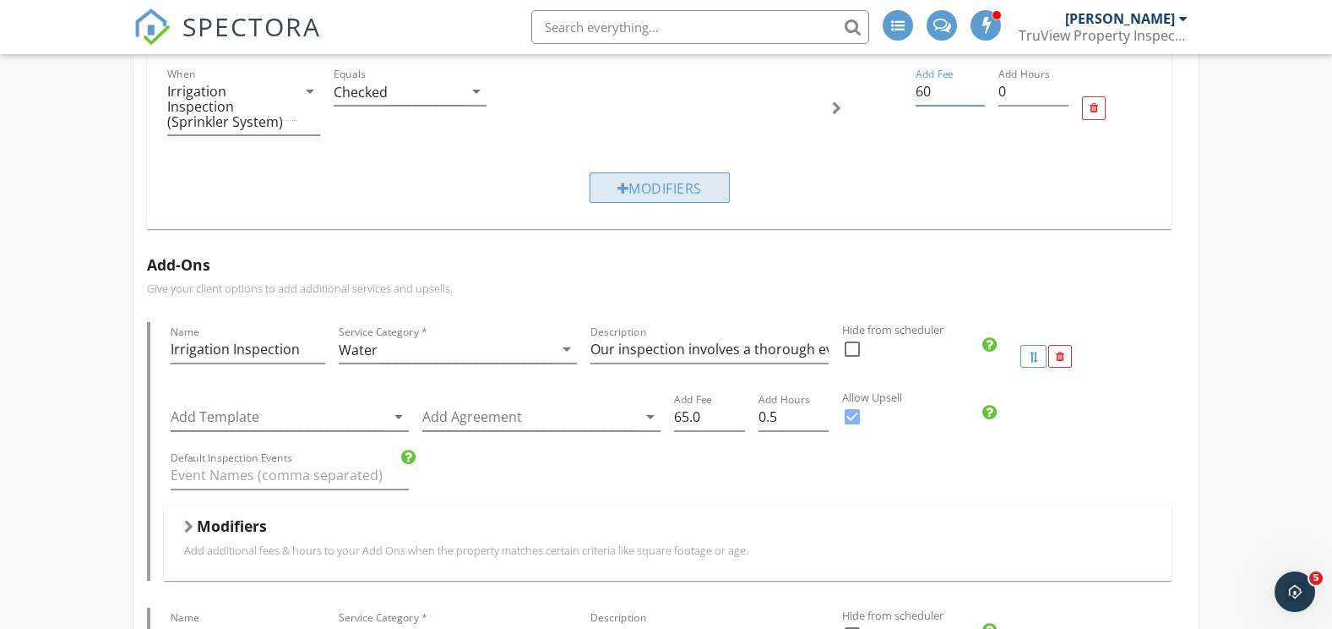
type input "60"
click at [650, 193] on div "Modifiers" at bounding box center [660, 187] width 140 height 30
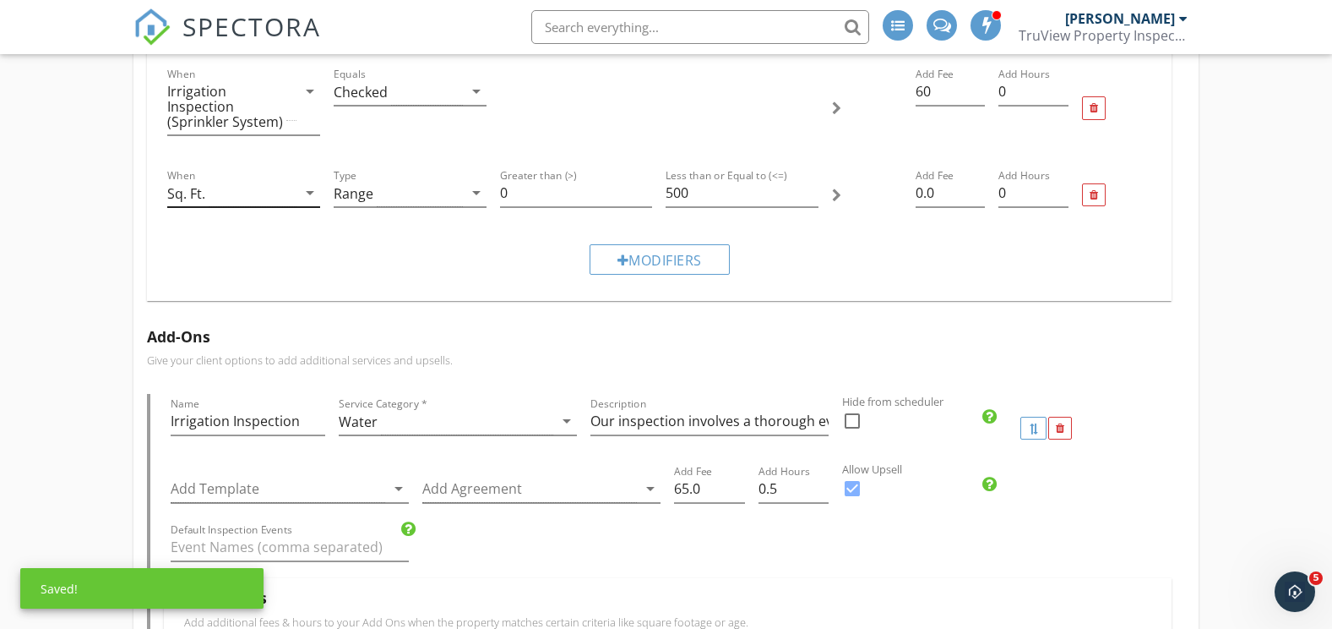
click at [251, 197] on div "Sq. Ft." at bounding box center [231, 193] width 129 height 28
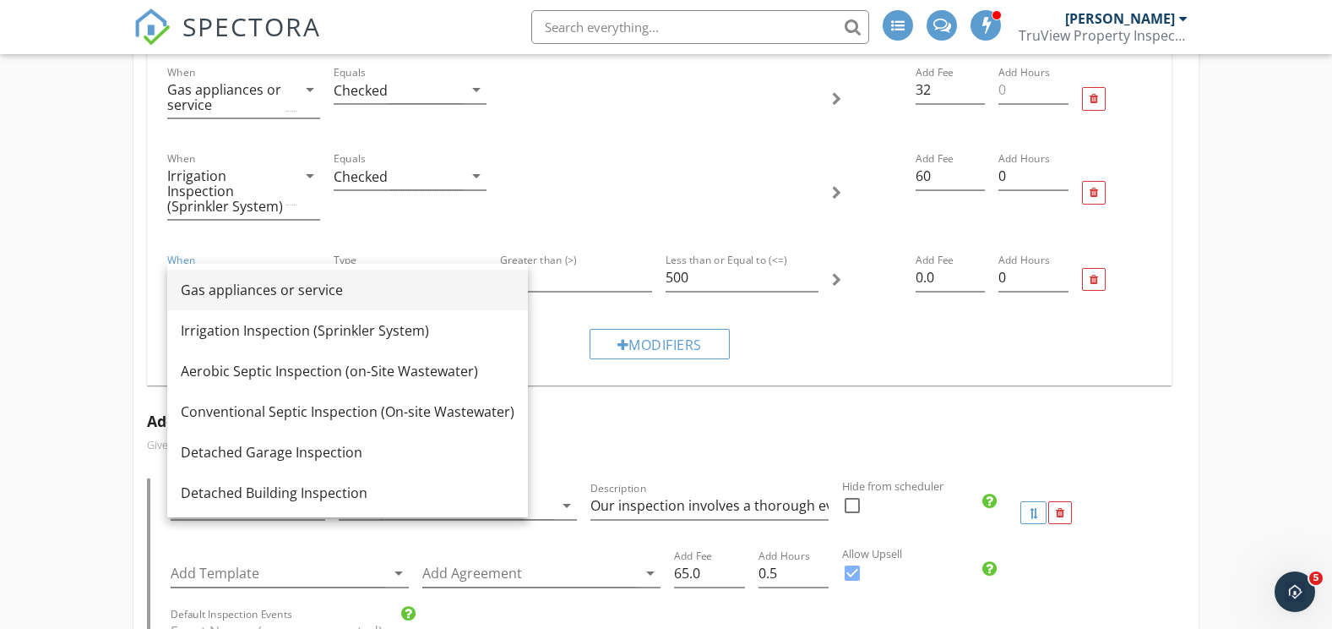
scroll to position [446, 0]
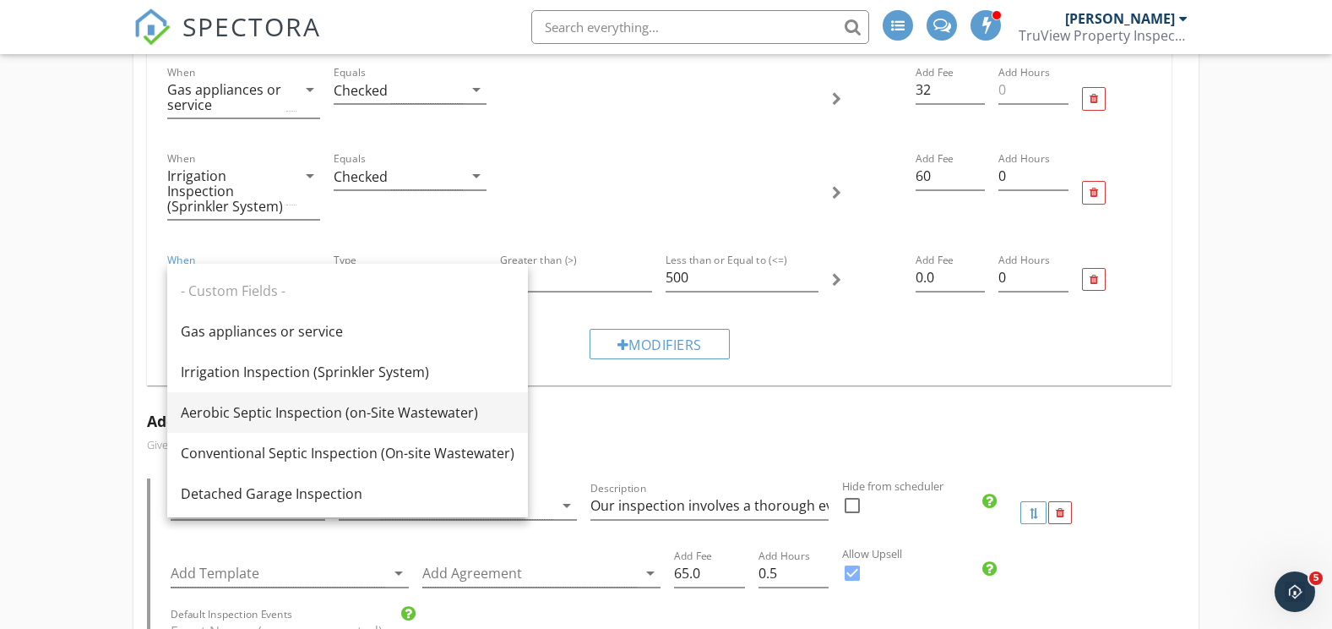
click at [299, 408] on div "Aerobic Septic Inspection (on-Site Wastewater)" at bounding box center [348, 412] width 334 height 20
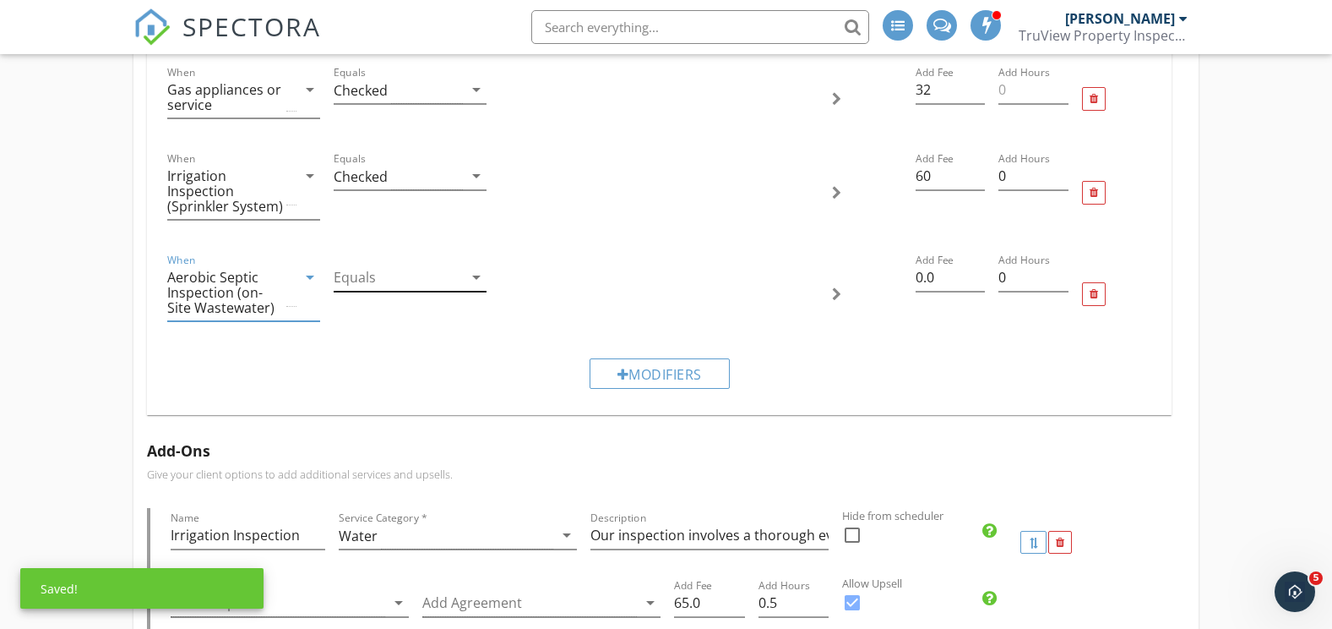
click at [381, 280] on div at bounding box center [398, 278] width 129 height 28
click at [381, 292] on div "Checked" at bounding box center [410, 290] width 126 height 20
drag, startPoint x: 943, startPoint y: 278, endPoint x: 890, endPoint y: 275, distance: 53.3
click at [890, 278] on div "When Aerobic Septic Inspection (on-Site Wastewater) arrow_drop_down Equals Chec…" at bounding box center [660, 293] width 999 height 101
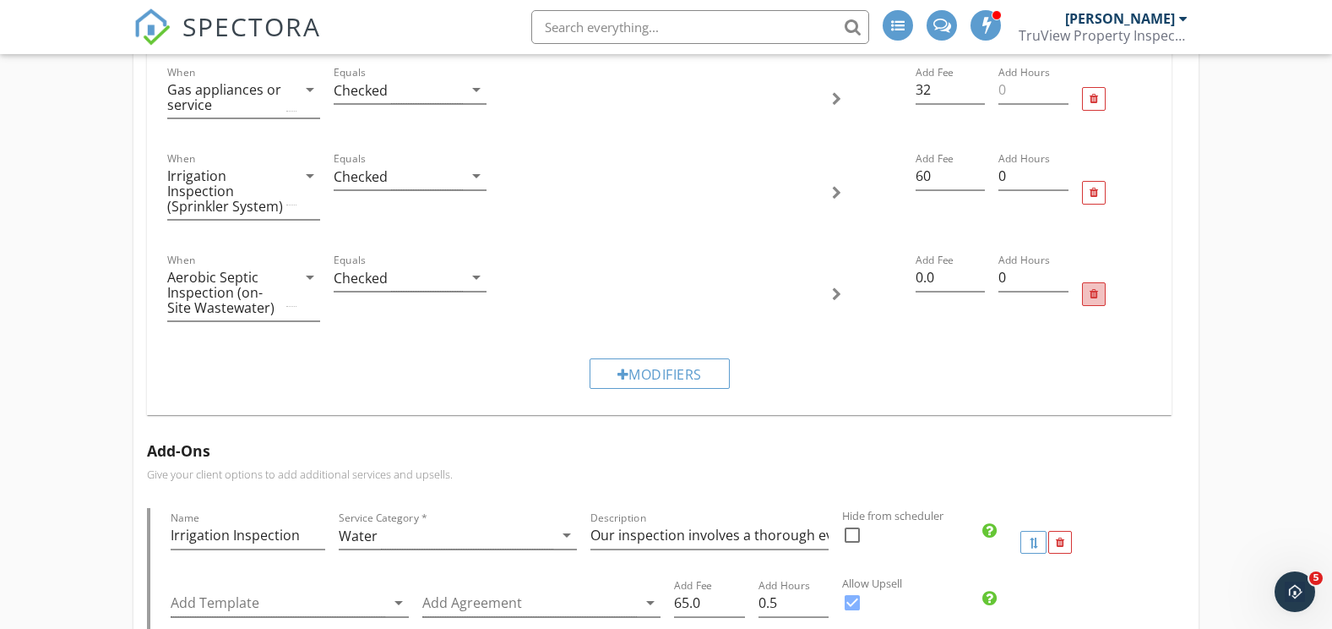
click at [1094, 292] on div at bounding box center [1094, 294] width 8 height 11
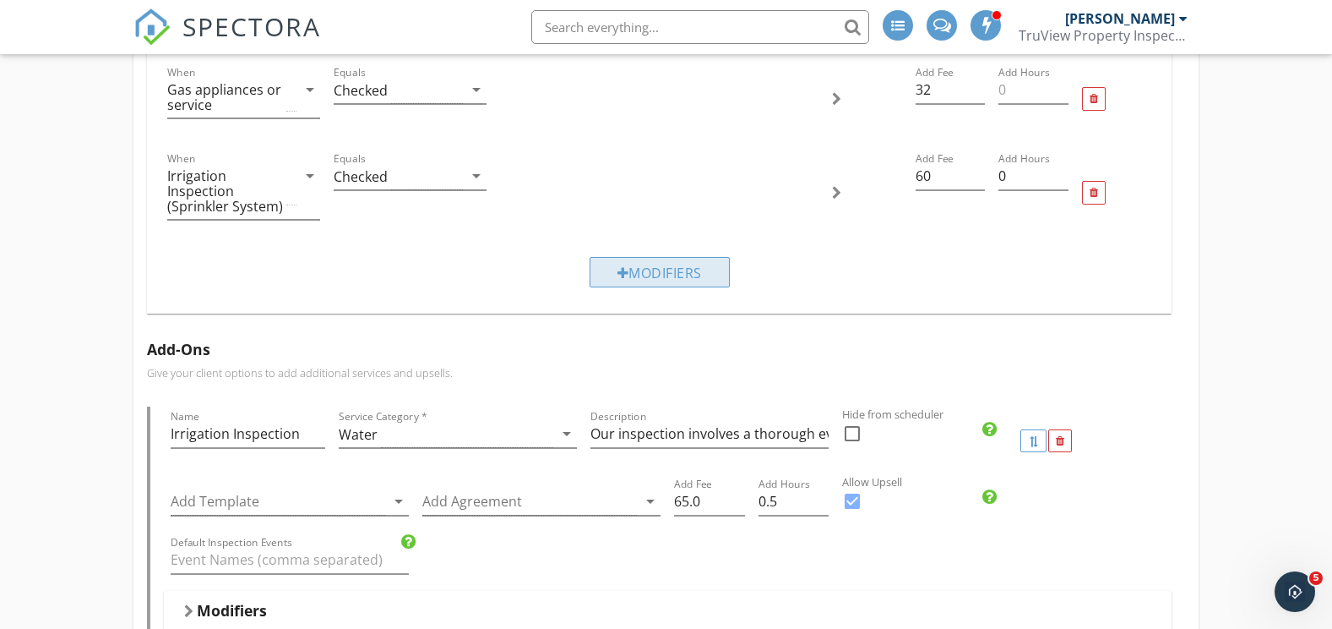
click at [657, 269] on div "Modifiers" at bounding box center [660, 272] width 140 height 30
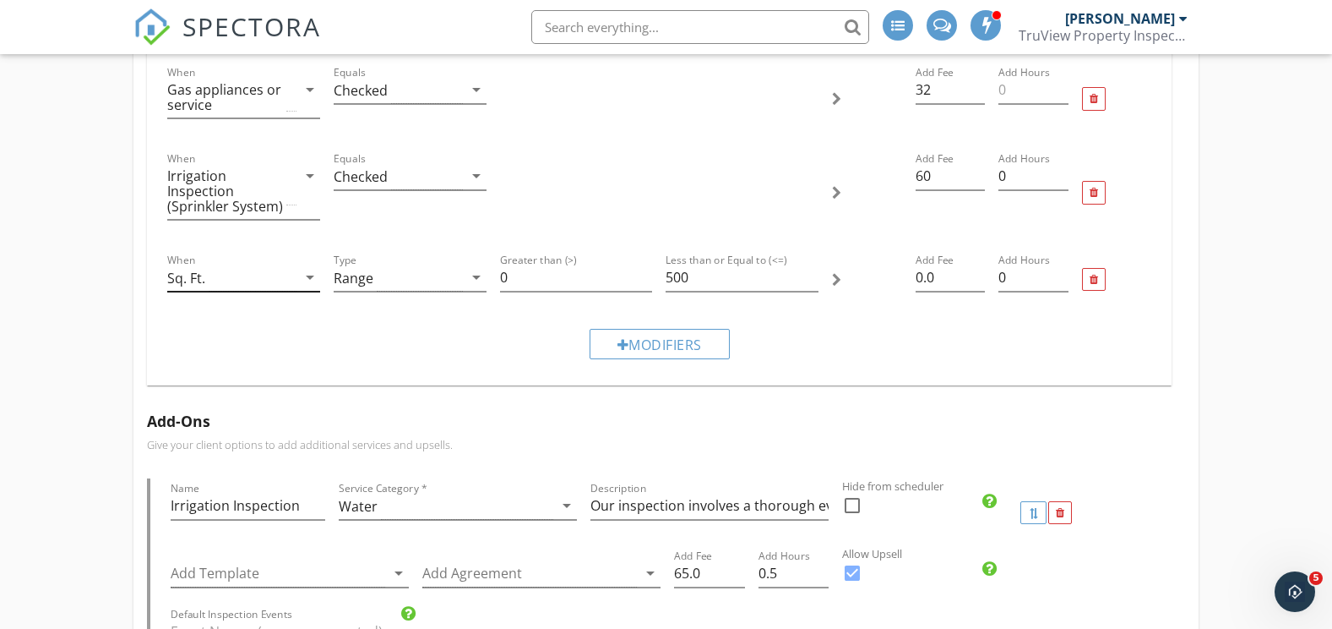
click at [308, 276] on icon "arrow_drop_down" at bounding box center [310, 277] width 20 height 20
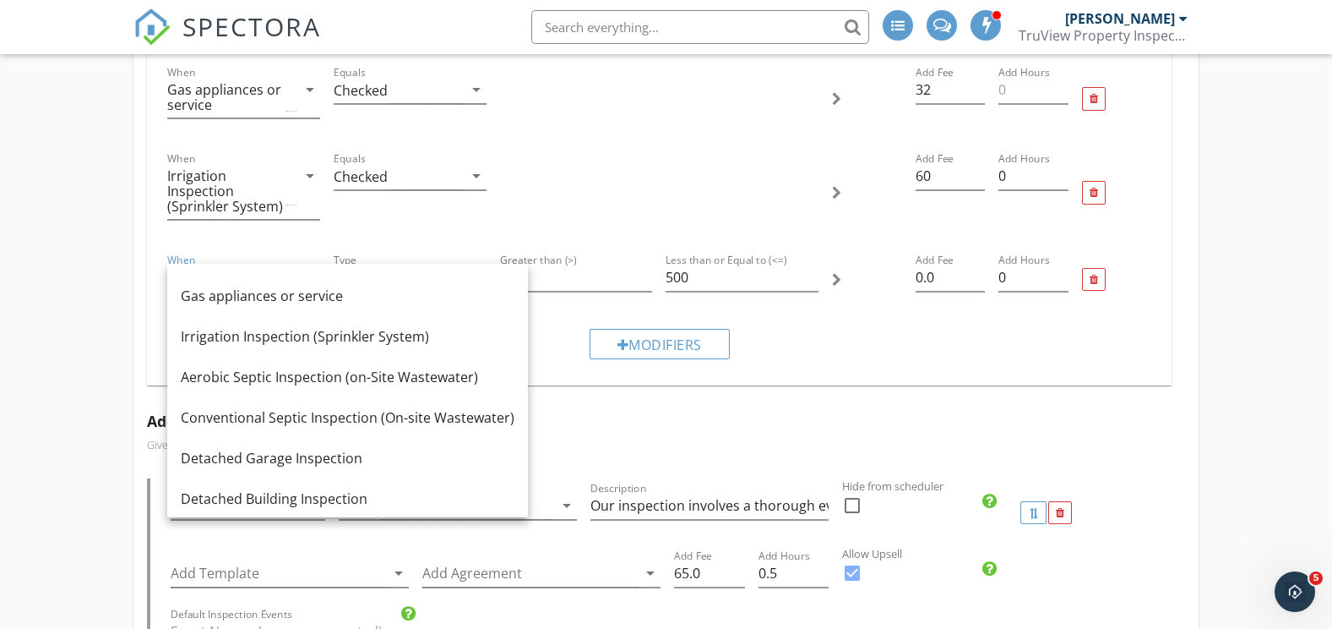
scroll to position [507, 0]
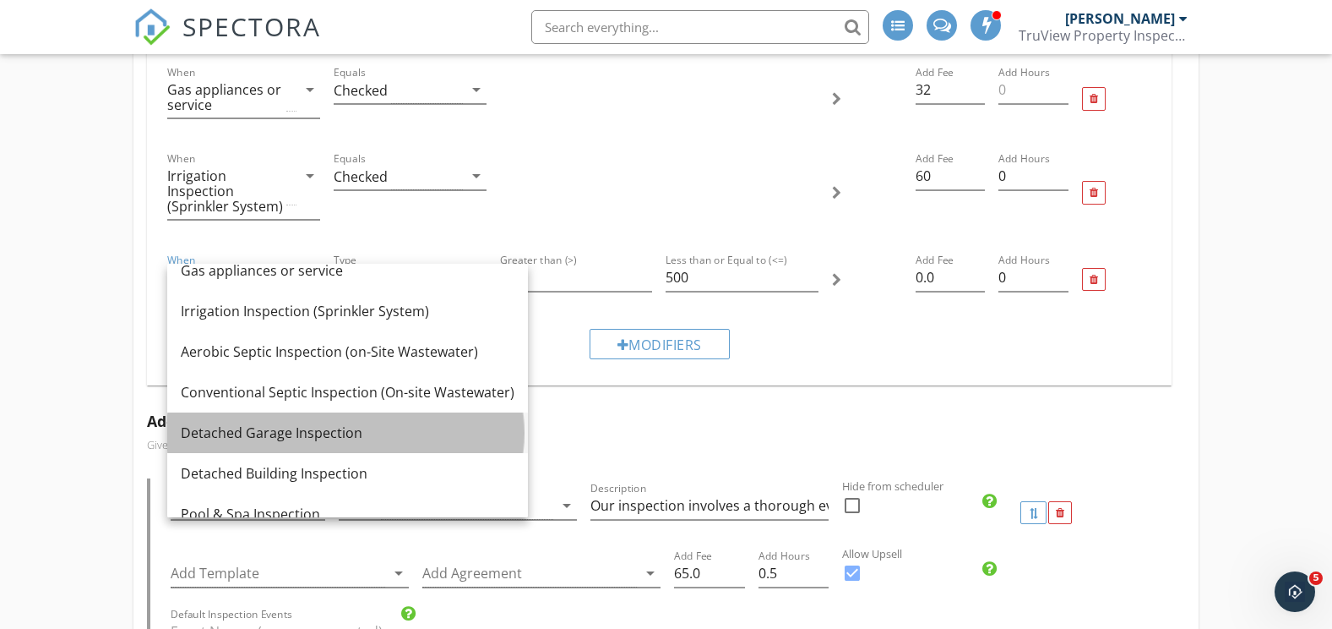
click at [284, 430] on div "Detached Garage Inspection" at bounding box center [348, 432] width 334 height 20
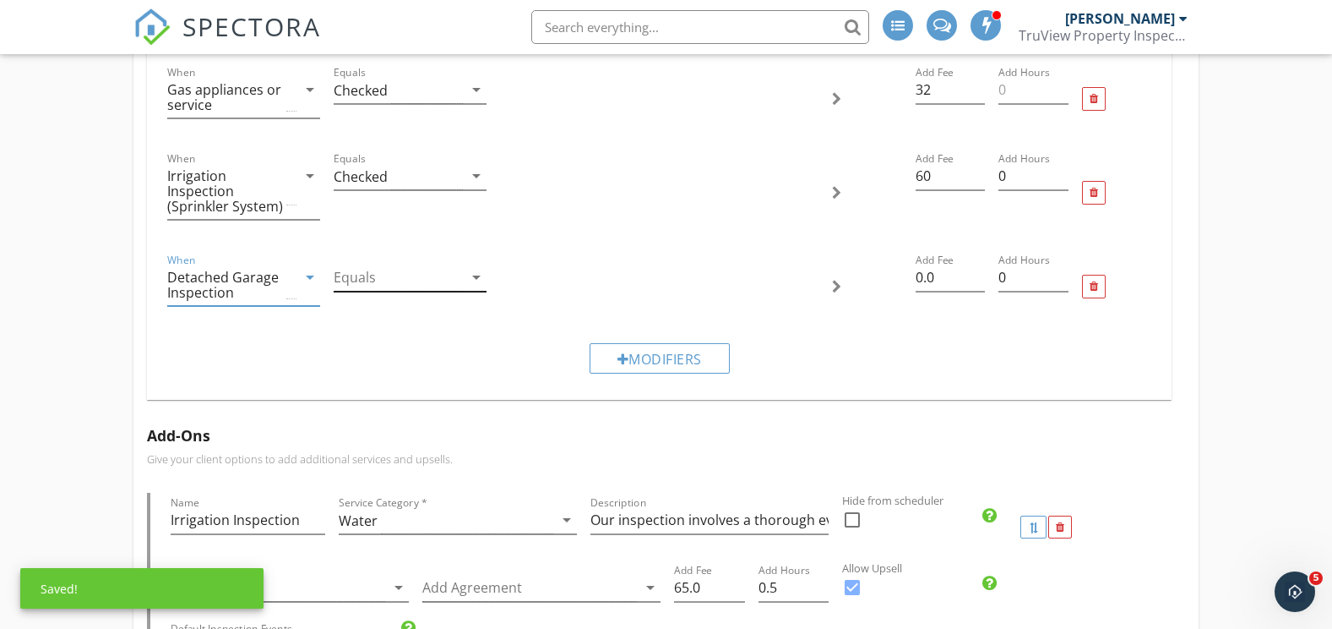
click at [445, 280] on div at bounding box center [398, 278] width 129 height 28
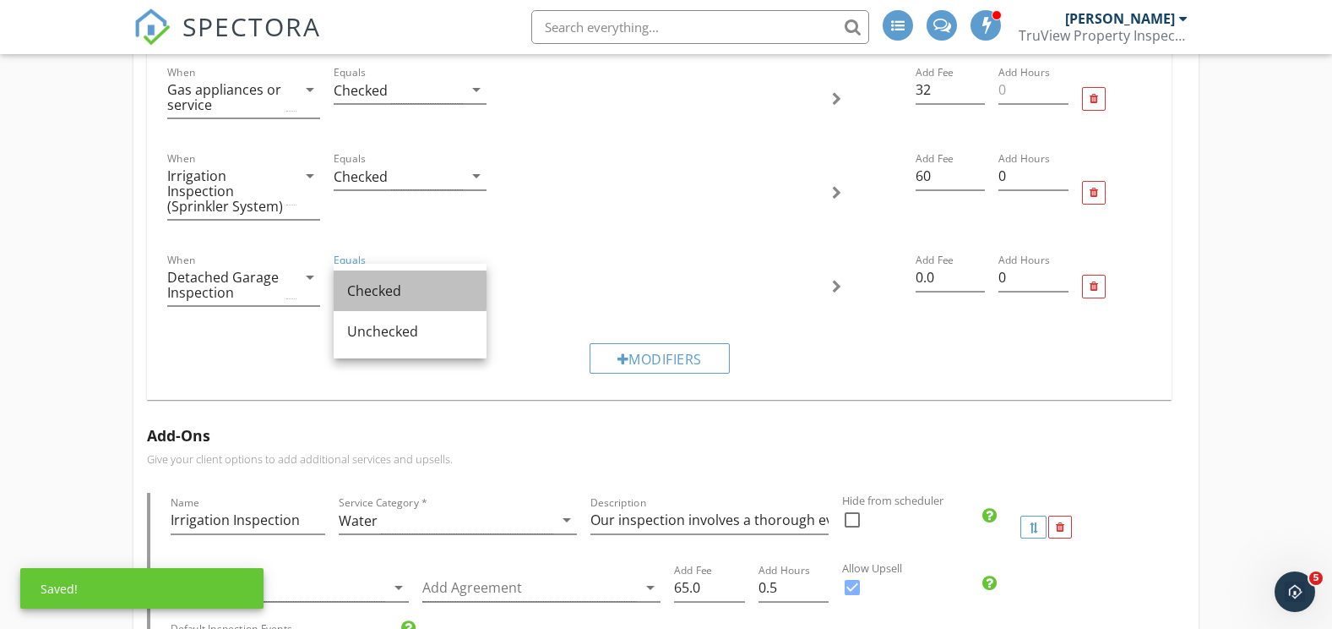
click at [395, 293] on div "Checked" at bounding box center [410, 290] width 126 height 20
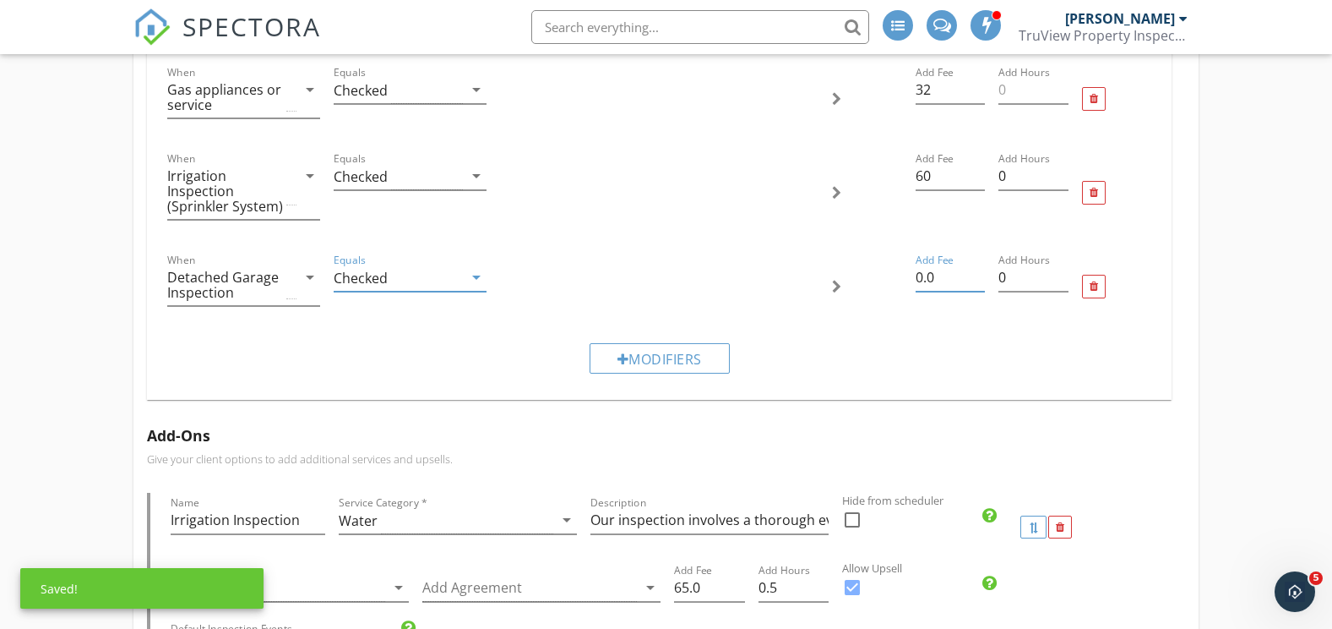
drag, startPoint x: 950, startPoint y: 281, endPoint x: 879, endPoint y: 281, distance: 70.1
click at [879, 281] on div "When Detached Garage Inspection arrow_drop_down Equals Checked arrow_drop_down …" at bounding box center [660, 286] width 999 height 86
type input "99"
click at [689, 353] on div "Modifiers" at bounding box center [660, 358] width 140 height 30
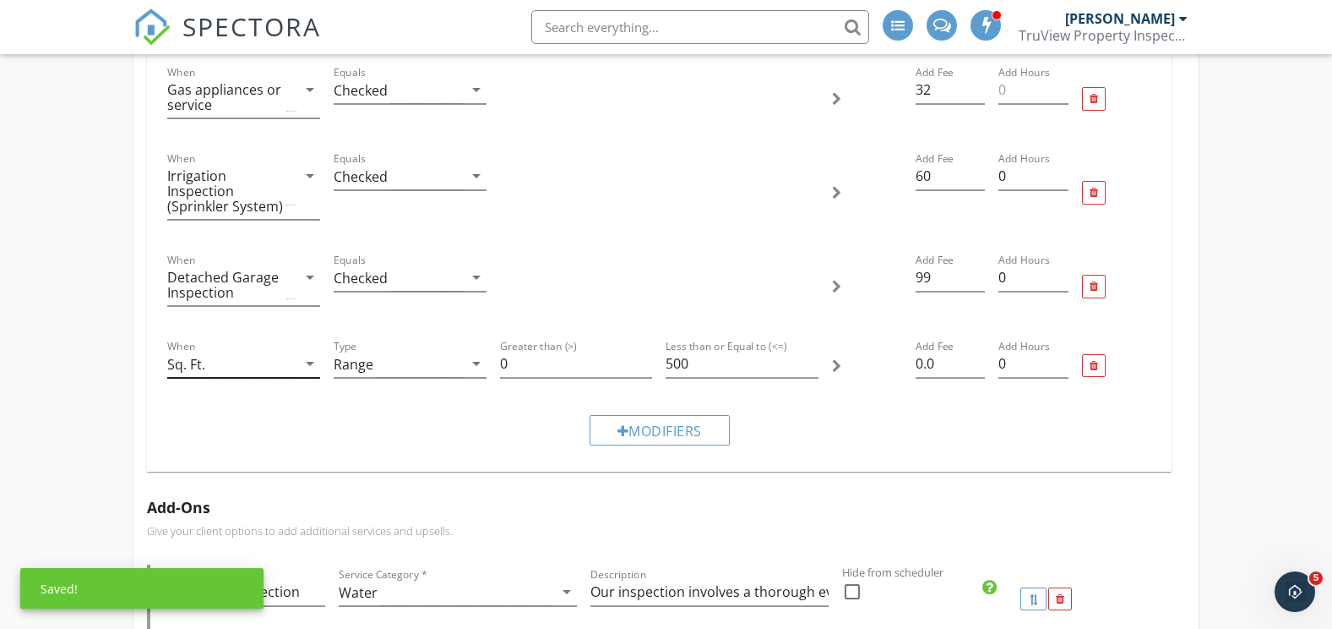
click at [275, 365] on div "Sq. Ft." at bounding box center [231, 364] width 129 height 28
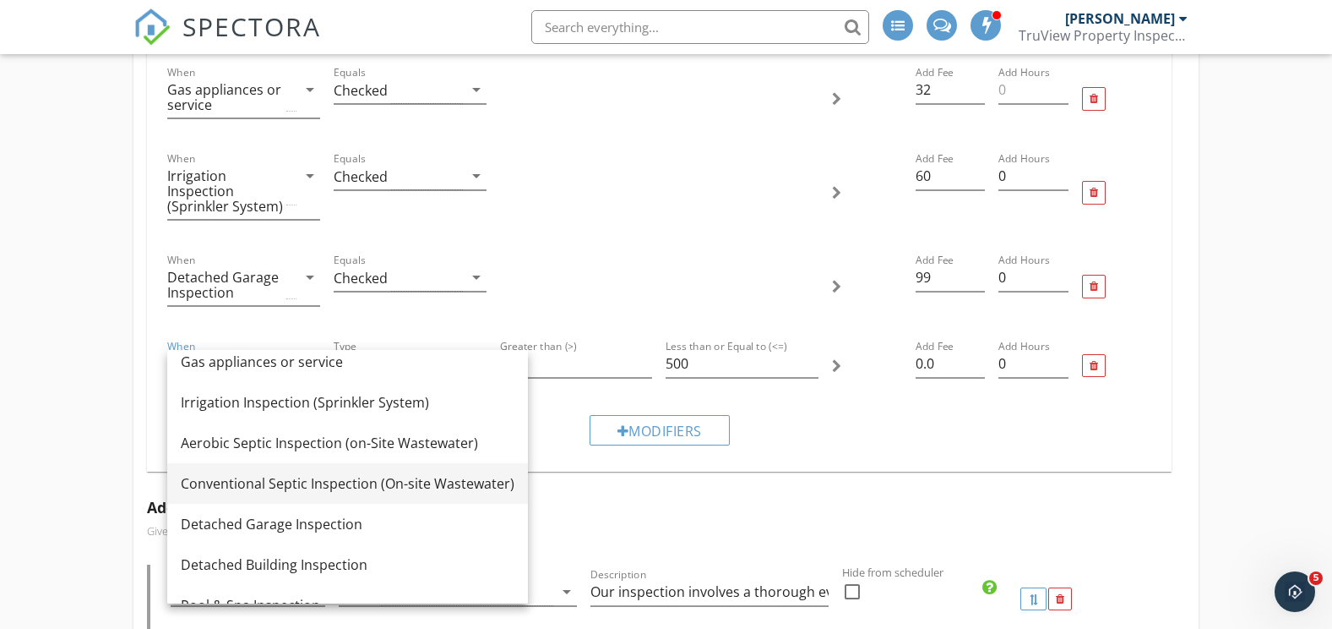
scroll to position [531, 0]
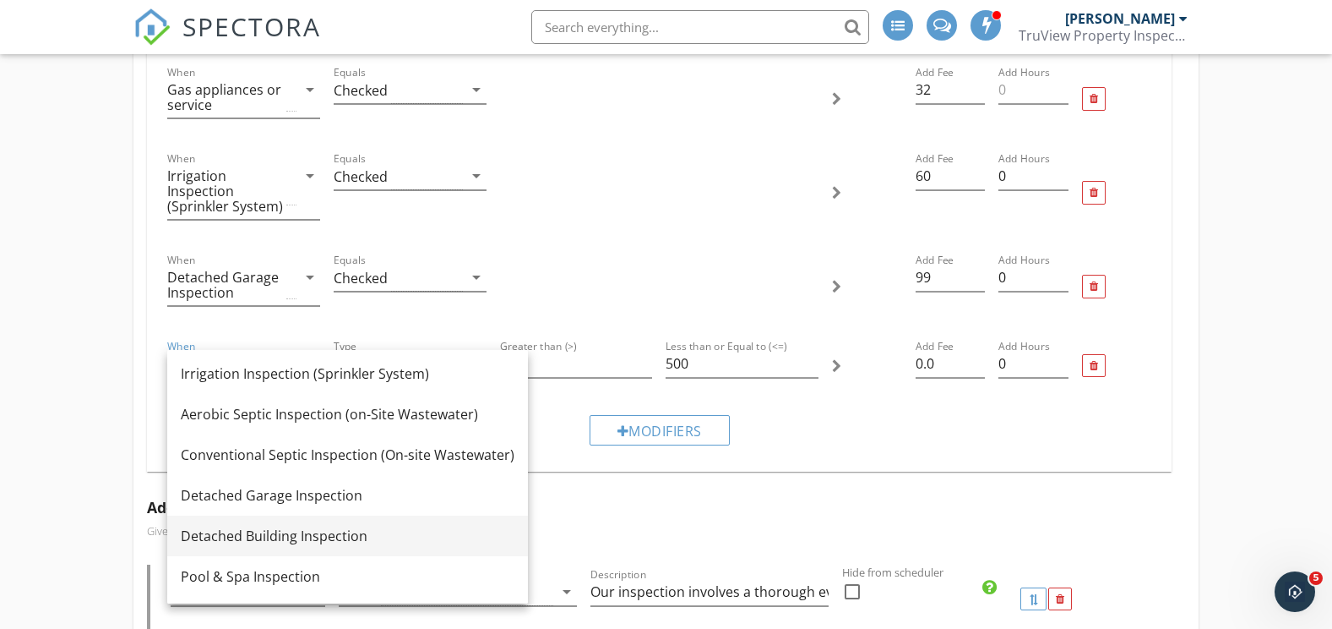
click at [313, 536] on div "Detached Building Inspection" at bounding box center [348, 535] width 334 height 20
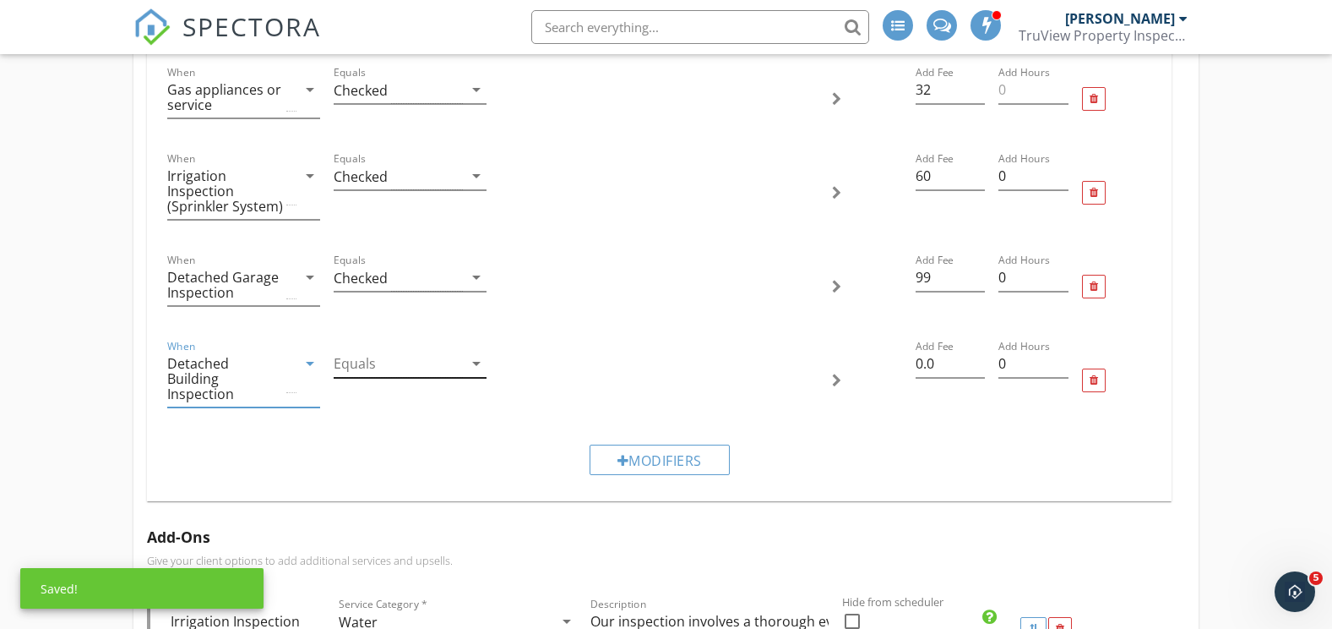
click at [372, 369] on div at bounding box center [398, 364] width 129 height 28
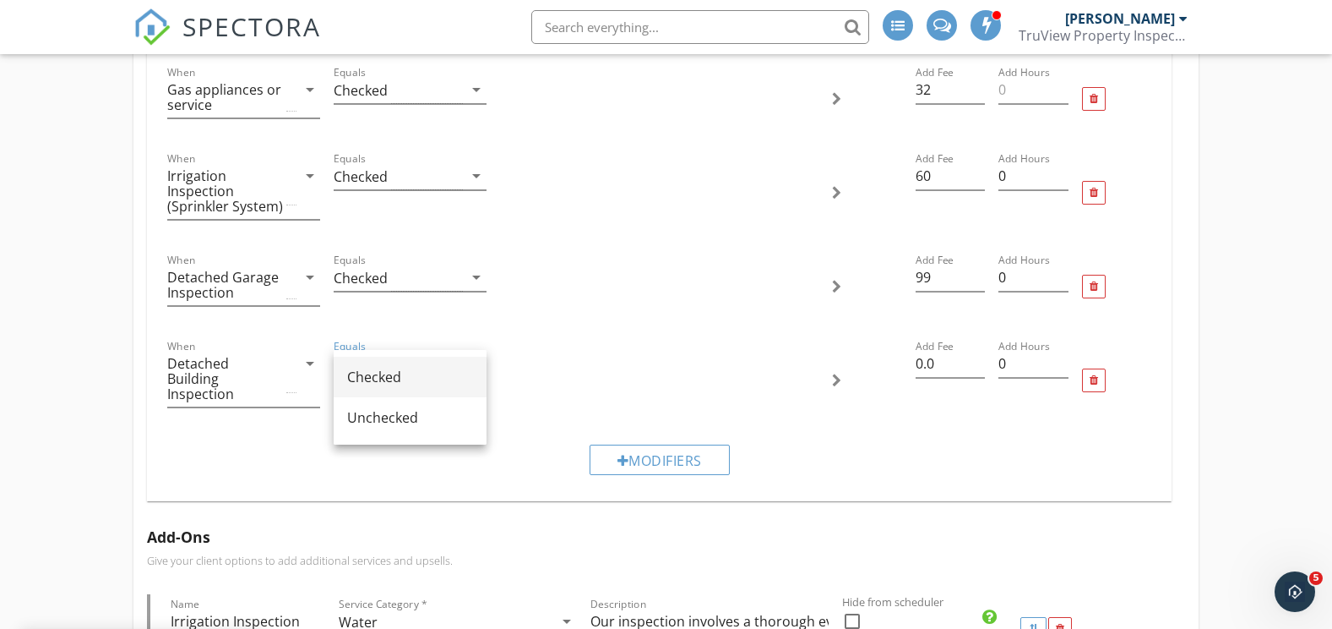
click at [378, 379] on div "Checked" at bounding box center [410, 377] width 126 height 20
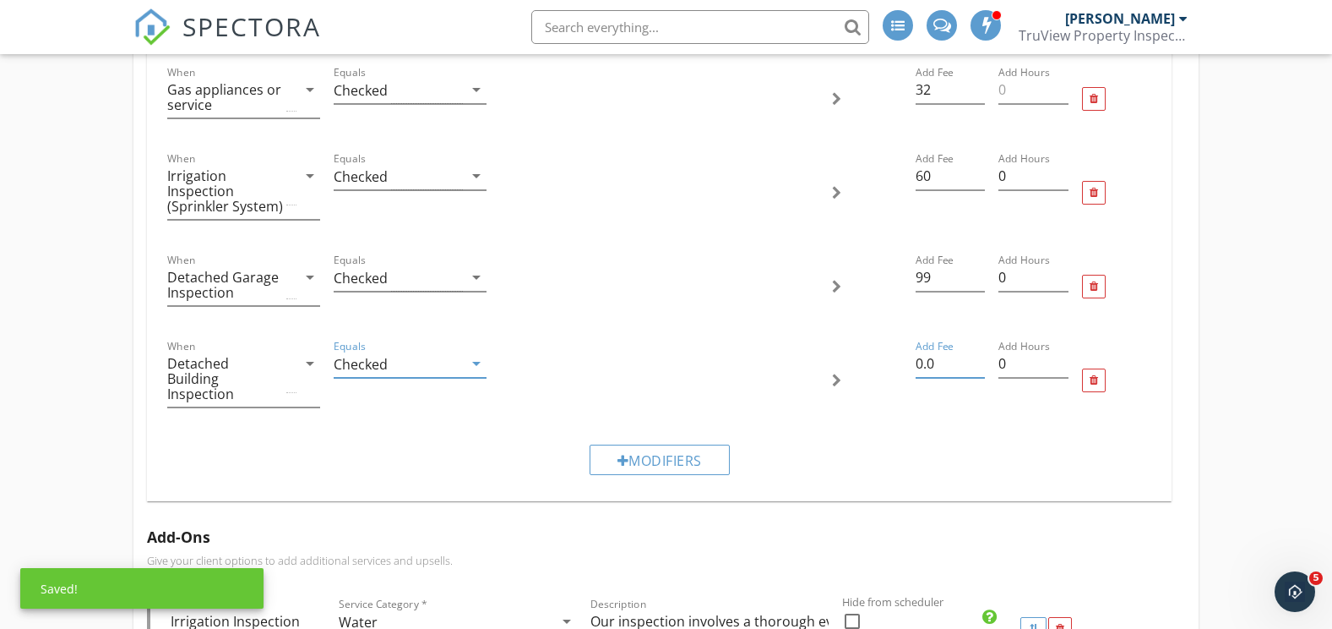
drag, startPoint x: 939, startPoint y: 367, endPoint x: 888, endPoint y: 367, distance: 51.5
click at [889, 368] on div "When Detached Building Inspection arrow_drop_down Equals Checked arrow_drop_dow…" at bounding box center [660, 379] width 999 height 101
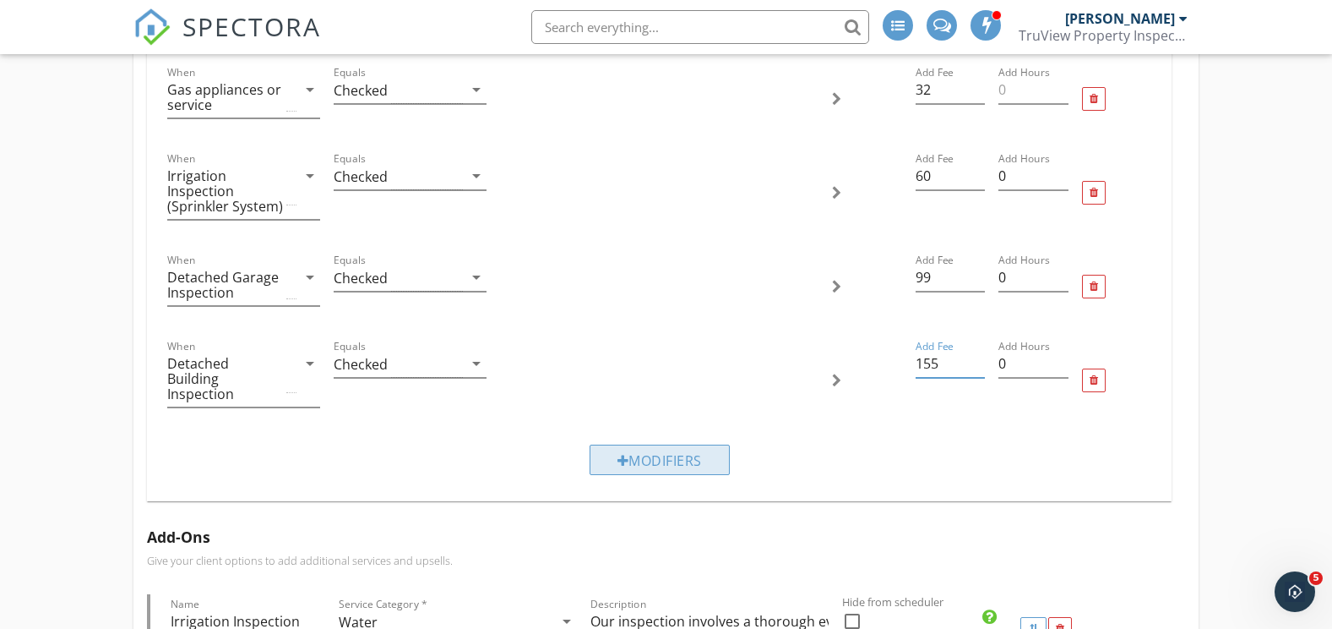
type input "155"
click at [656, 444] on div "Modifiers" at bounding box center [660, 459] width 140 height 30
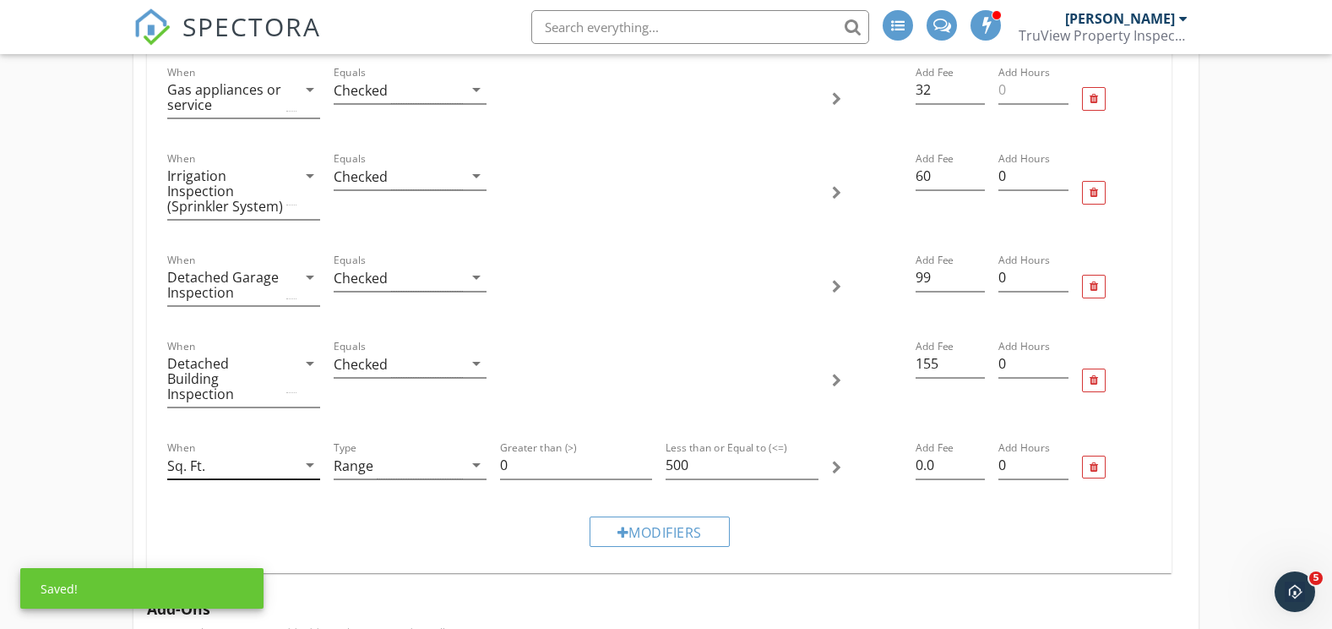
click at [276, 452] on div "Sq. Ft." at bounding box center [231, 465] width 129 height 28
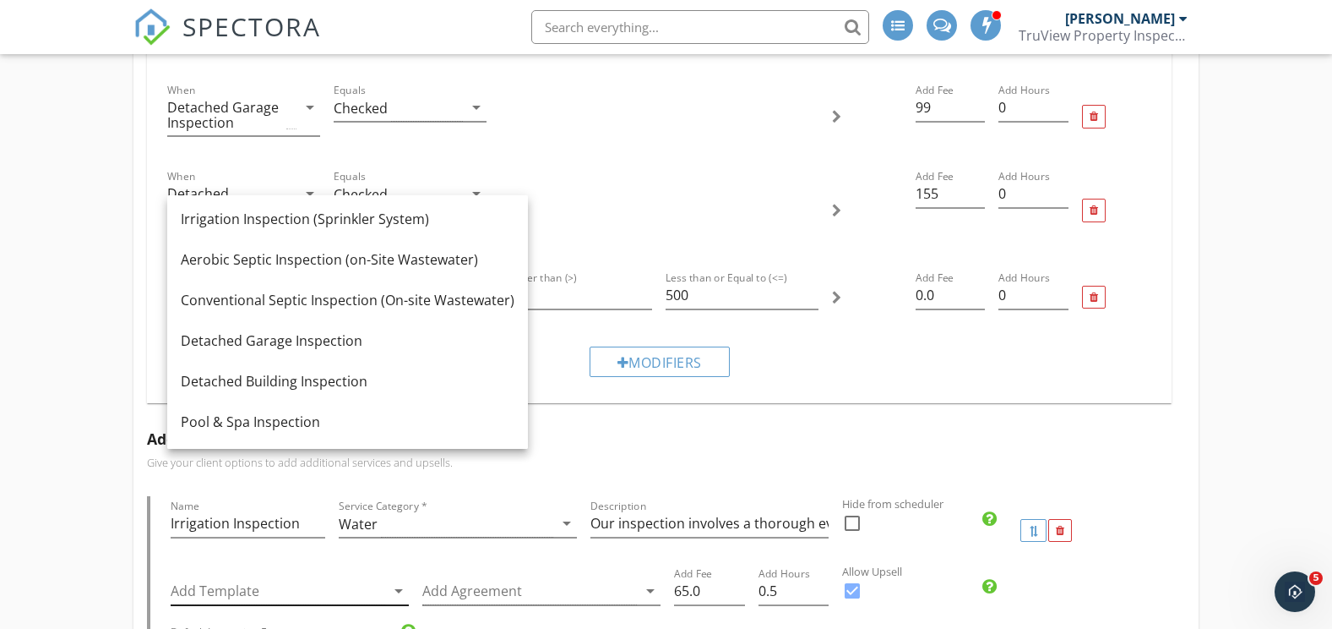
scroll to position [4224, 0]
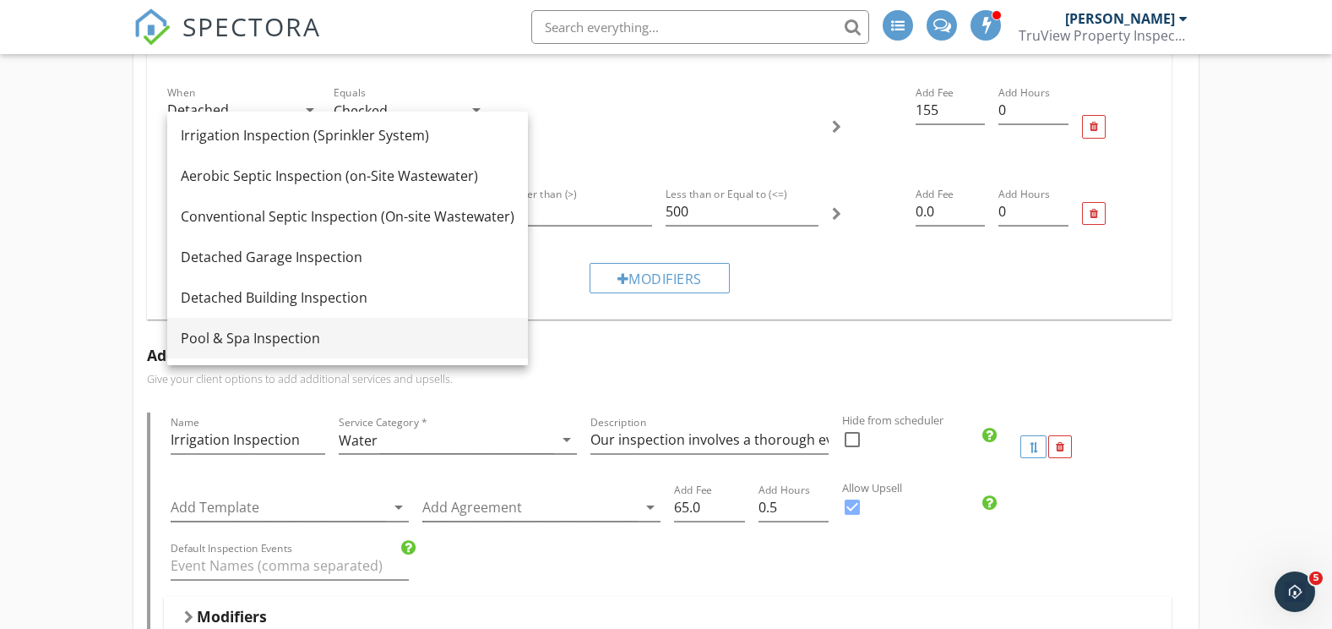
click at [275, 334] on div "Pool & Spa Inspection" at bounding box center [348, 338] width 334 height 20
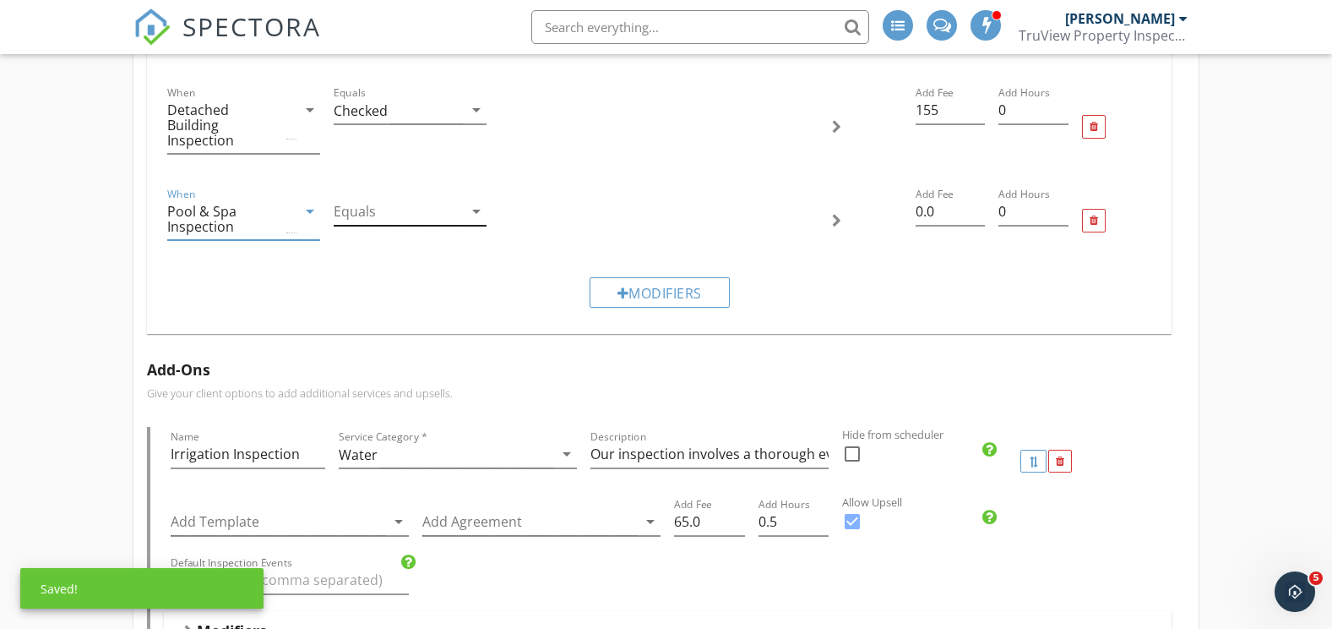
click at [418, 198] on div at bounding box center [398, 212] width 129 height 28
click at [395, 207] on div "Checked" at bounding box center [410, 209] width 126 height 20
drag, startPoint x: 950, startPoint y: 198, endPoint x: 899, endPoint y: 205, distance: 52.1
click at [899, 205] on div "When Pool & Spa Inspection arrow_drop_down Equals Checked arrow_drop_down Add F…" at bounding box center [660, 220] width 999 height 86
type input "350"
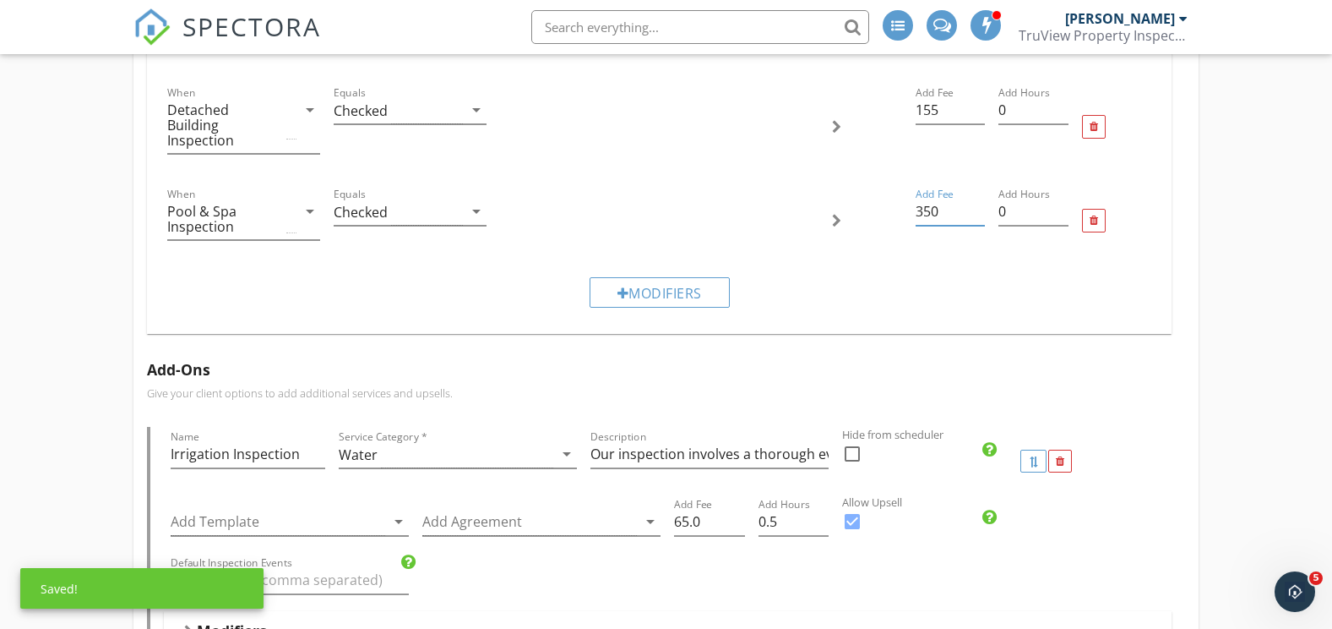
click at [891, 271] on div "Modifiers" at bounding box center [660, 292] width 999 height 57
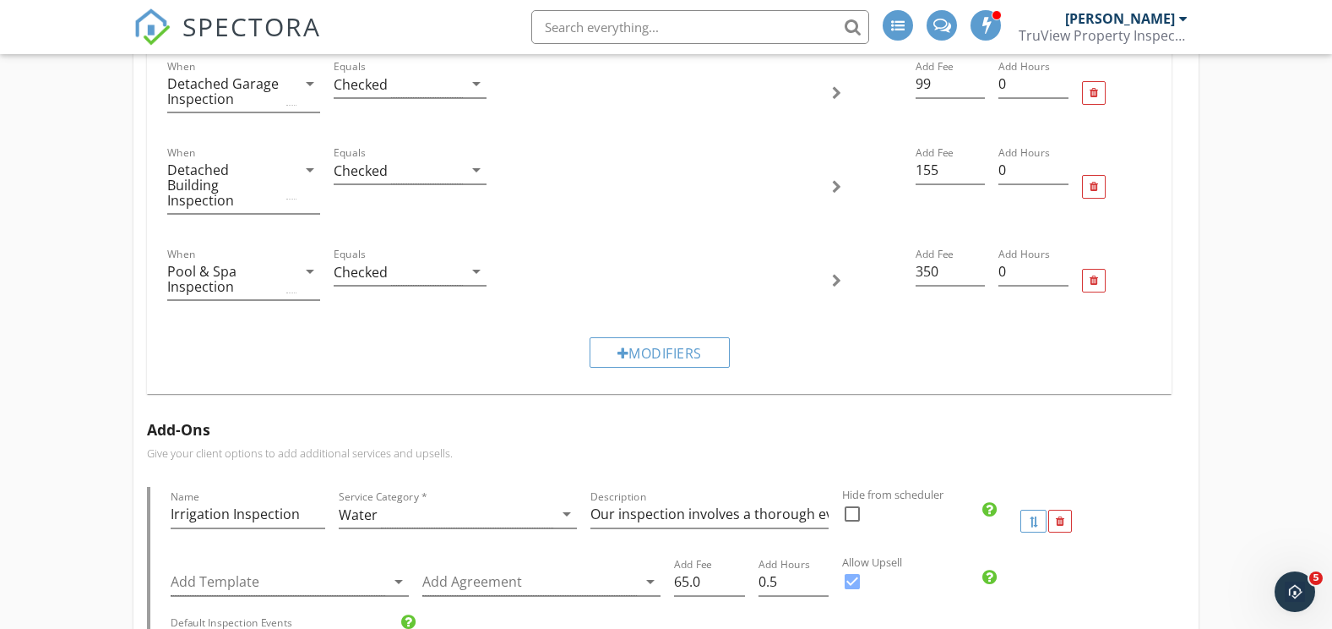
scroll to position [4139, 0]
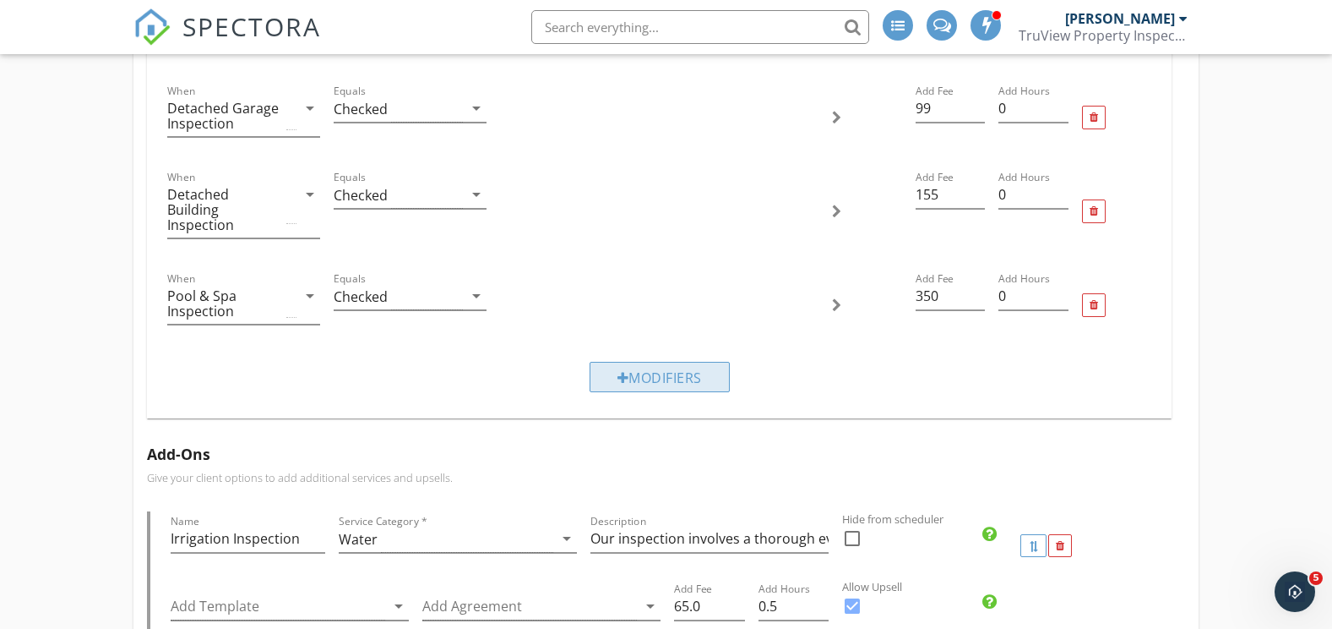
click at [614, 362] on div "Modifiers" at bounding box center [660, 377] width 140 height 30
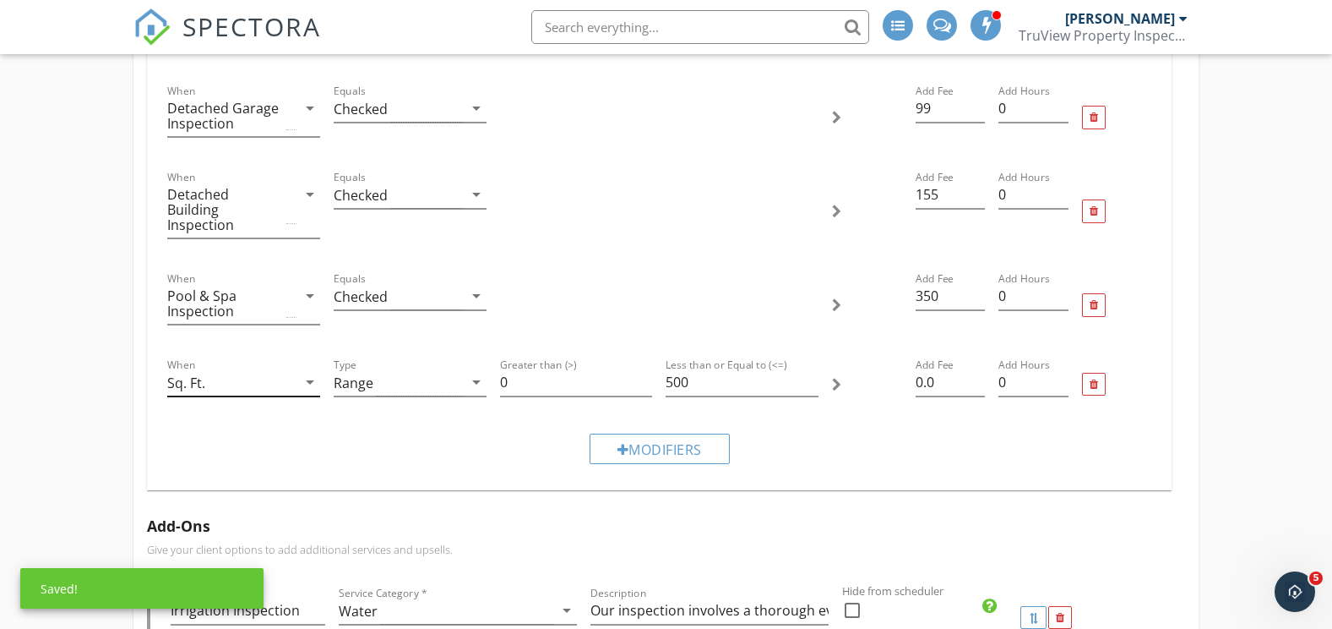
click at [313, 372] on icon "arrow_drop_down" at bounding box center [310, 382] width 20 height 20
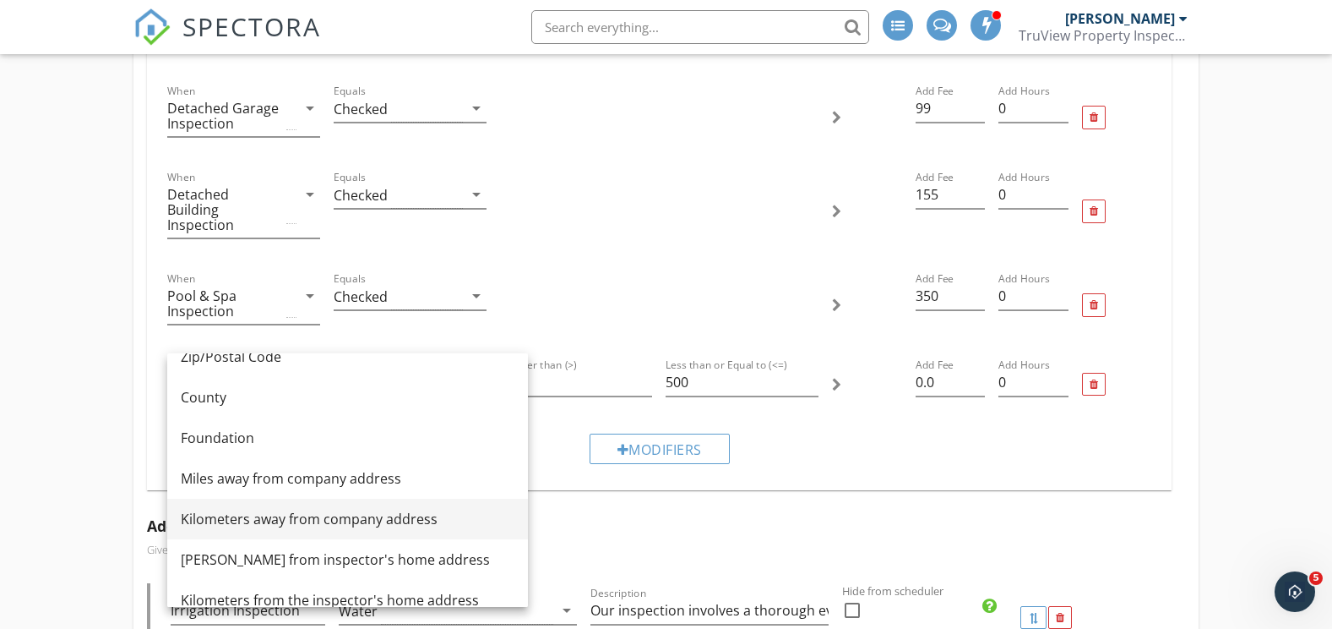
scroll to position [362, 0]
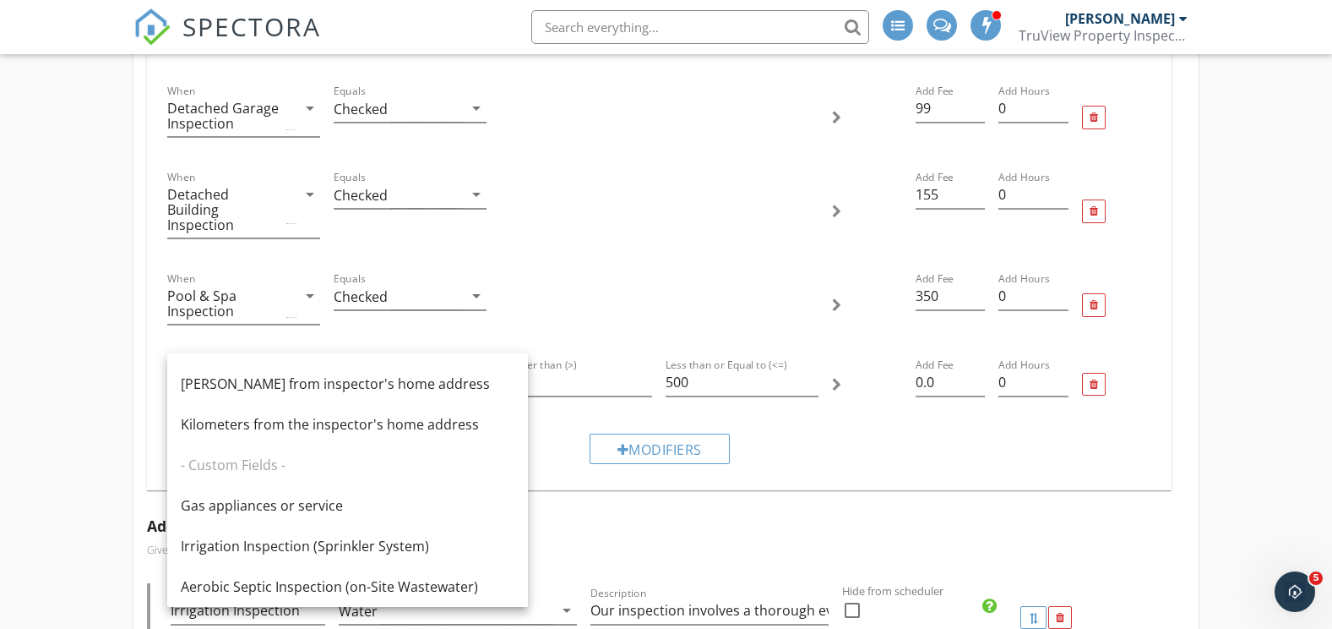
click at [776, 428] on div "Modifiers" at bounding box center [660, 448] width 999 height 57
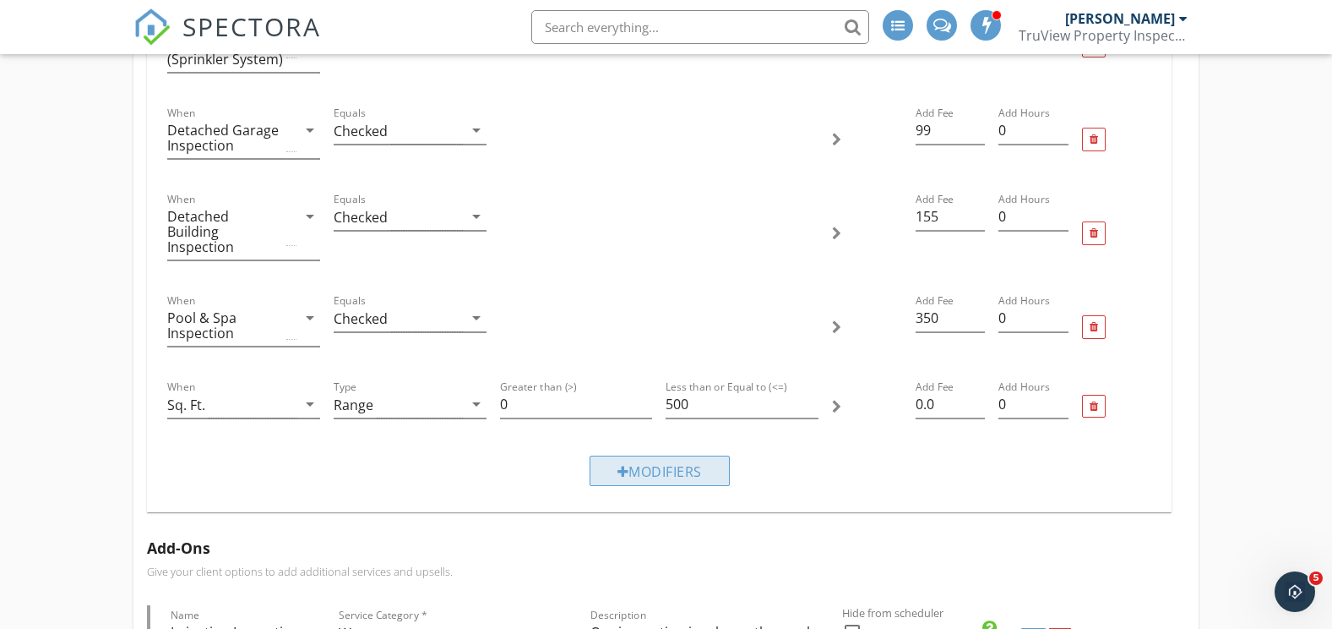
scroll to position [4139, 0]
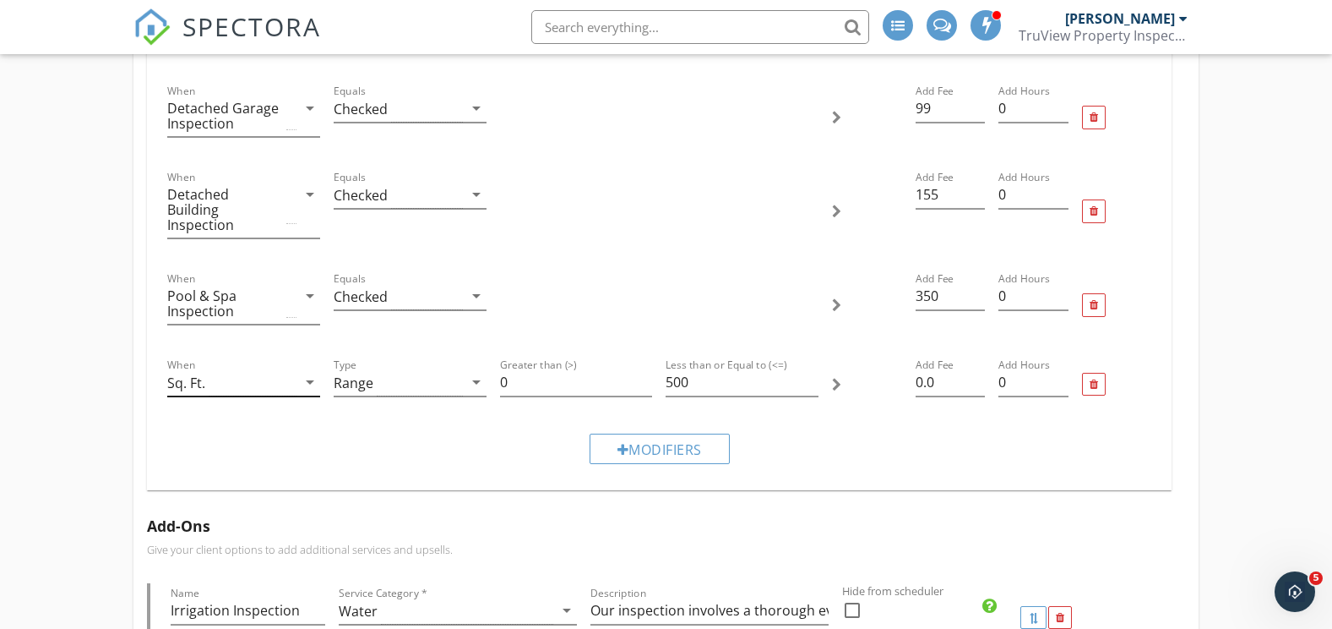
click at [234, 371] on div "Sq. Ft." at bounding box center [231, 382] width 129 height 28
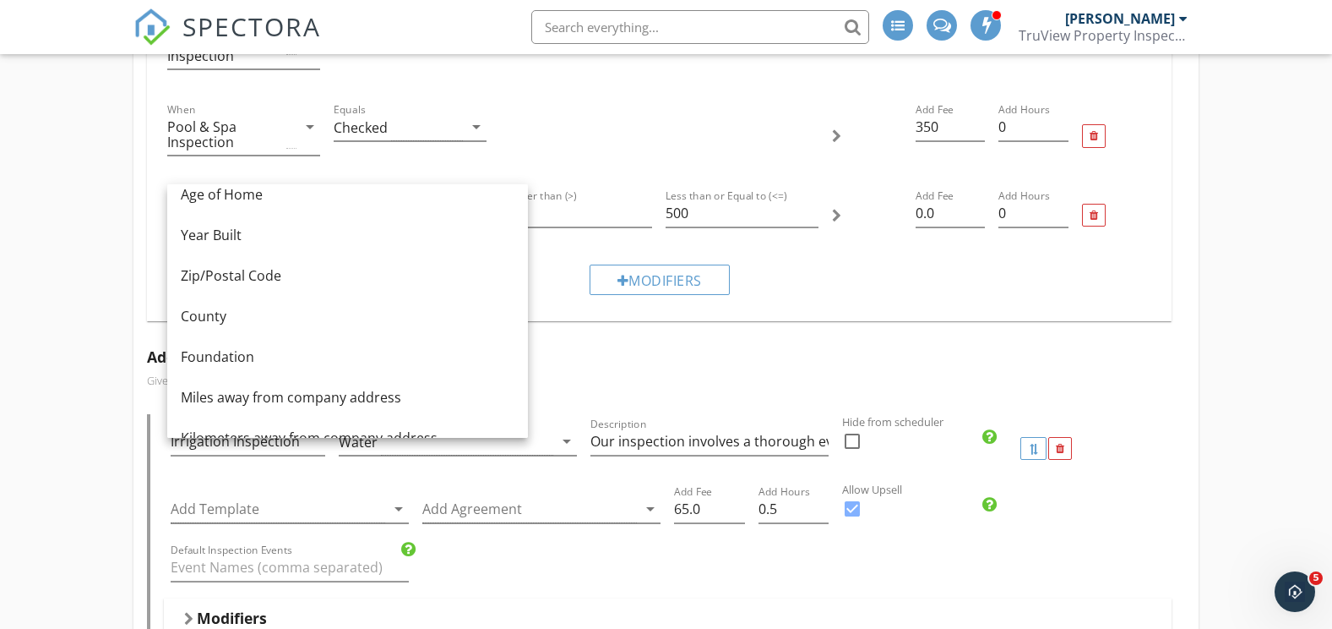
scroll to position [253, 0]
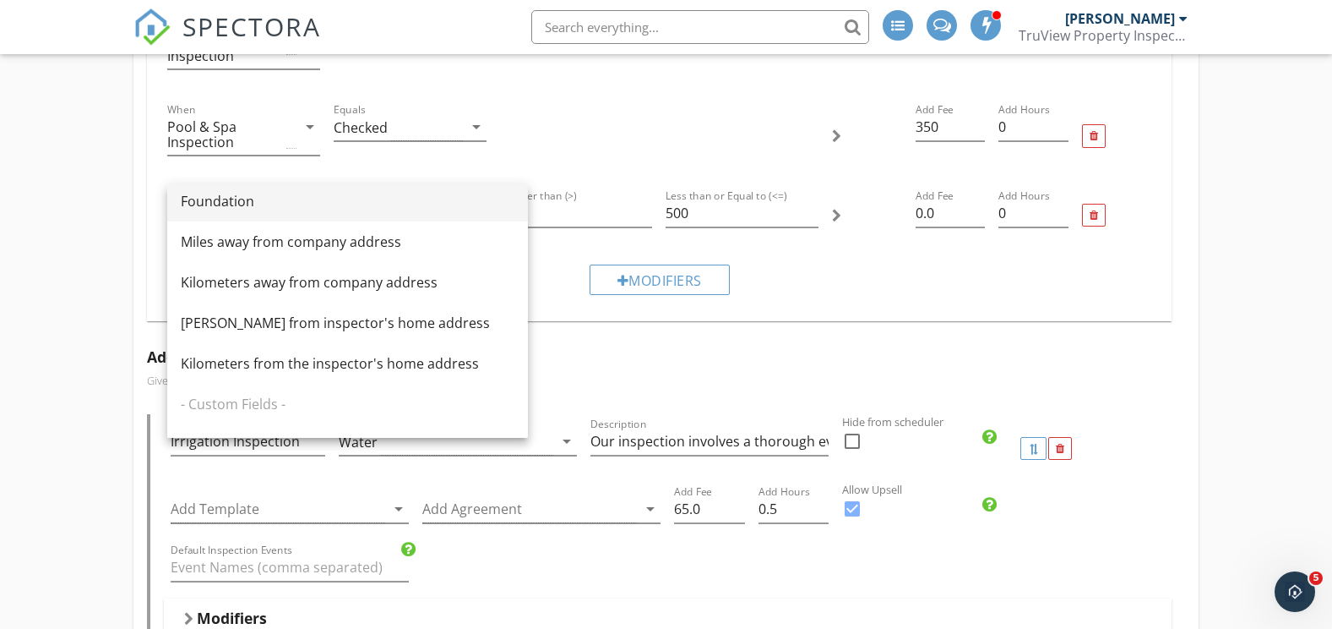
click at [245, 204] on div "Foundation" at bounding box center [348, 201] width 334 height 20
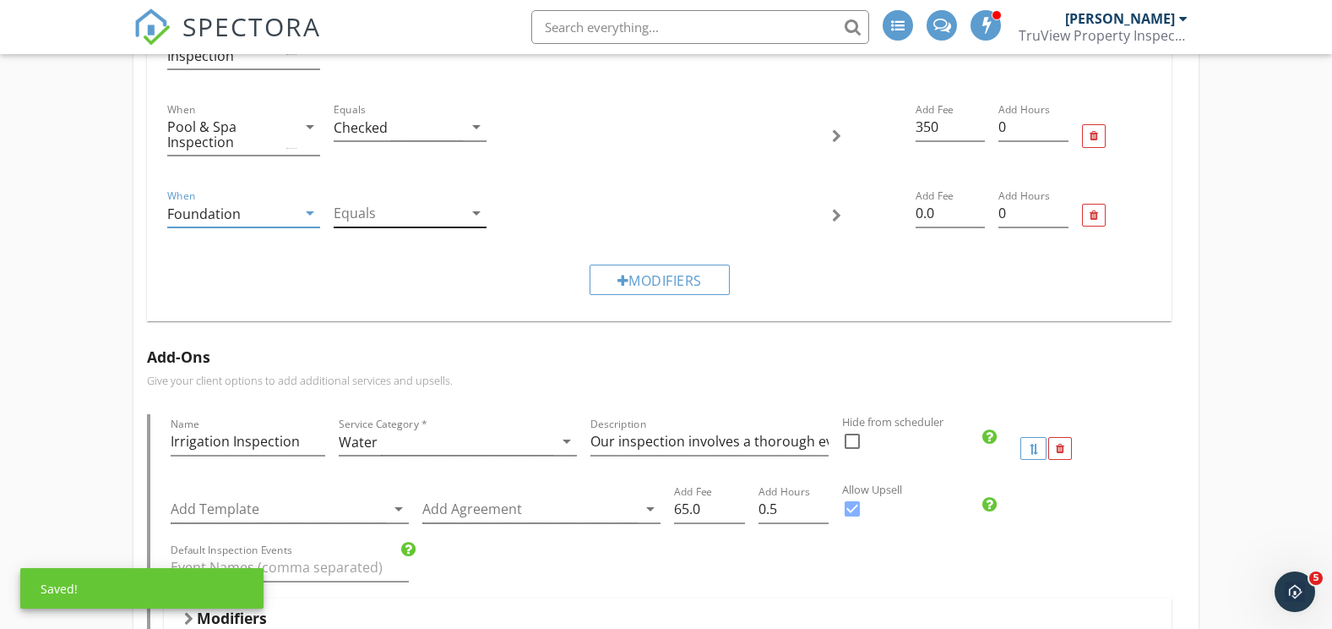
click at [373, 199] on div at bounding box center [398, 213] width 129 height 28
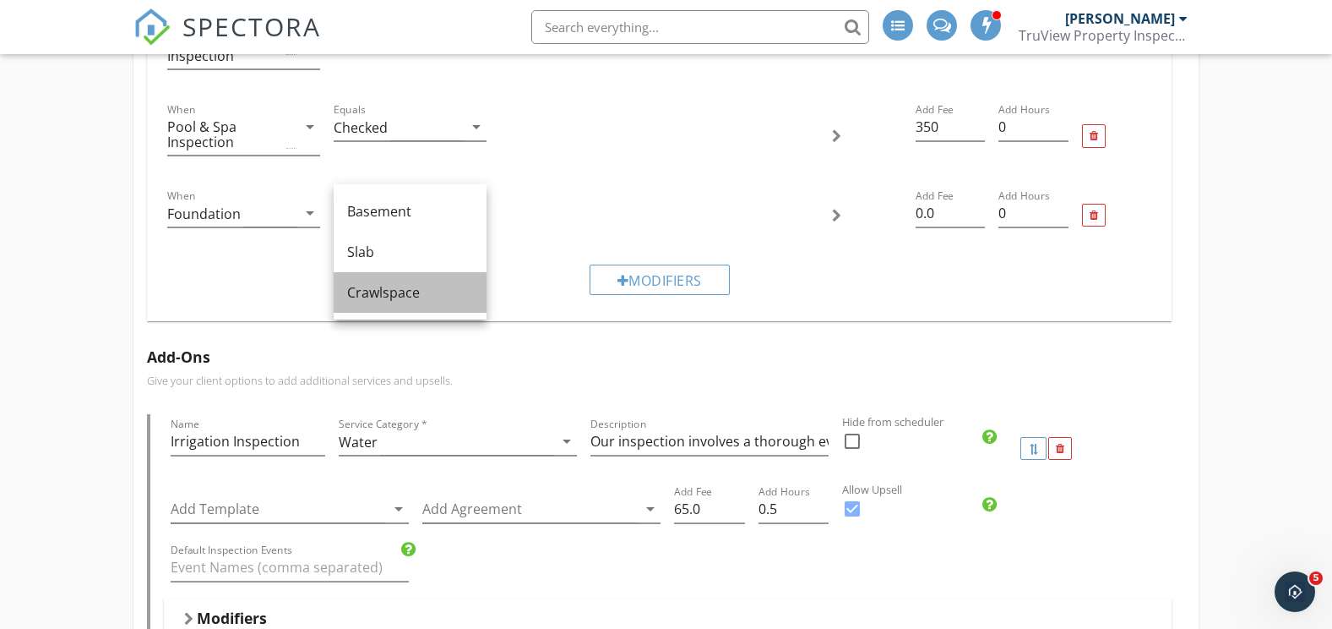
click at [393, 300] on div "Crawlspace" at bounding box center [410, 292] width 126 height 20
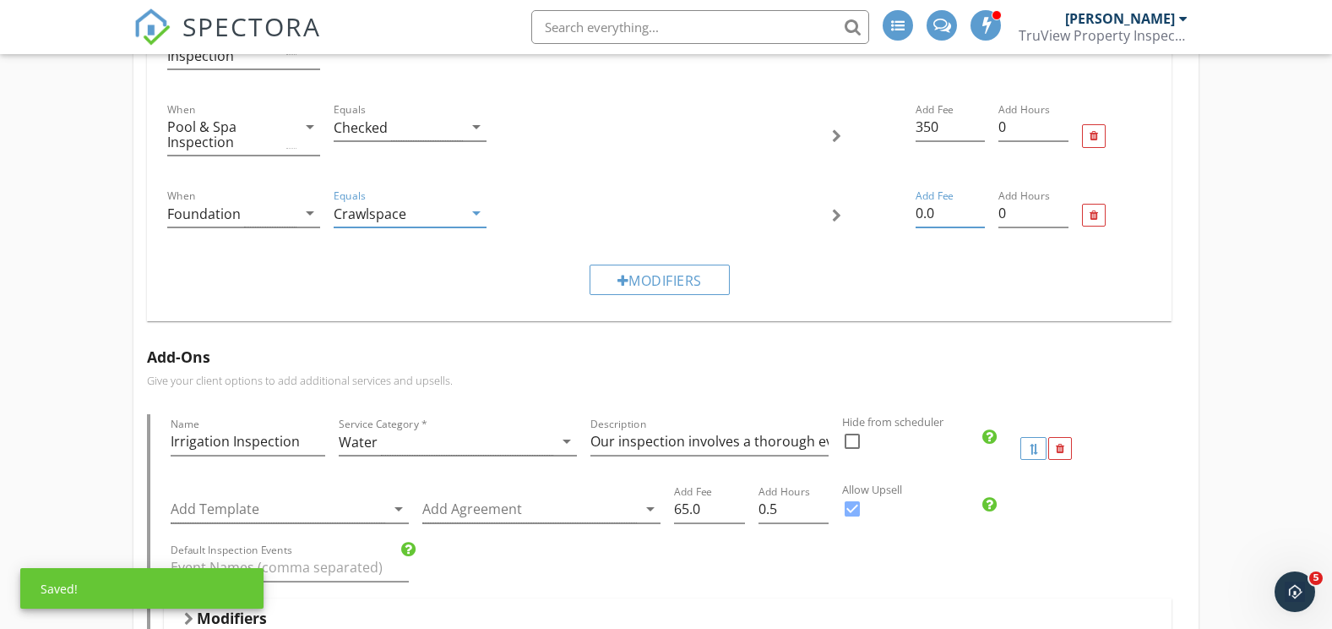
drag, startPoint x: 958, startPoint y: 195, endPoint x: 891, endPoint y: 202, distance: 67.1
click at [891, 202] on div "When Foundation arrow_drop_down Equals Crawlspace arrow_drop_down Add Fee 0.0 A…" at bounding box center [660, 215] width 999 height 72
type input "100"
click at [887, 271] on div "Modifiers" at bounding box center [660, 279] width 999 height 57
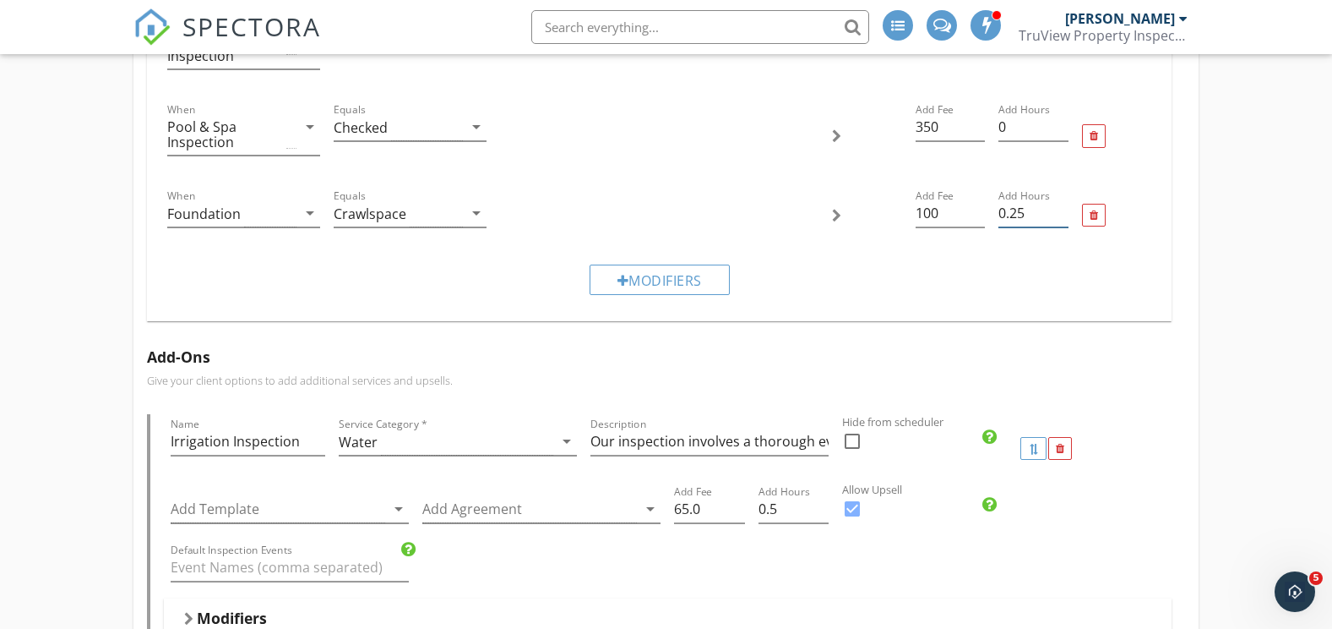
click at [1062, 199] on input "0.25" at bounding box center [1033, 213] width 69 height 28
click at [1063, 199] on input "0.5" at bounding box center [1033, 213] width 69 height 28
click at [1063, 199] on input "0.75" at bounding box center [1033, 213] width 69 height 28
click at [1063, 199] on input "1" at bounding box center [1033, 213] width 69 height 28
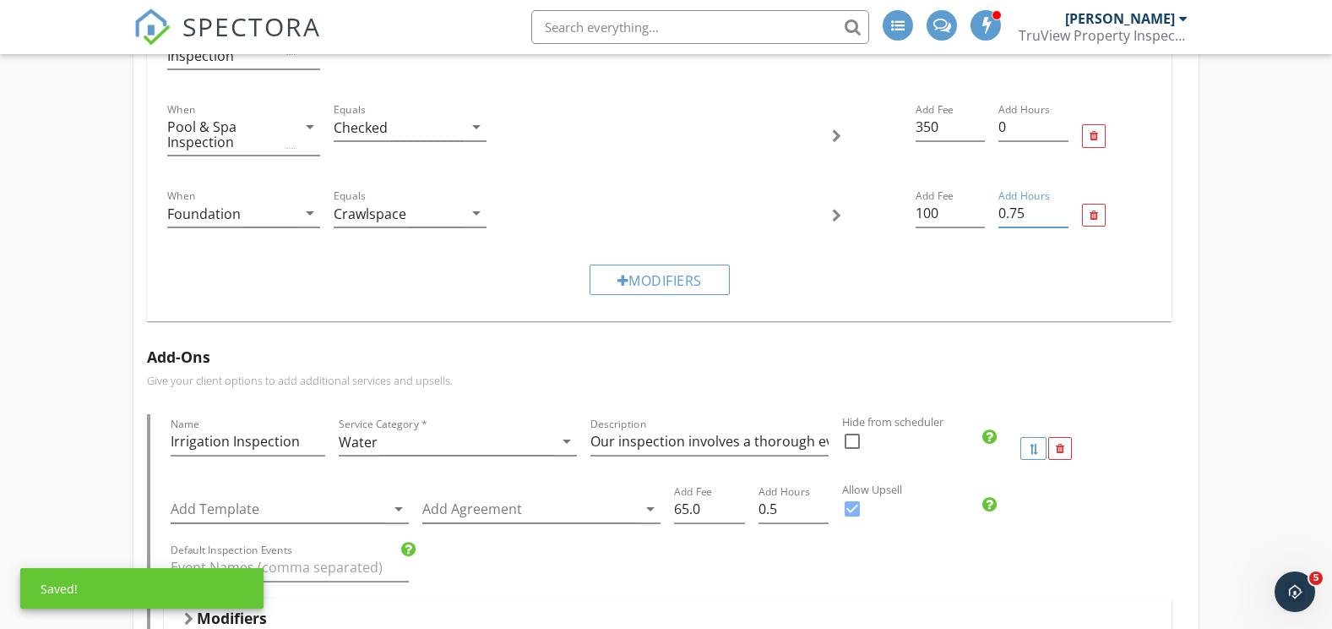
type input "0.75"
click at [1060, 201] on input "0.75" at bounding box center [1033, 213] width 69 height 28
click at [885, 264] on div "Modifiers" at bounding box center [660, 279] width 999 height 57
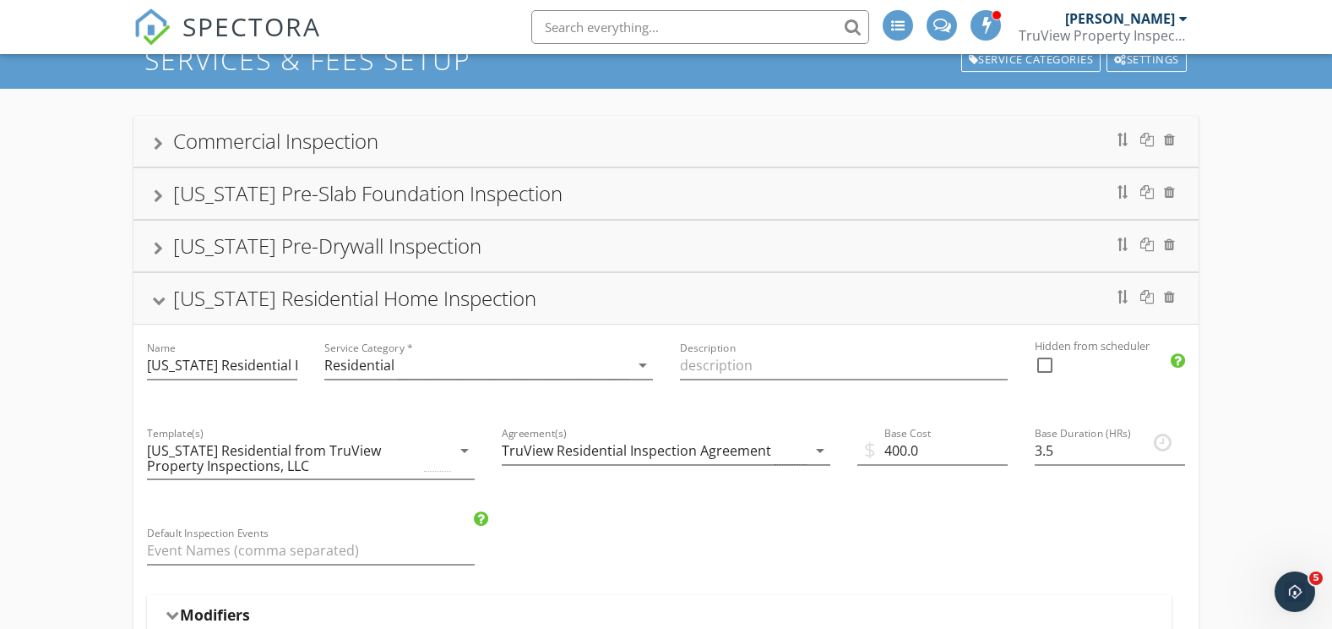
scroll to position [0, 0]
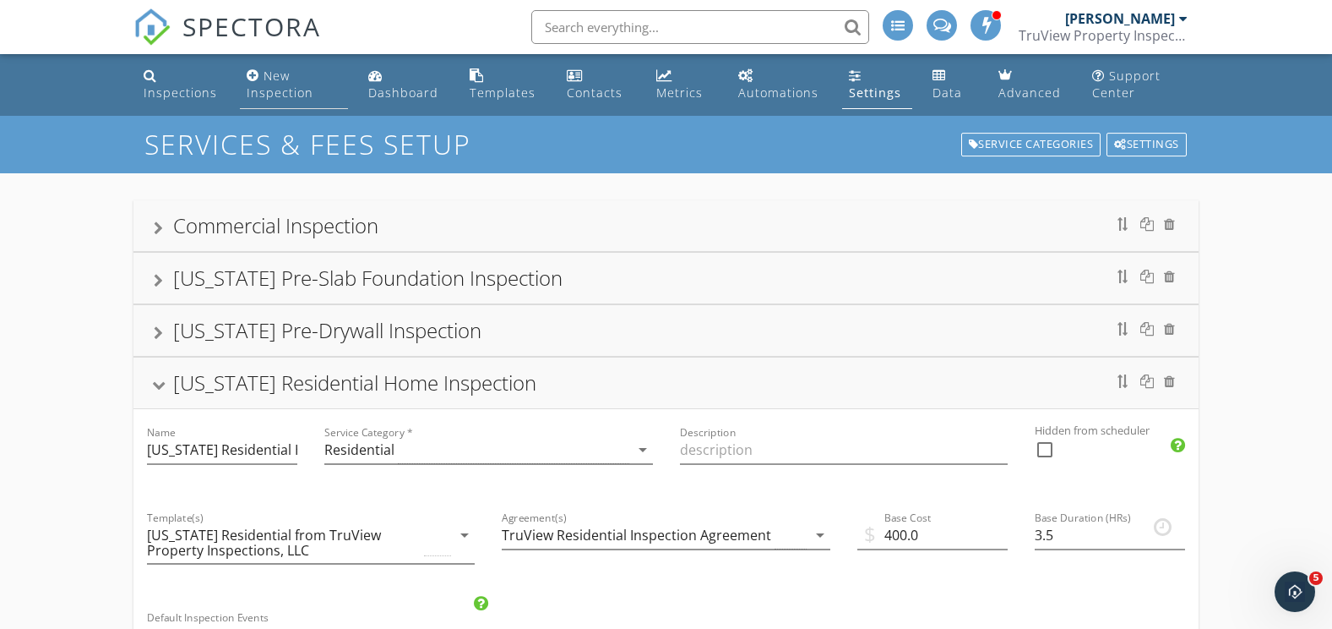
click at [274, 71] on div "New Inspection" at bounding box center [280, 84] width 67 height 33
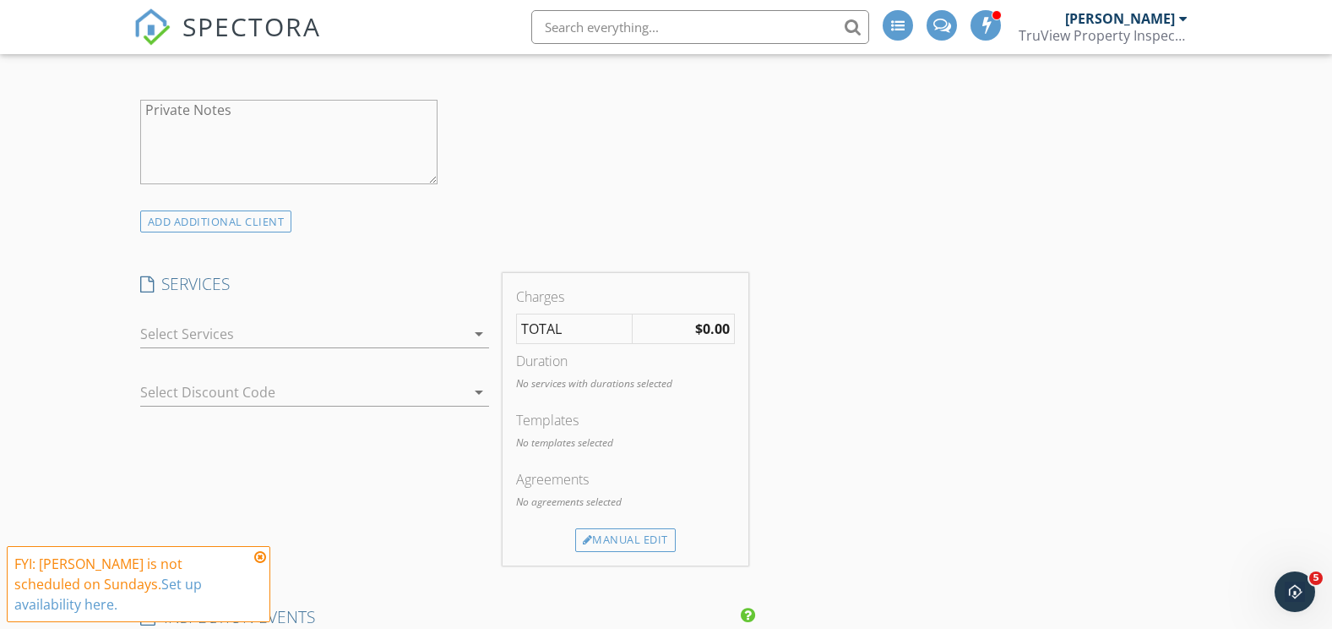
scroll to position [1014, 0]
click at [216, 342] on div at bounding box center [302, 334] width 325 height 27
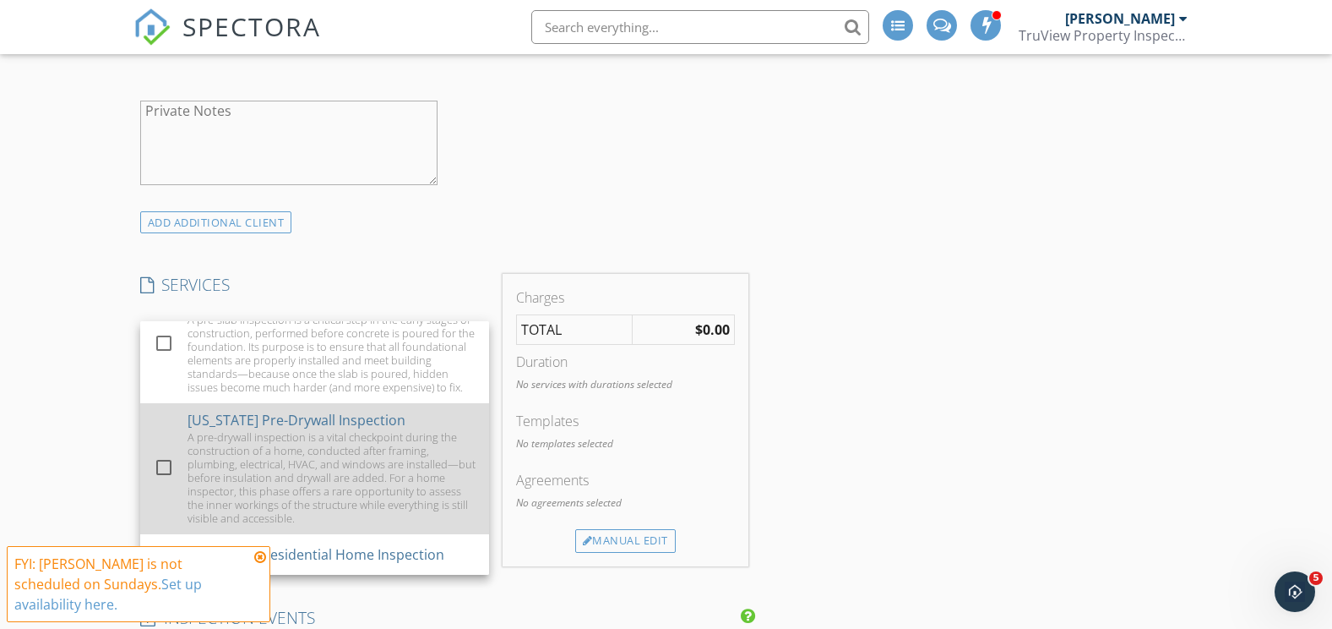
scroll to position [180, 0]
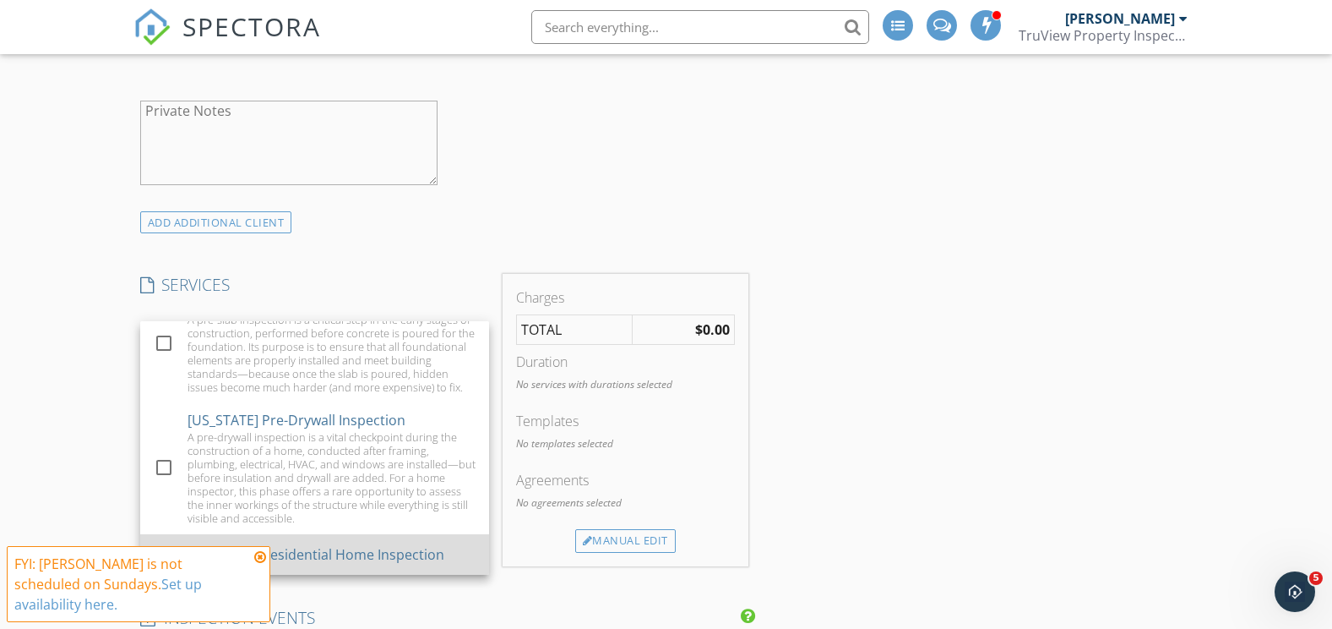
click at [165, 554] on div at bounding box center [164, 553] width 29 height 29
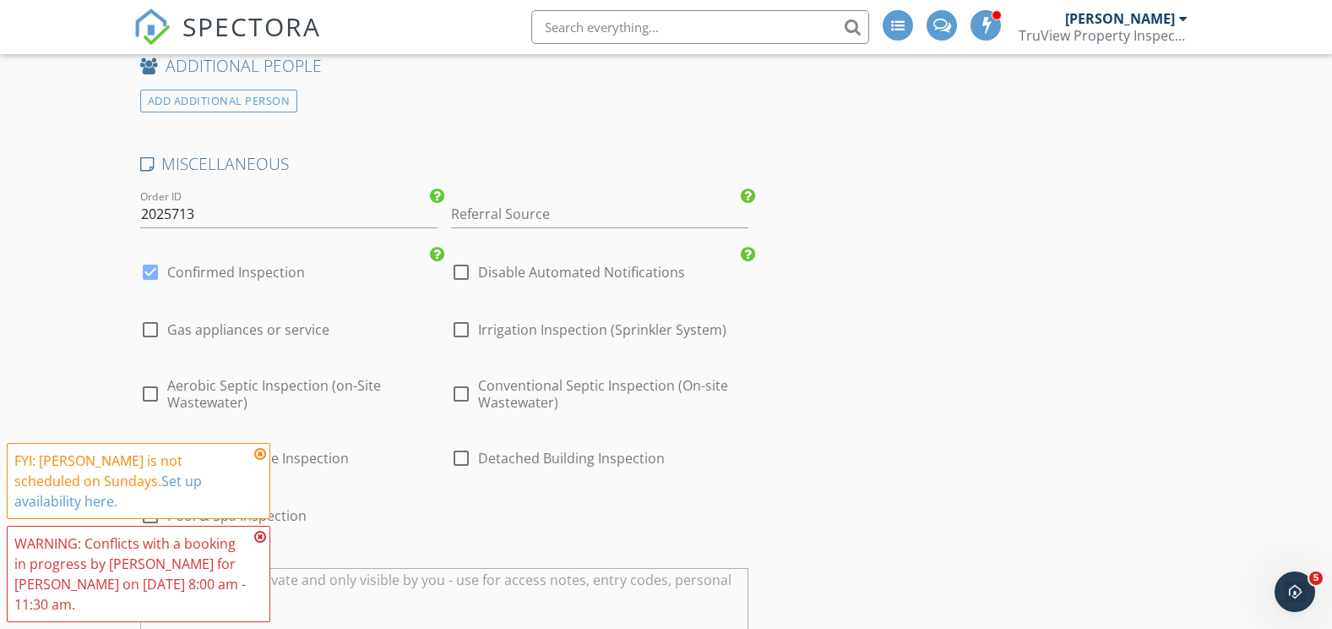
scroll to position [2450, 0]
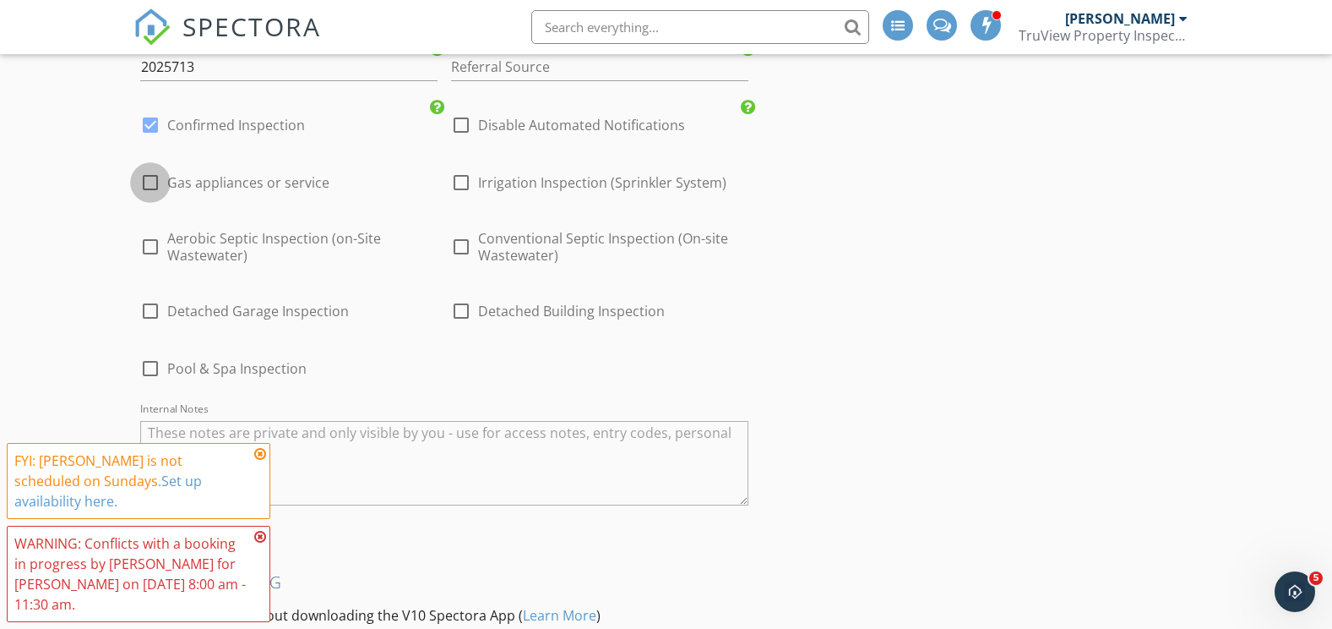
click at [146, 196] on div at bounding box center [150, 182] width 29 height 29
checkbox input "true"
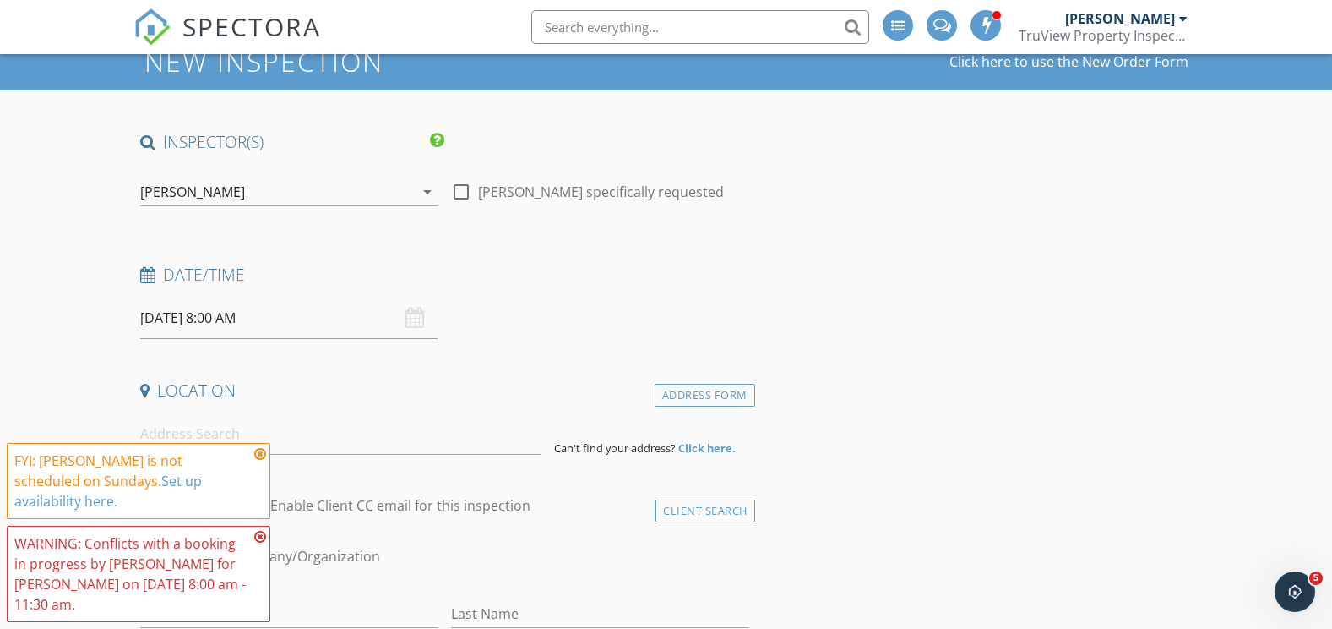
scroll to position [0, 0]
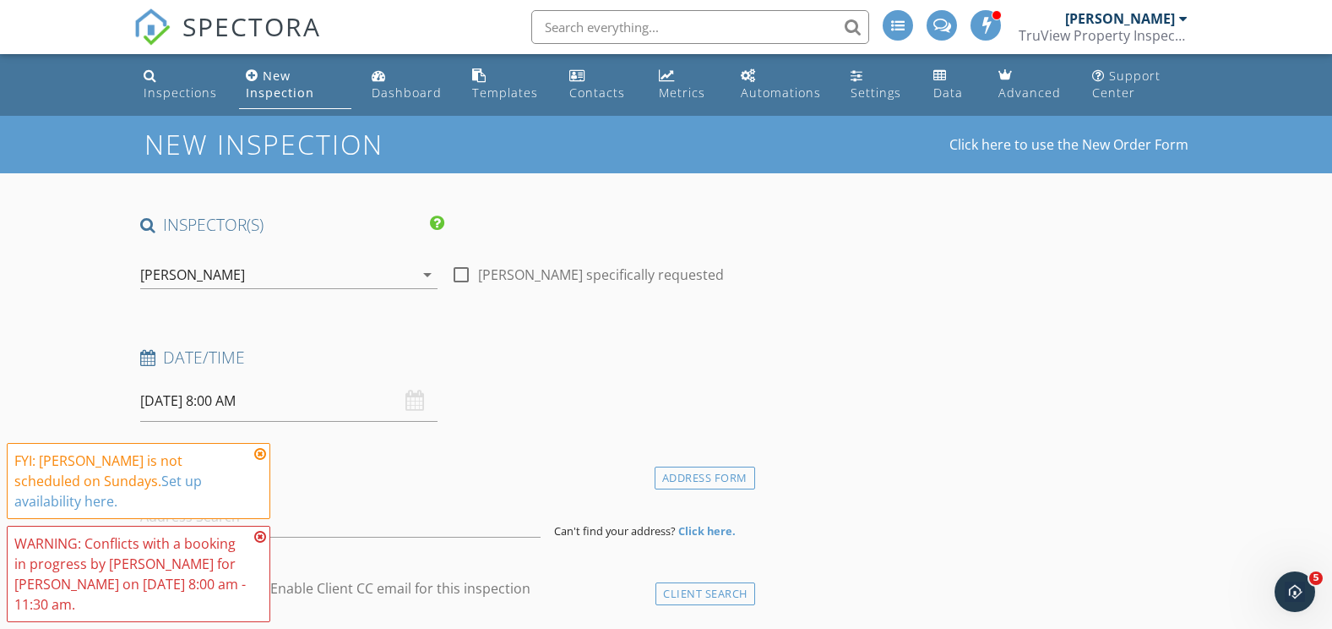
click at [280, 80] on div "New Inspection" at bounding box center [280, 84] width 68 height 33
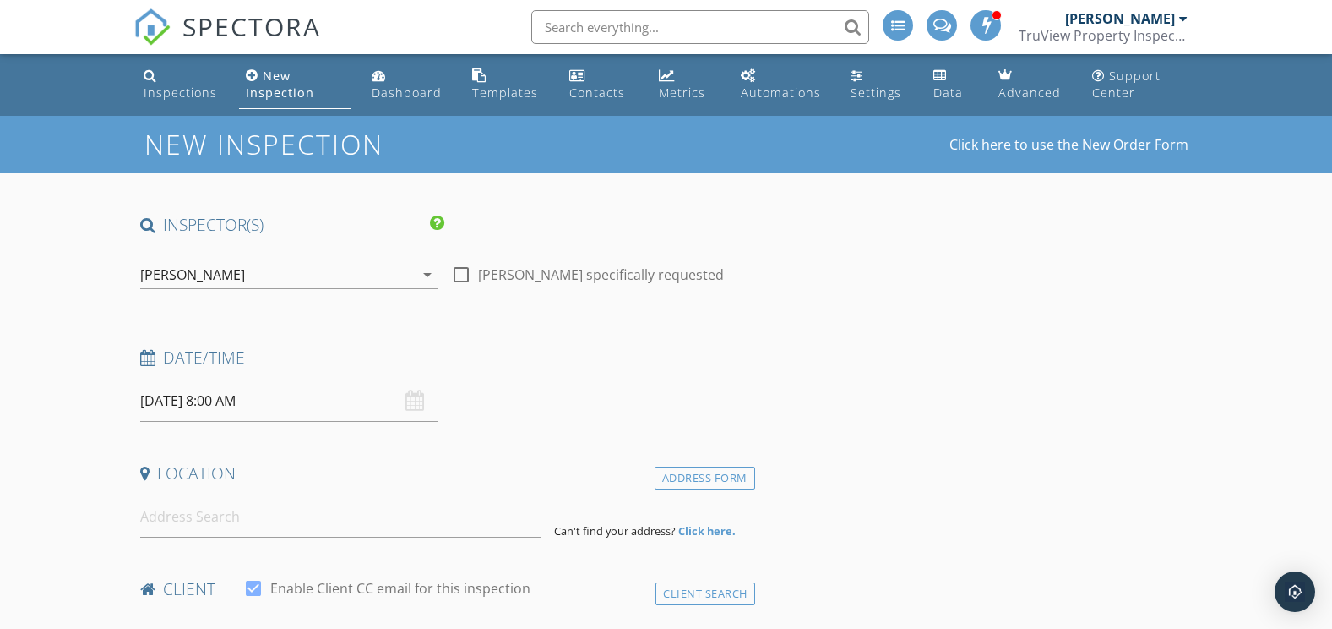
click at [228, 27] on span "SPECTORA" at bounding box center [251, 25] width 139 height 35
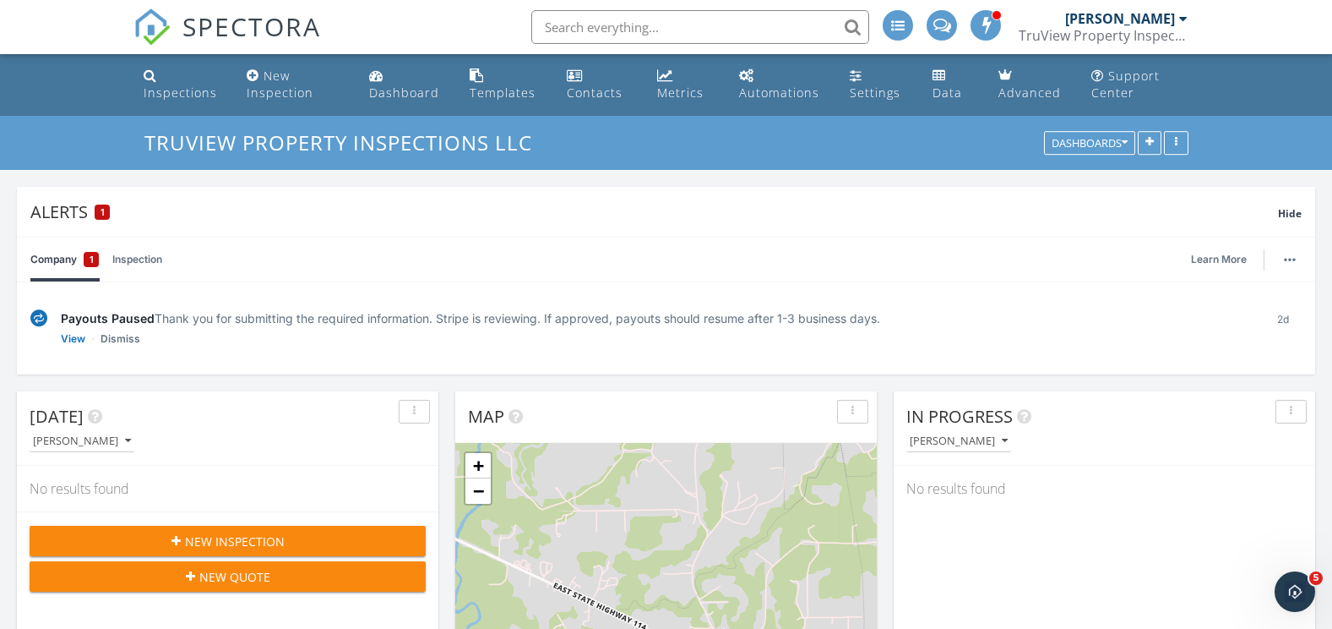
click at [257, 579] on span "New Quote" at bounding box center [234, 577] width 71 height 18
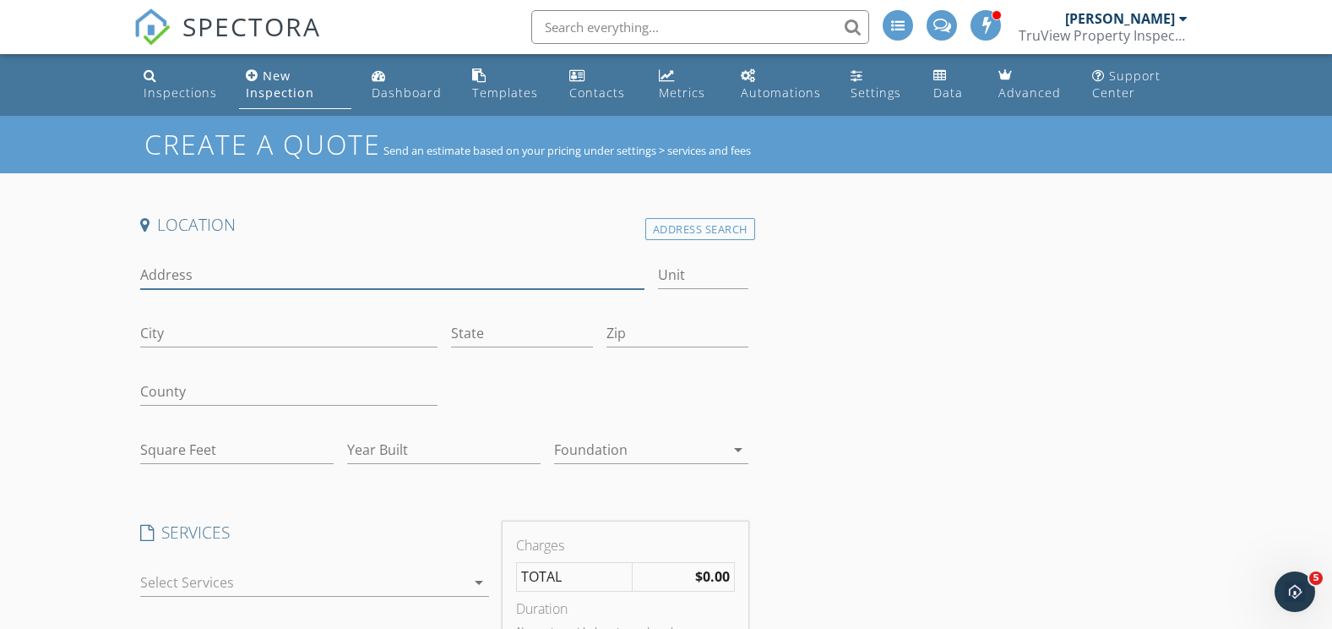
click at [217, 277] on input "Address" at bounding box center [392, 275] width 504 height 28
type input "1901 WHIPPERWILL LN"
type input "[PERSON_NAME]"
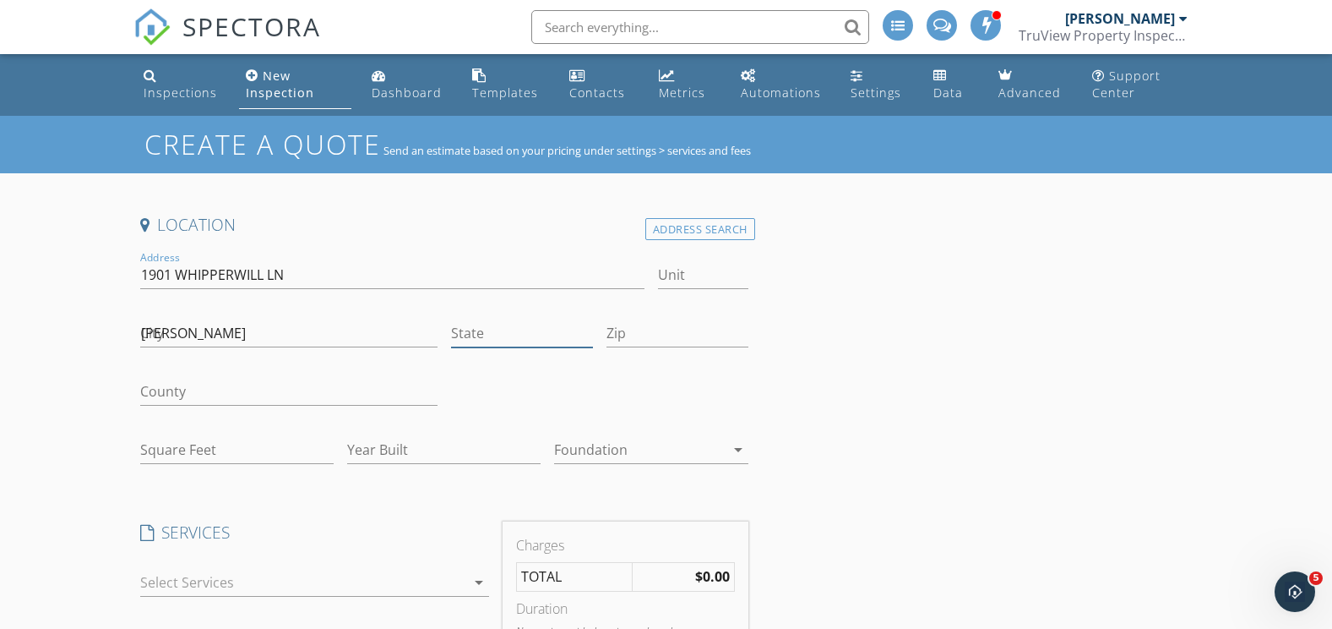
type input "[GEOGRAPHIC_DATA]"
type input "76205"
type input "1404"
type input "1955"
click at [591, 446] on div at bounding box center [639, 449] width 170 height 27
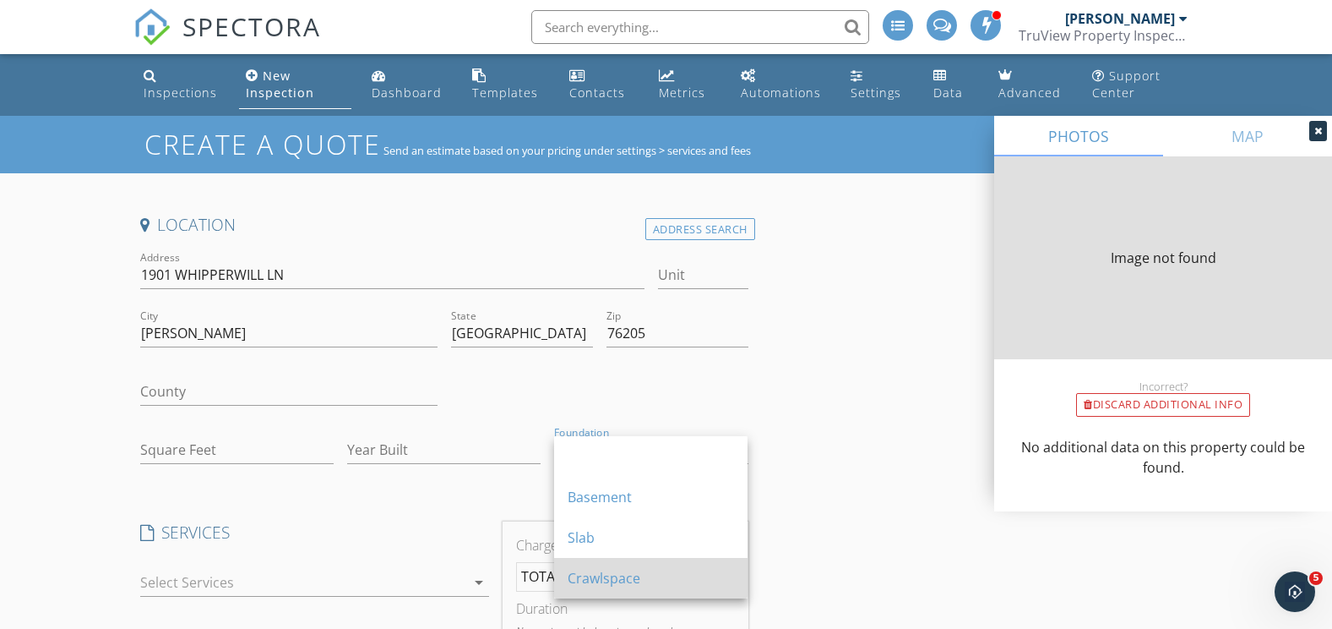
type input "1404"
type input "1955"
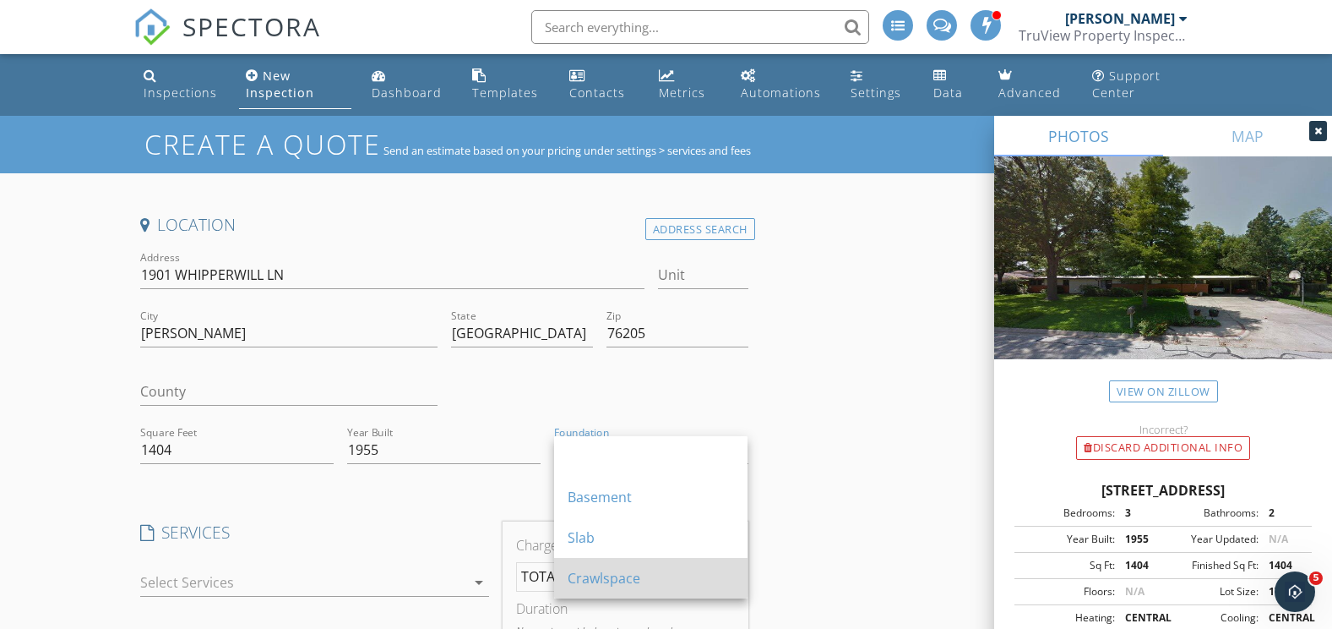
click at [623, 574] on div "Crawlspace" at bounding box center [651, 578] width 166 height 20
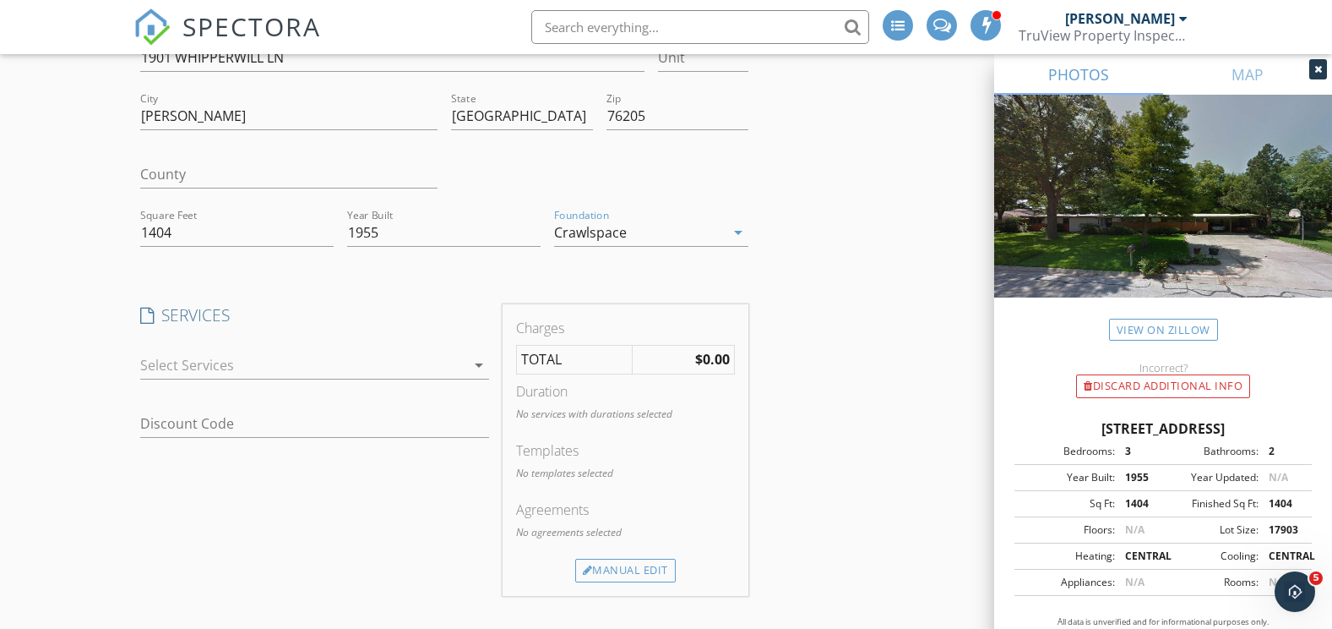
scroll to position [253, 0]
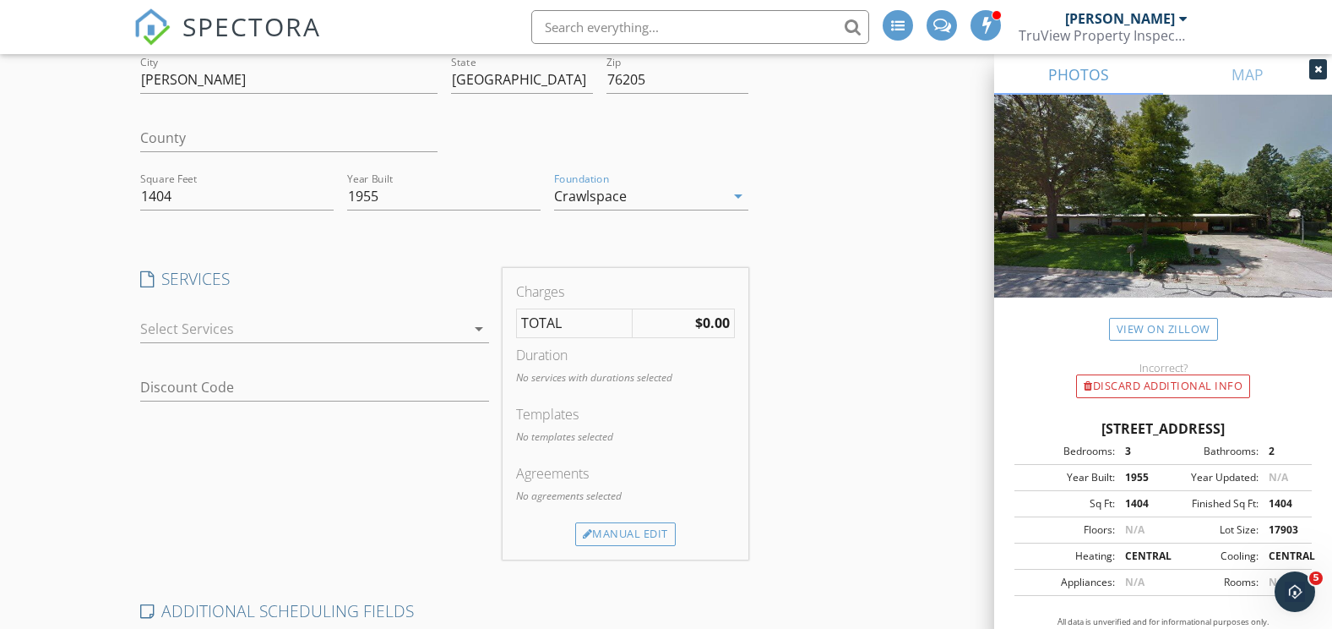
click at [269, 333] on div at bounding box center [302, 328] width 325 height 27
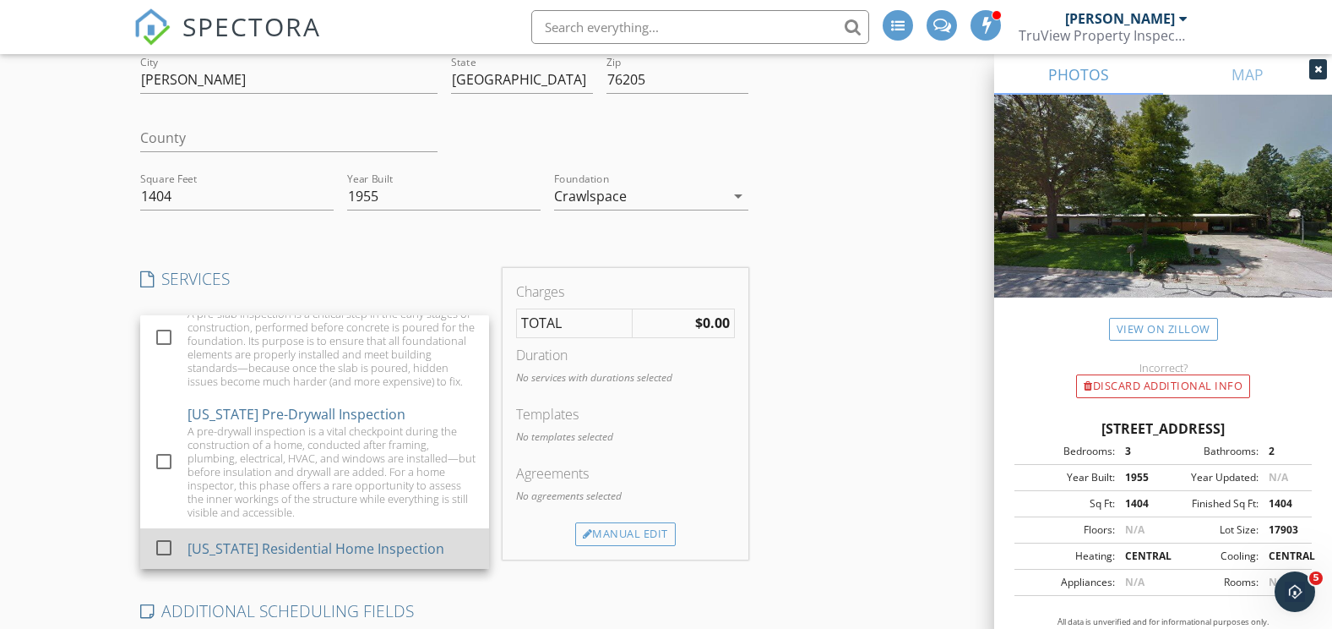
scroll to position [180, 0]
click at [169, 546] on div at bounding box center [164, 546] width 29 height 29
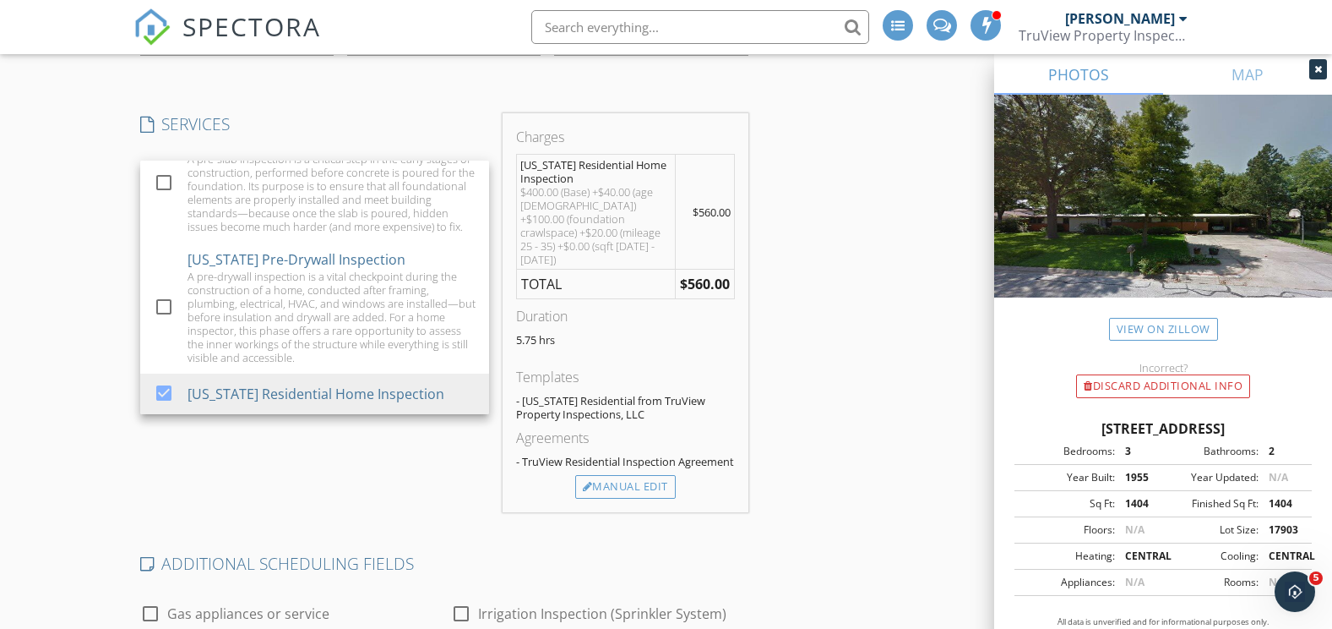
scroll to position [422, 0]
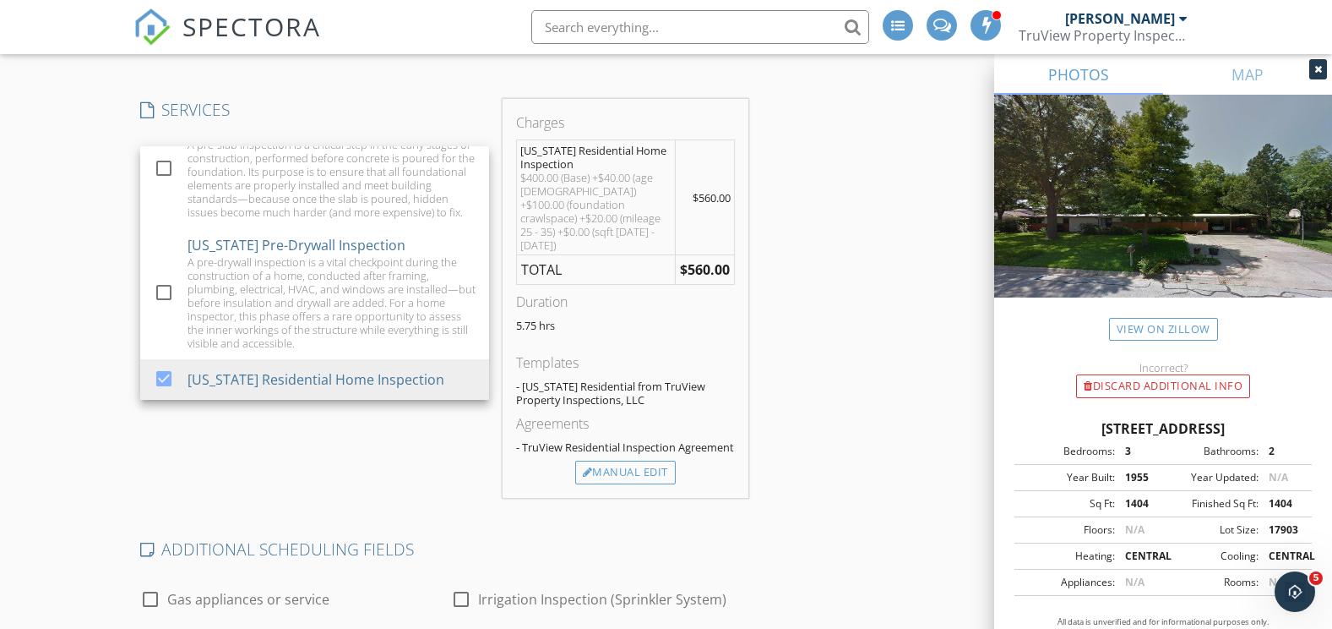
click at [782, 335] on div "Location Address Search Address [STREET_ADDRESS][US_STATE] County Square Feet 1…" at bounding box center [666, 448] width 1066 height 1314
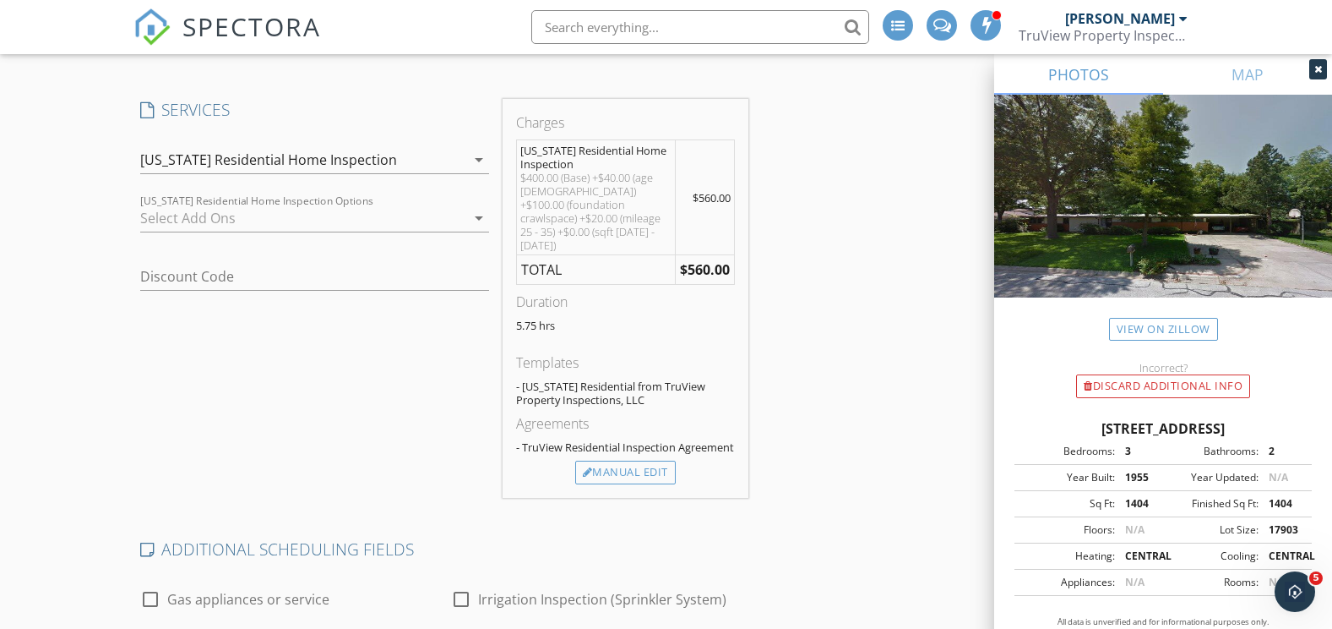
click at [208, 218] on div at bounding box center [302, 217] width 325 height 27
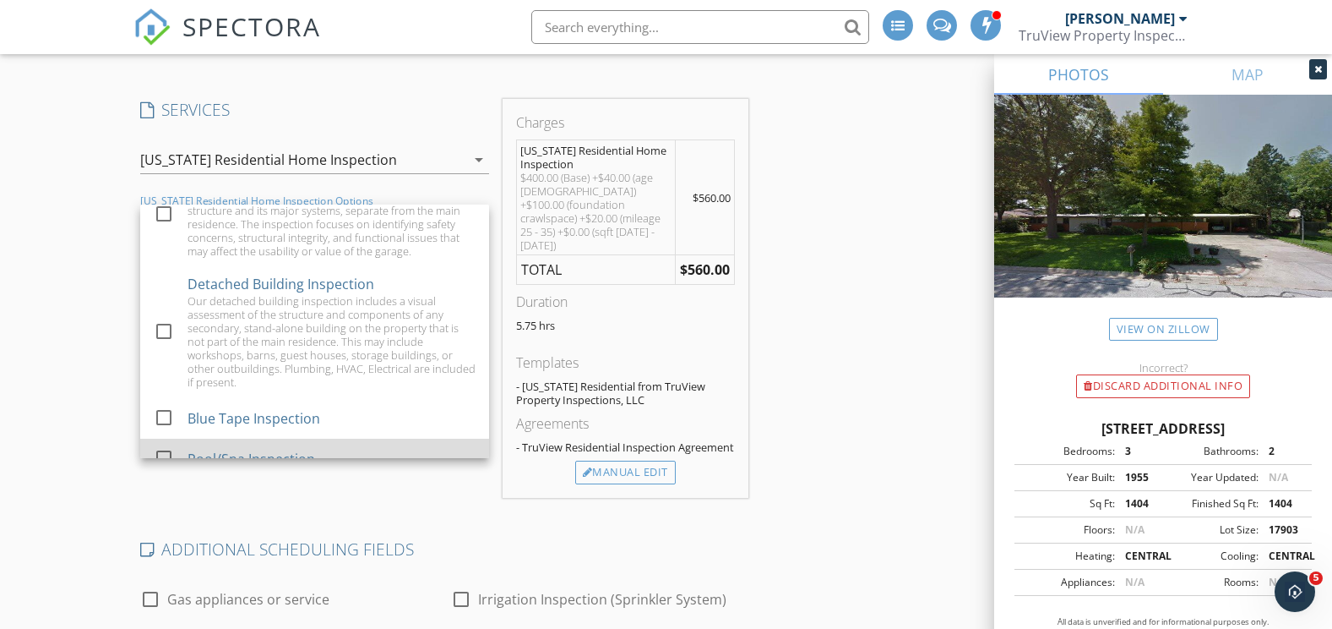
scroll to position [338, 0]
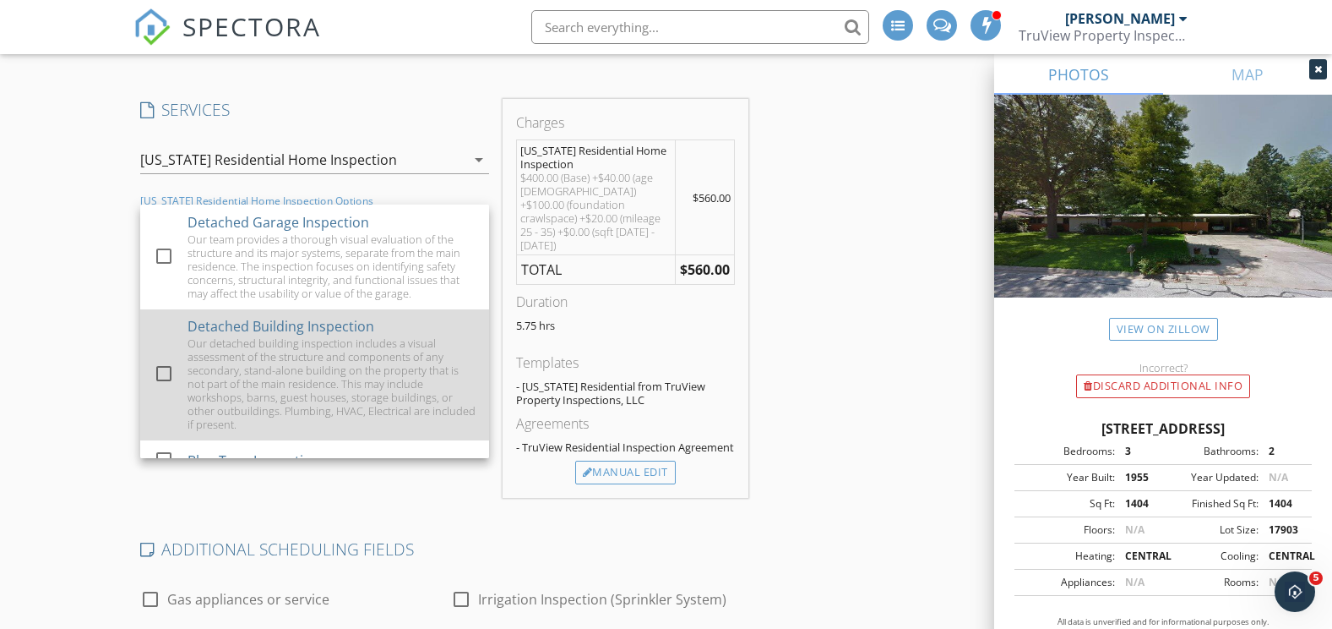
click at [165, 383] on div at bounding box center [164, 373] width 29 height 29
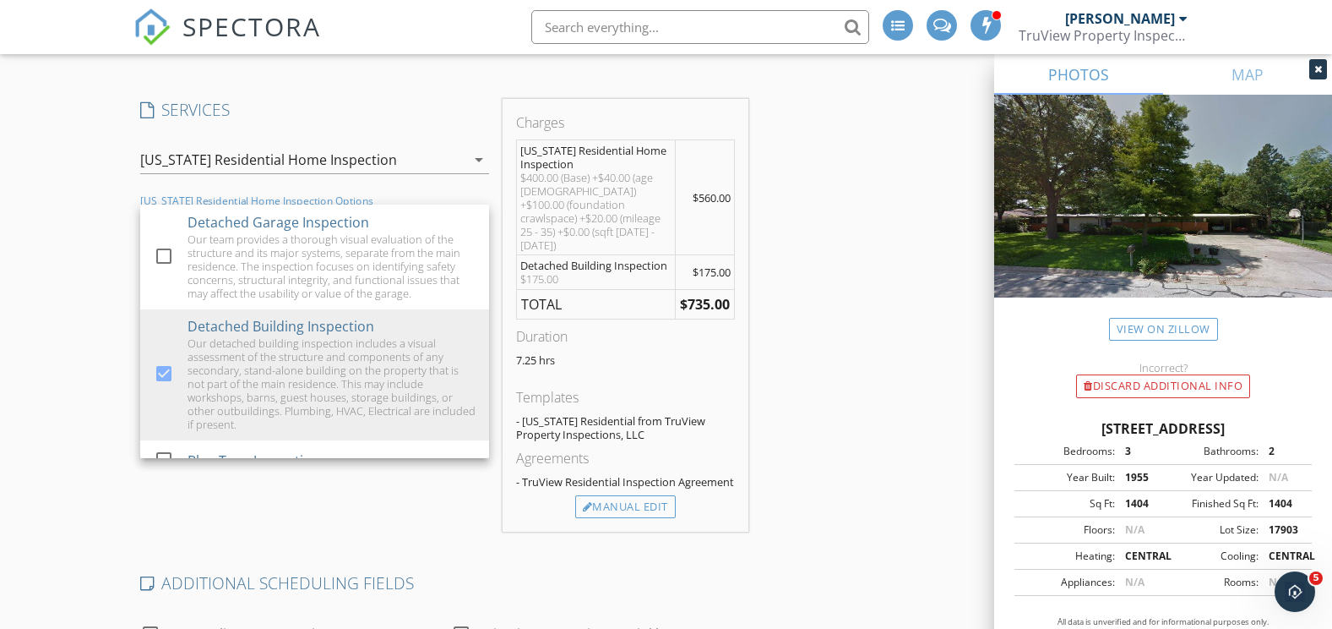
click at [827, 399] on div "Location Address Search Address [STREET_ADDRESS][US_STATE] County Square Feet 1…" at bounding box center [666, 465] width 1066 height 1348
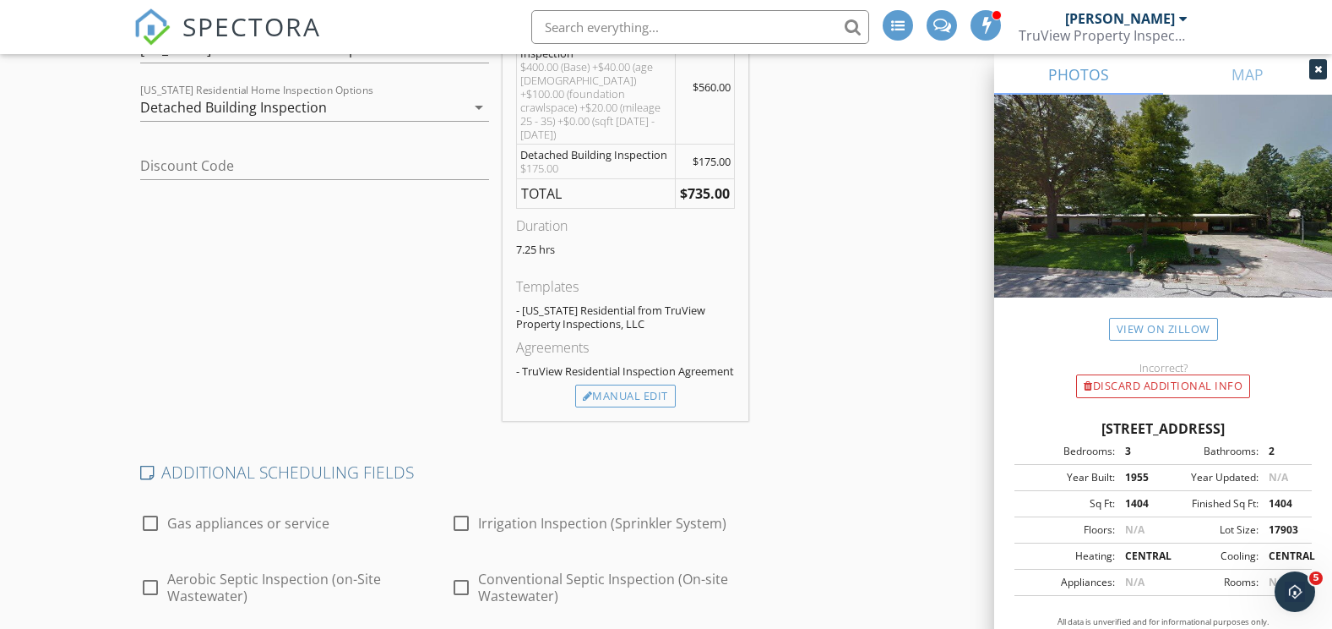
scroll to position [507, 0]
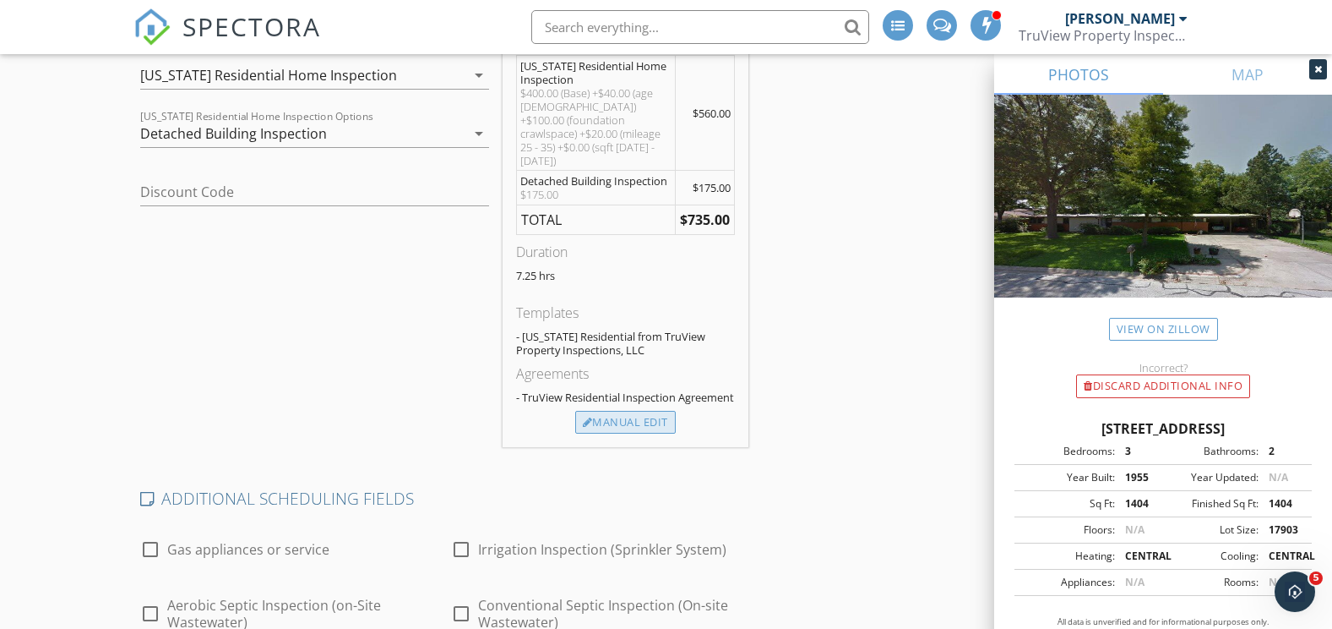
click at [617, 419] on div "Manual Edit" at bounding box center [625, 423] width 101 height 24
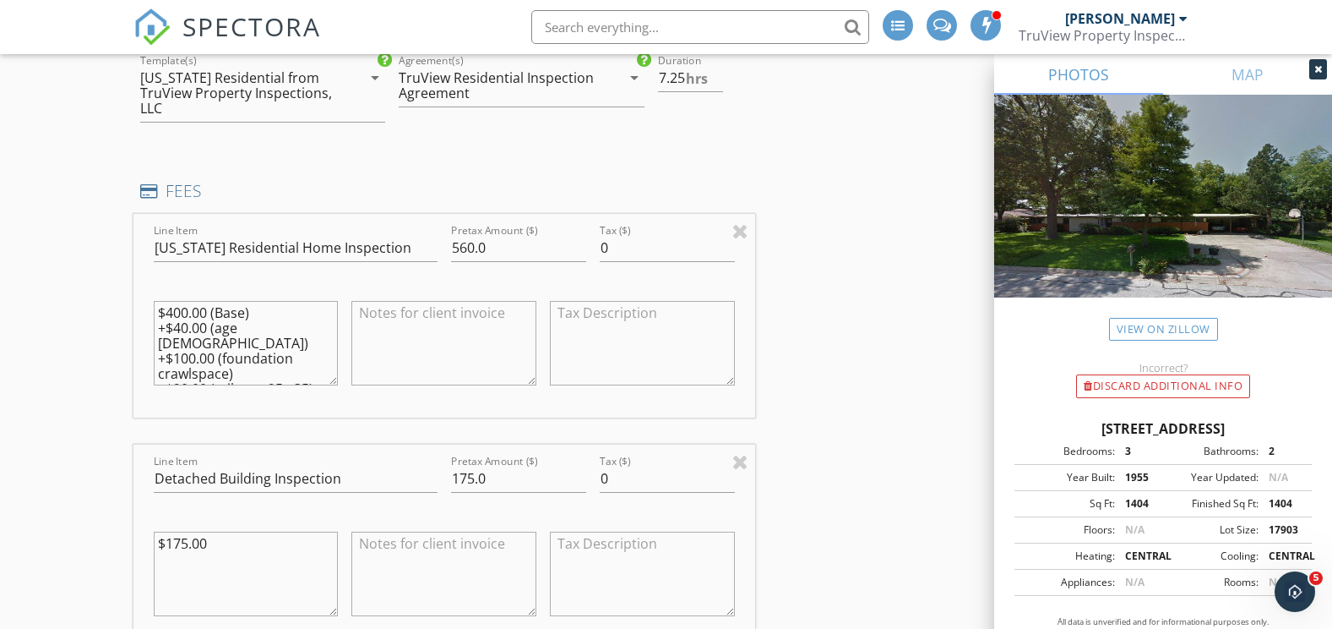
scroll to position [503, 0]
drag, startPoint x: 499, startPoint y: 235, endPoint x: 461, endPoint y: 235, distance: 38.0
click at [461, 236] on input "560.0" at bounding box center [518, 250] width 135 height 28
type input "500"
drag, startPoint x: 498, startPoint y: 468, endPoint x: 446, endPoint y: 473, distance: 51.8
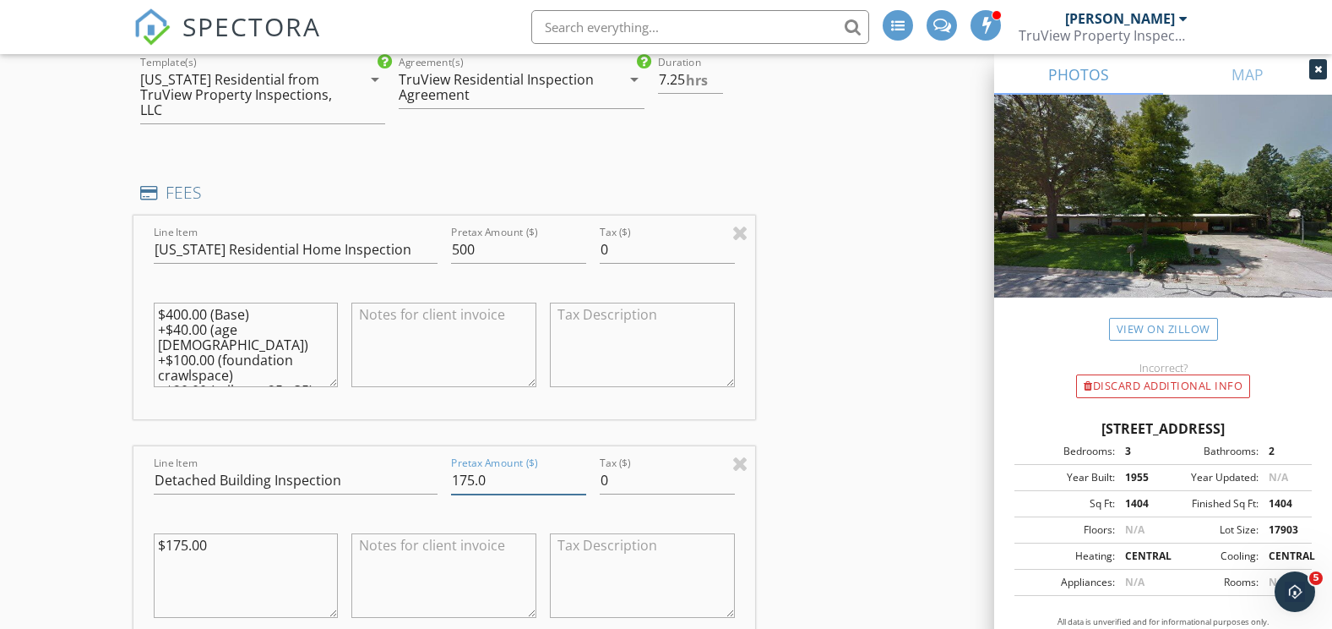
click at [447, 473] on div "Pretax Amount ($) 175.0" at bounding box center [518, 482] width 149 height 58
type input "50"
click at [818, 426] on div "Location Address Search Address [STREET_ADDRESS][US_STATE] County Square Feet 1…" at bounding box center [666, 537] width 1066 height 1653
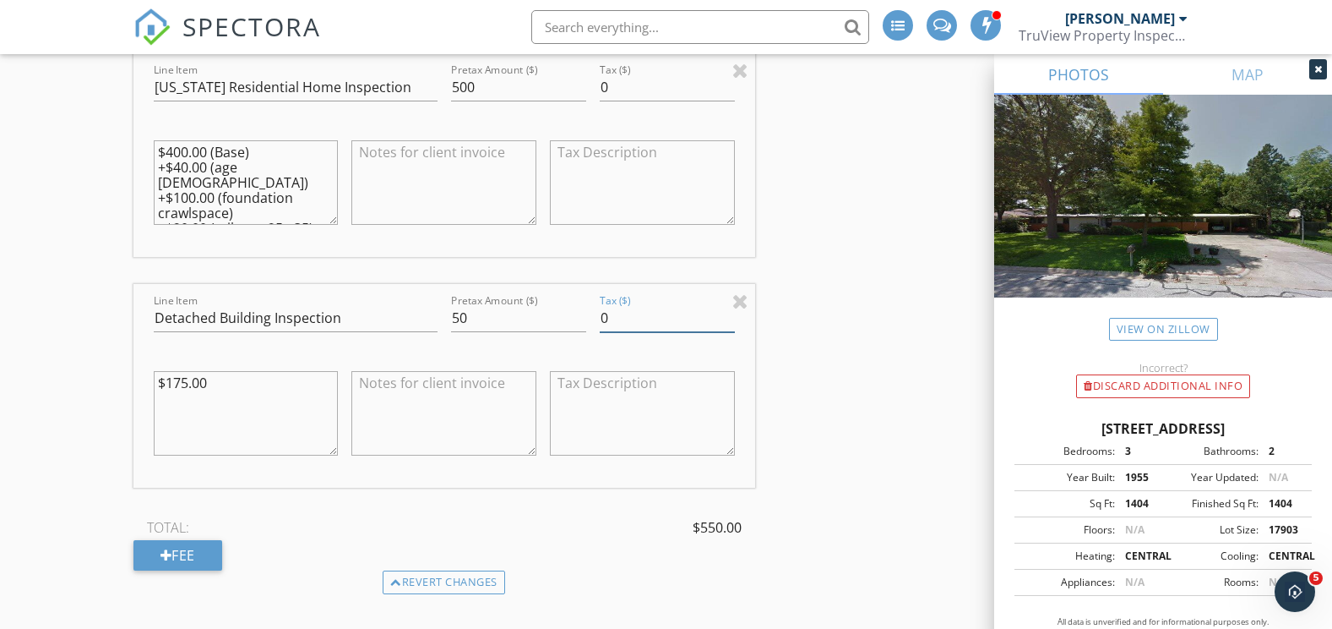
scroll to position [418, 0]
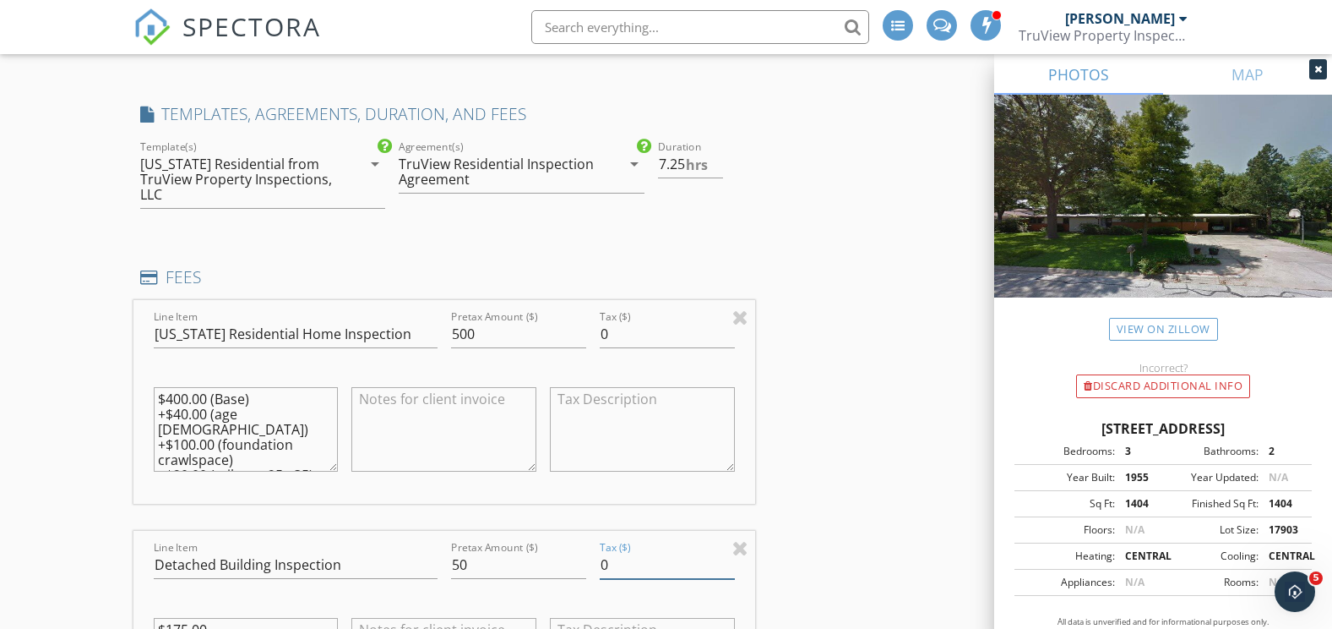
drag, startPoint x: 687, startPoint y: 165, endPoint x: 629, endPoint y: 169, distance: 58.4
click at [629, 169] on div "check_box_outline_blank Limited Scope - [US_STATE] Residential from TruView Pro…" at bounding box center [444, 181] width 622 height 89
click at [717, 172] on input "0" at bounding box center [690, 164] width 65 height 28
click at [716, 159] on input "0.5" at bounding box center [690, 164] width 65 height 28
click at [716, 159] on input "1" at bounding box center [690, 164] width 65 height 28
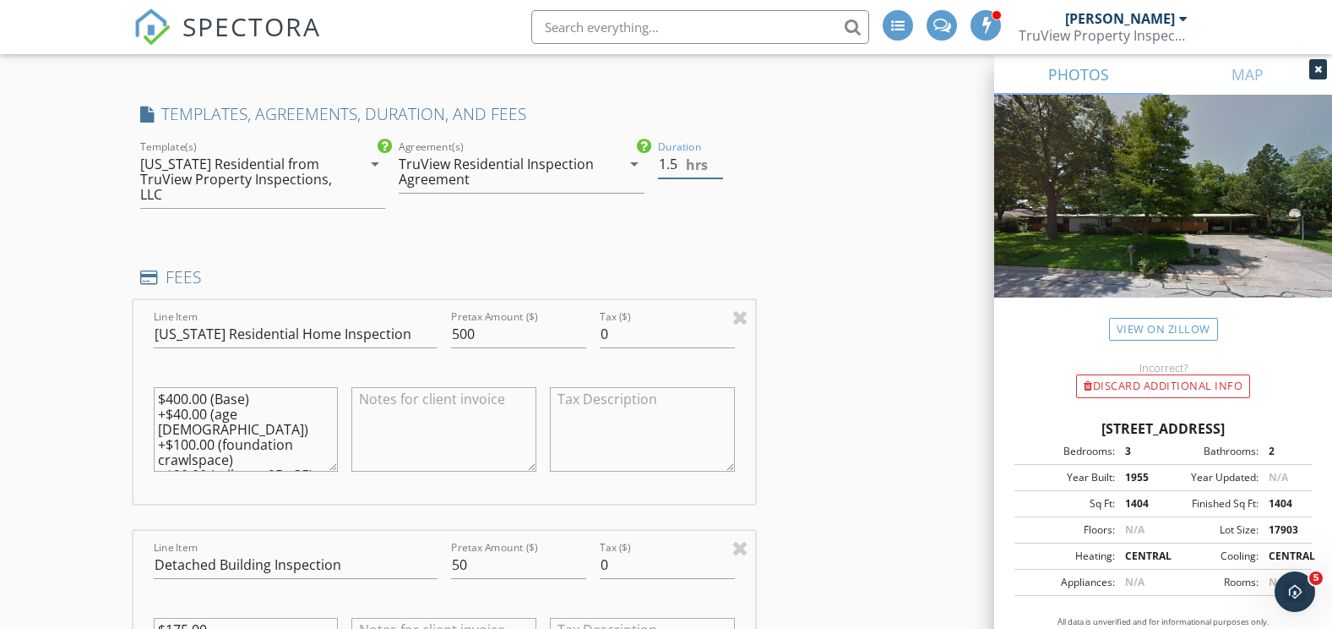
click at [716, 159] on input "1.5" at bounding box center [690, 164] width 65 height 28
click at [716, 159] on input "2" at bounding box center [690, 164] width 65 height 28
click at [716, 159] on input "2.5" at bounding box center [690, 164] width 65 height 28
click at [716, 159] on input "3" at bounding box center [690, 164] width 65 height 28
click at [716, 159] on input "3.5" at bounding box center [690, 164] width 65 height 28
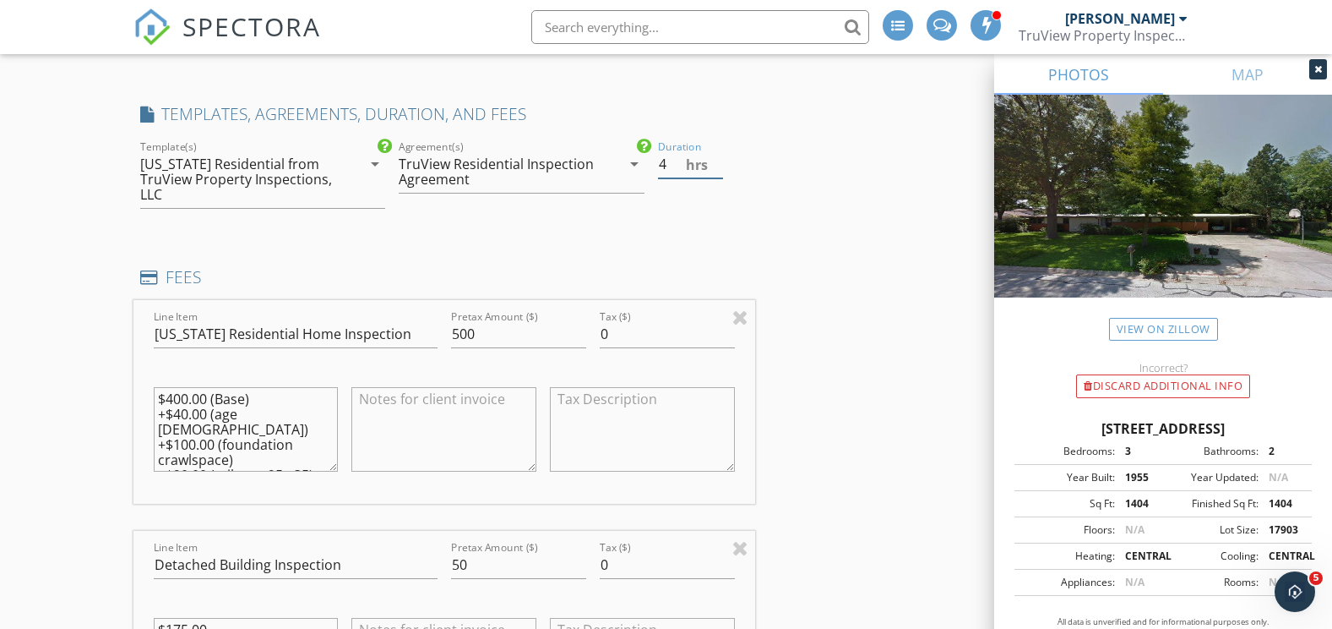
type input "4"
click at [716, 159] on input "4" at bounding box center [690, 164] width 65 height 28
click at [795, 289] on div "Location Address Search Address [STREET_ADDRESS][US_STATE] County Square Feet 1…" at bounding box center [666, 622] width 1066 height 1653
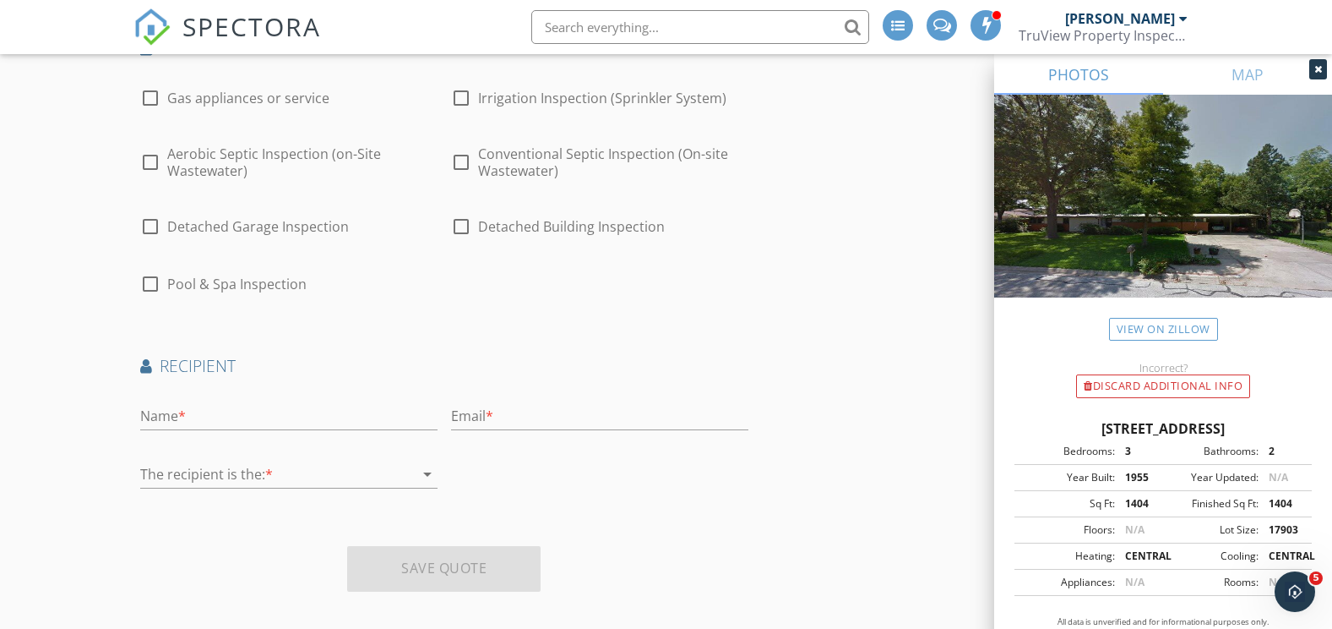
scroll to position [1263, 0]
click at [251, 404] on input "text" at bounding box center [288, 415] width 297 height 28
type input "[PERSON_NAME]"
click at [505, 401] on input "text" at bounding box center [599, 415] width 297 height 28
type input "[EMAIL_ADDRESS][DOMAIN_NAME]"
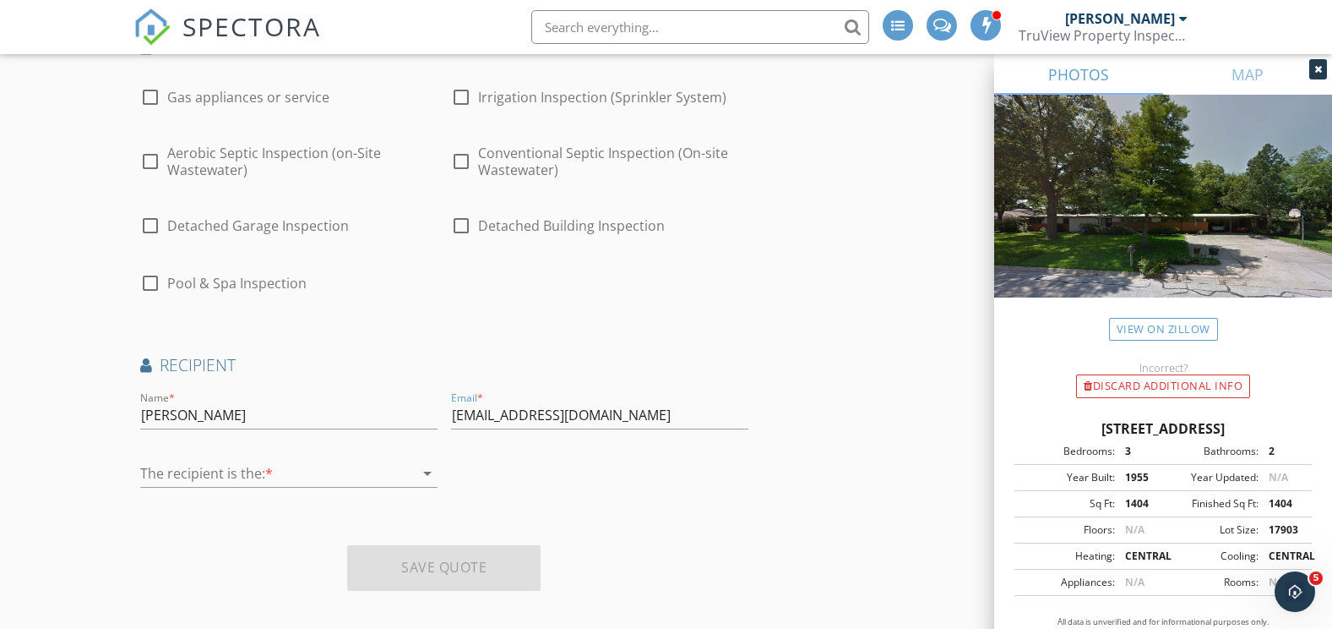
click at [274, 460] on div at bounding box center [277, 473] width 274 height 27
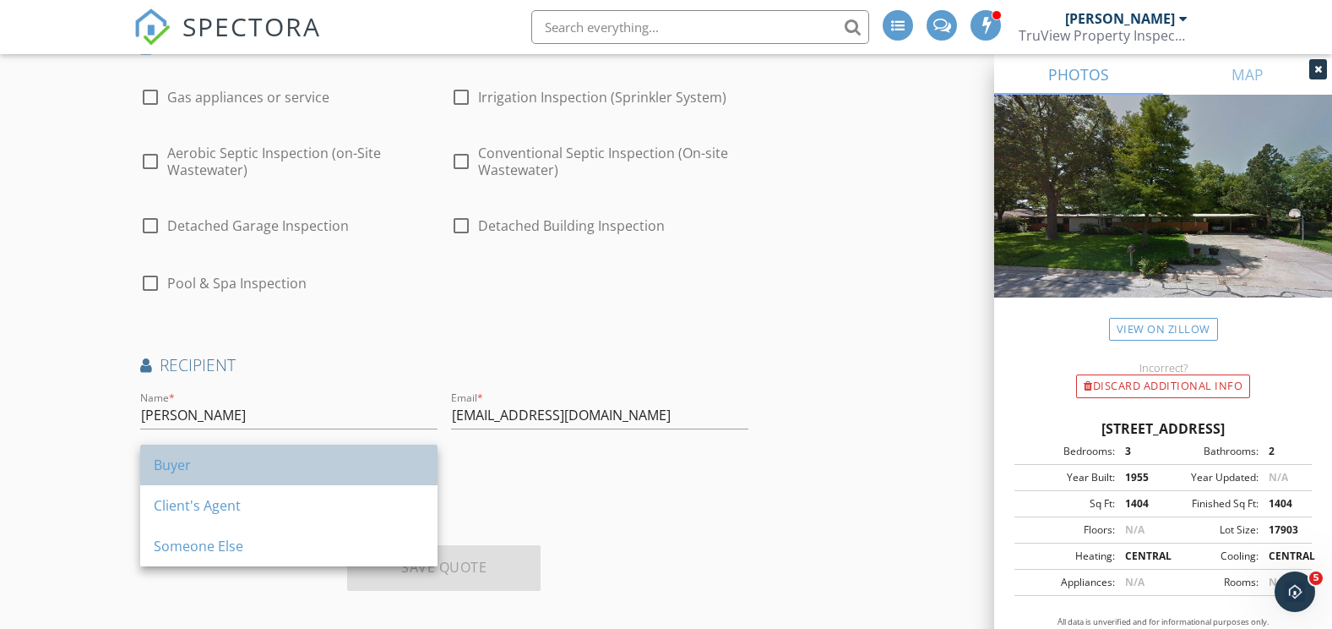
click at [209, 474] on div "Buyer" at bounding box center [289, 464] width 270 height 20
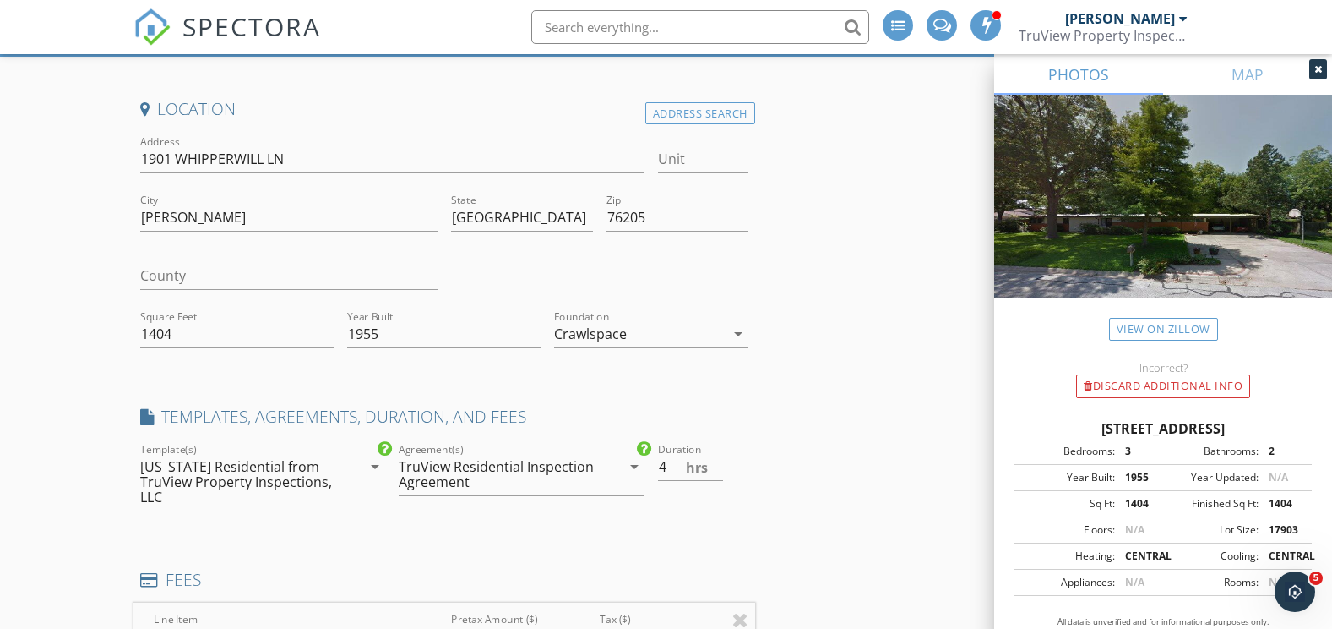
scroll to position [0, 0]
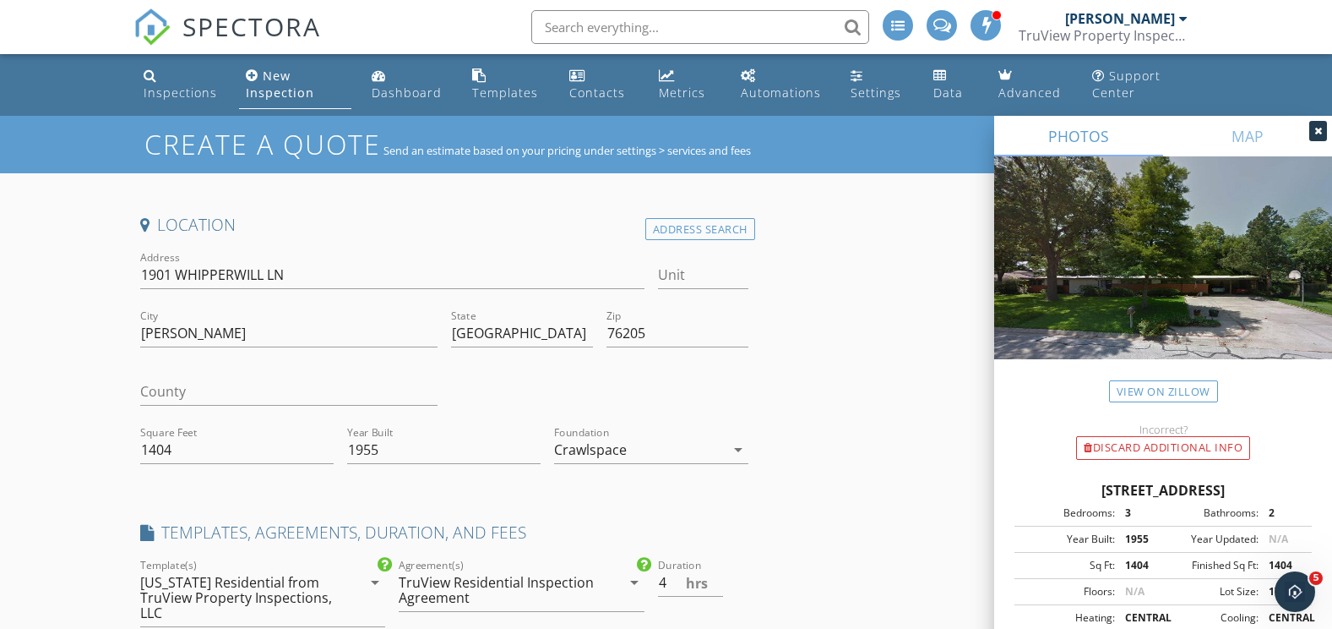
click at [283, 88] on div "New Inspection" at bounding box center [280, 84] width 68 height 33
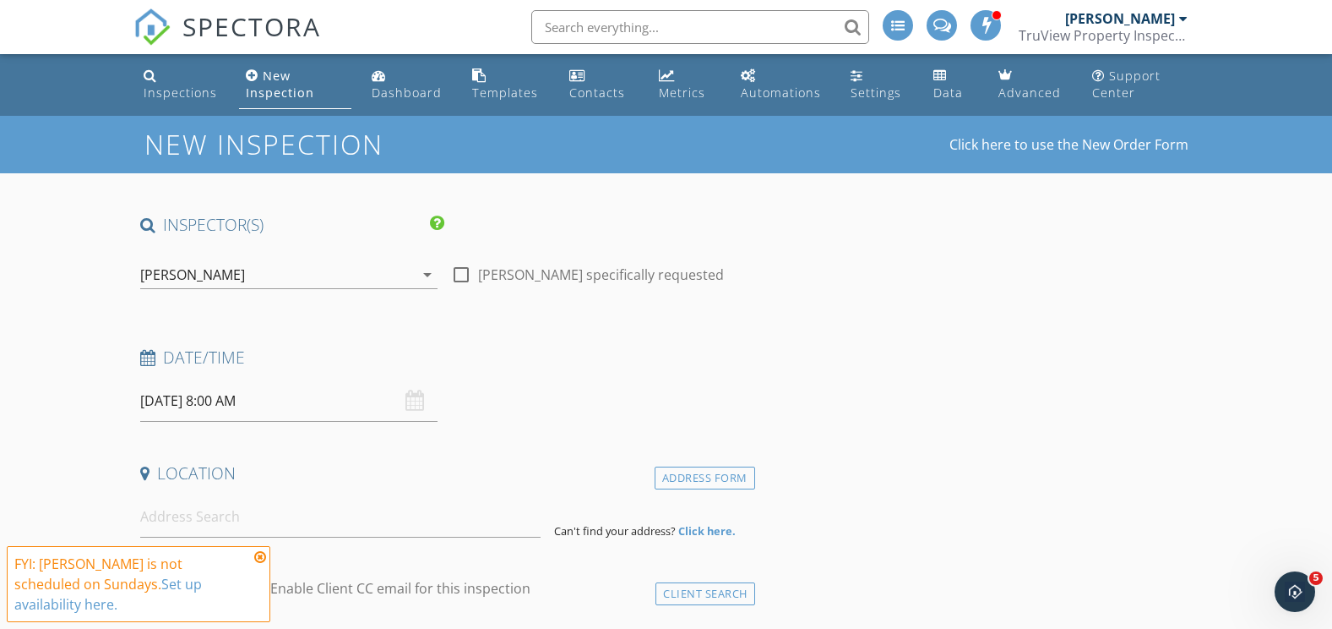
click at [147, 355] on icon at bounding box center [147, 358] width 15 height 16
click at [415, 400] on div "[DATE] 8:00 AM" at bounding box center [288, 400] width 297 height 41
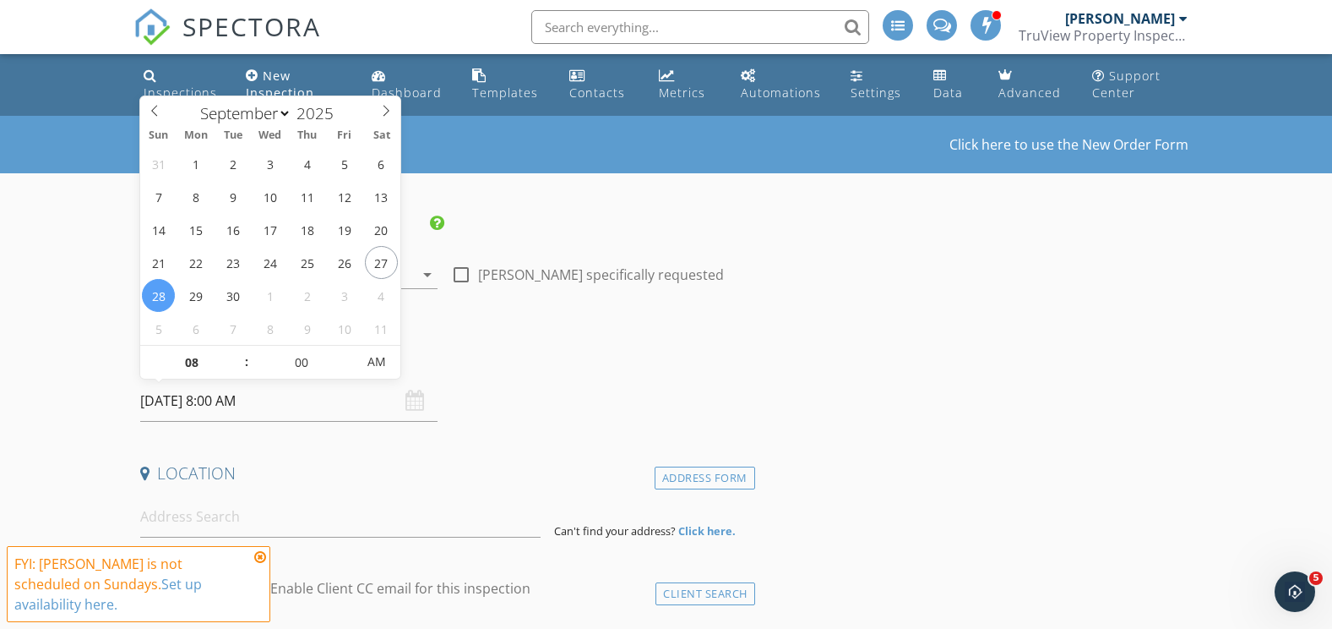
click at [286, 400] on input "[DATE] 8:00 AM" at bounding box center [288, 400] width 297 height 41
type input "[DATE] 8:00 AM"
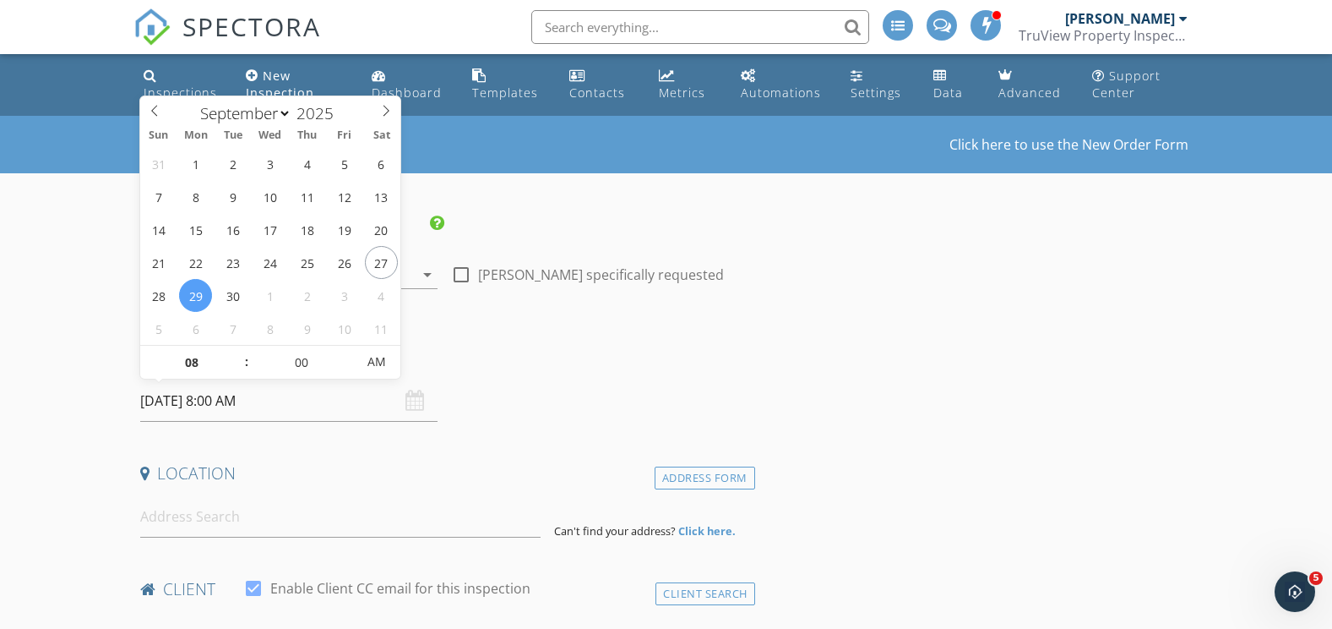
click at [242, 398] on input "[DATE] 8:00 AM" at bounding box center [288, 400] width 297 height 41
type input "07"
type input "[DATE] 7:00 AM"
click at [237, 367] on span at bounding box center [238, 370] width 12 height 17
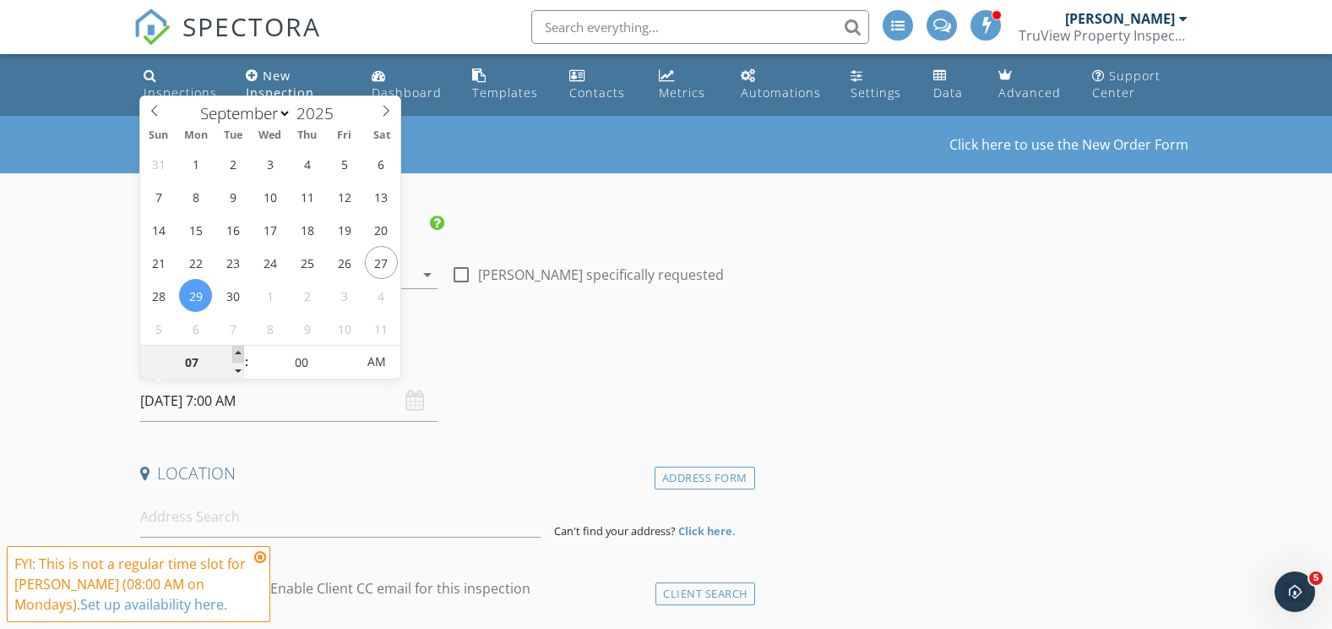
type input "08"
type input "[DATE] 8:00 AM"
click at [237, 352] on span at bounding box center [238, 354] width 12 height 17
type input "09"
type input "[DATE] 9:00 AM"
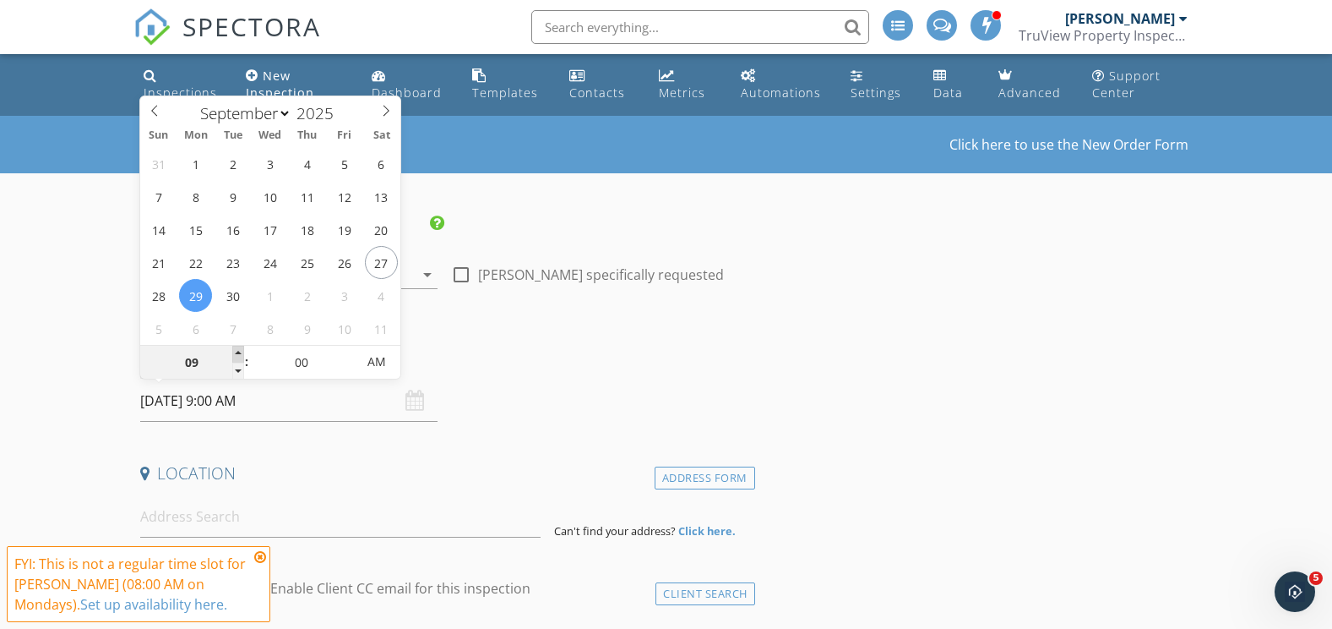
click at [237, 352] on span at bounding box center [238, 354] width 12 height 17
type input "10"
type input "[DATE] 10:00 AM"
click at [237, 352] on span at bounding box center [238, 354] width 12 height 17
type input "11"
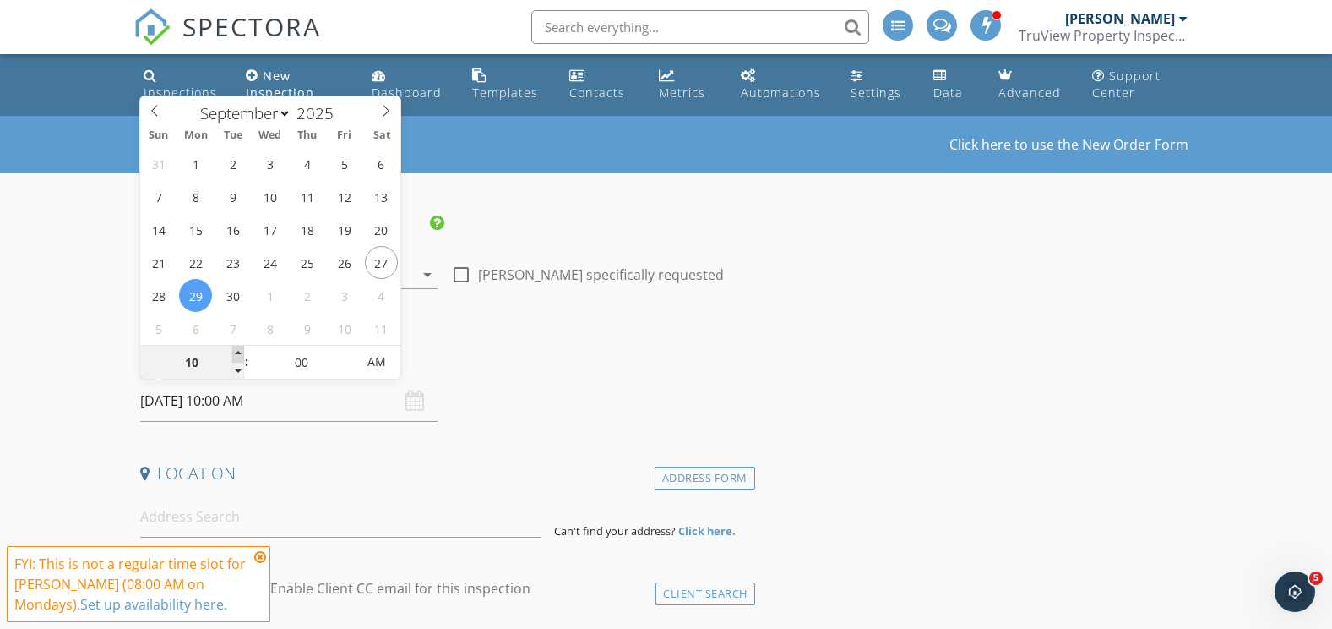
type input "[DATE] 11:00 AM"
click at [237, 352] on span at bounding box center [238, 354] width 12 height 17
type input "12"
type input "[DATE] 12:00 PM"
click at [237, 352] on span at bounding box center [238, 354] width 12 height 17
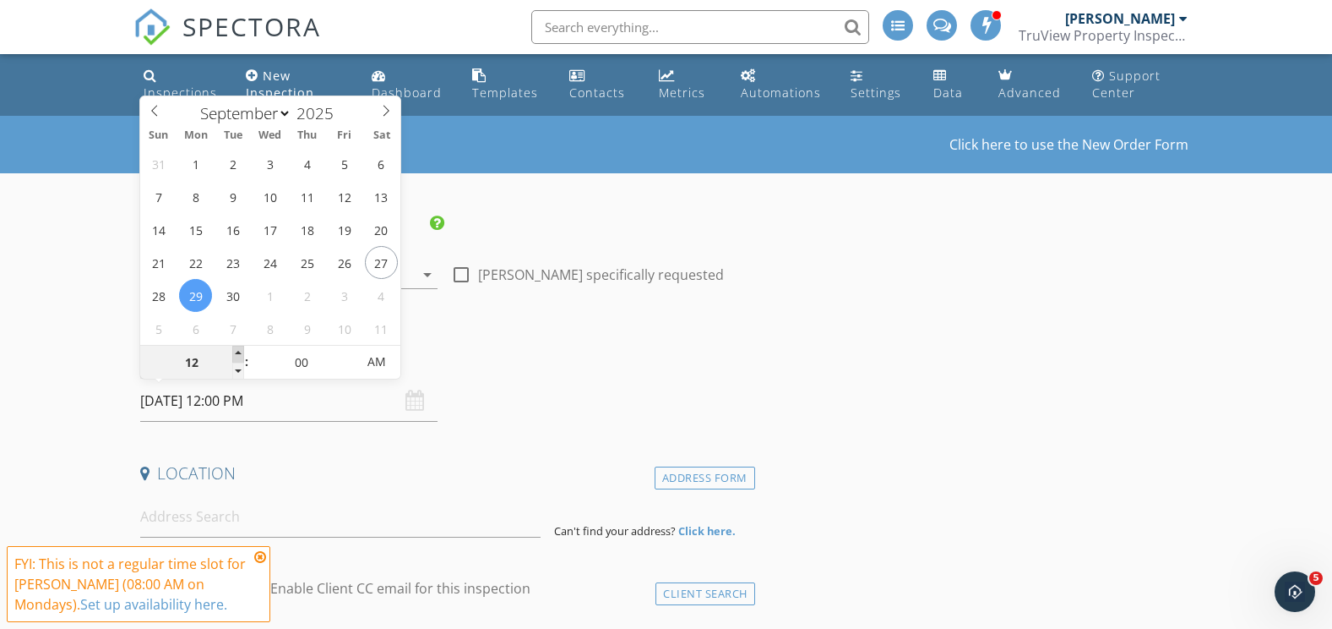
type input "01"
type input "[DATE] 1:00 PM"
click at [237, 352] on span at bounding box center [238, 354] width 12 height 17
type input "02"
type input "[DATE] 2:00 PM"
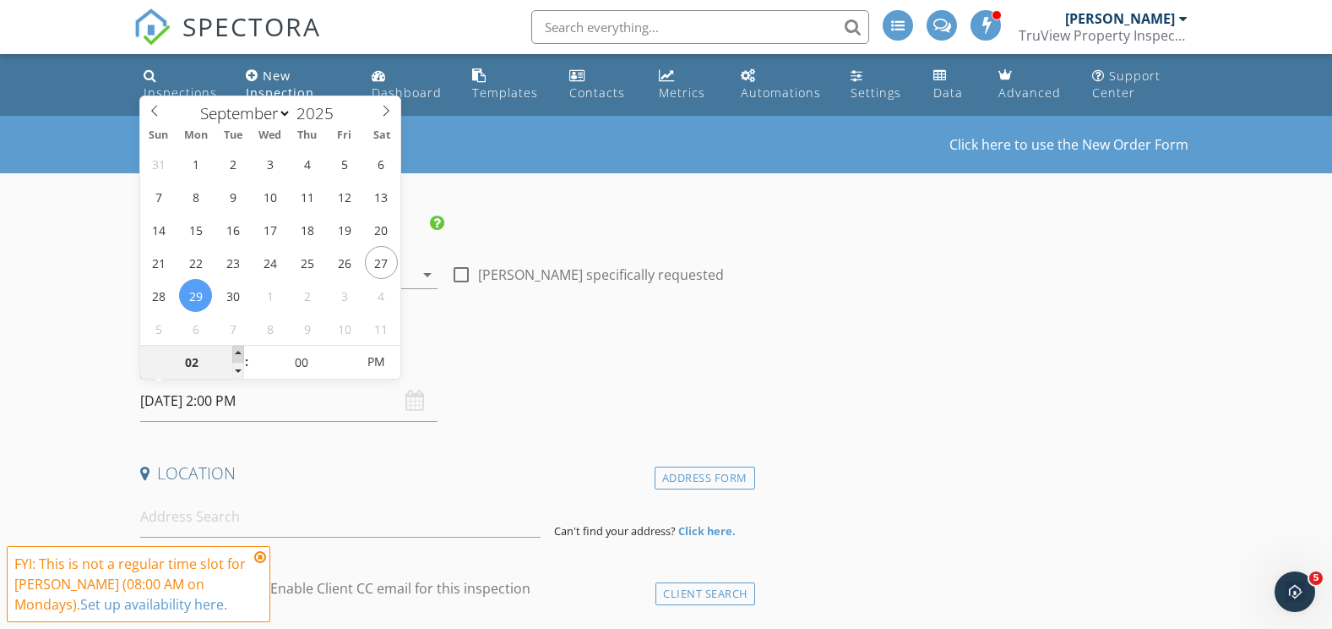
click at [237, 352] on span at bounding box center [238, 354] width 12 height 17
type input "05"
type input "[DATE] 2:05 PM"
click at [346, 352] on span at bounding box center [347, 354] width 12 height 17
type input "10"
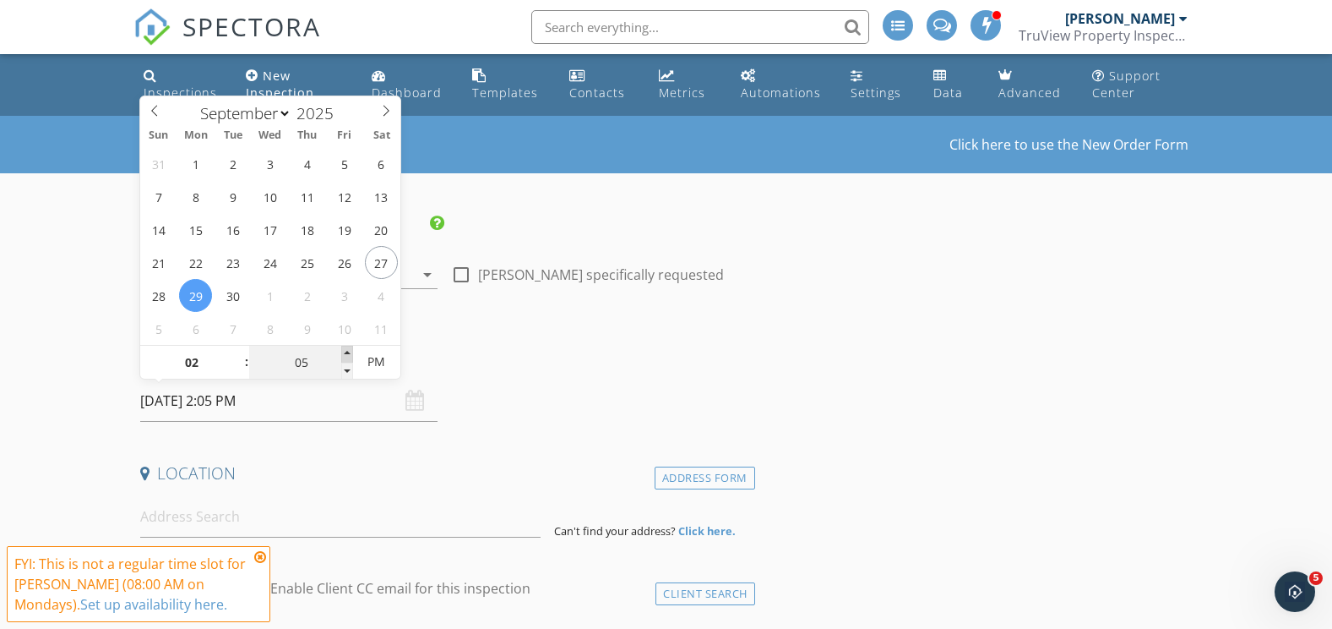
type input "[DATE] 2:10 PM"
click at [346, 352] on span at bounding box center [347, 354] width 12 height 17
type input "15"
type input "[DATE] 2:15 PM"
click at [346, 352] on span at bounding box center [347, 354] width 12 height 17
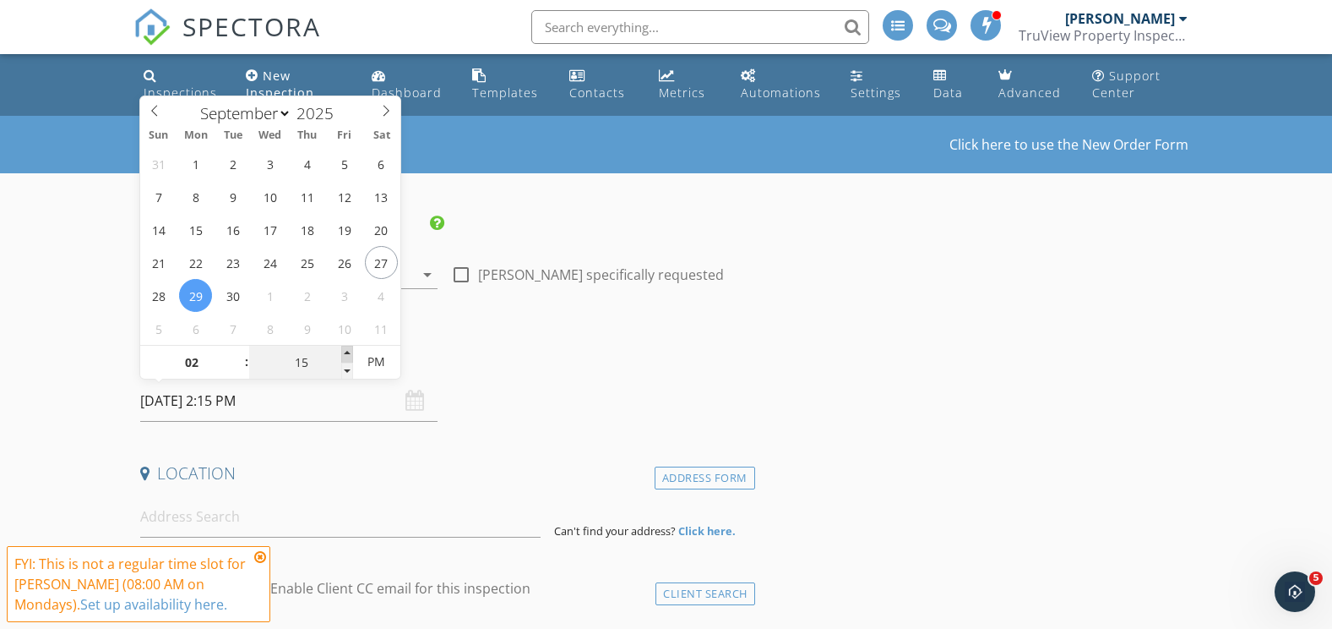
type input "20"
type input "[DATE] 2:20 PM"
click at [346, 352] on span at bounding box center [347, 354] width 12 height 17
type input "25"
type input "[DATE] 2:25 PM"
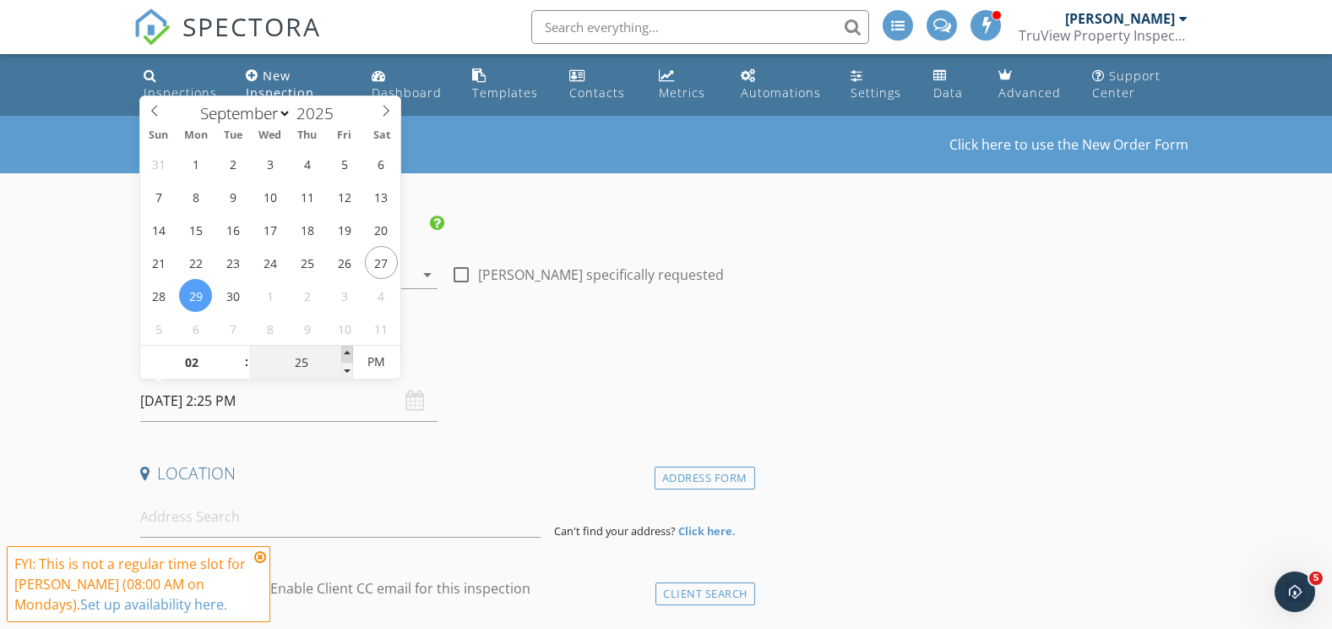
click at [346, 352] on span at bounding box center [347, 354] width 12 height 17
type input "30"
type input "[DATE] 2:30 PM"
click at [346, 352] on span at bounding box center [347, 354] width 12 height 17
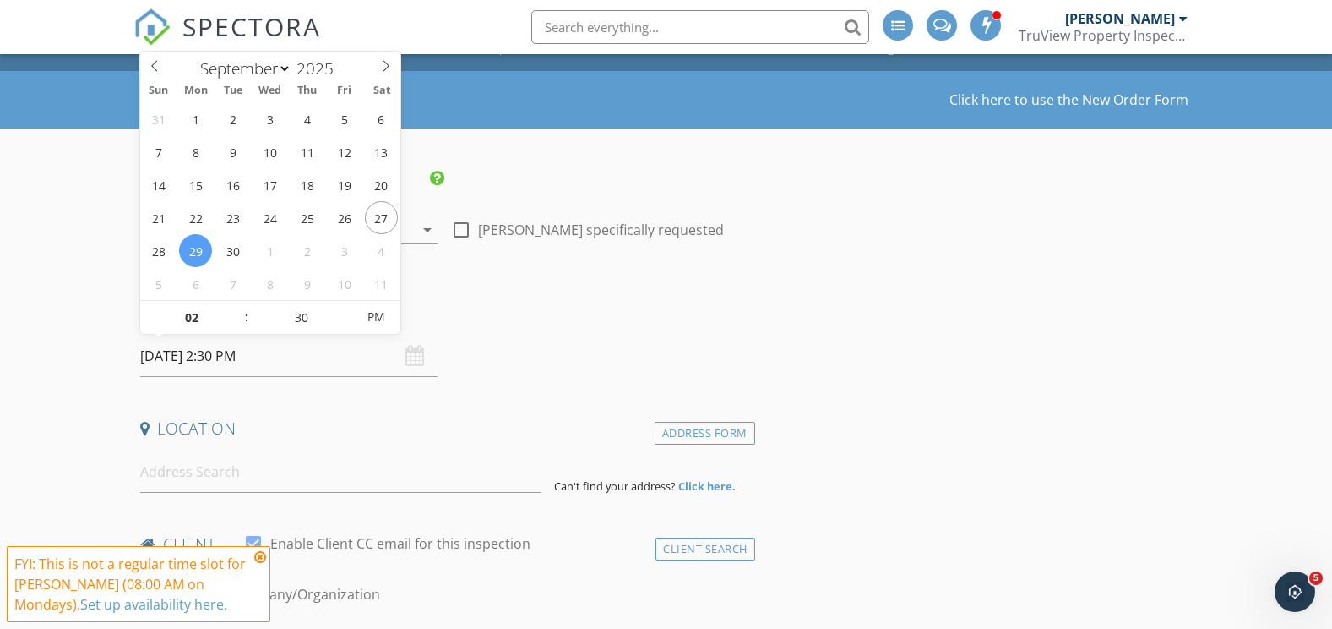
scroll to position [169, 0]
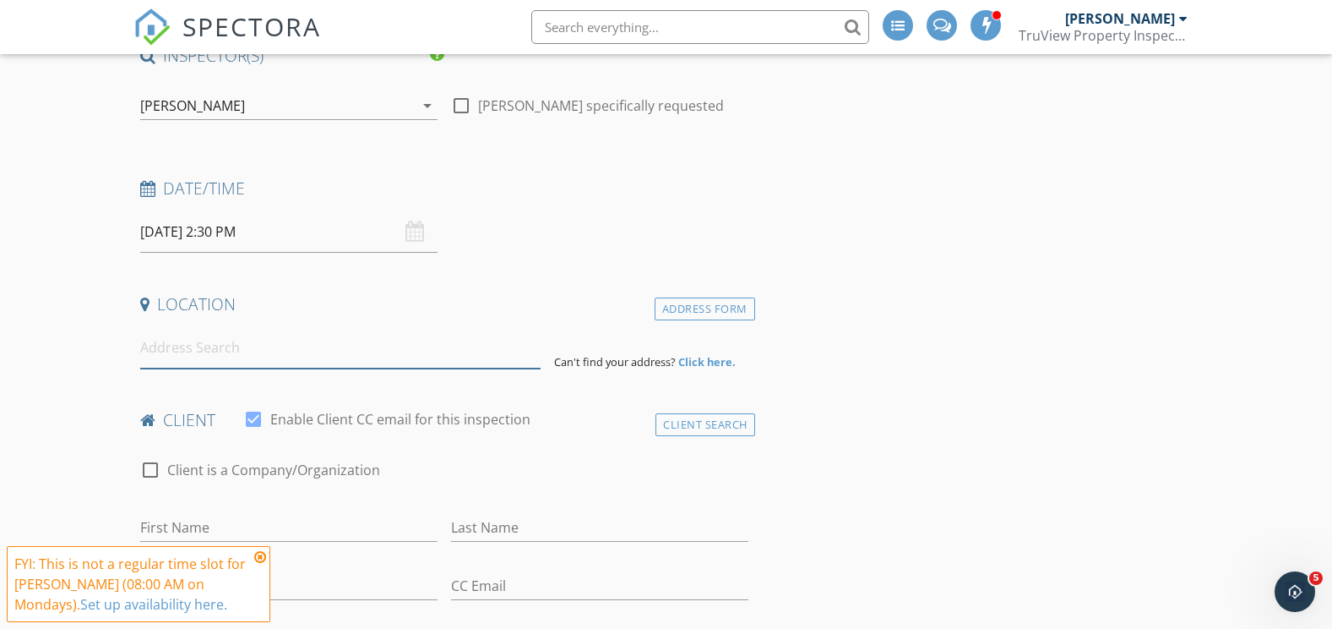
click at [285, 354] on input at bounding box center [340, 347] width 401 height 41
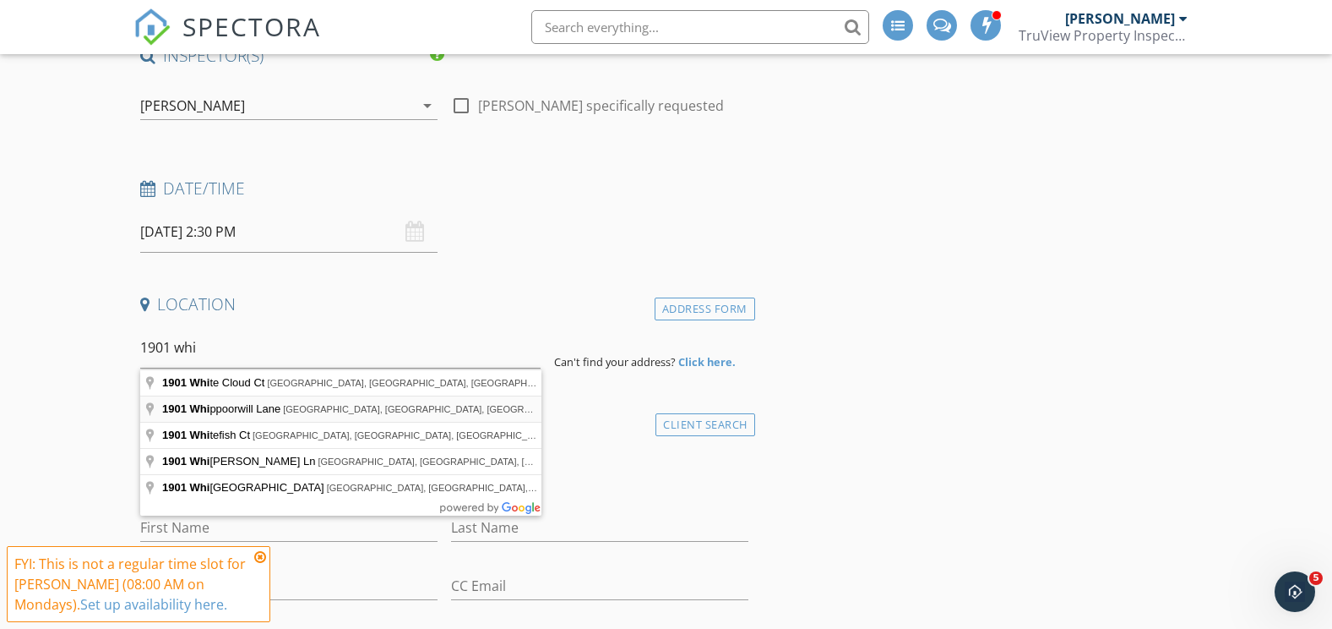
type input "[STREET_ADDRESS]"
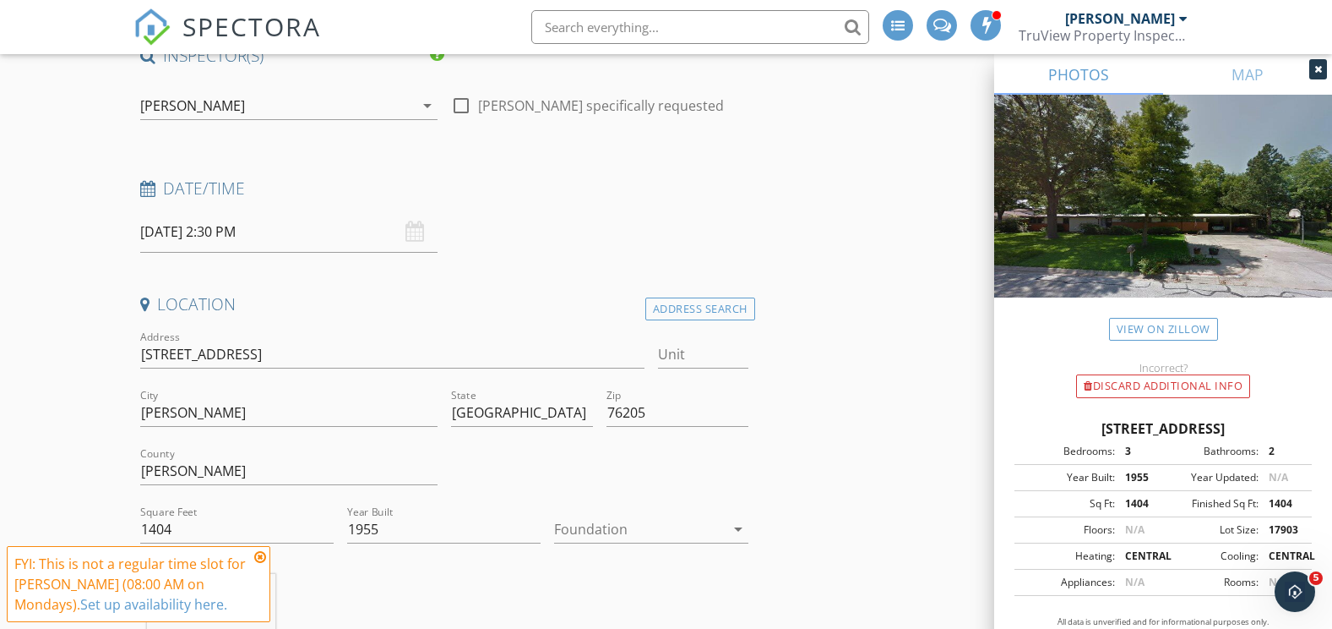
click at [593, 525] on div at bounding box center [639, 528] width 170 height 27
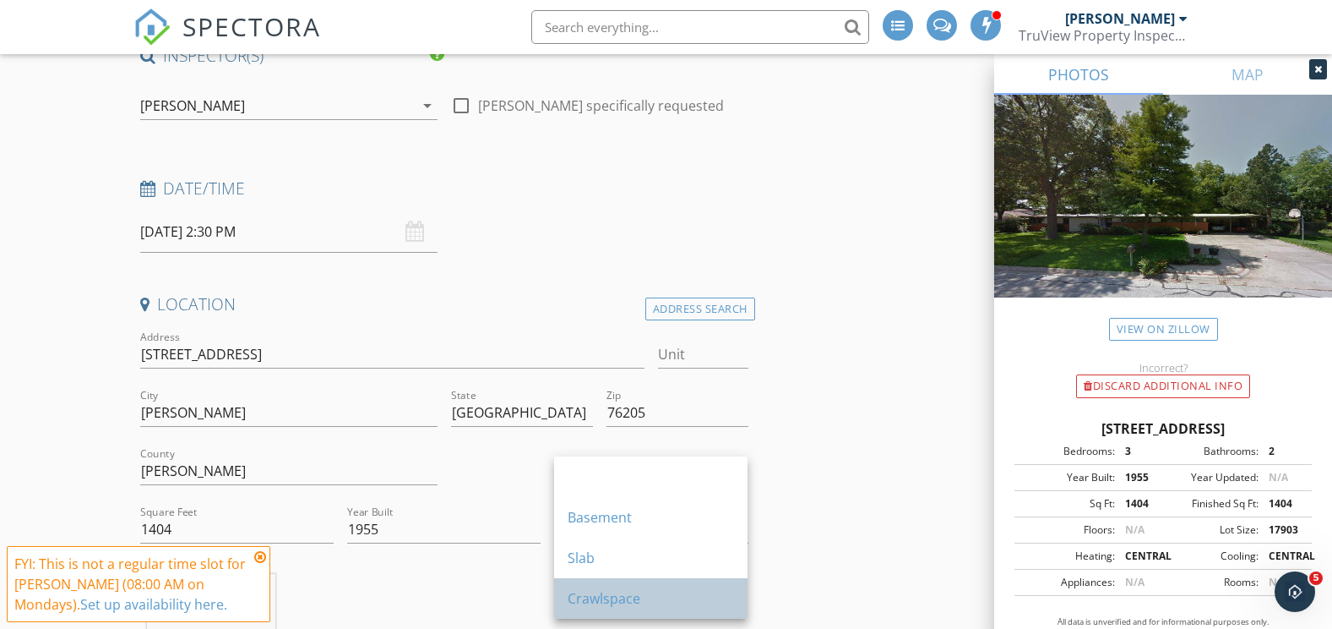
click at [606, 590] on div "Crawlspace" at bounding box center [651, 598] width 166 height 20
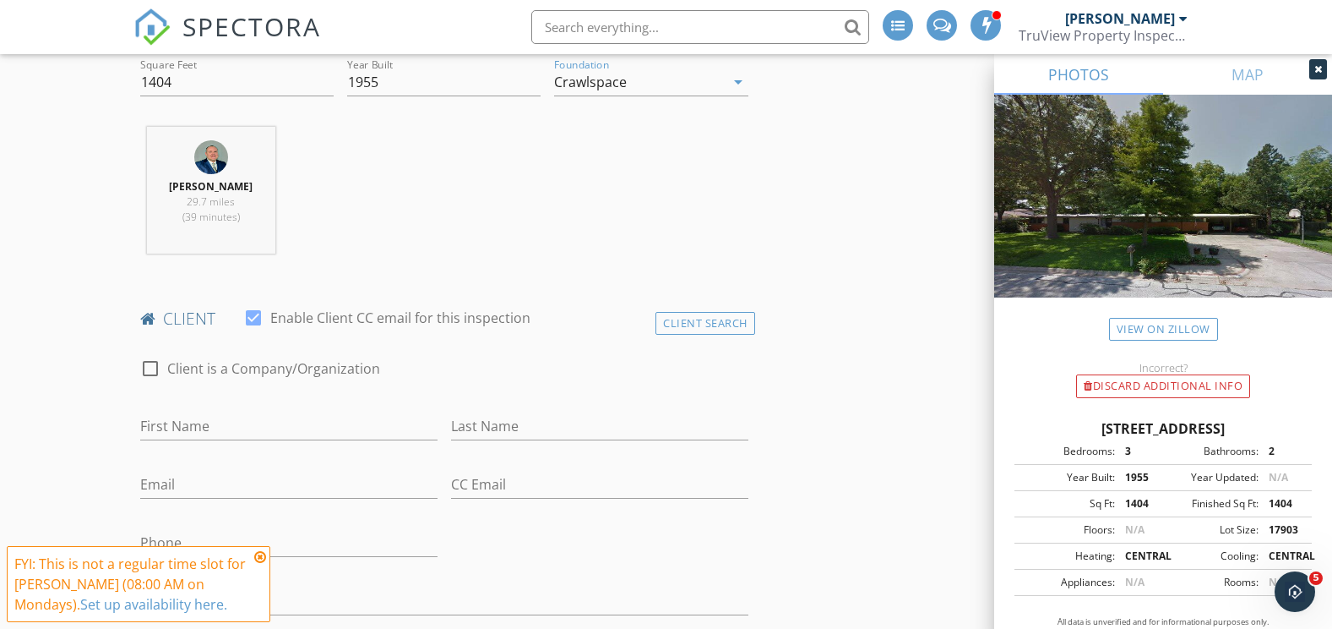
scroll to position [676, 0]
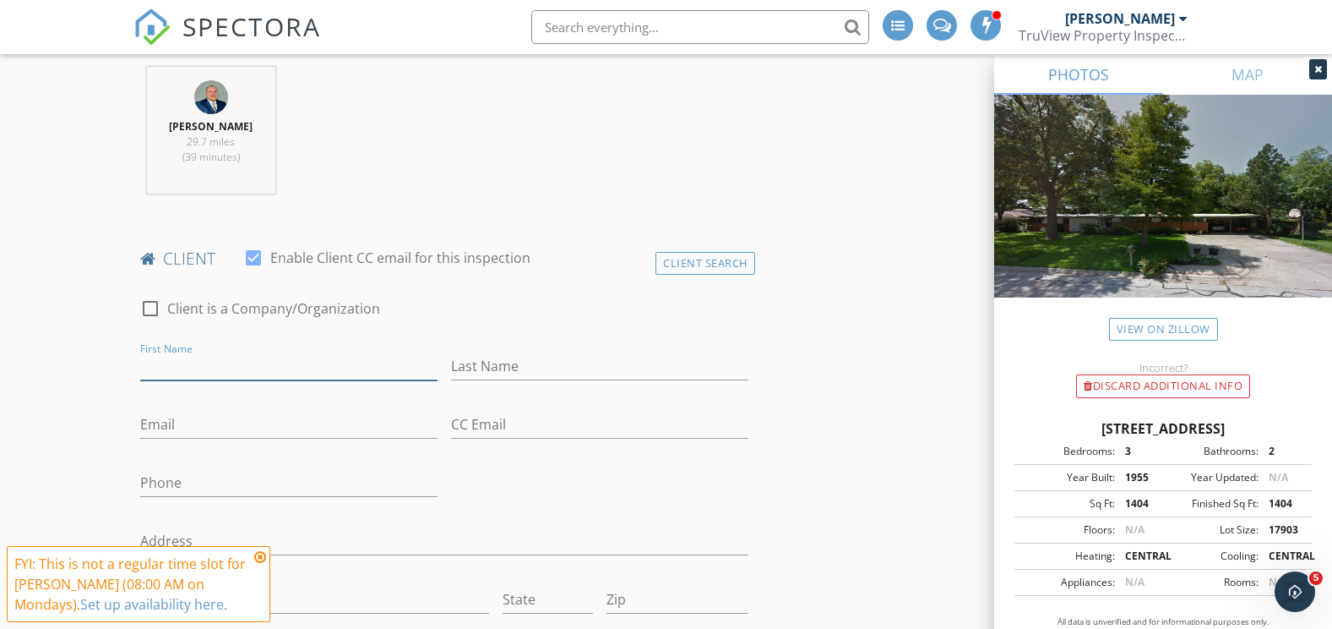
click at [297, 370] on input "First Name" at bounding box center [288, 366] width 297 height 28
type input "[PERSON_NAME]"
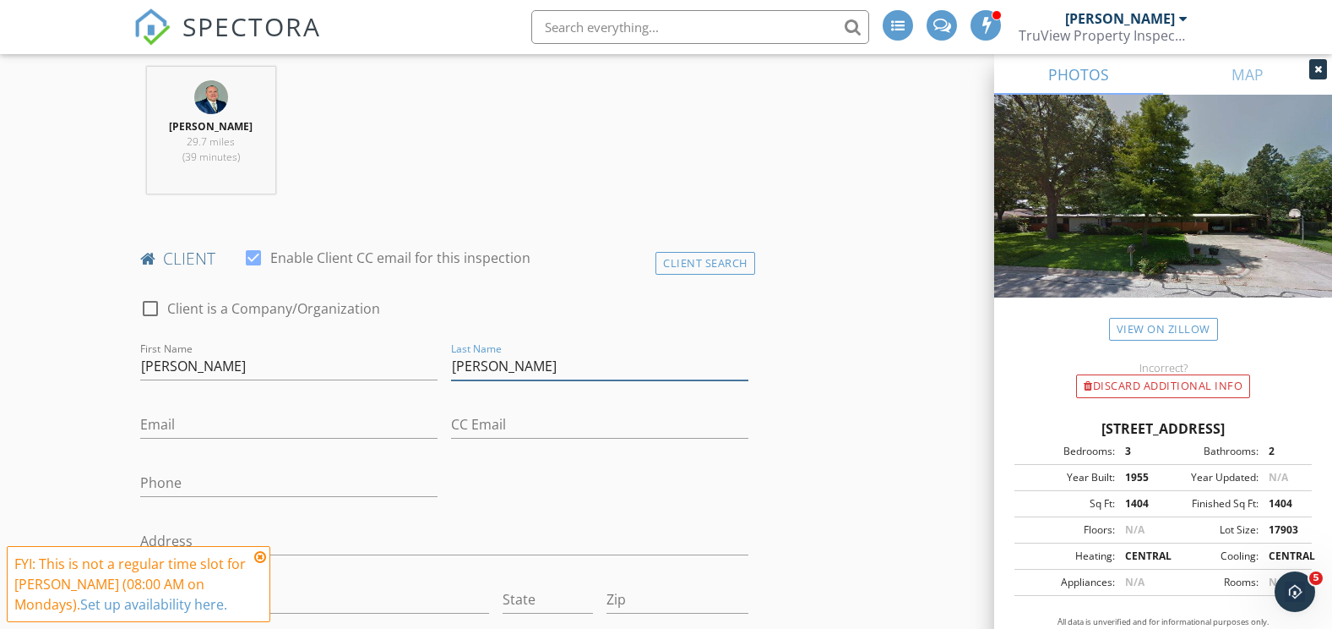
type input "[PERSON_NAME]"
click at [202, 422] on input "Email" at bounding box center [288, 425] width 297 height 28
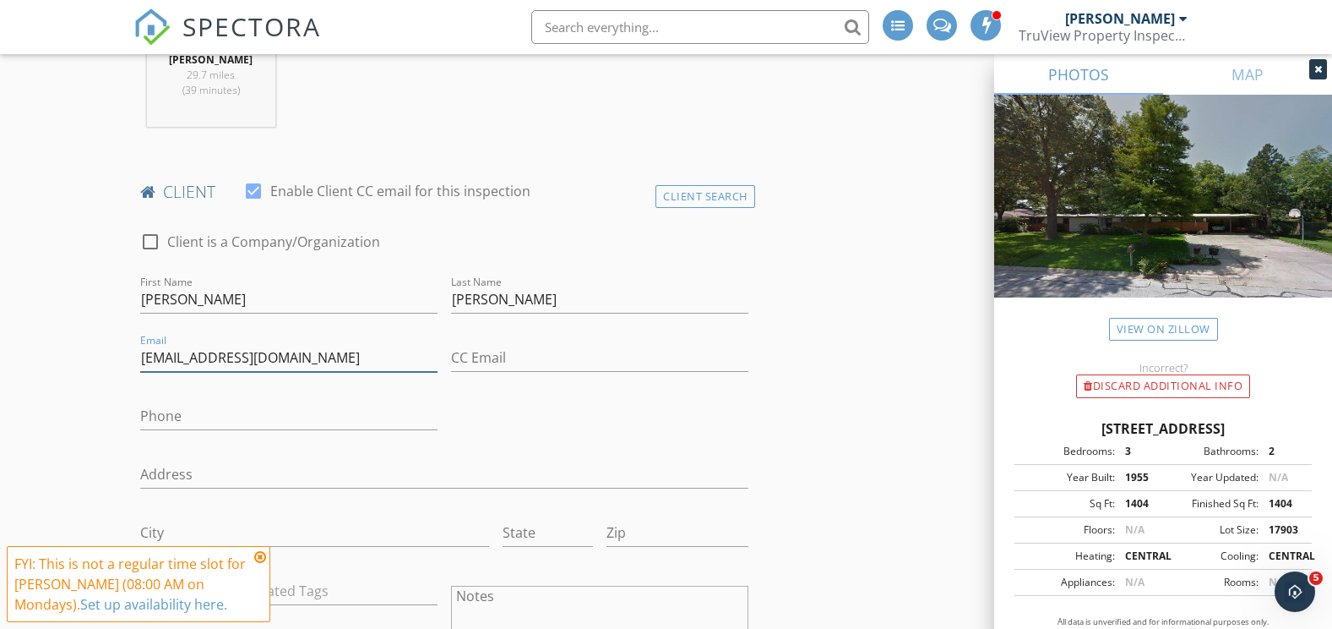
scroll to position [845, 0]
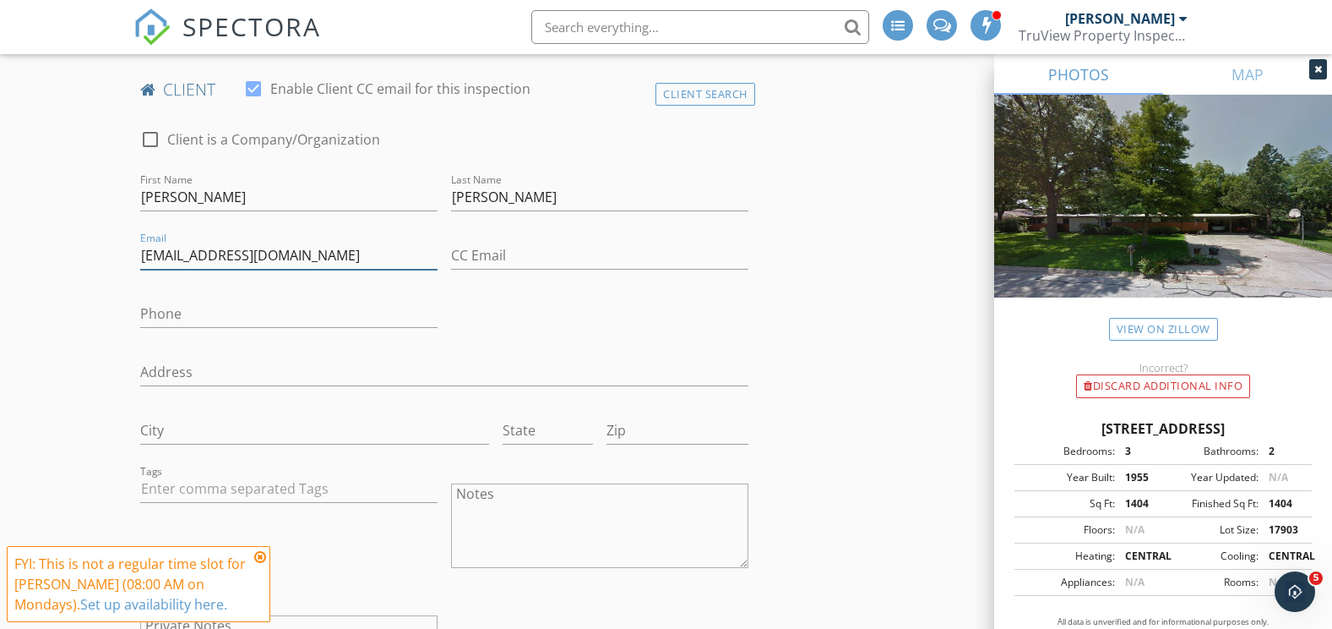
type input "[EMAIL_ADDRESS][DOMAIN_NAME]"
click at [229, 314] on input "Phone" at bounding box center [288, 314] width 297 height 28
type input "[PHONE_NUMBER]"
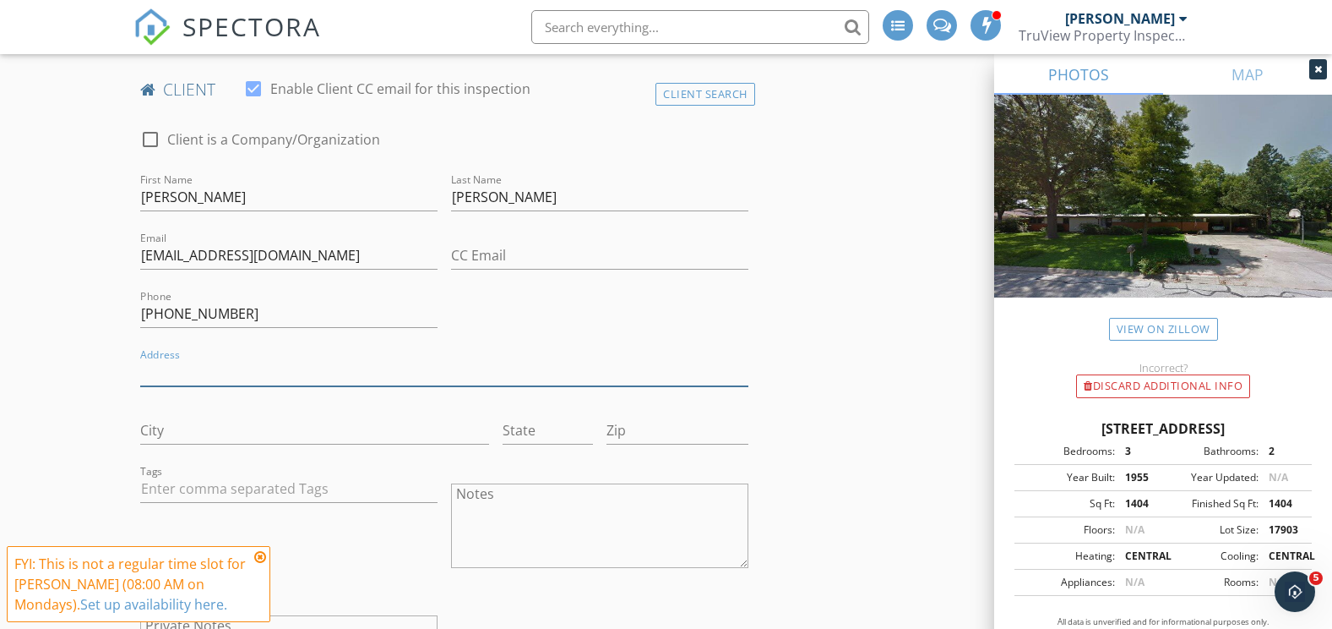
click at [202, 378] on input "Address" at bounding box center [444, 372] width 608 height 28
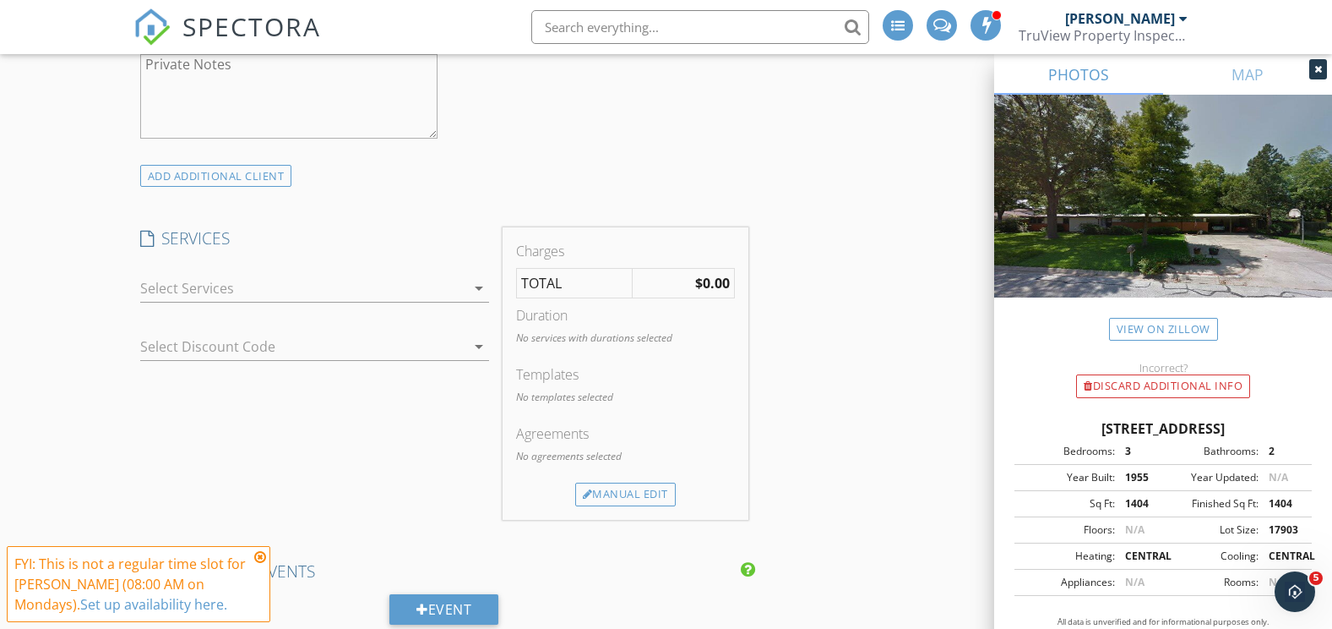
scroll to position [1436, 0]
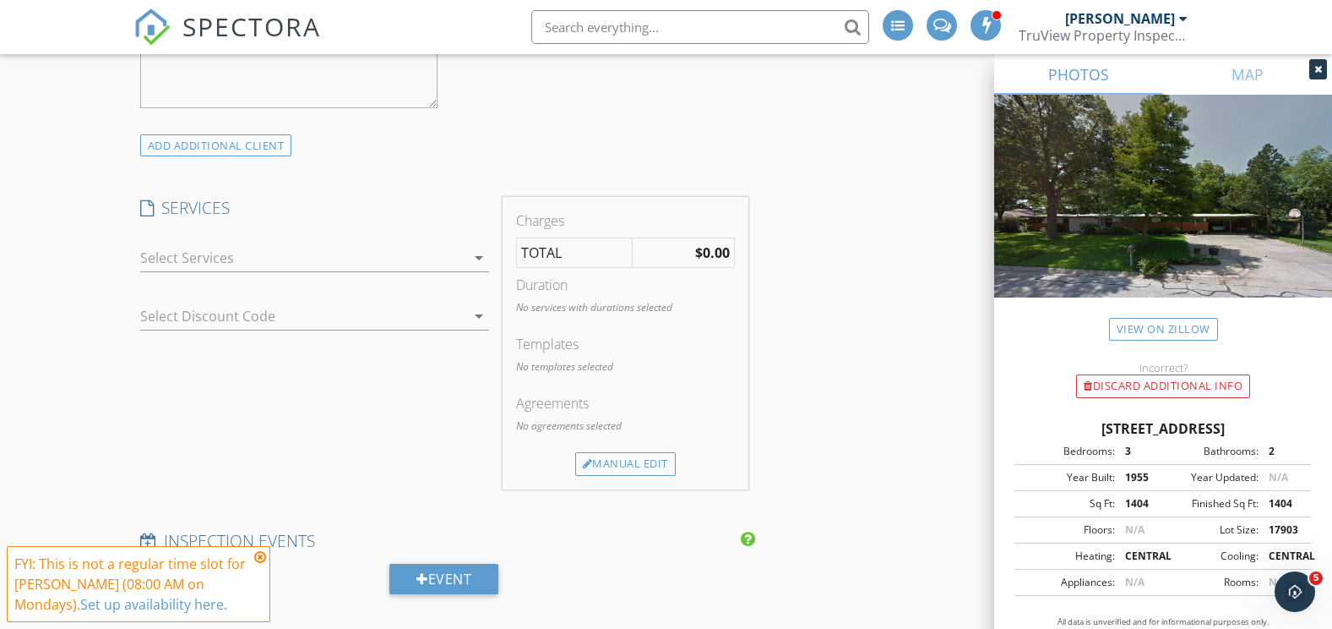
click at [179, 260] on div at bounding box center [302, 257] width 325 height 27
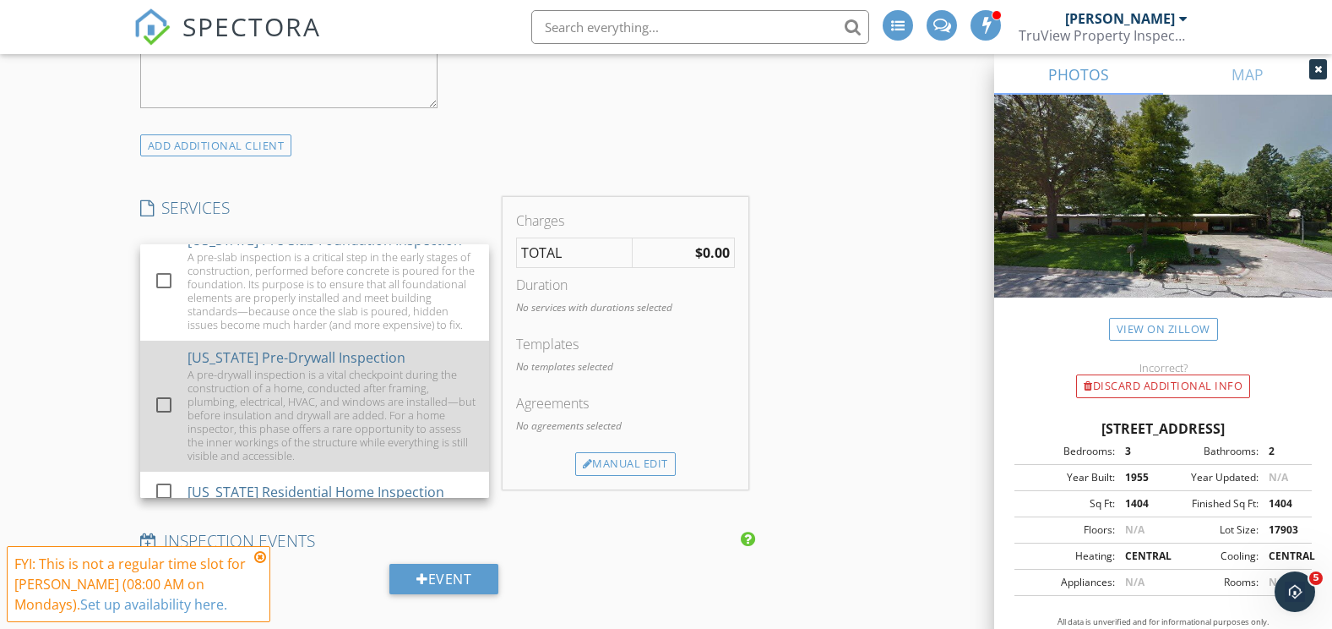
scroll to position [180, 0]
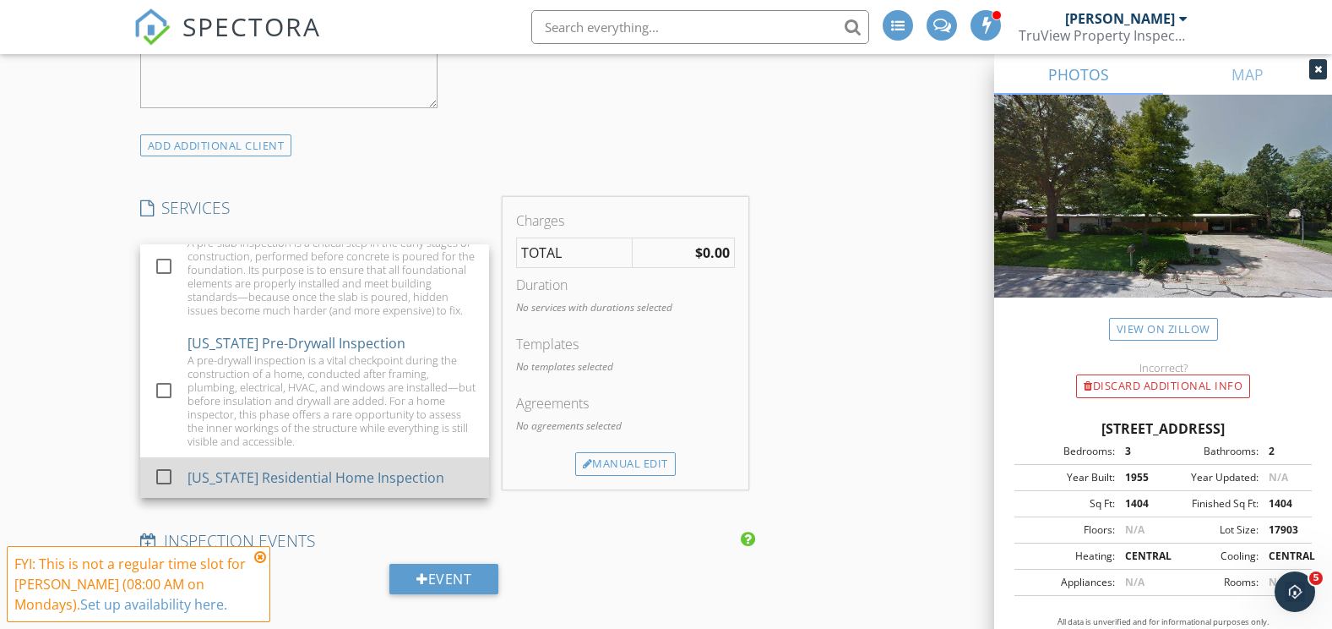
click at [166, 477] on div at bounding box center [164, 476] width 29 height 29
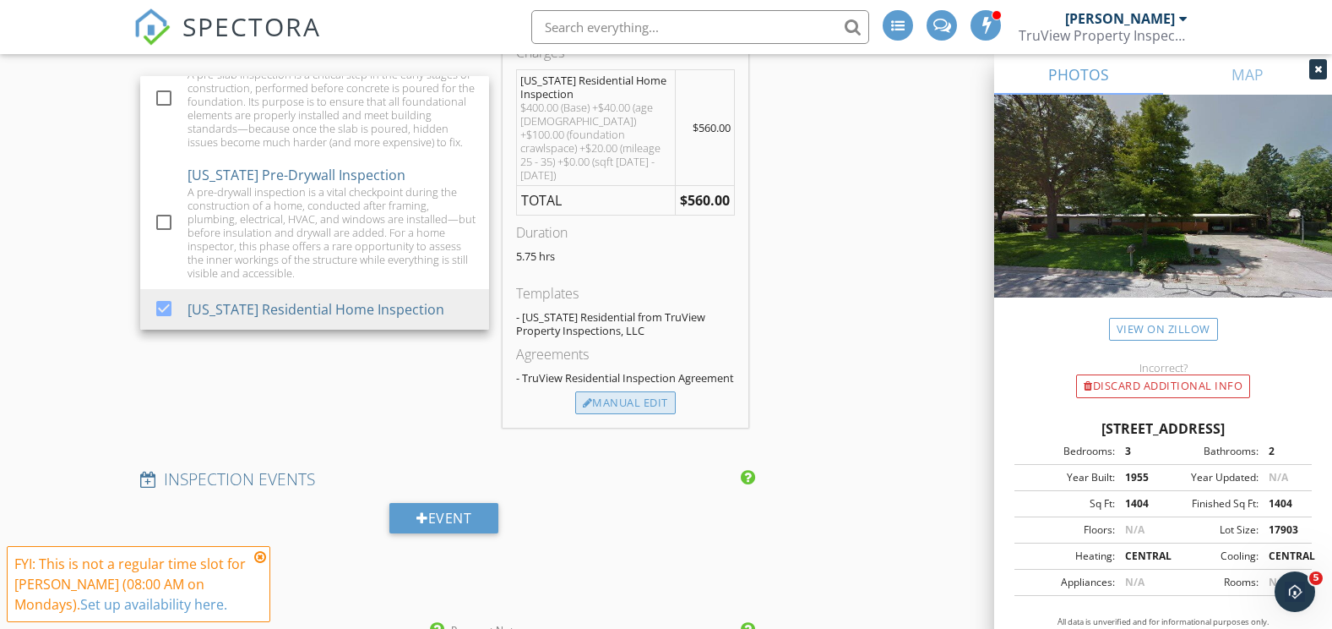
scroll to position [1605, 0]
click at [656, 404] on div "Manual Edit" at bounding box center [625, 402] width 101 height 24
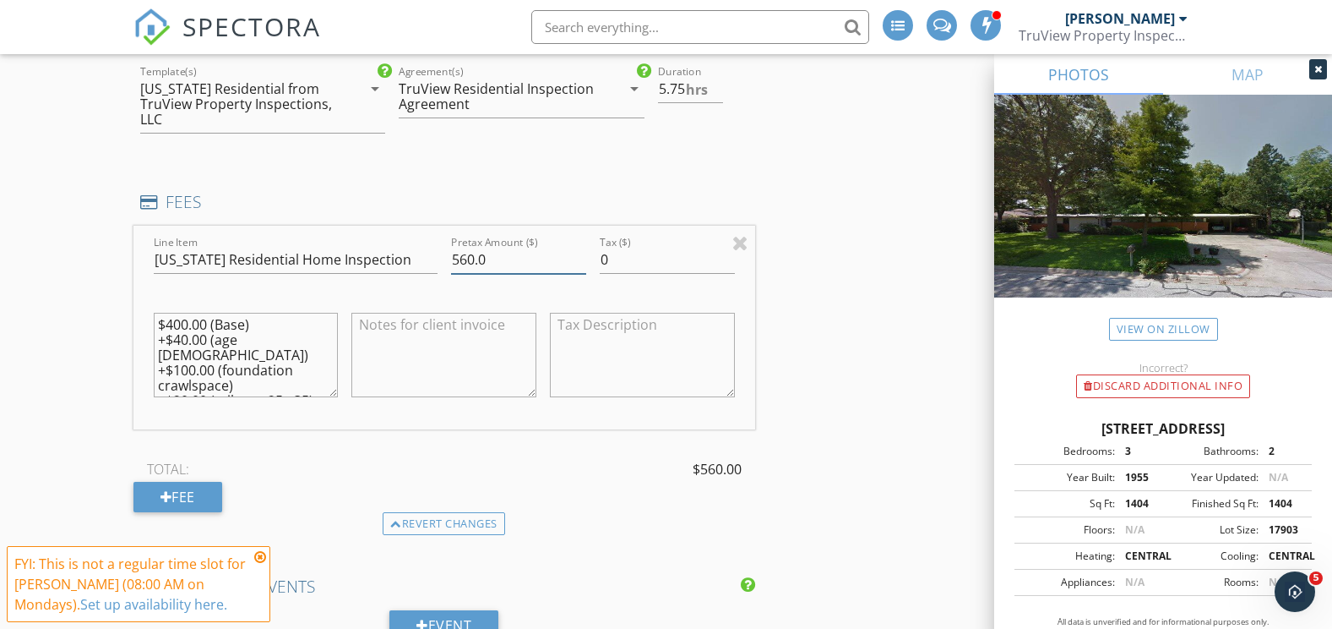
click at [522, 246] on input "560.0" at bounding box center [518, 260] width 135 height 28
type input "550"
click at [826, 354] on div "INSPECTOR(S) check_box [PERSON_NAME] PRIMARY [PERSON_NAME] arrow_drop_down chec…" at bounding box center [666, 434] width 1066 height 3651
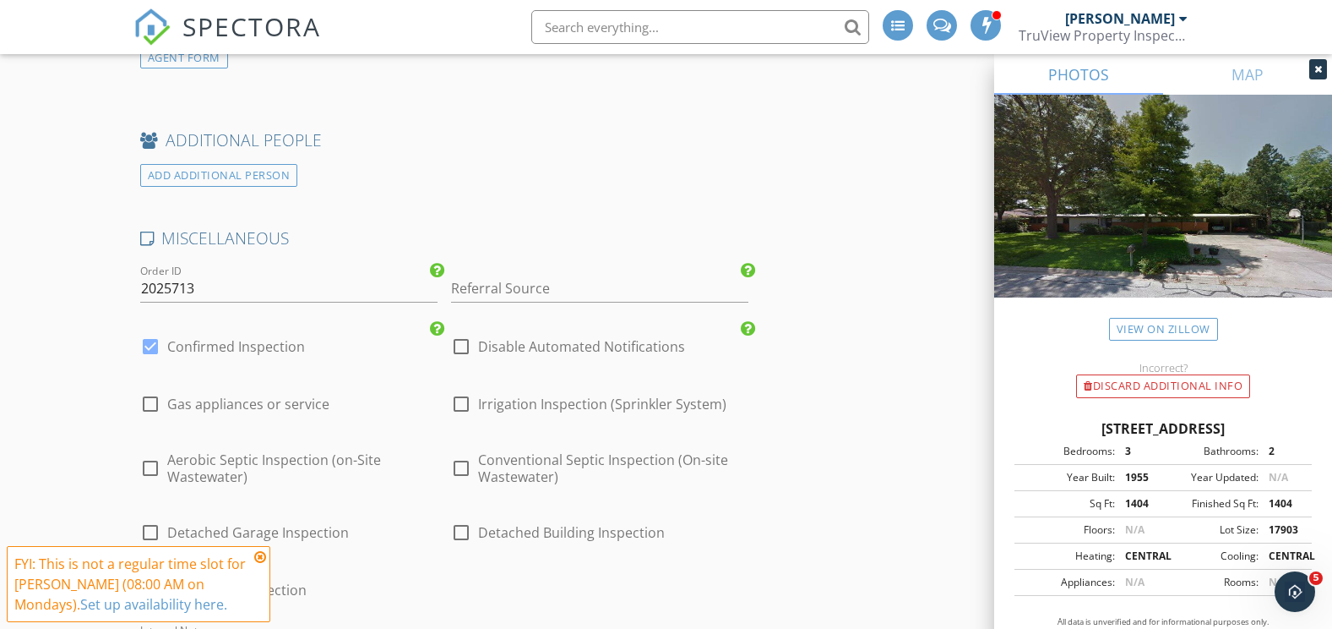
scroll to position [2788, 0]
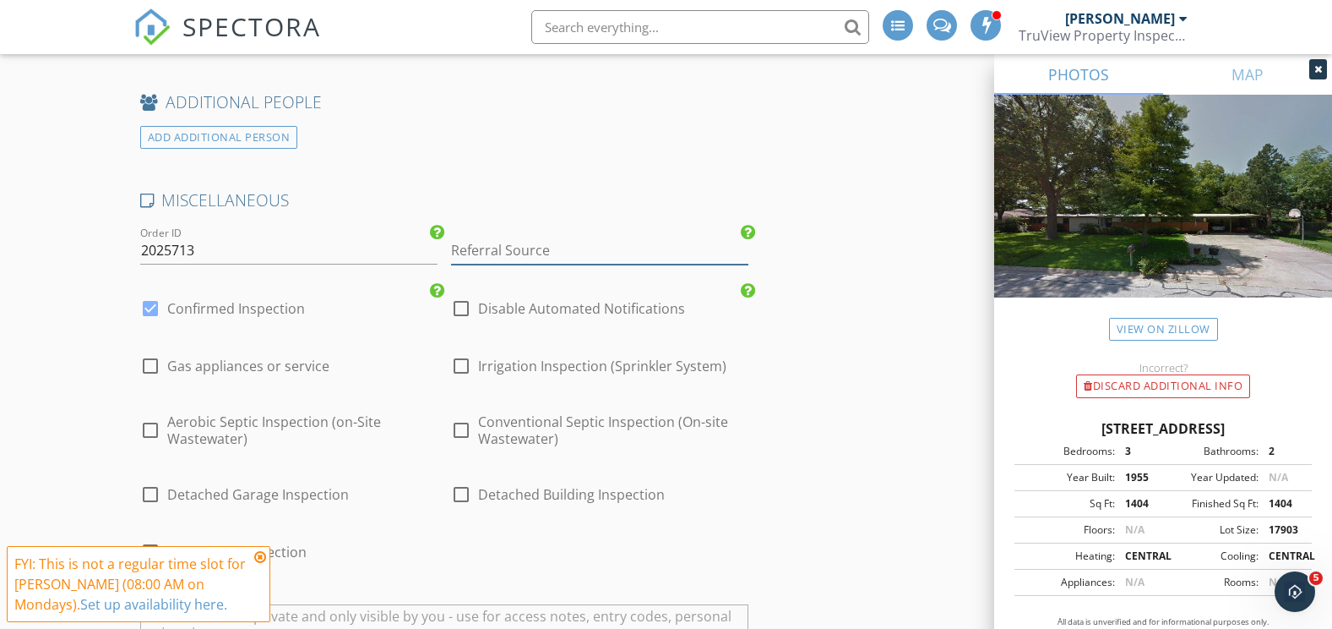
click at [493, 237] on input "Referral Source" at bounding box center [599, 251] width 297 height 28
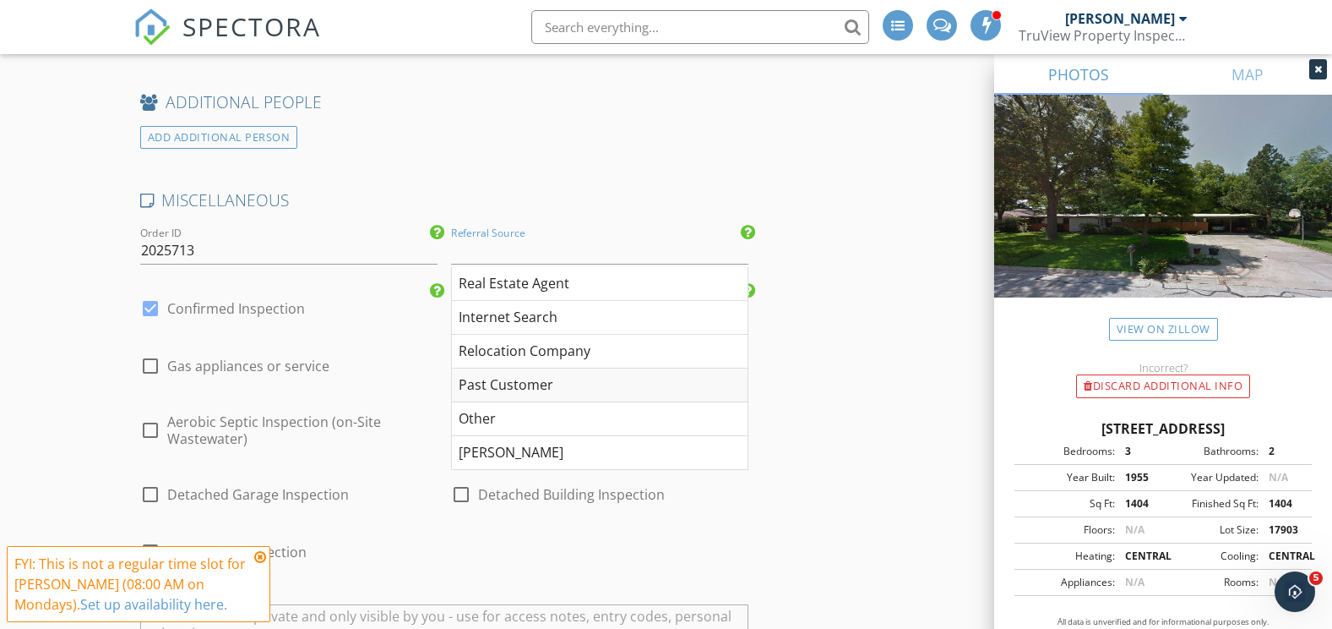
click at [519, 368] on div "Past Customer" at bounding box center [600, 385] width 296 height 34
type input "Past Customer"
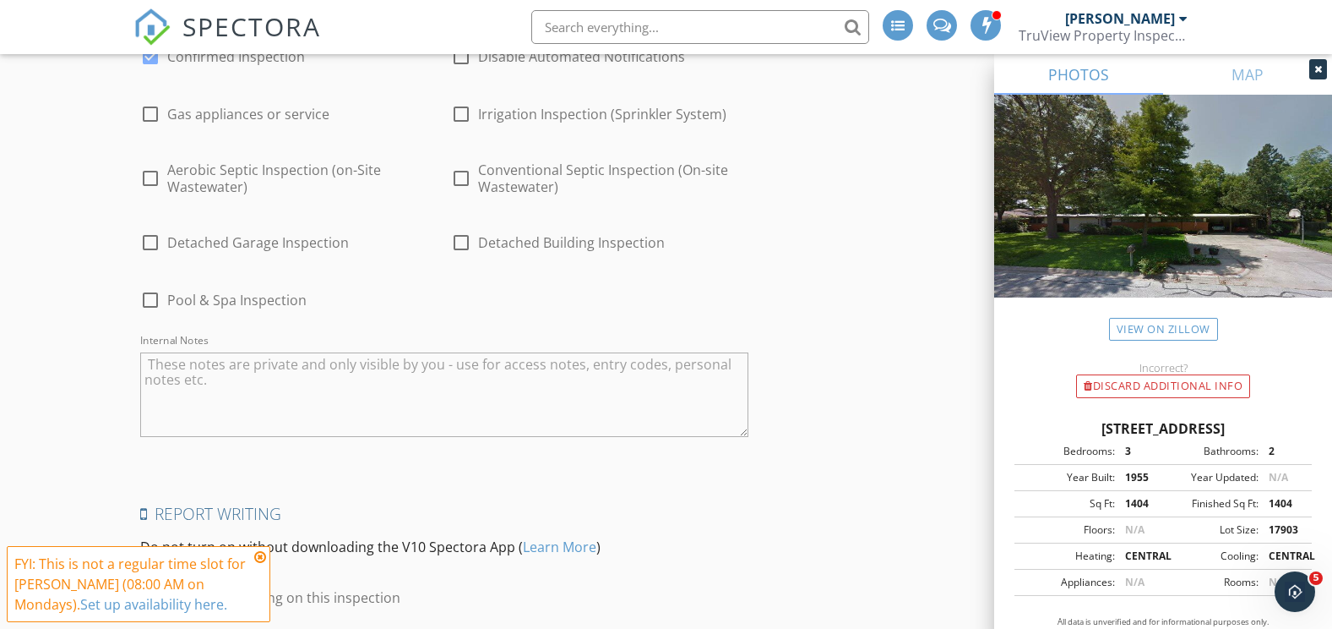
scroll to position [3041, 0]
click at [465, 228] on div at bounding box center [461, 240] width 29 height 29
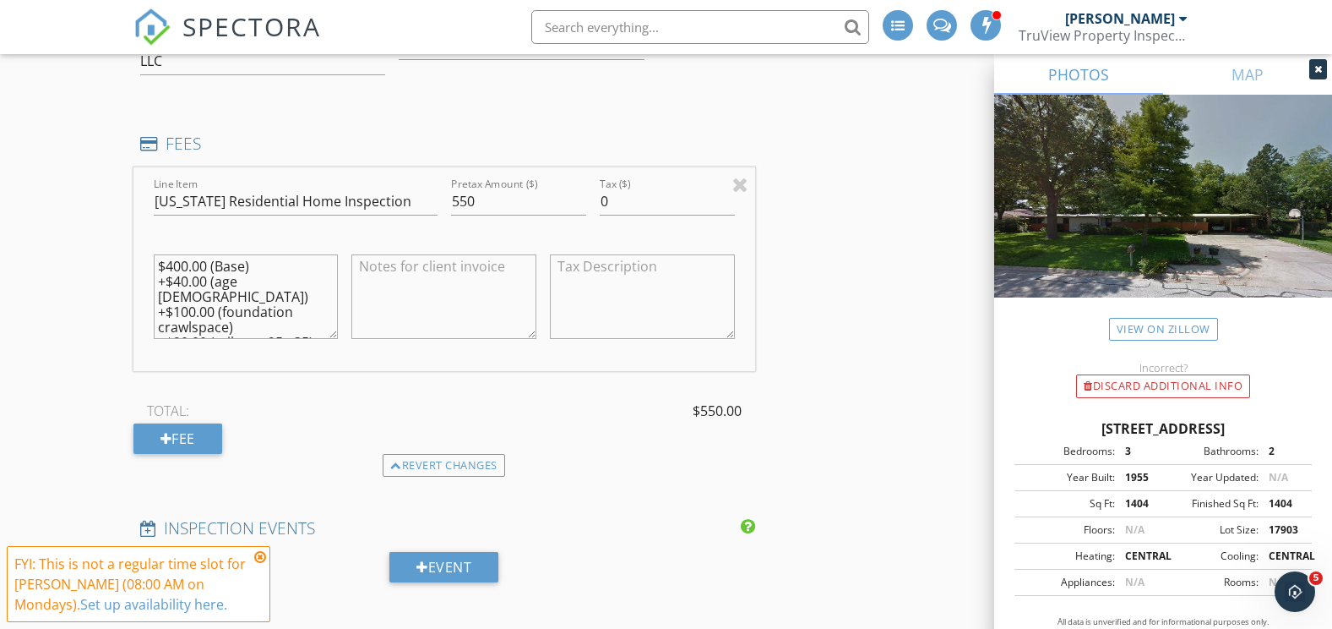
scroll to position [1521, 0]
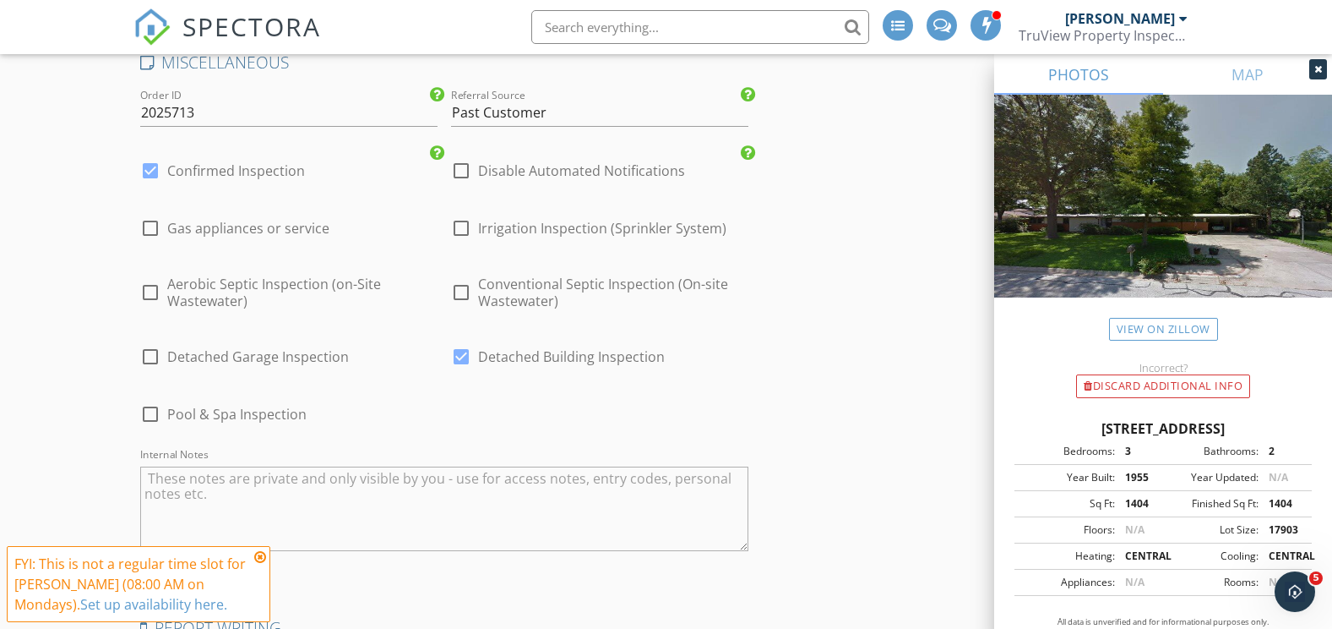
scroll to position [3041, 0]
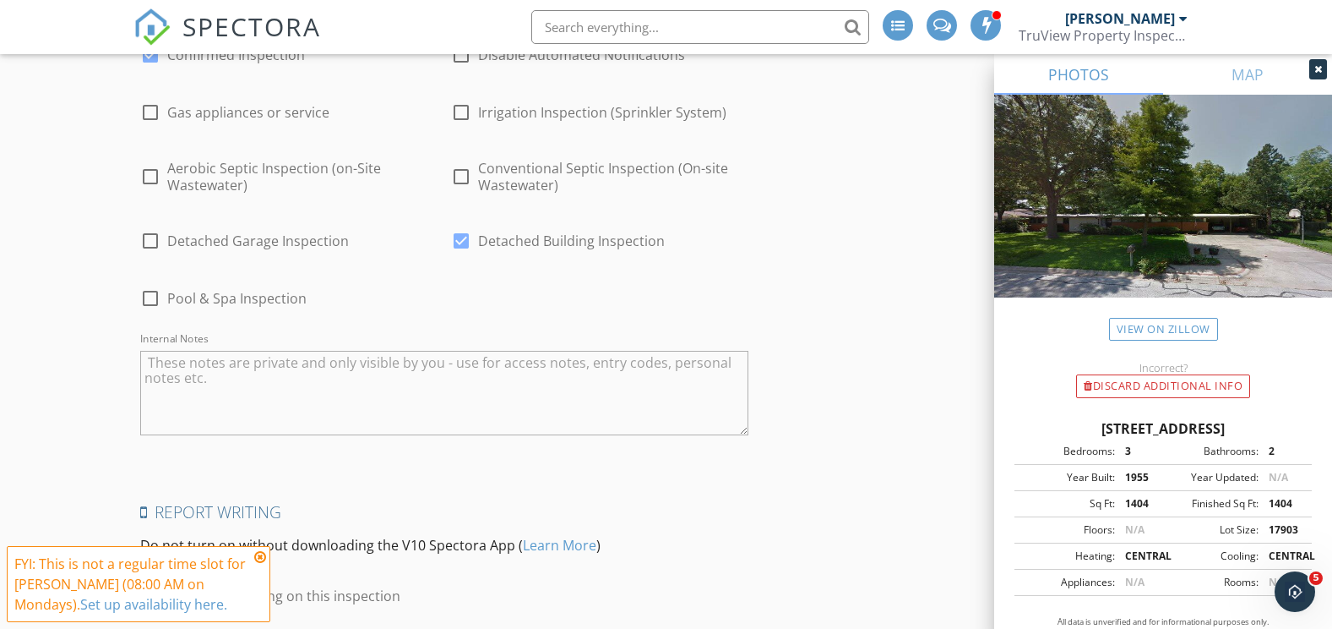
click at [460, 226] on div at bounding box center [461, 240] width 29 height 29
checkbox input "false"
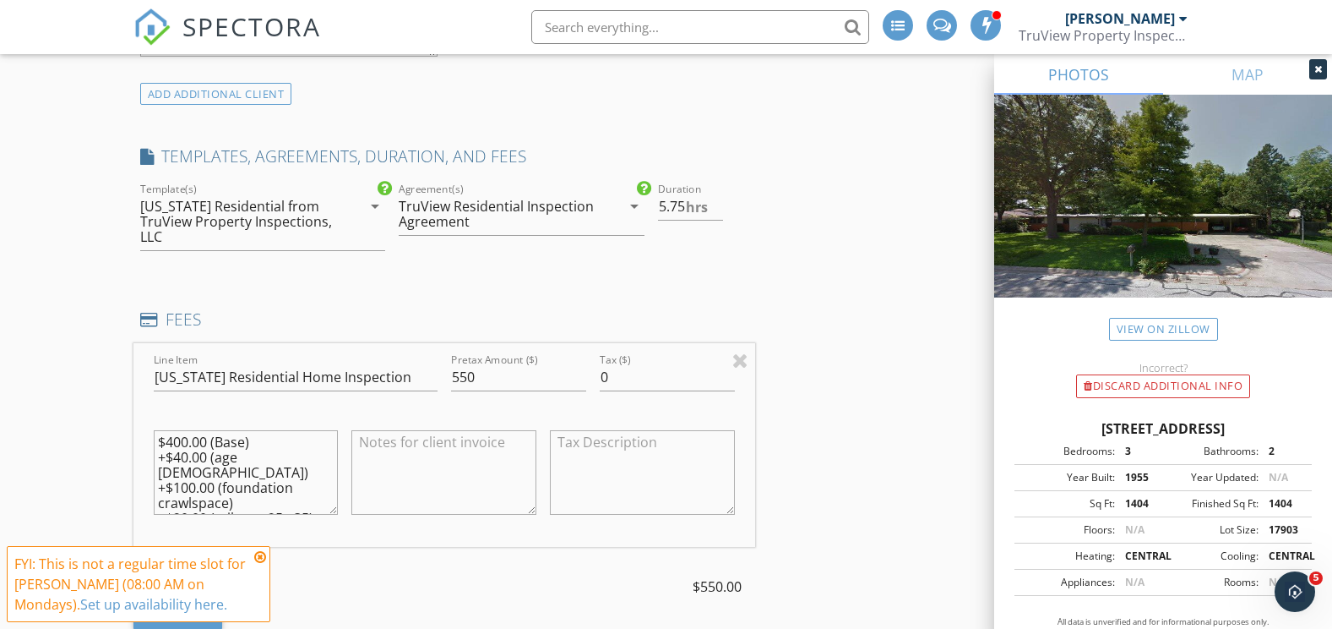
scroll to position [1487, 0]
click at [718, 210] on input "5.5" at bounding box center [690, 207] width 65 height 28
click at [718, 210] on input "5" at bounding box center [690, 207] width 65 height 28
click at [718, 210] on input "4.5" at bounding box center [690, 207] width 65 height 28
type input "4"
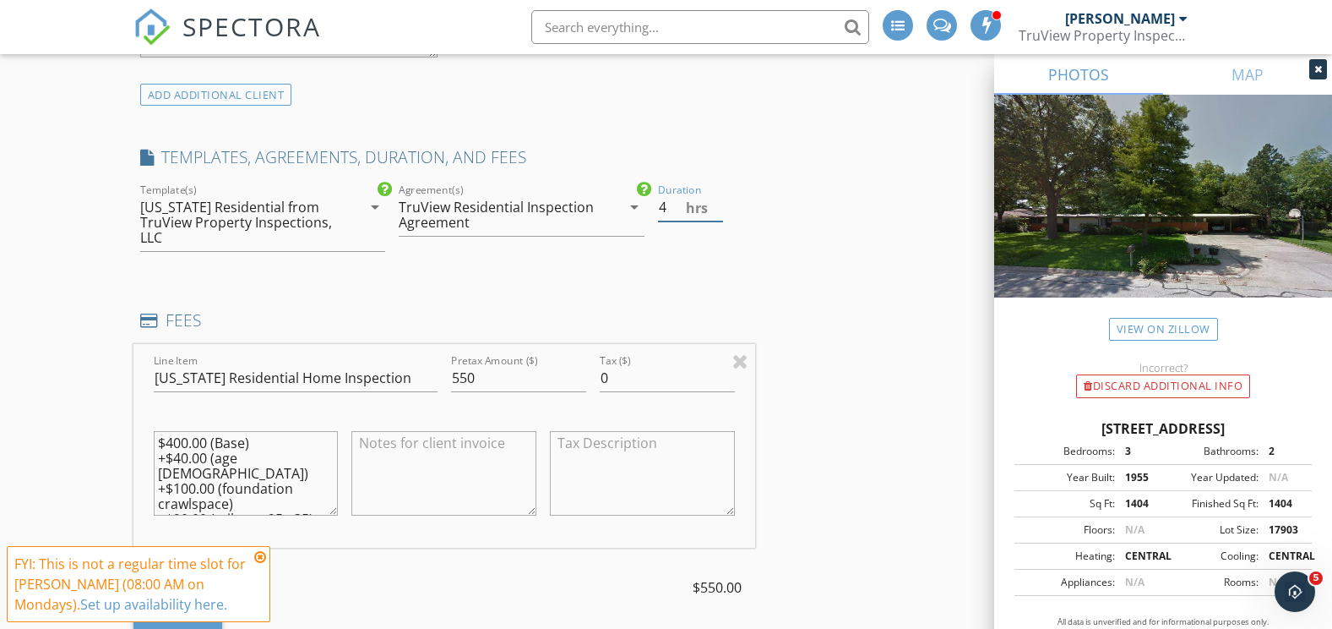
click at [718, 210] on input "4" at bounding box center [690, 207] width 65 height 28
click at [792, 269] on div "INSPECTOR(S) check_box Jon Romine PRIMARY Jon Romine arrow_drop_down check_box_…" at bounding box center [666, 552] width 1066 height 3651
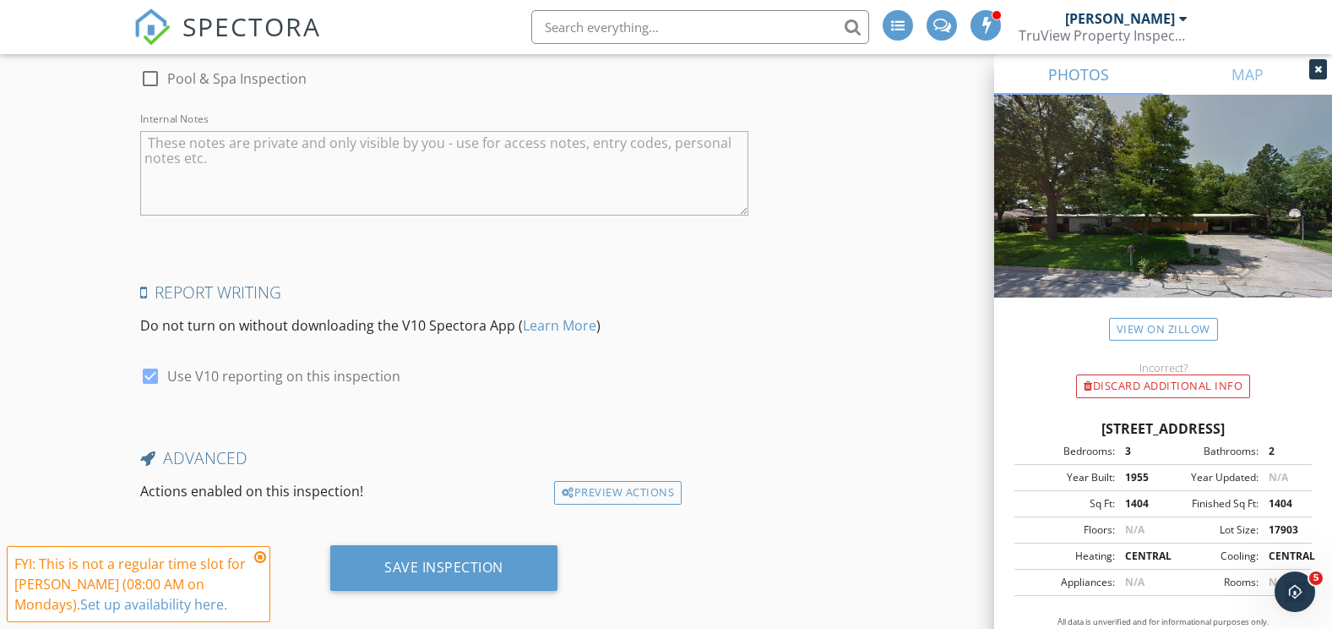
scroll to position [3261, 0]
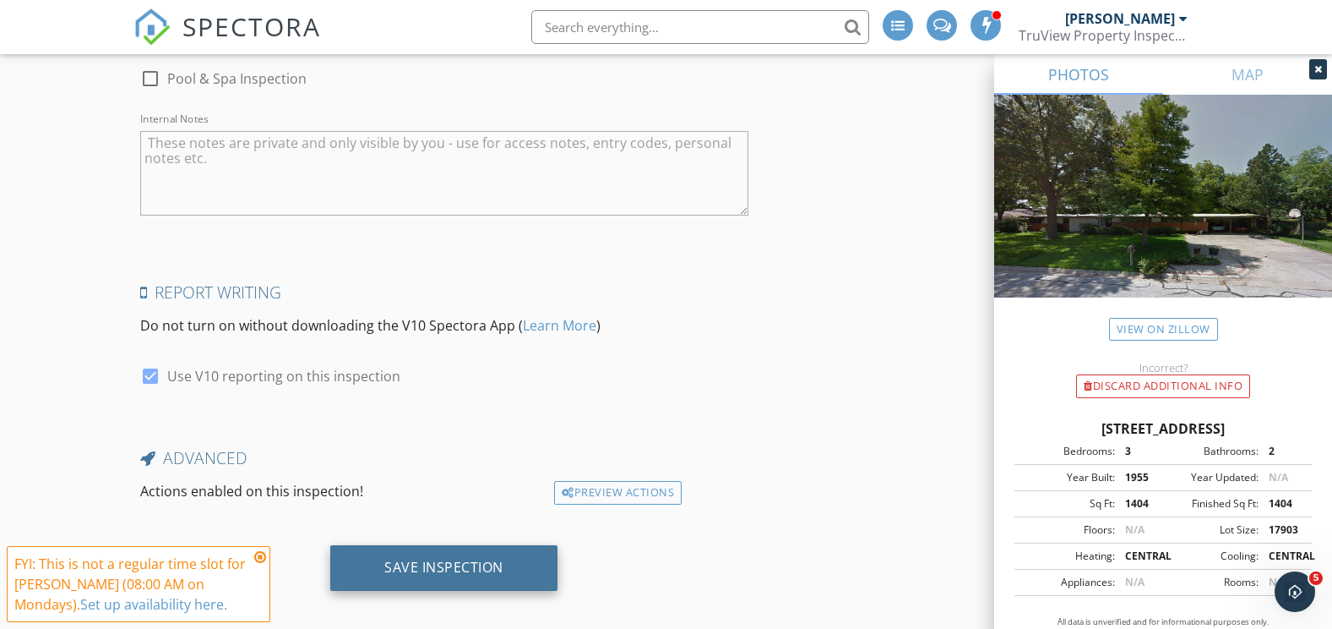
click at [449, 558] on div "Save Inspection" at bounding box center [443, 566] width 119 height 17
